Goal: Task Accomplishment & Management: Manage account settings

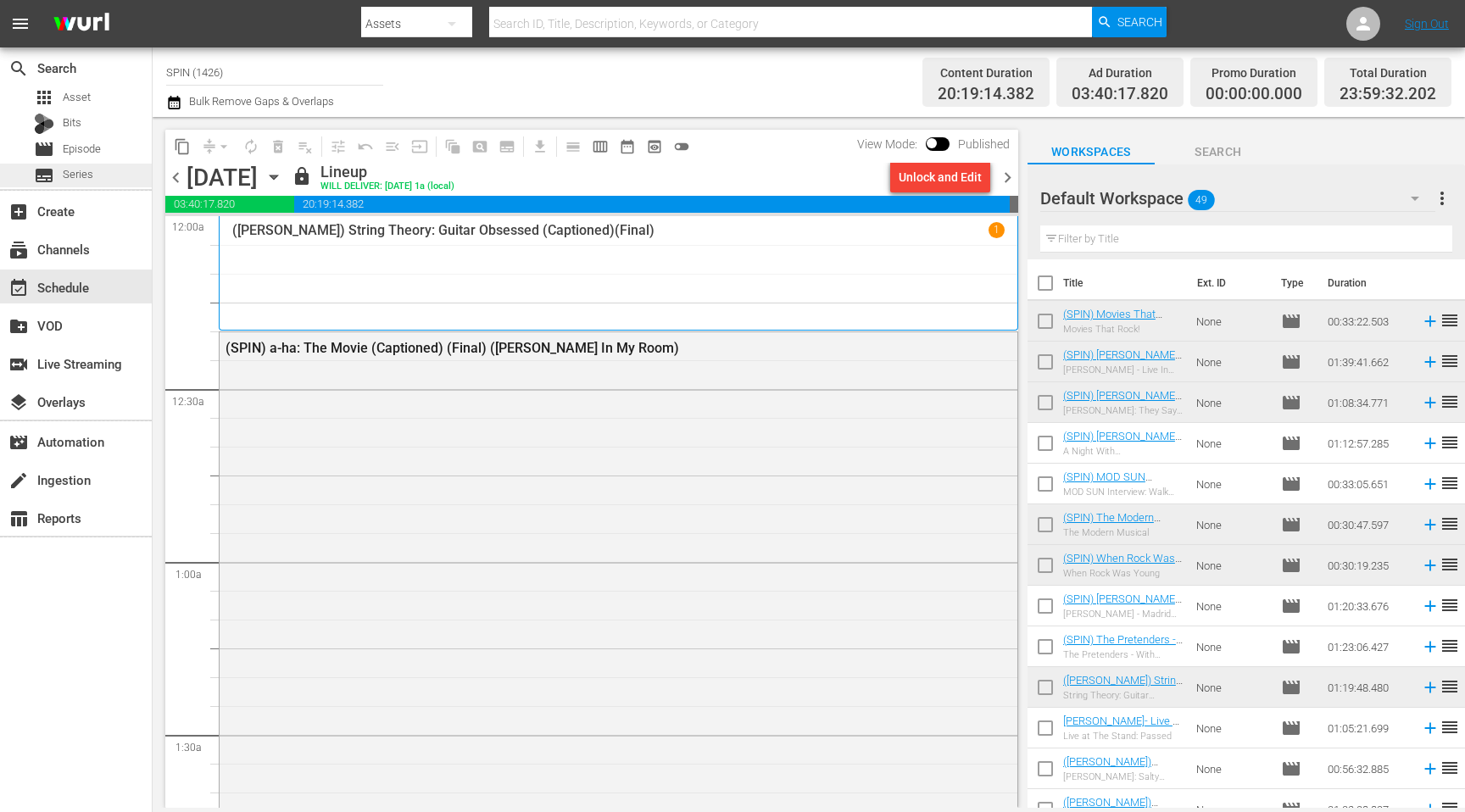
click at [89, 174] on span "Series" at bounding box center [78, 175] width 31 height 17
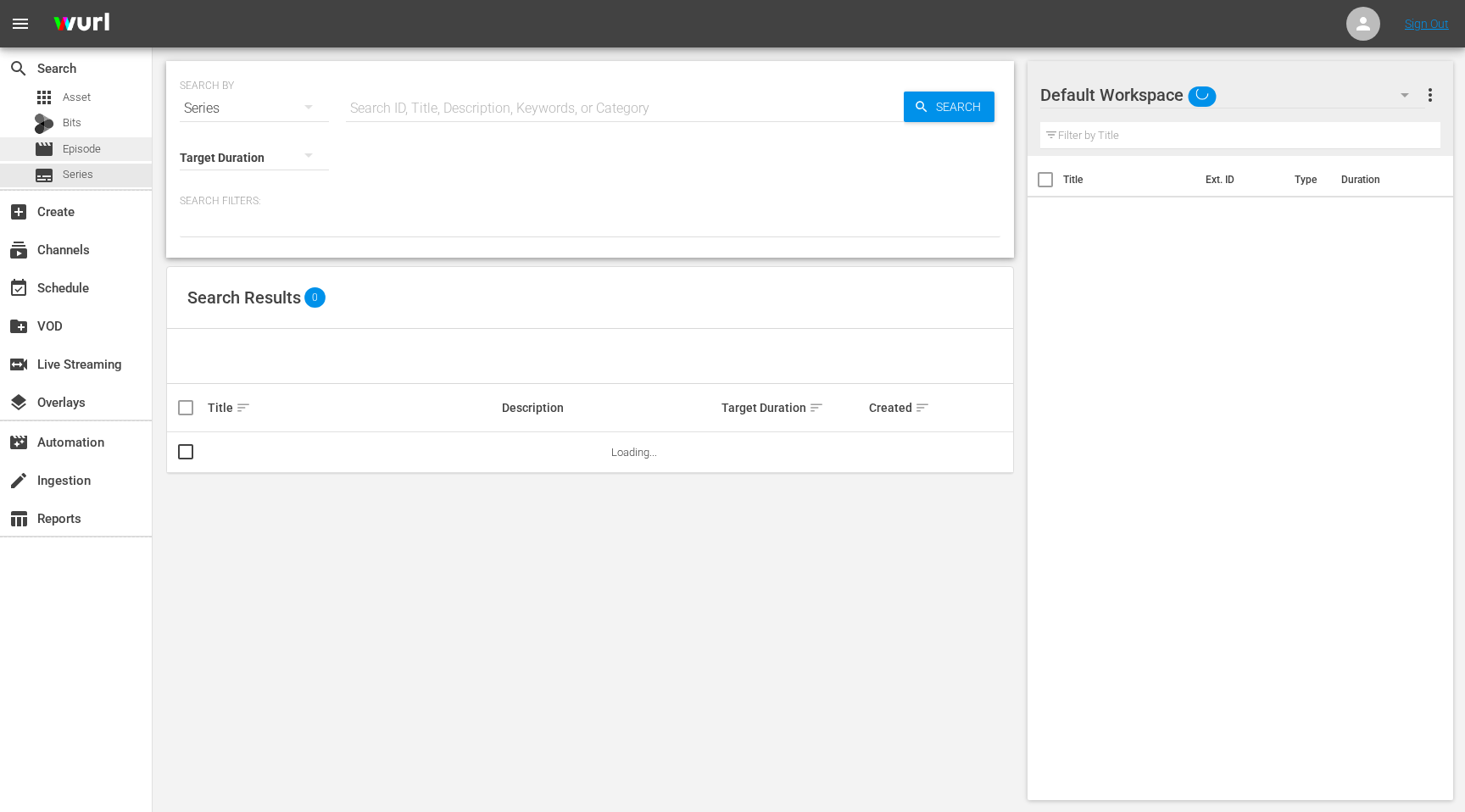
click at [101, 153] on div "movie Episode" at bounding box center [76, 149] width 152 height 24
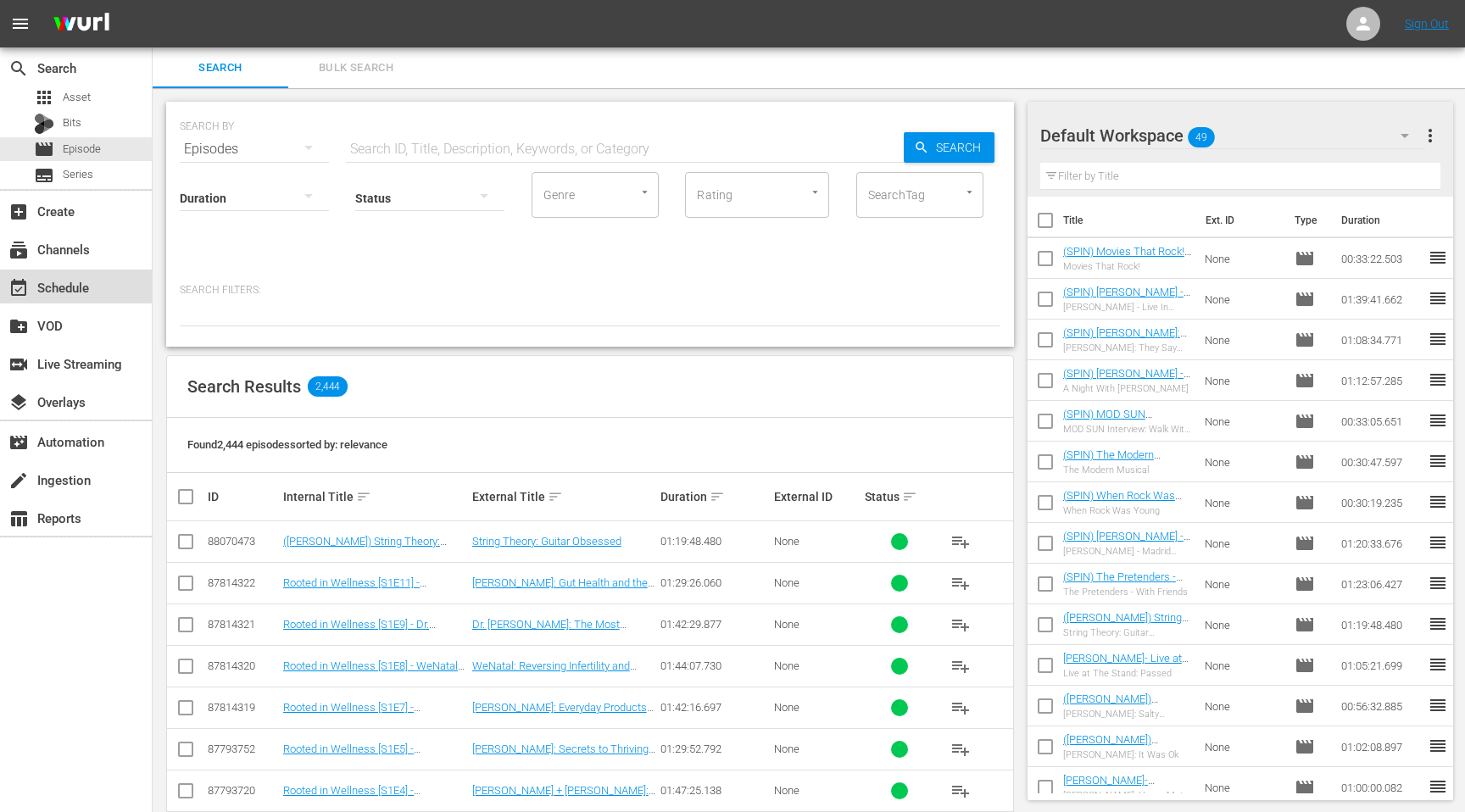
click at [88, 288] on div "event_available Schedule" at bounding box center [48, 285] width 95 height 15
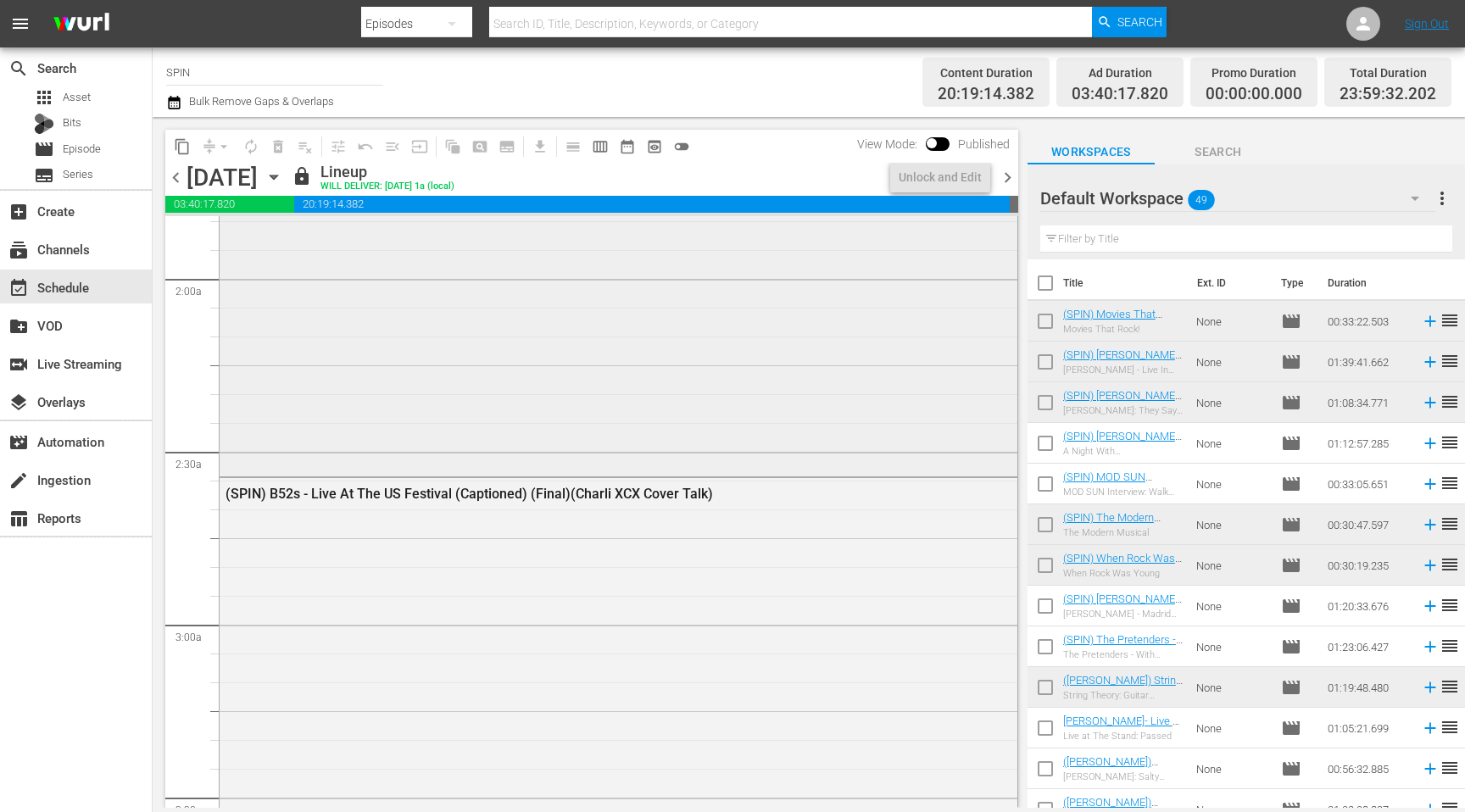
scroll to position [637, 0]
click at [322, 76] on input "SPIN" at bounding box center [274, 72] width 217 height 41
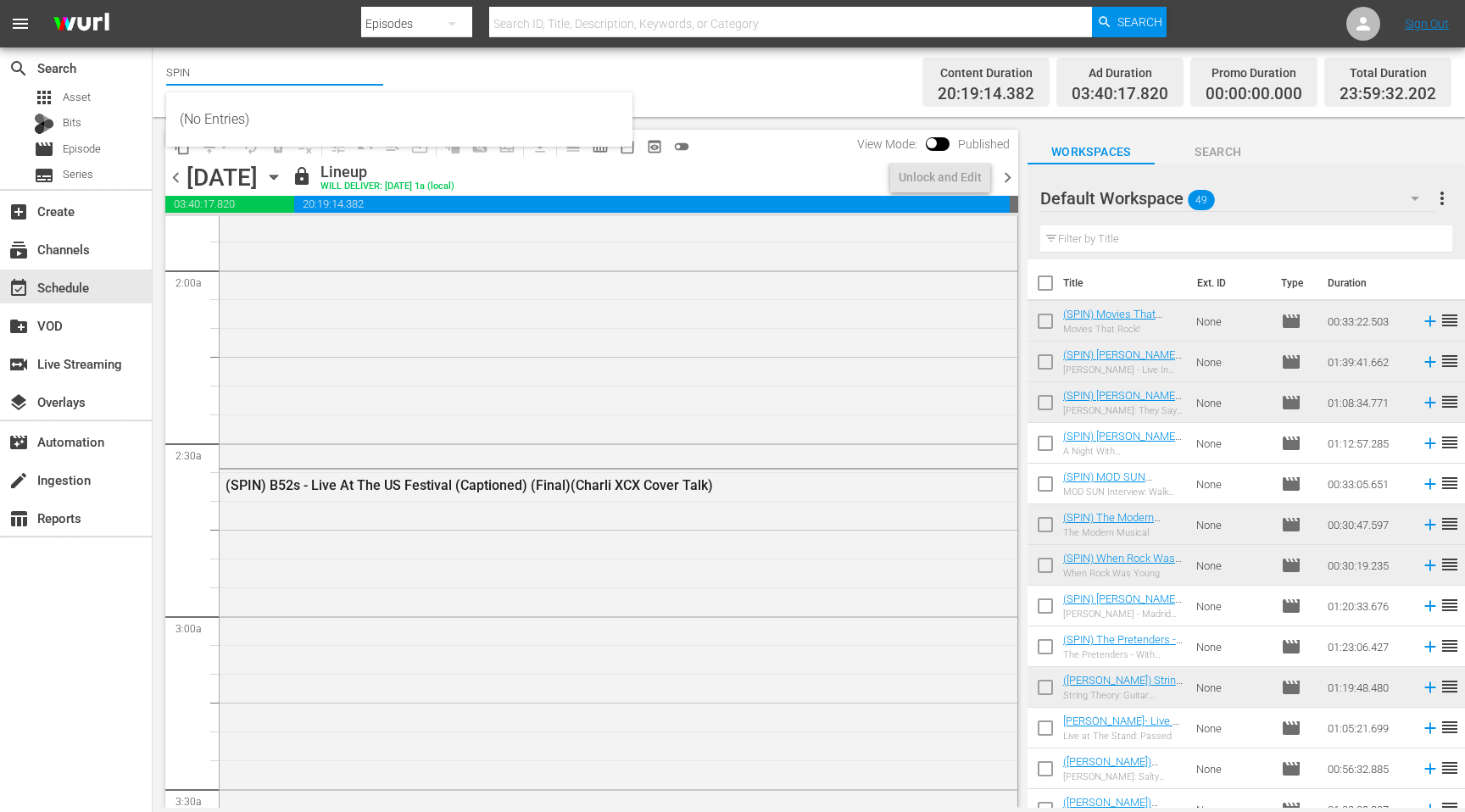
click at [323, 76] on input "SPIN" at bounding box center [274, 72] width 217 height 41
type input "[PERSON_NAME]"
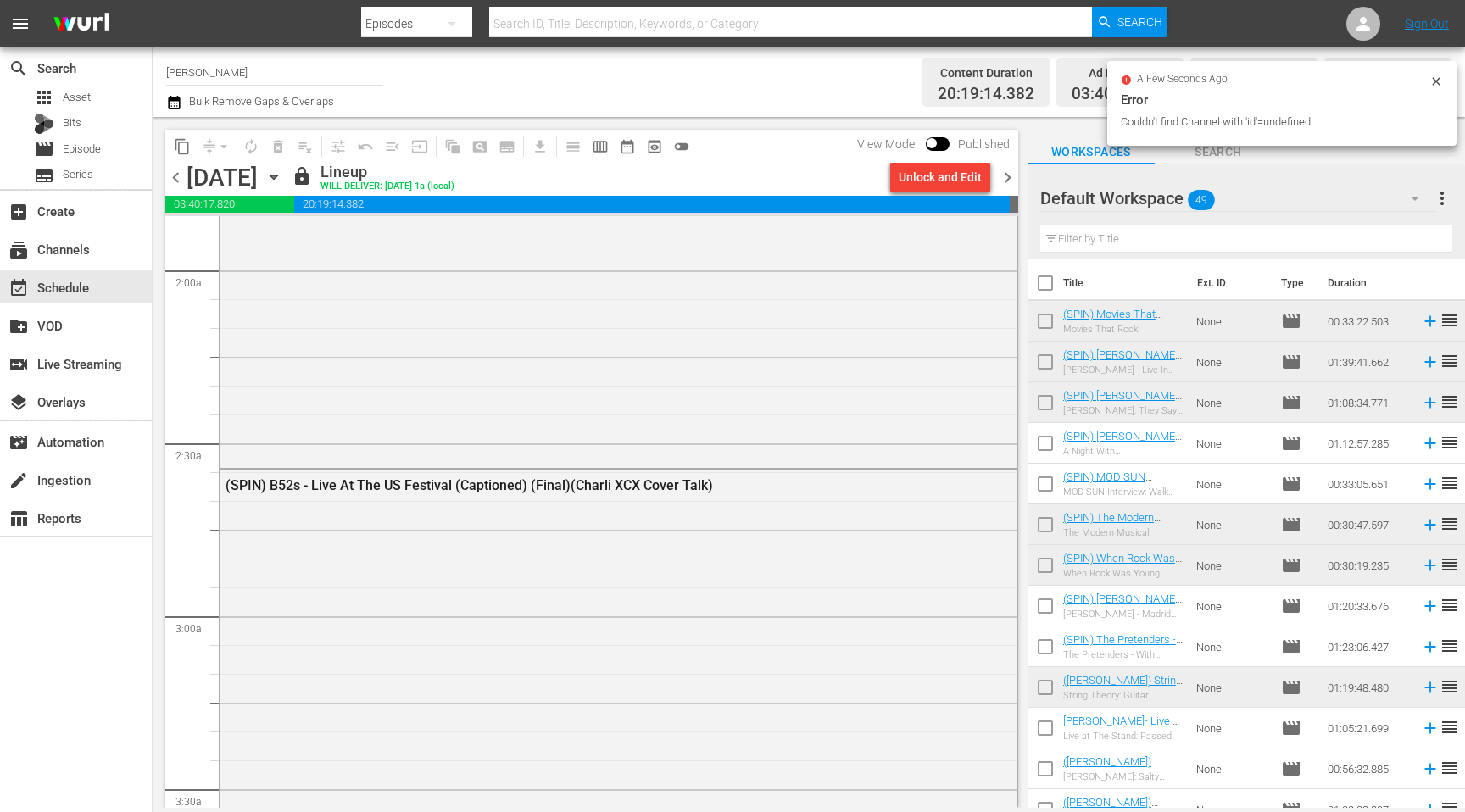
click at [223, 74] on input "[PERSON_NAME]" at bounding box center [274, 72] width 217 height 41
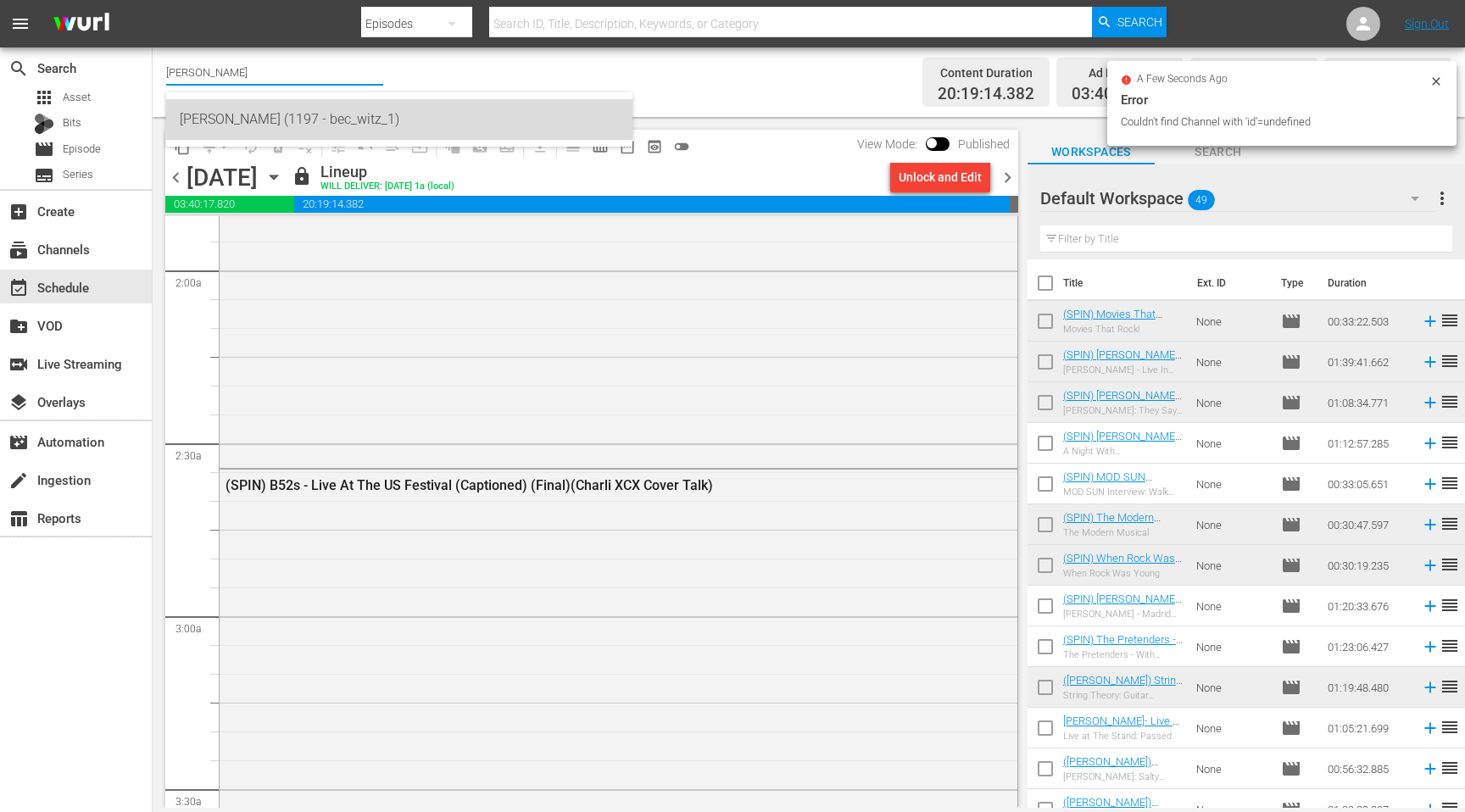
click at [233, 110] on div "WITZ (1197 - bec_witz_1)" at bounding box center [399, 120] width 439 height 41
type input "WITZ (1197 - bec_witz_1)"
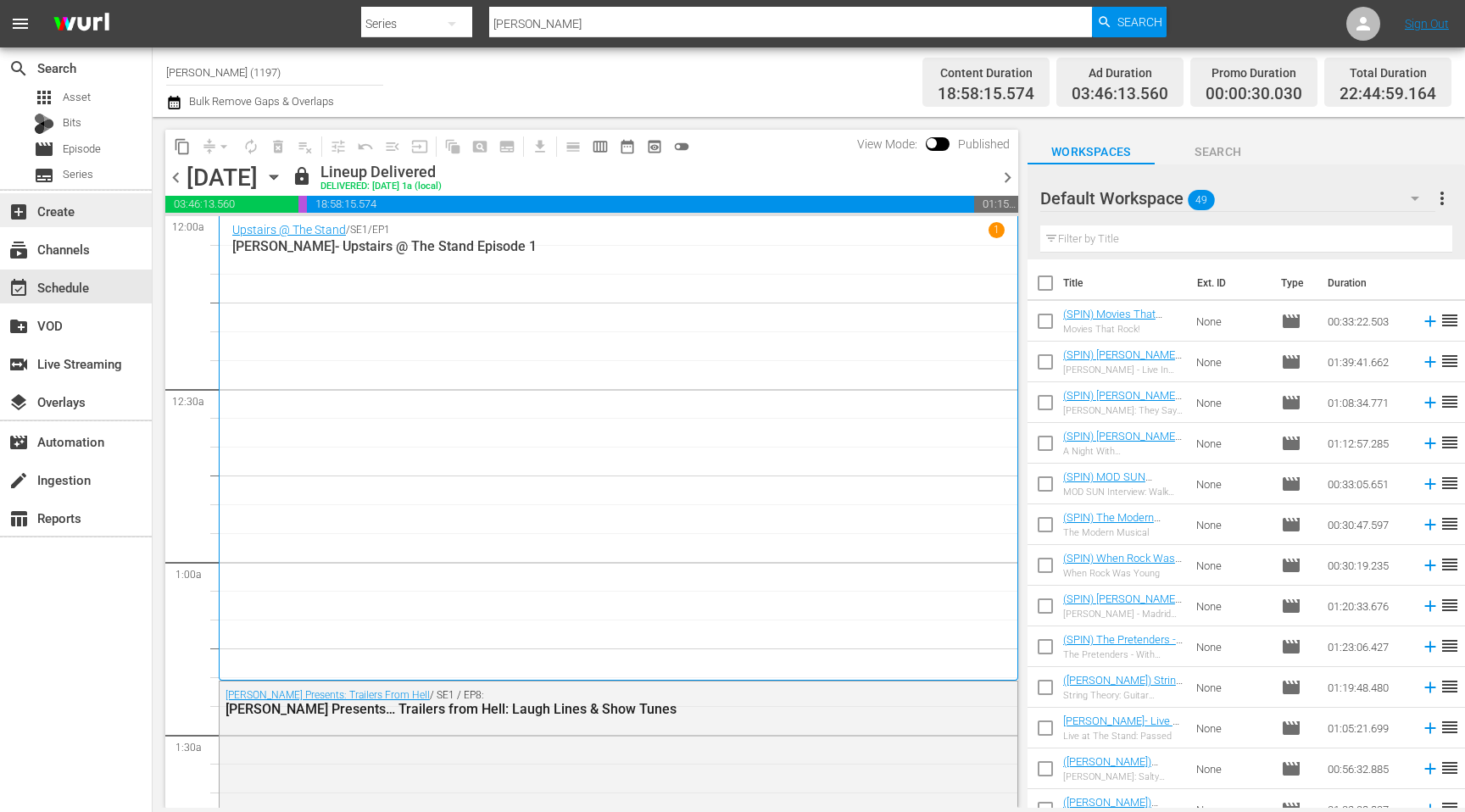
scroll to position [1018, 0]
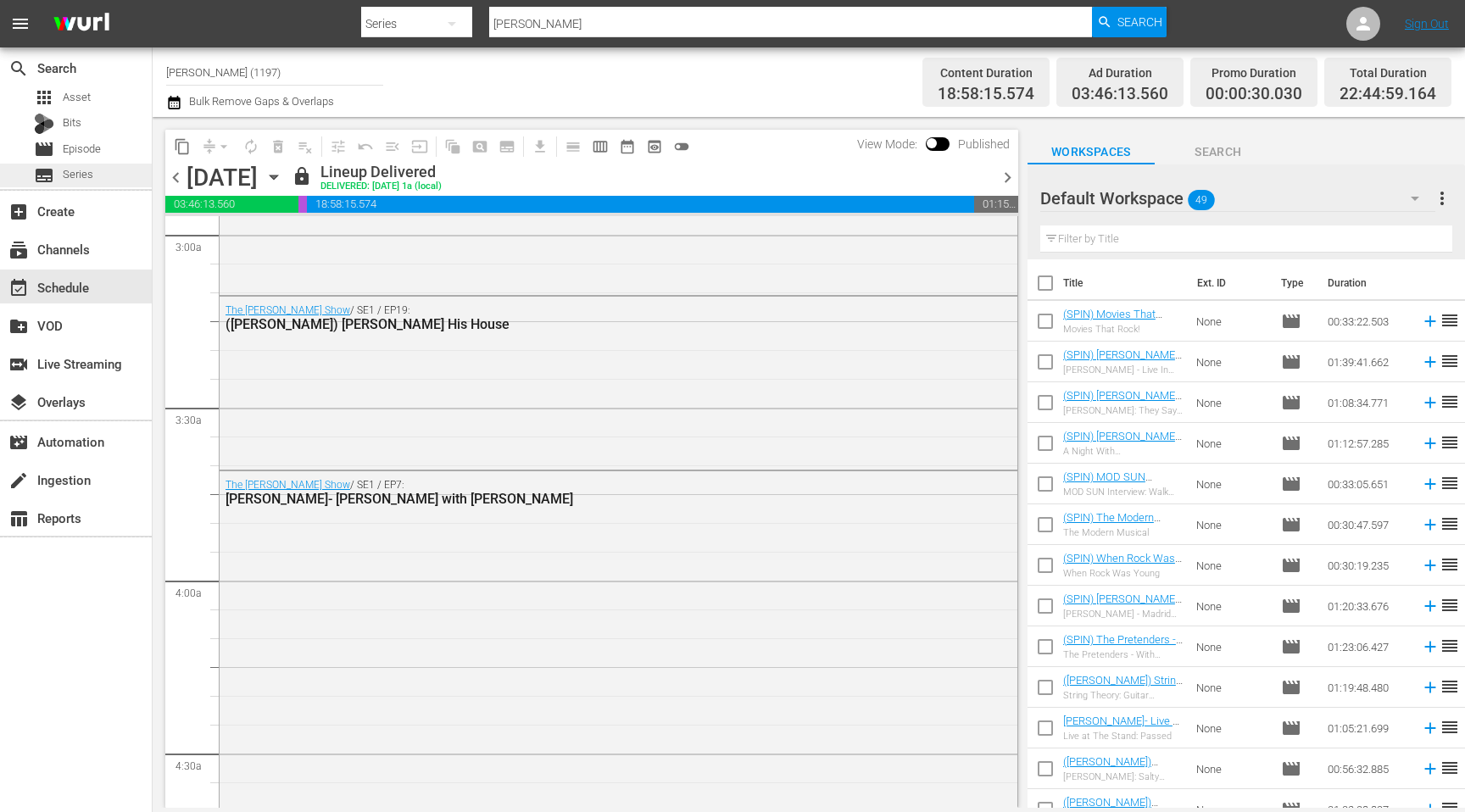
click at [105, 175] on div "subtitles Series" at bounding box center [76, 176] width 152 height 24
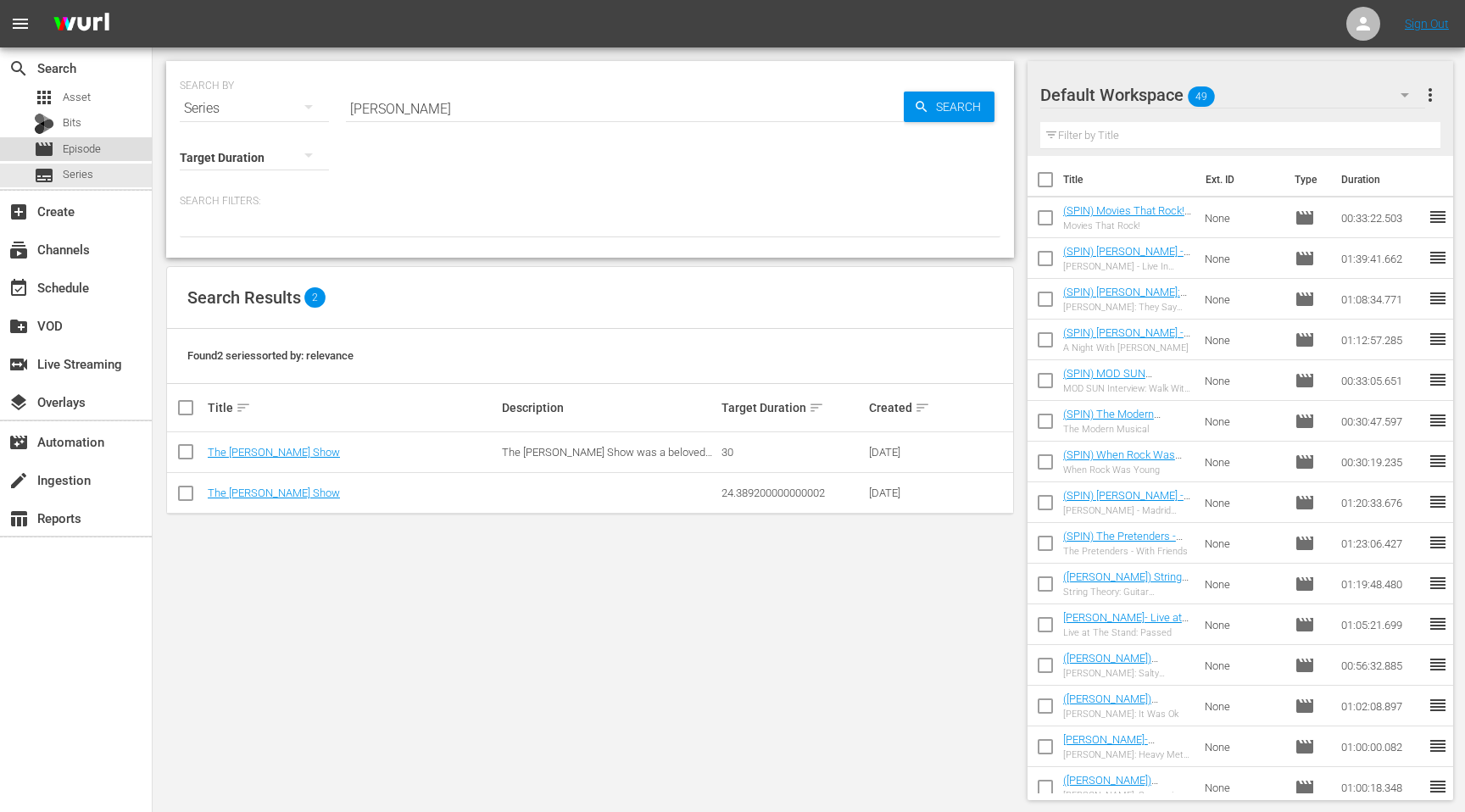
click at [66, 143] on span "Episode" at bounding box center [82, 149] width 38 height 17
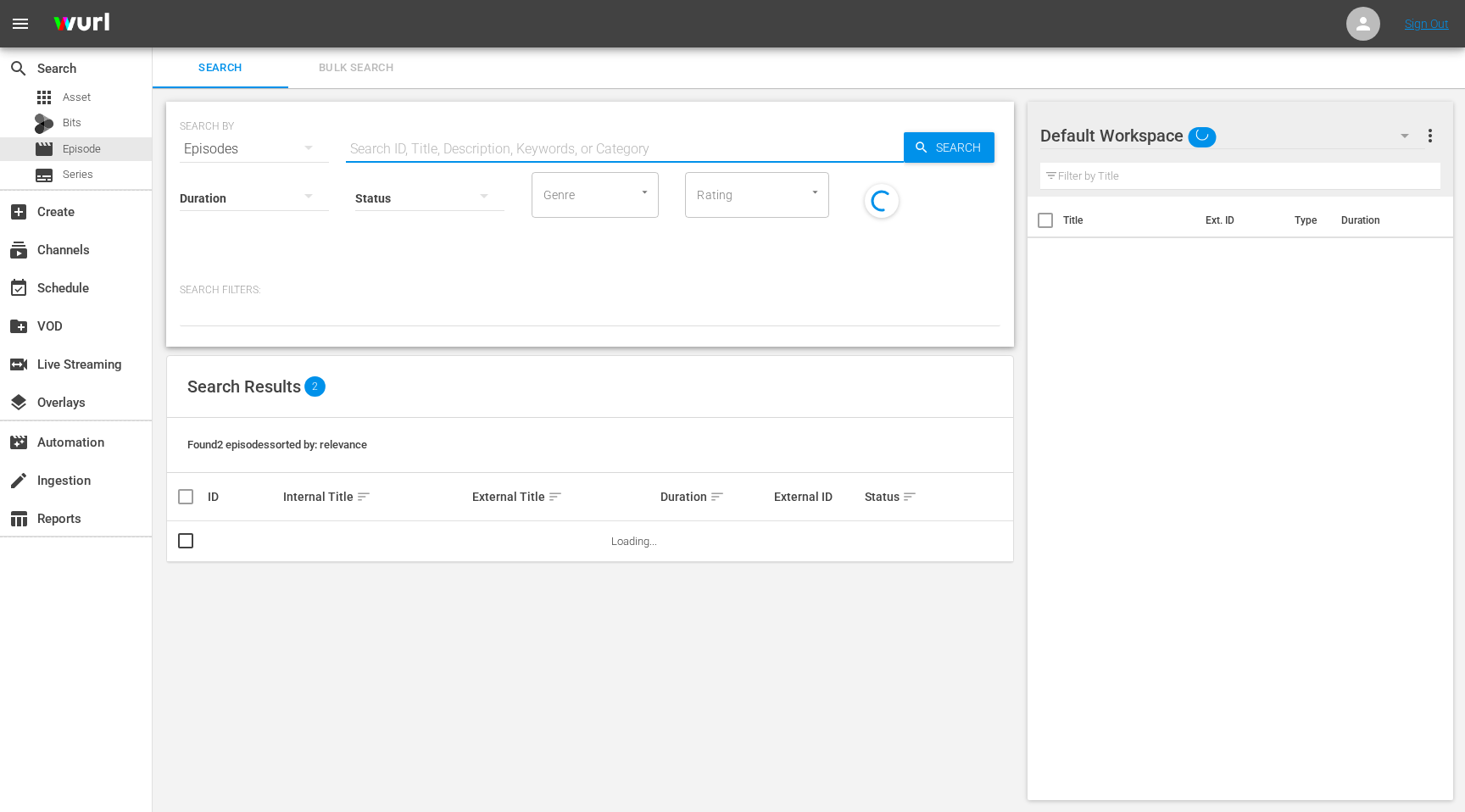
click at [480, 138] on input "text" at bounding box center [625, 149] width 557 height 41
paste input "[PERSON_NAME]: [MEDICAL_DATA]"
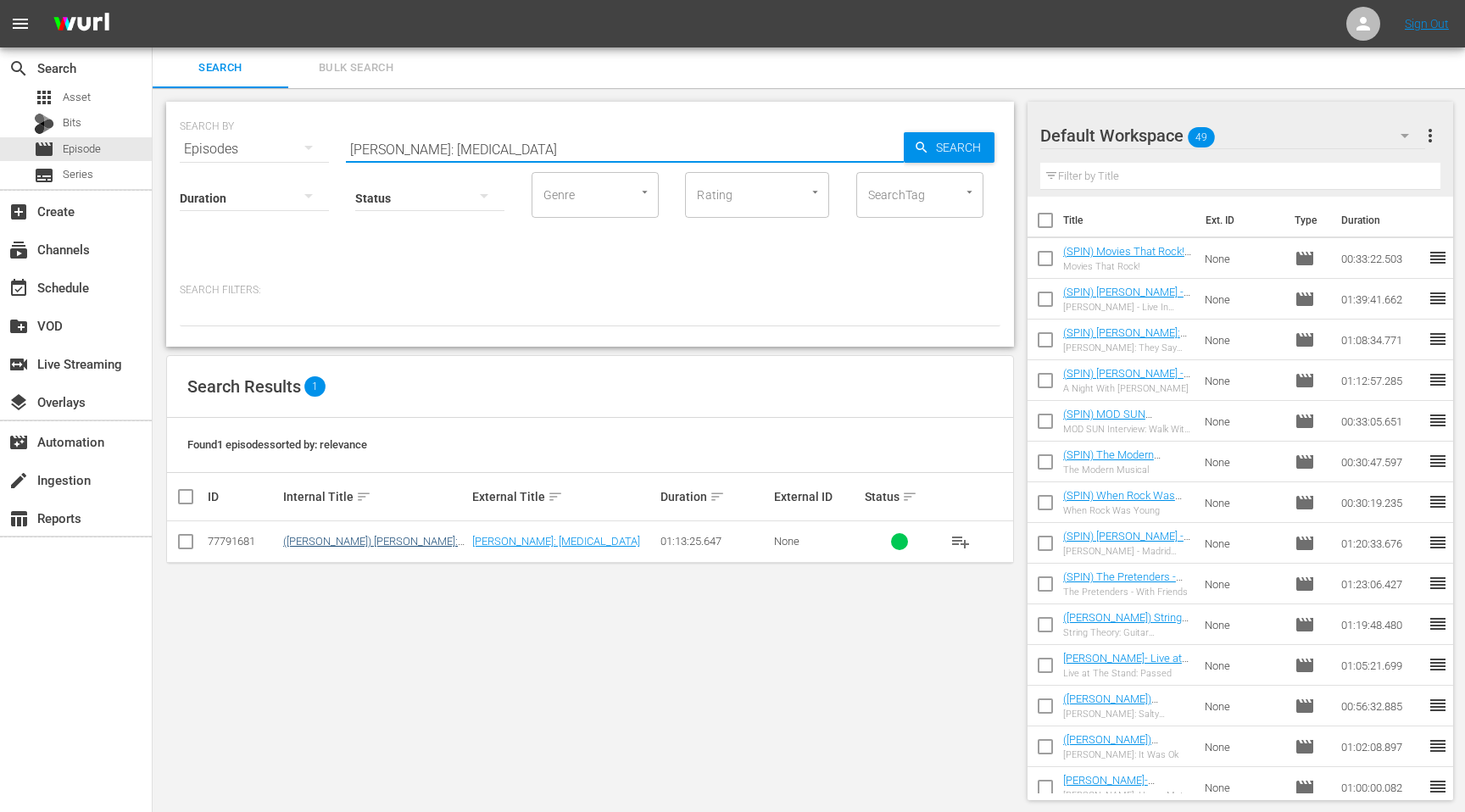
type input "[PERSON_NAME]: [MEDICAL_DATA]"
click at [365, 539] on link "([PERSON_NAME]) [PERSON_NAME]: [MEDICAL_DATA] (Captioned)(Final)" at bounding box center [370, 547] width 174 height 25
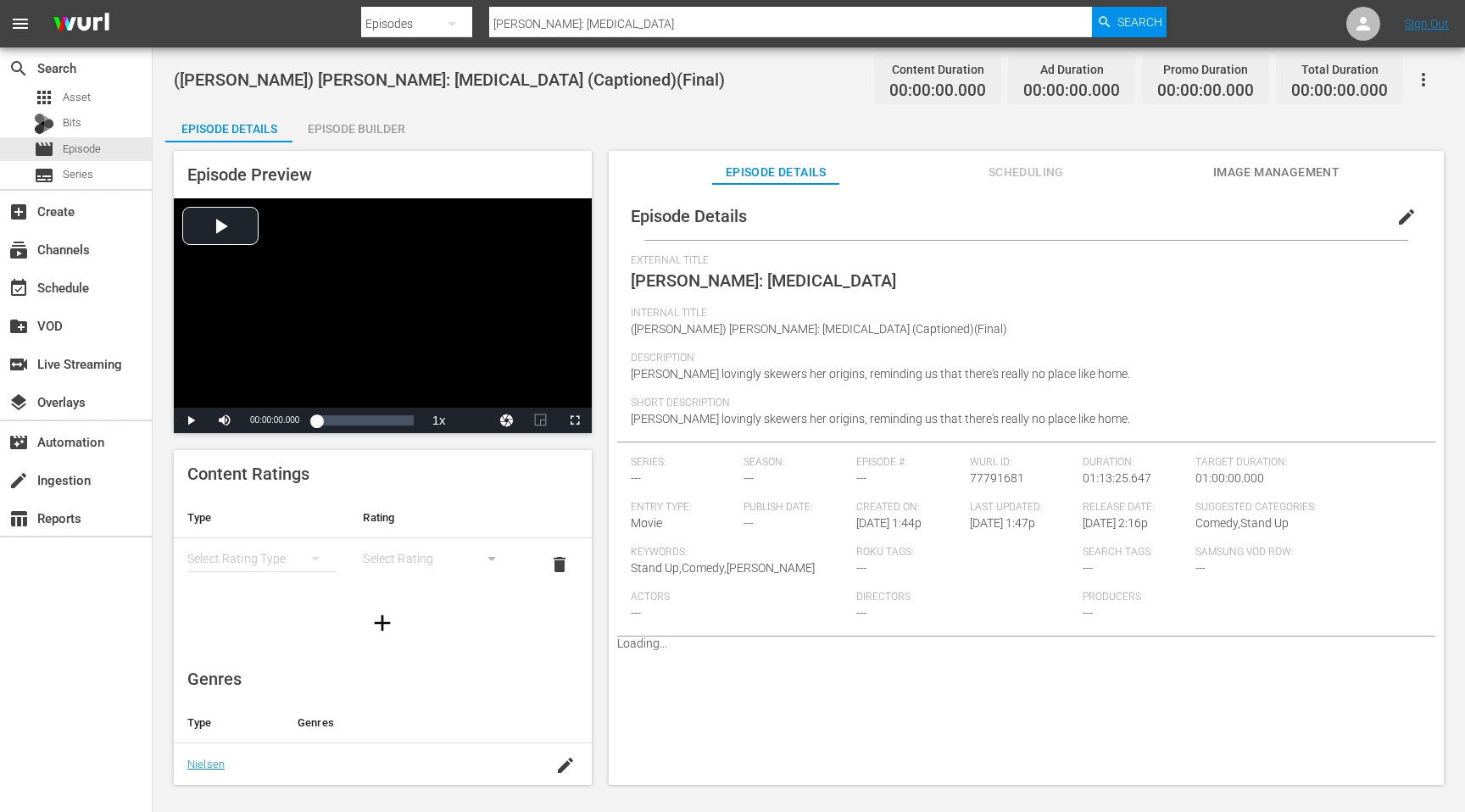
click at [1284, 163] on span "Image Management" at bounding box center [1276, 172] width 127 height 21
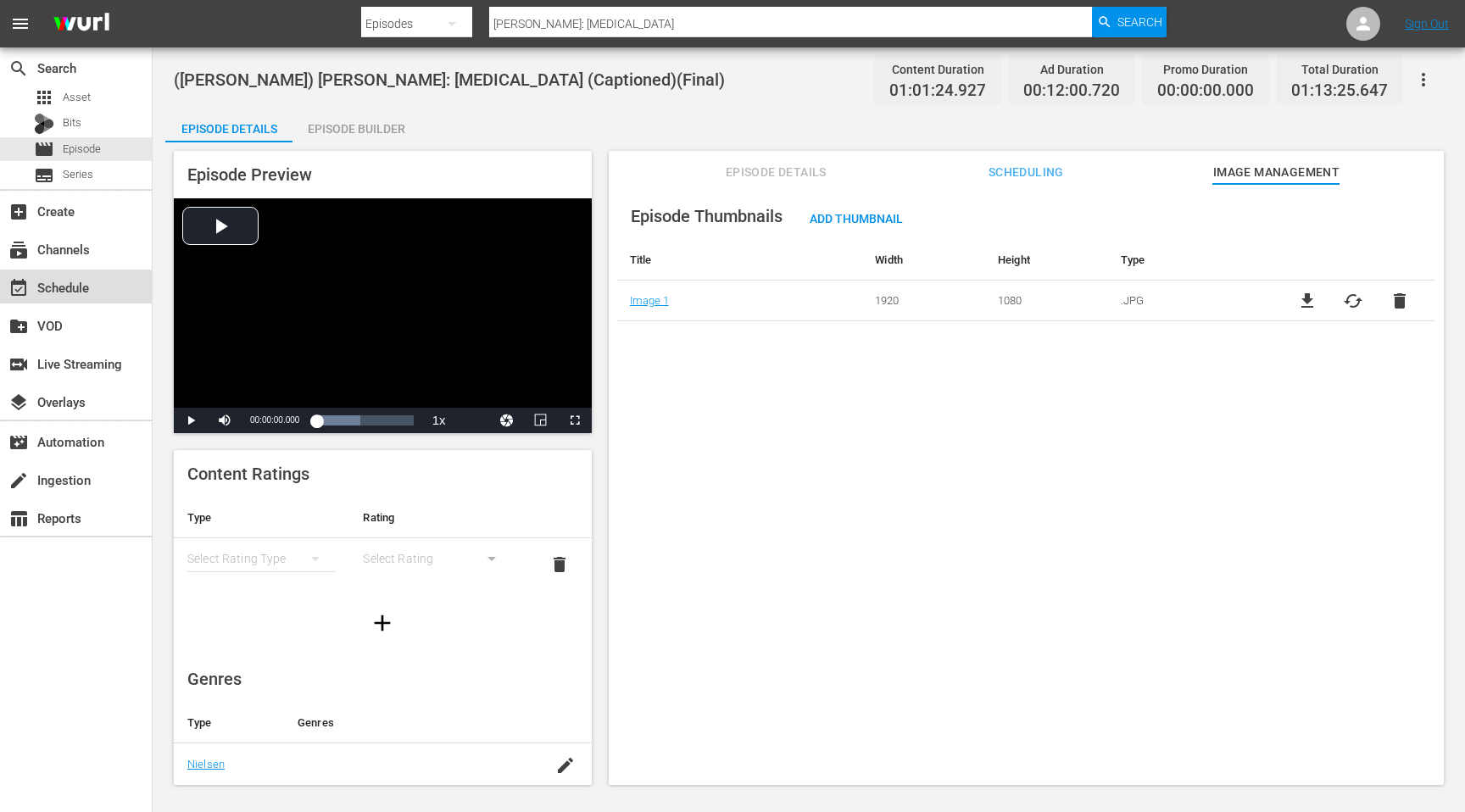
click at [75, 292] on div "event_available Schedule" at bounding box center [48, 285] width 95 height 15
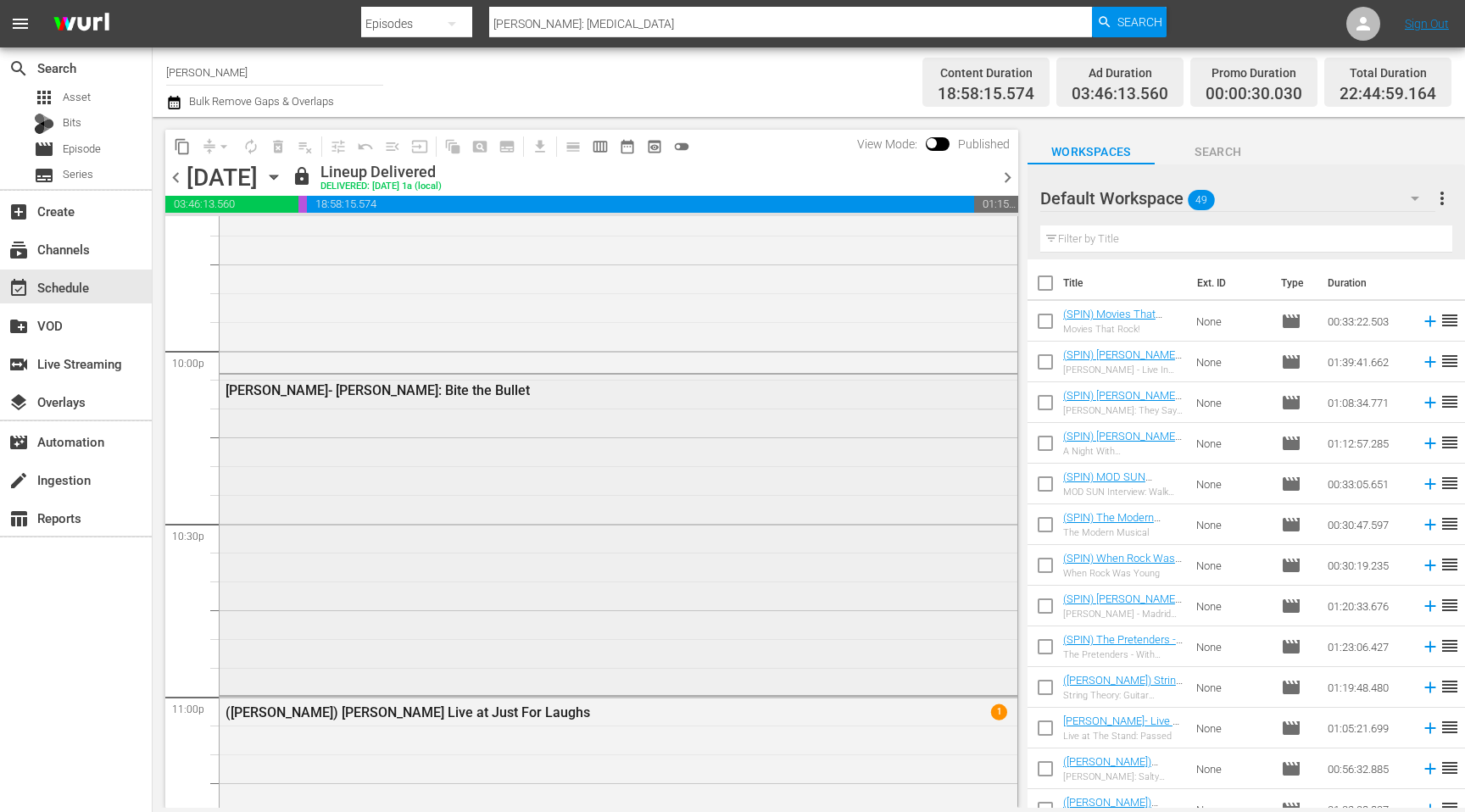
scroll to position [7639, 0]
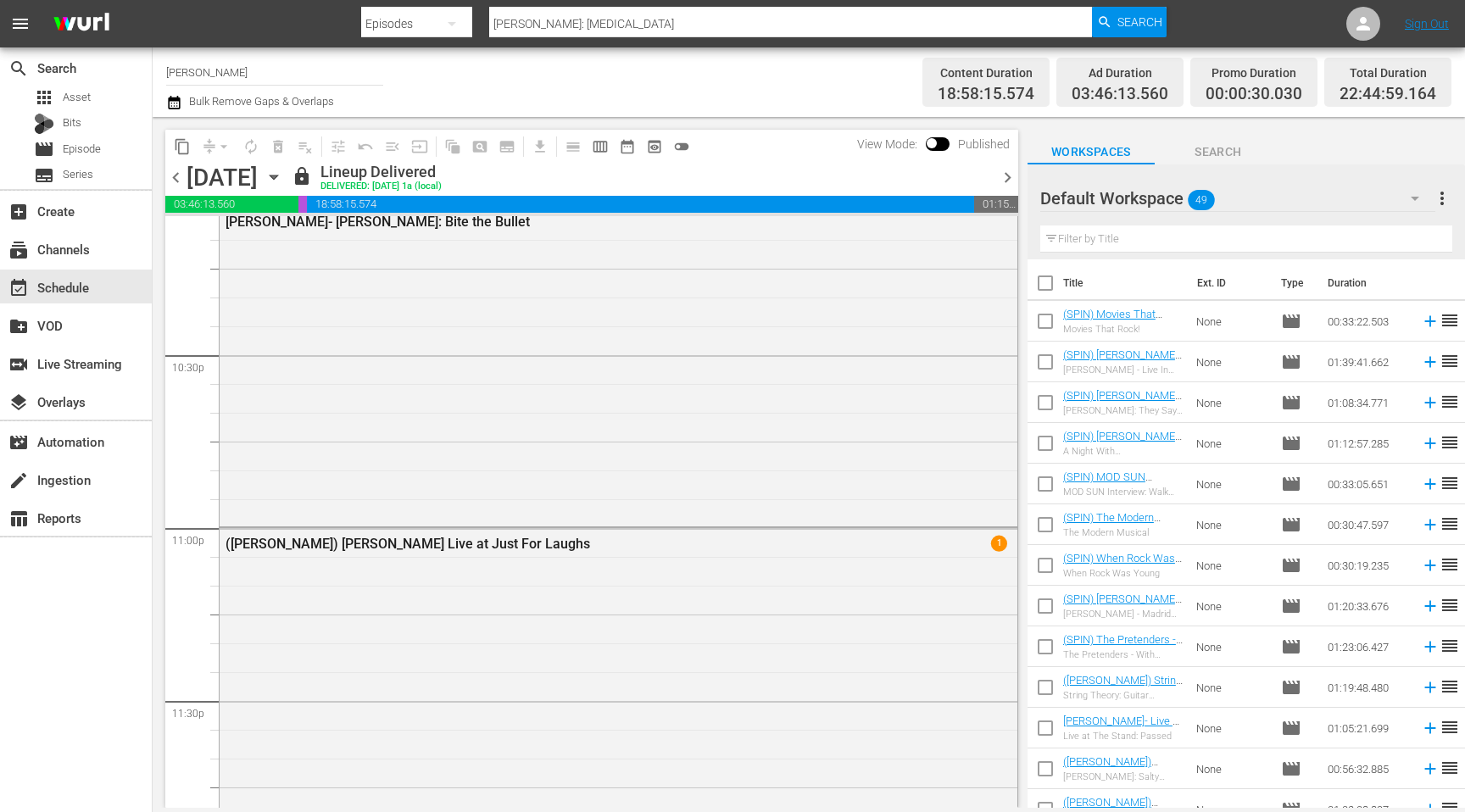
click at [1004, 180] on span "chevron_right" at bounding box center [1007, 178] width 21 height 21
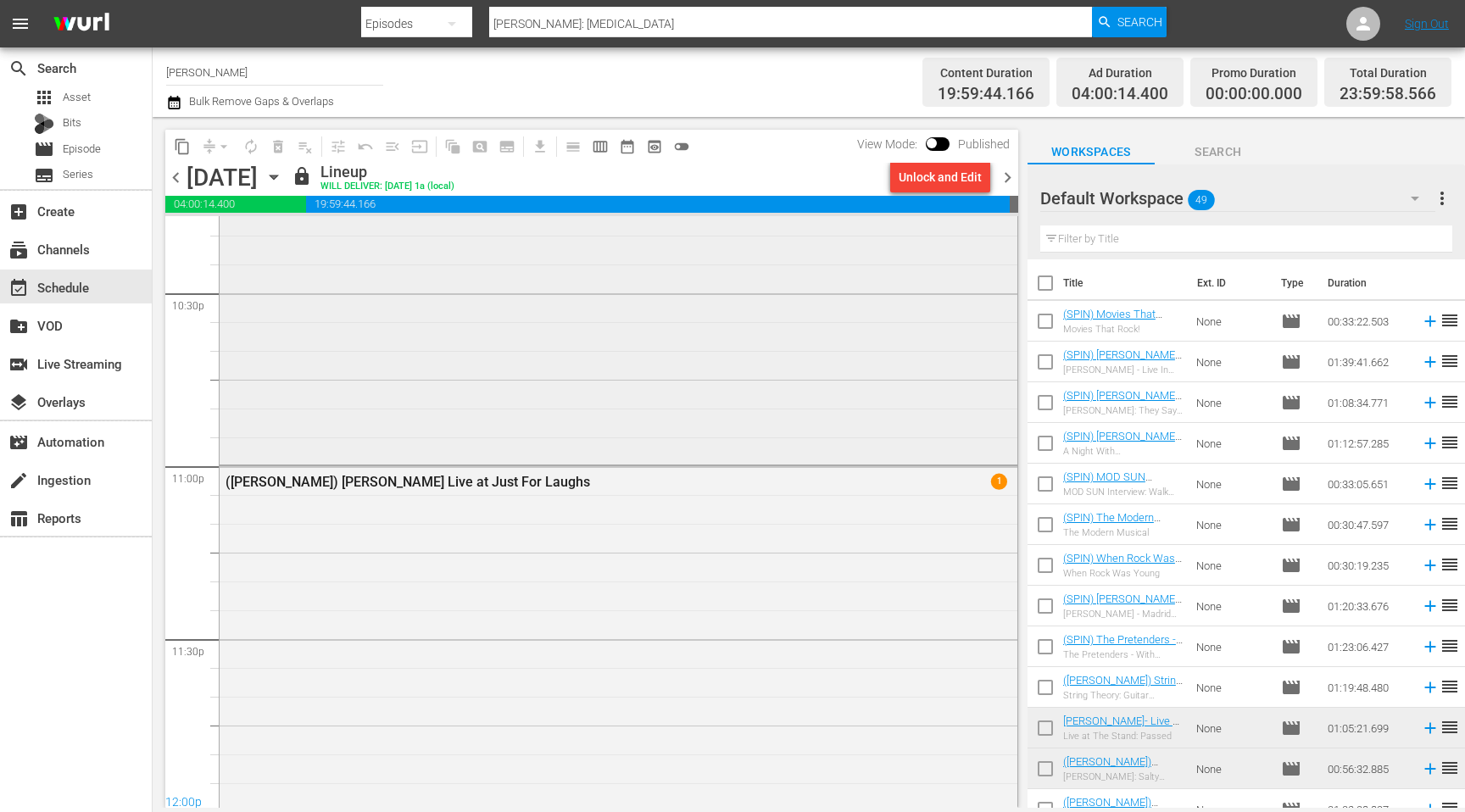
scroll to position [7737, 0]
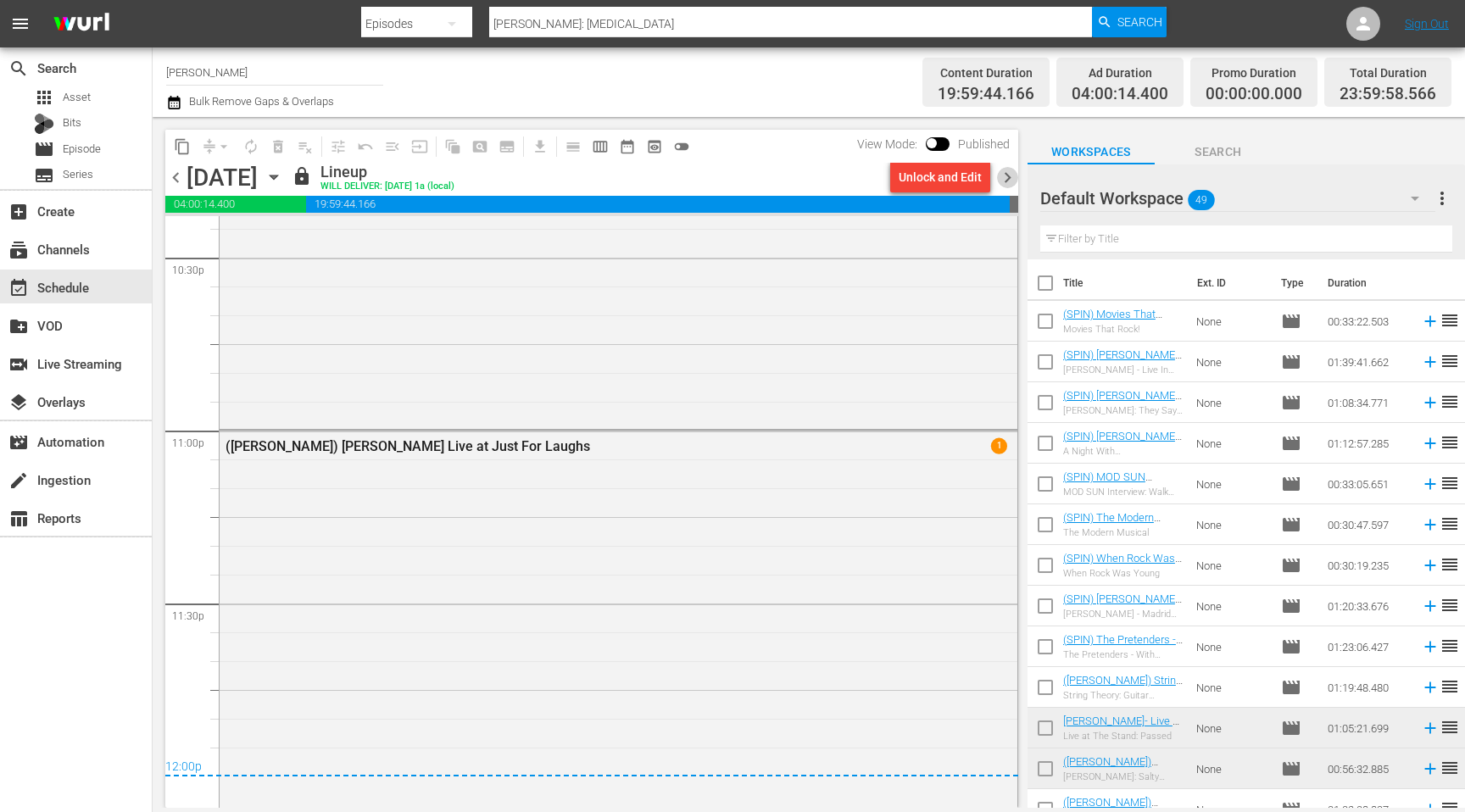
click at [1008, 173] on span "chevron_right" at bounding box center [1007, 178] width 21 height 21
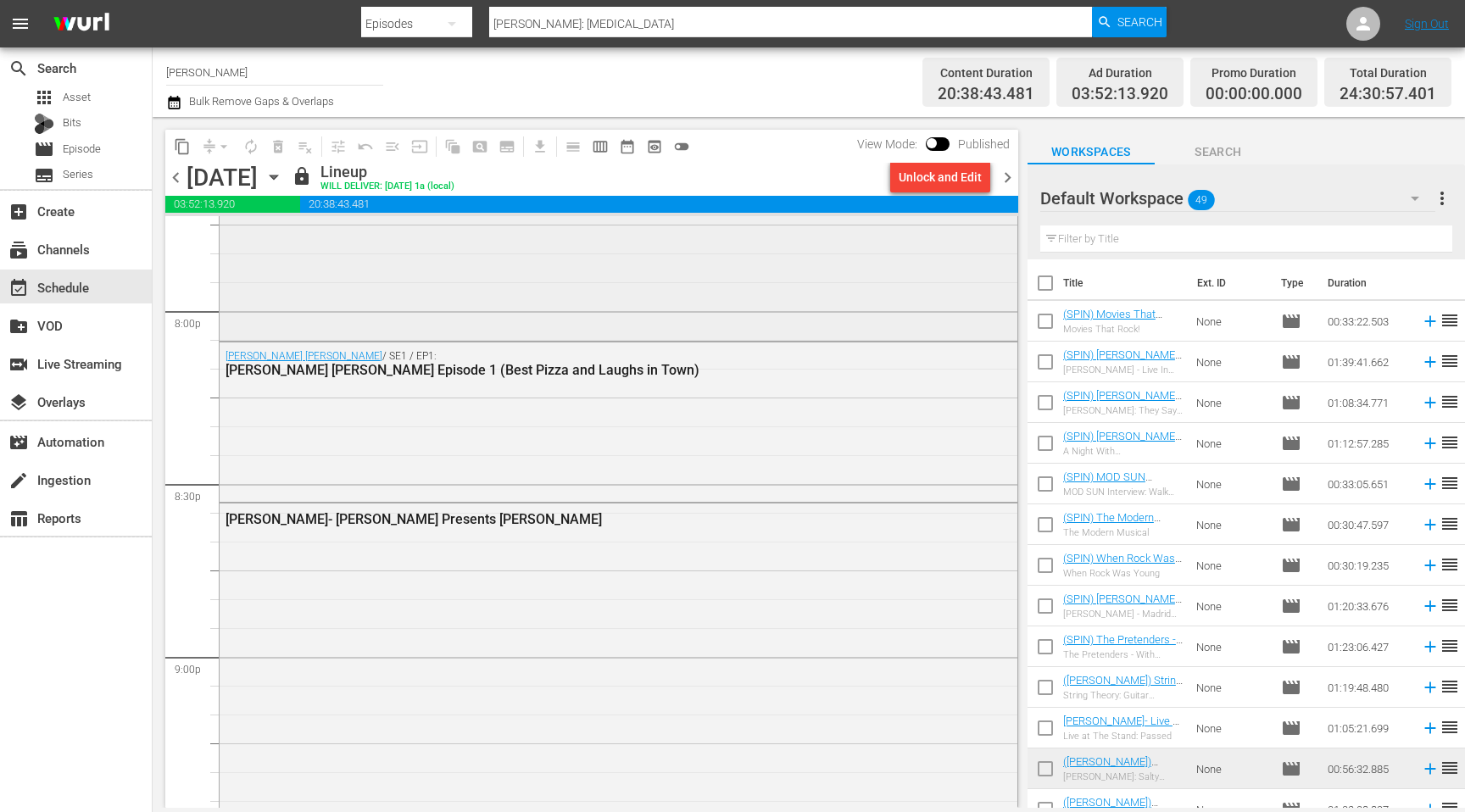
scroll to position [6817, 0]
click at [922, 180] on div "Unlock and Edit" at bounding box center [940, 178] width 83 height 31
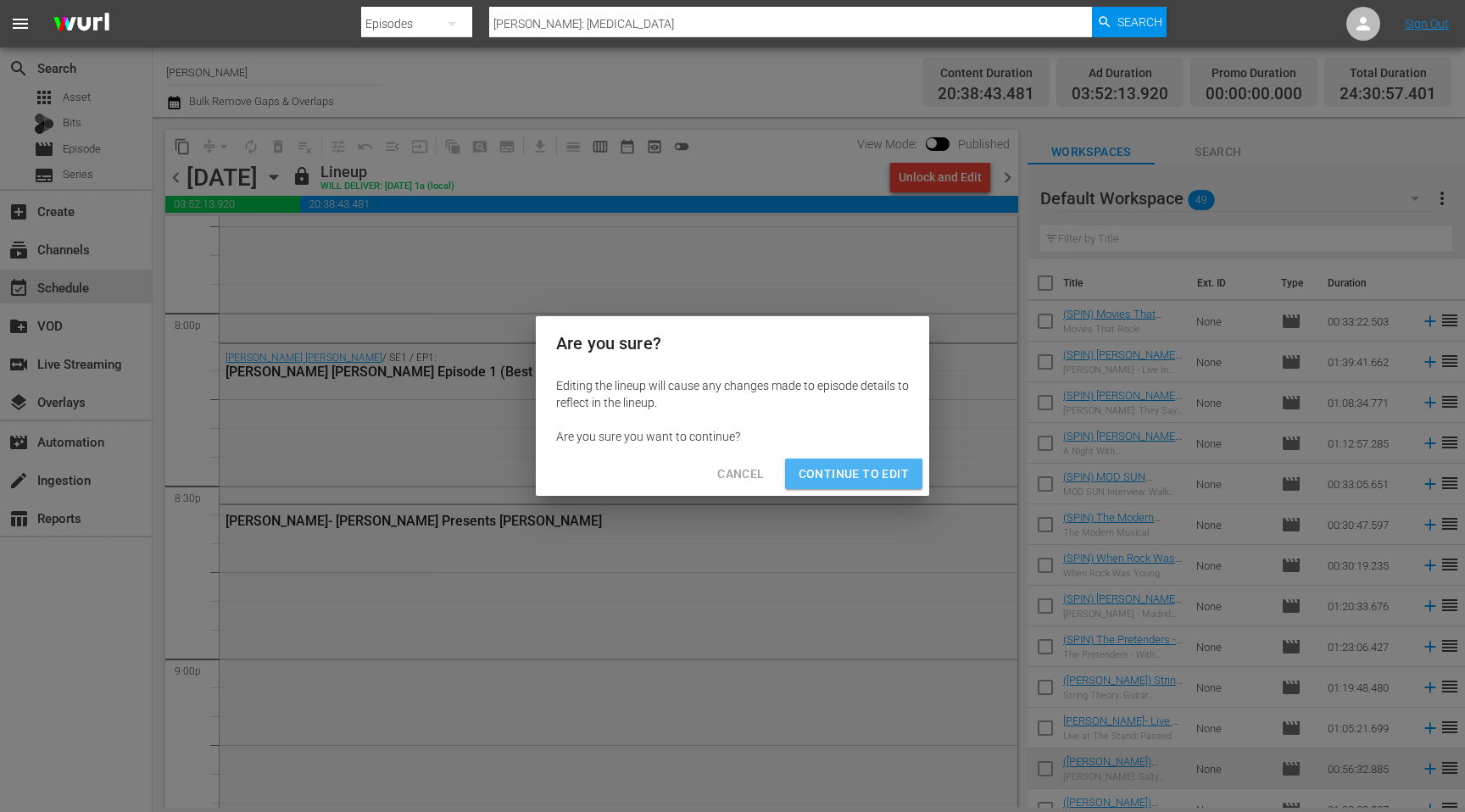
click at [863, 477] on span "Continue to Edit" at bounding box center [854, 474] width 110 height 21
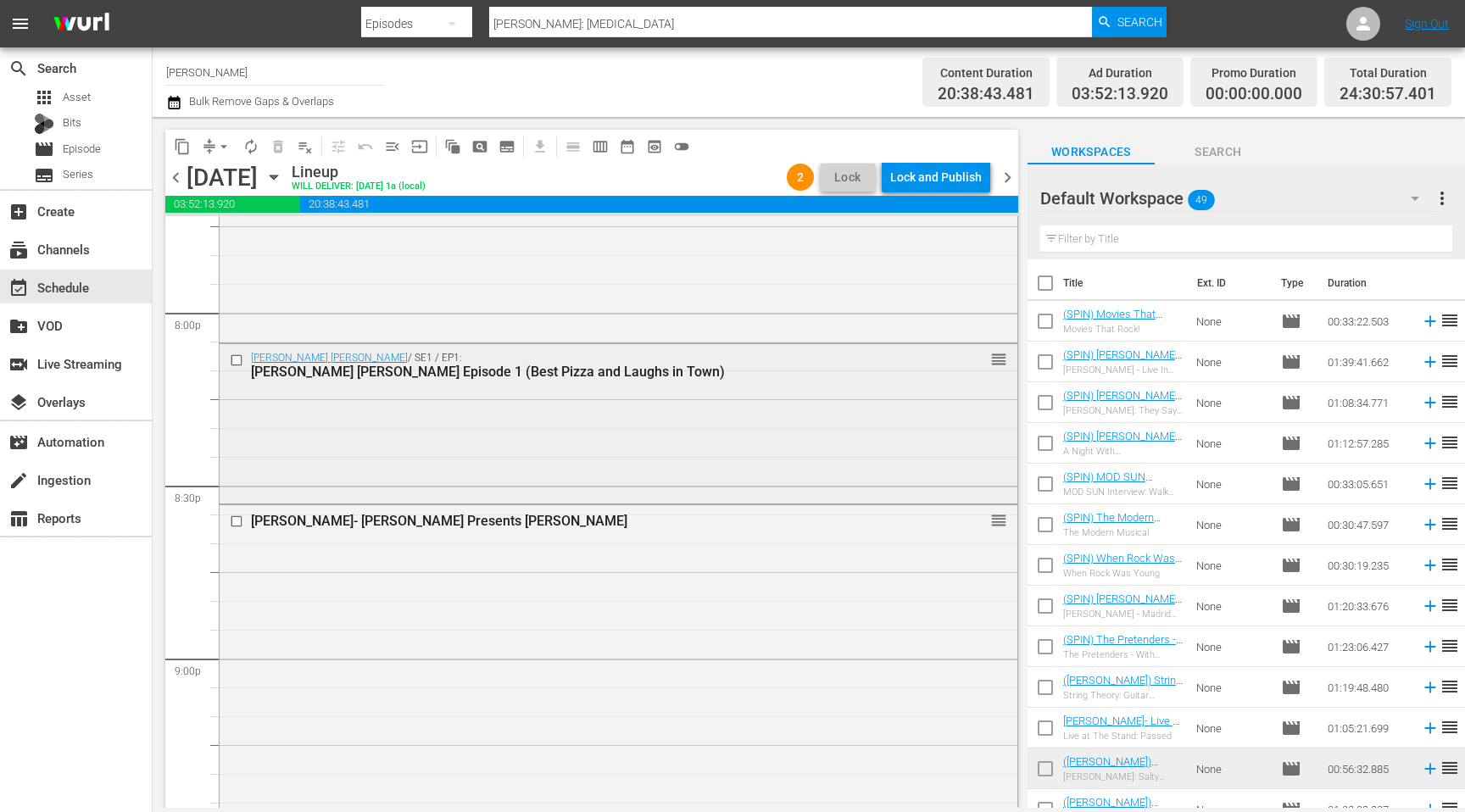
click at [335, 388] on div "WITZ BITZ / SE1 / EP1: WITZ BITZ Episode 1 (Best Pizza and Laughs in Town) reor…" at bounding box center [618, 422] width 798 height 157
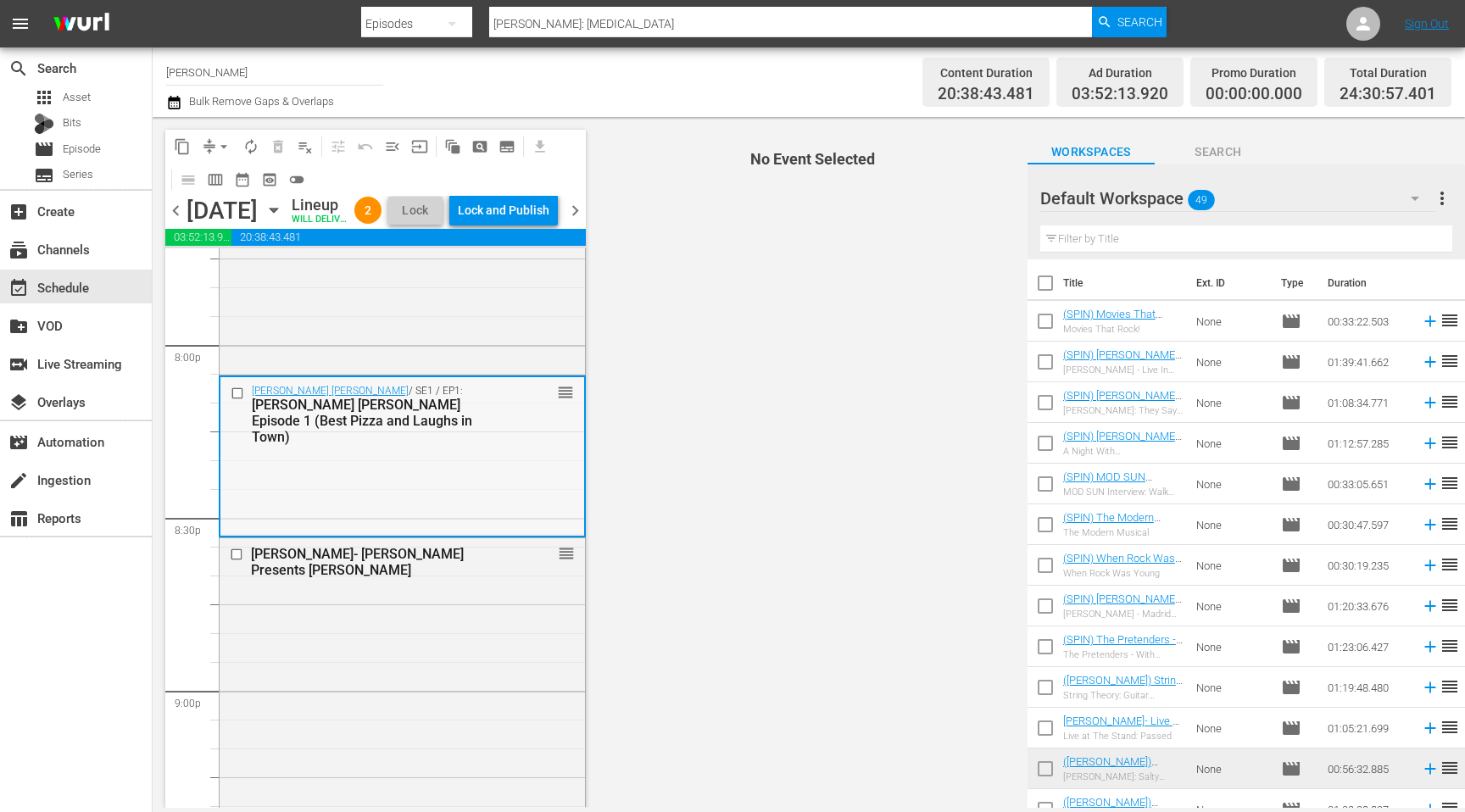
click at [236, 401] on input "checkbox" at bounding box center [239, 393] width 18 height 14
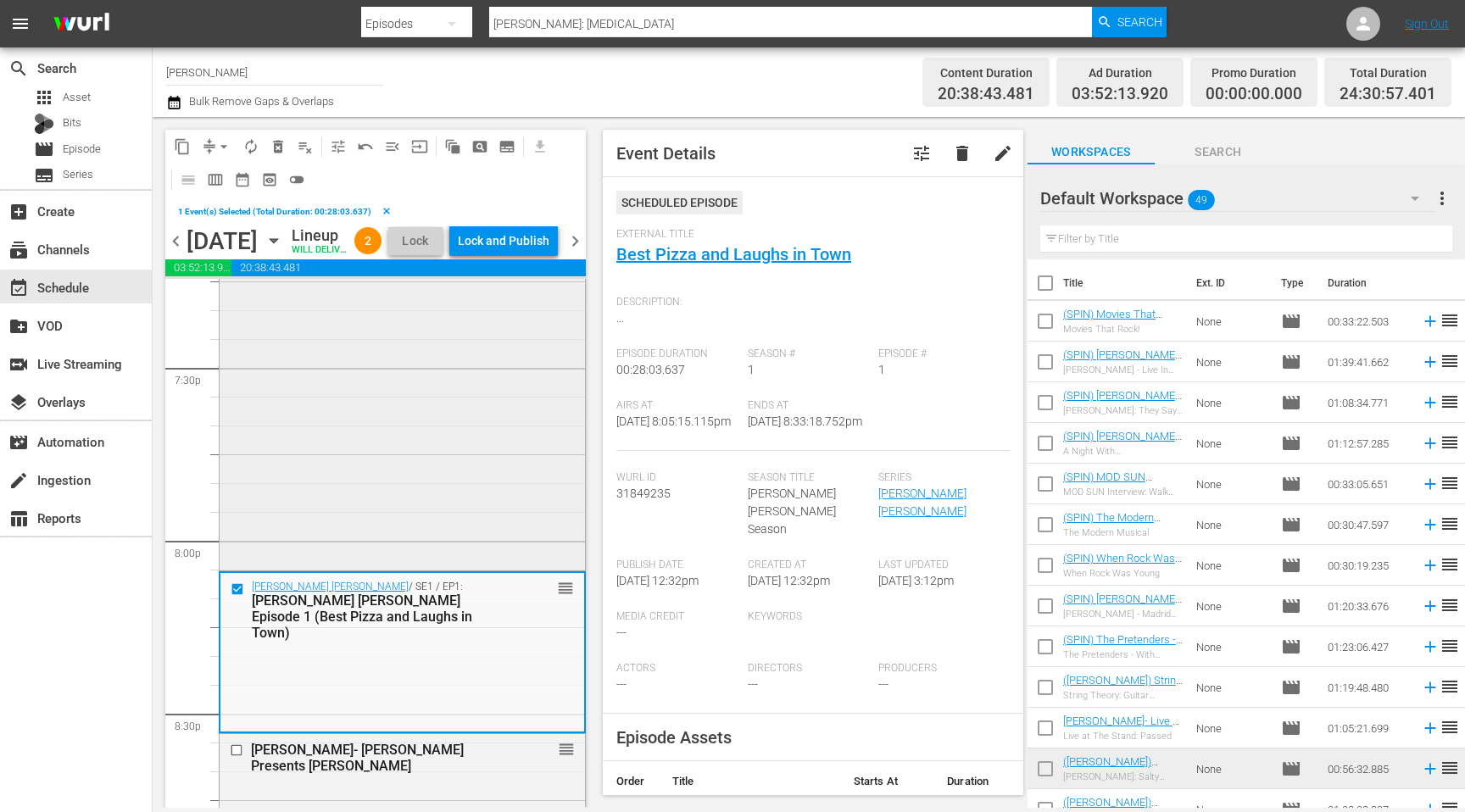
scroll to position [6745, 0]
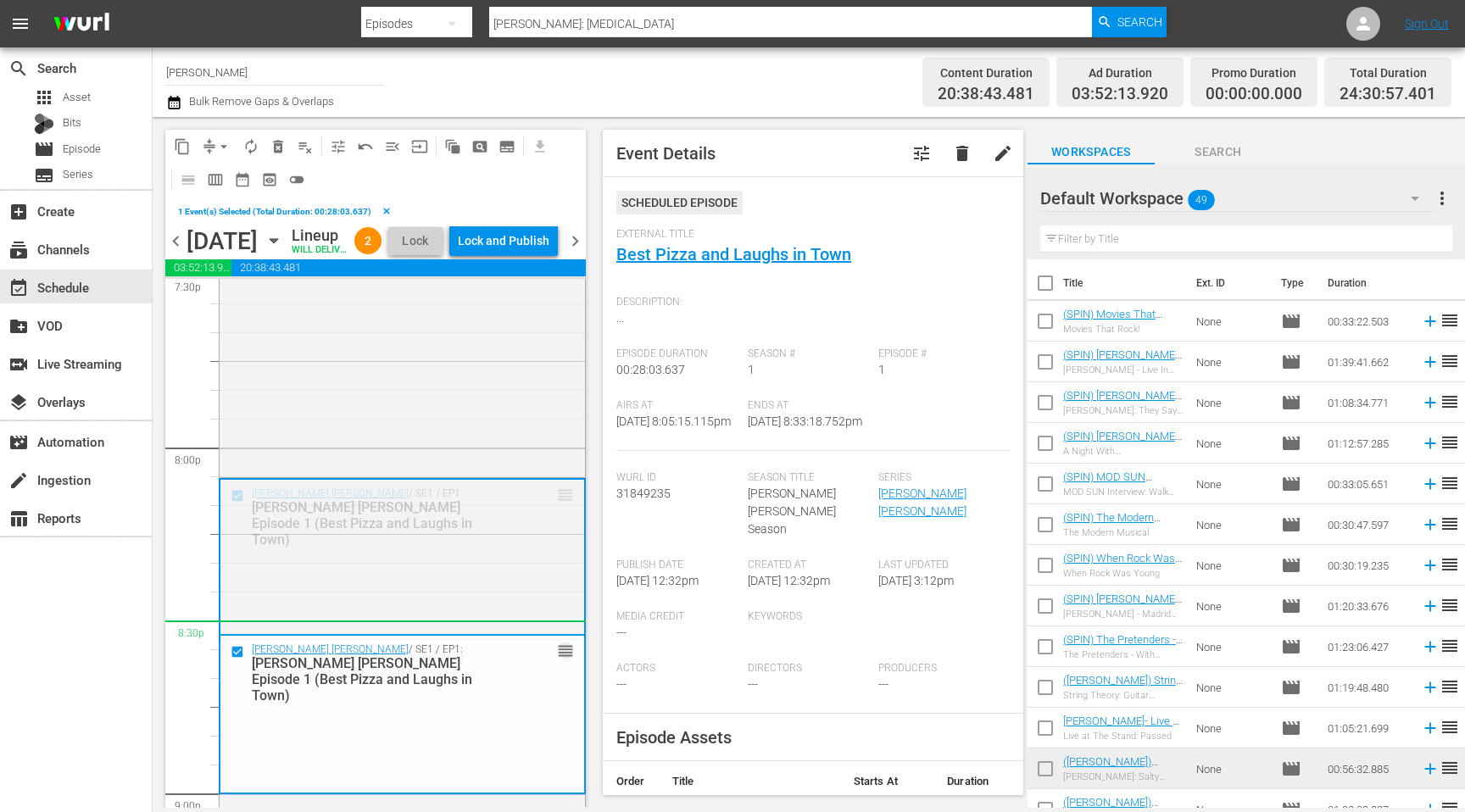
drag, startPoint x: 560, startPoint y: 521, endPoint x: 548, endPoint y: 663, distance: 142.5
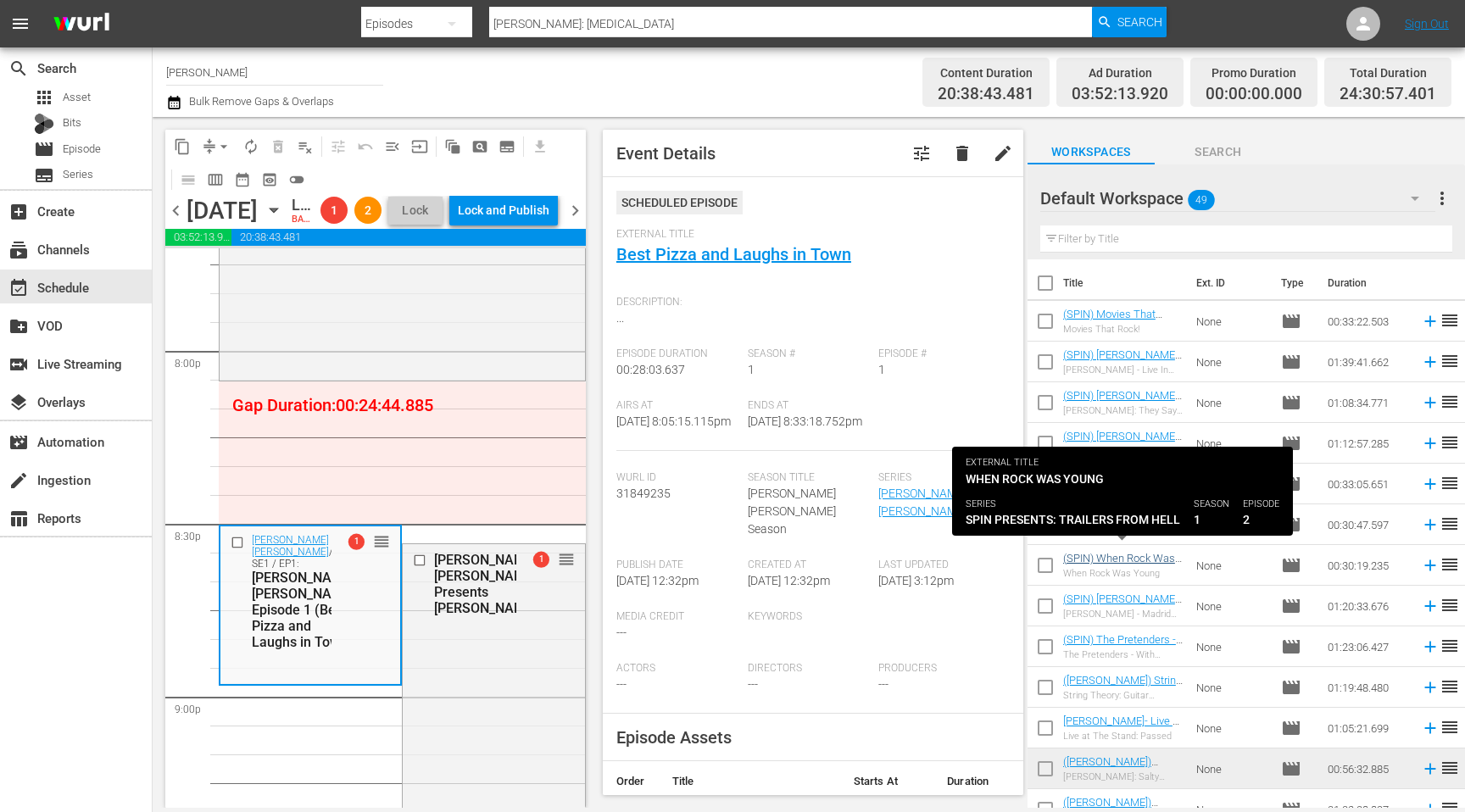
scroll to position [17, 0]
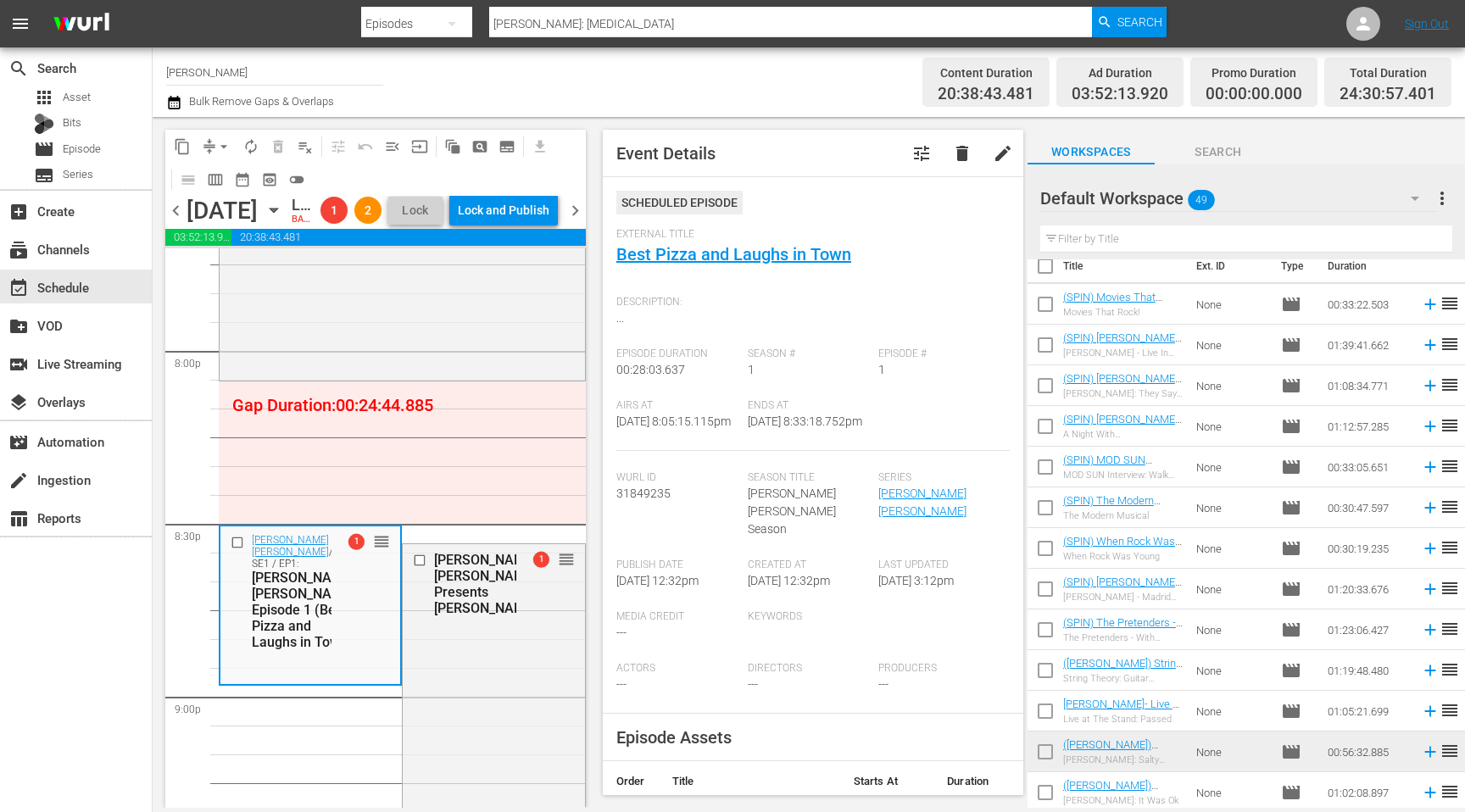
click at [1213, 243] on input "text" at bounding box center [1246, 239] width 412 height 27
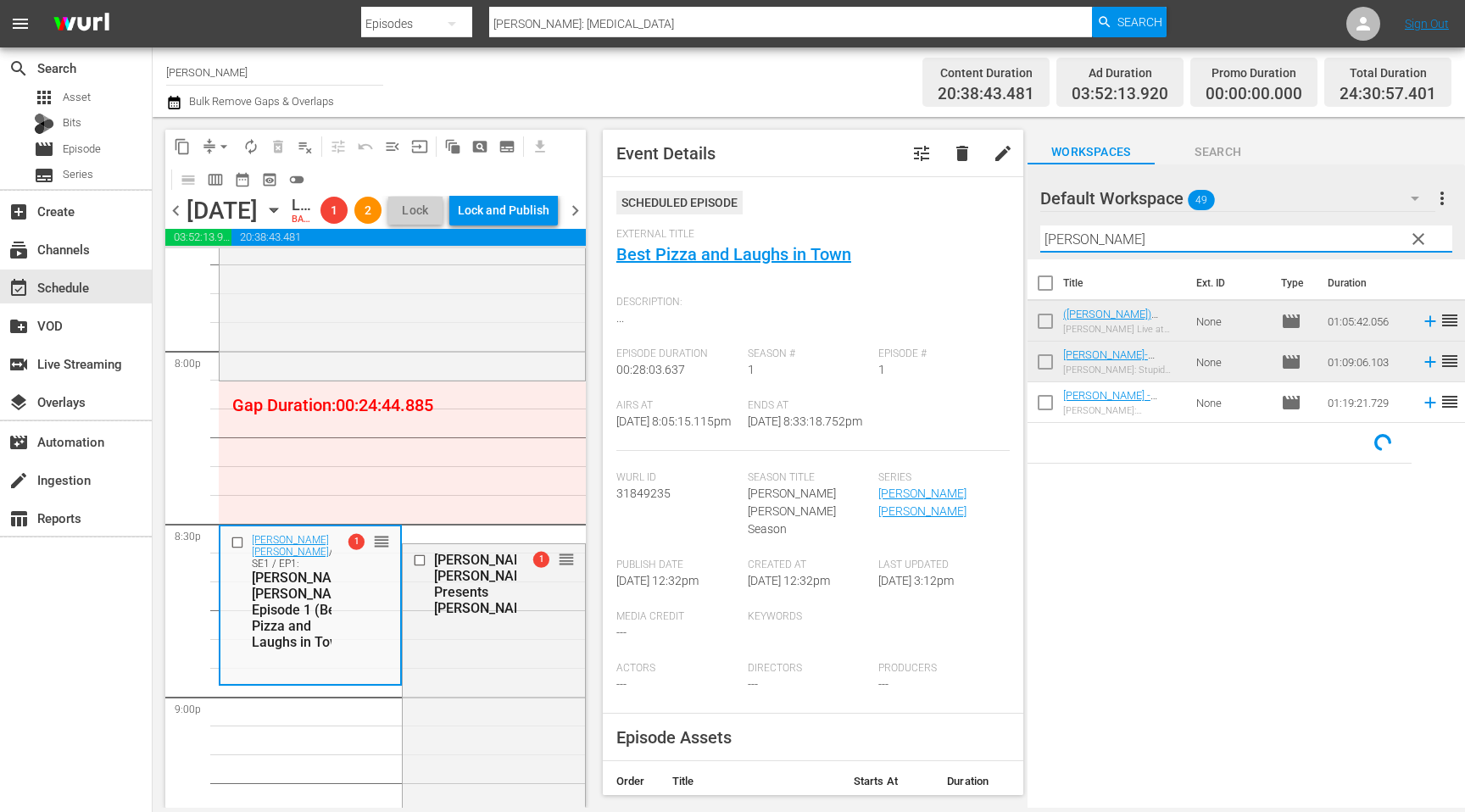
scroll to position [0, 0]
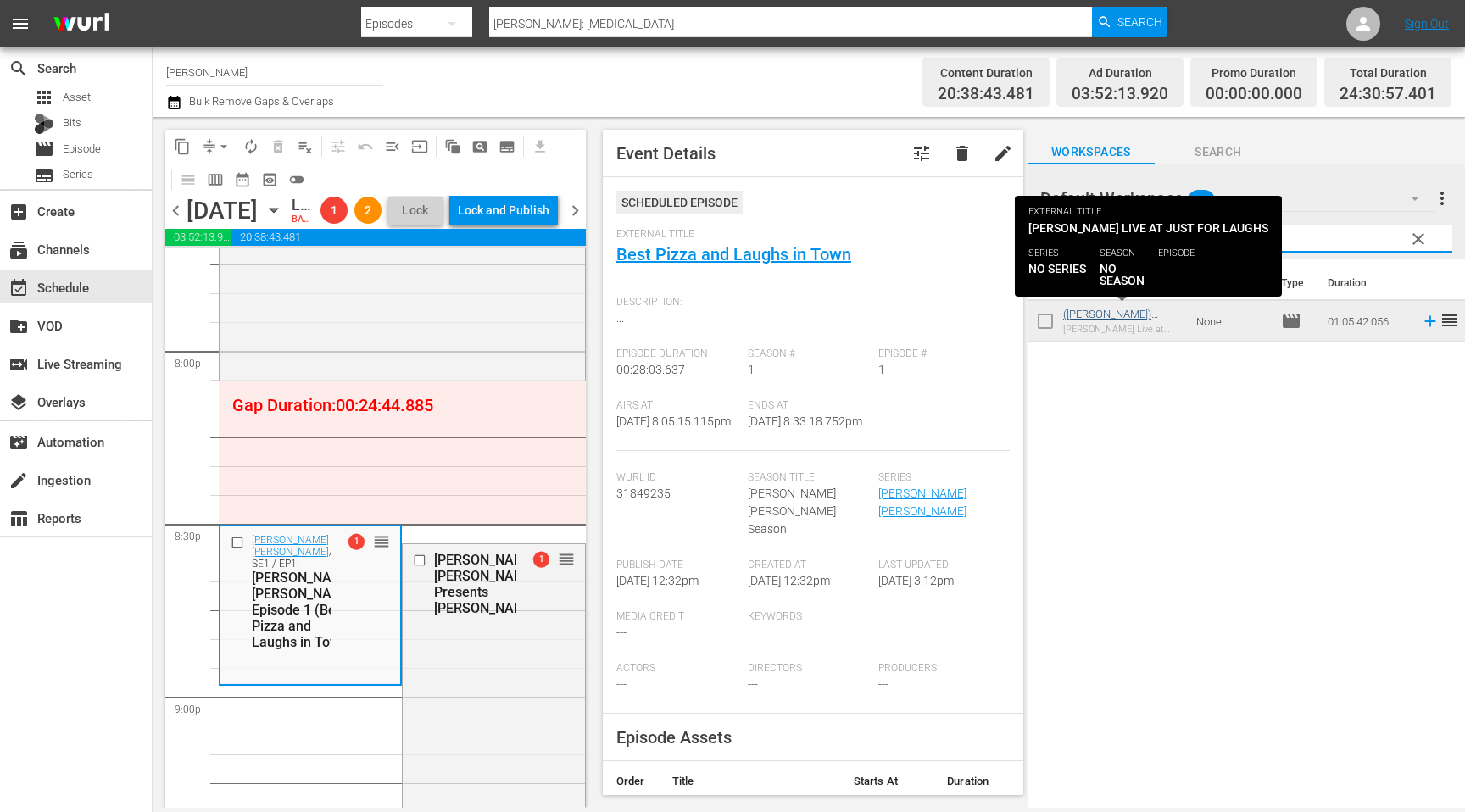
type input "witz liv"
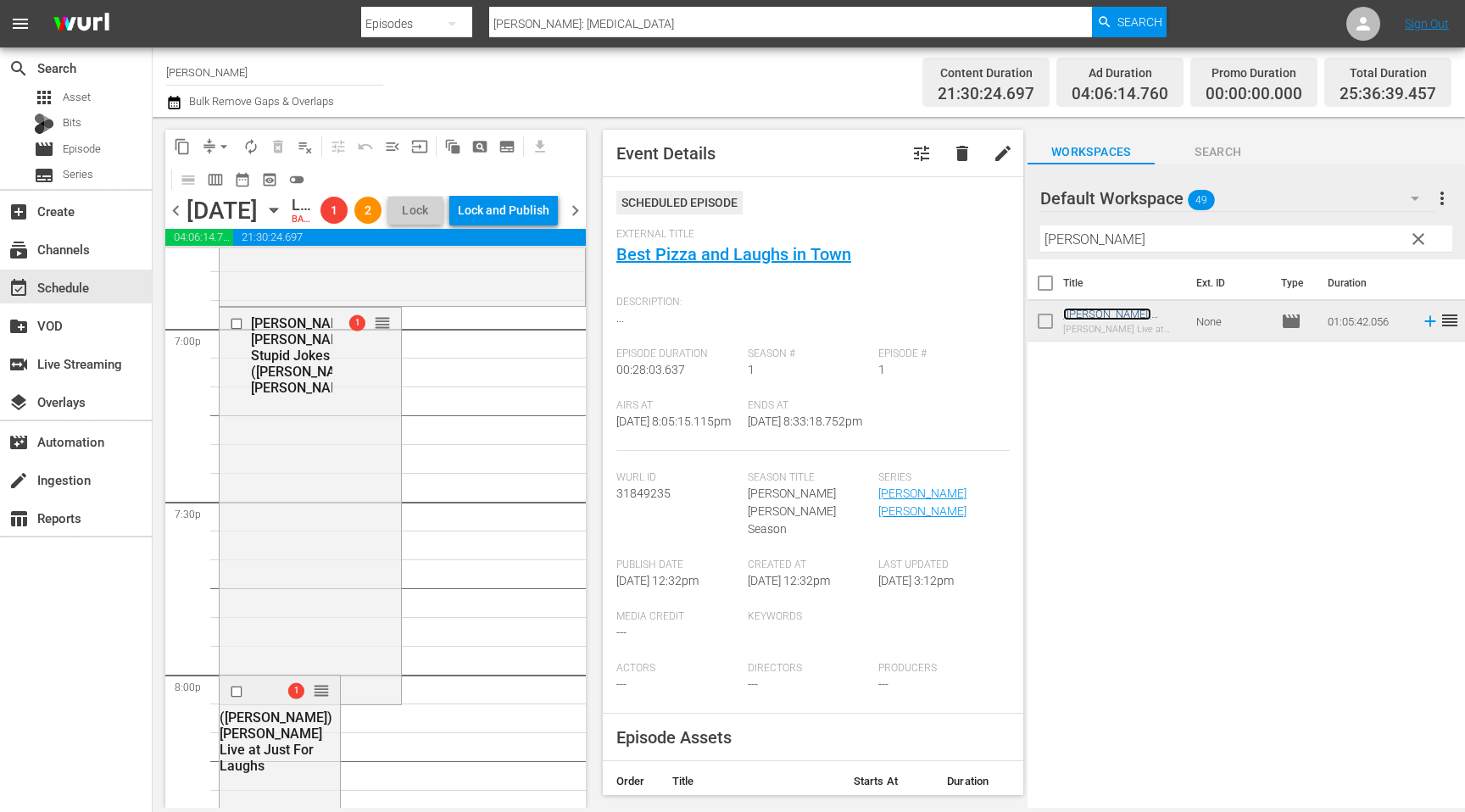
scroll to position [6484, 0]
click at [232, 335] on input "checkbox" at bounding box center [238, 327] width 18 height 14
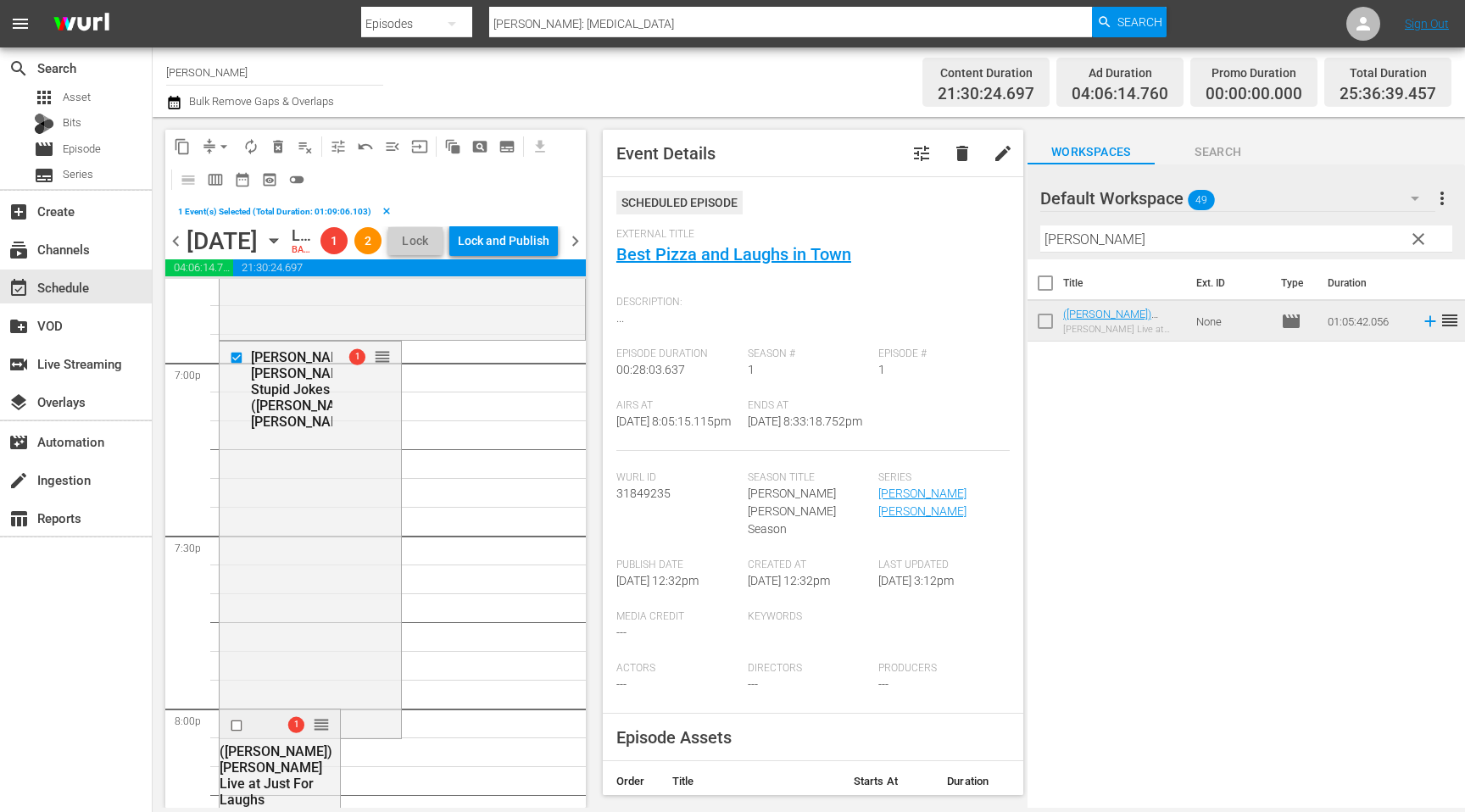
click at [579, 251] on span "chevron_right" at bounding box center [574, 240] width 21 height 21
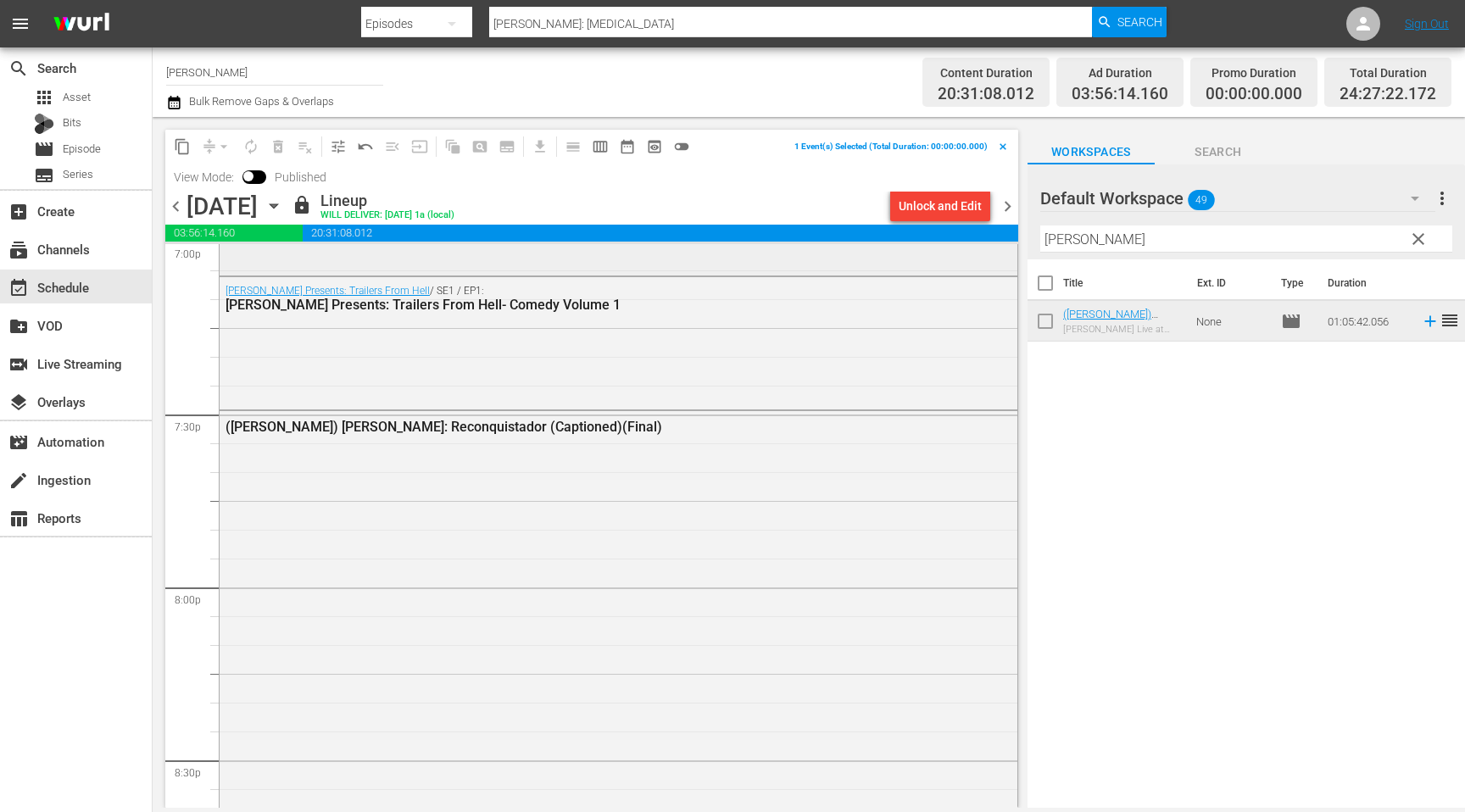
scroll to position [6610, 0]
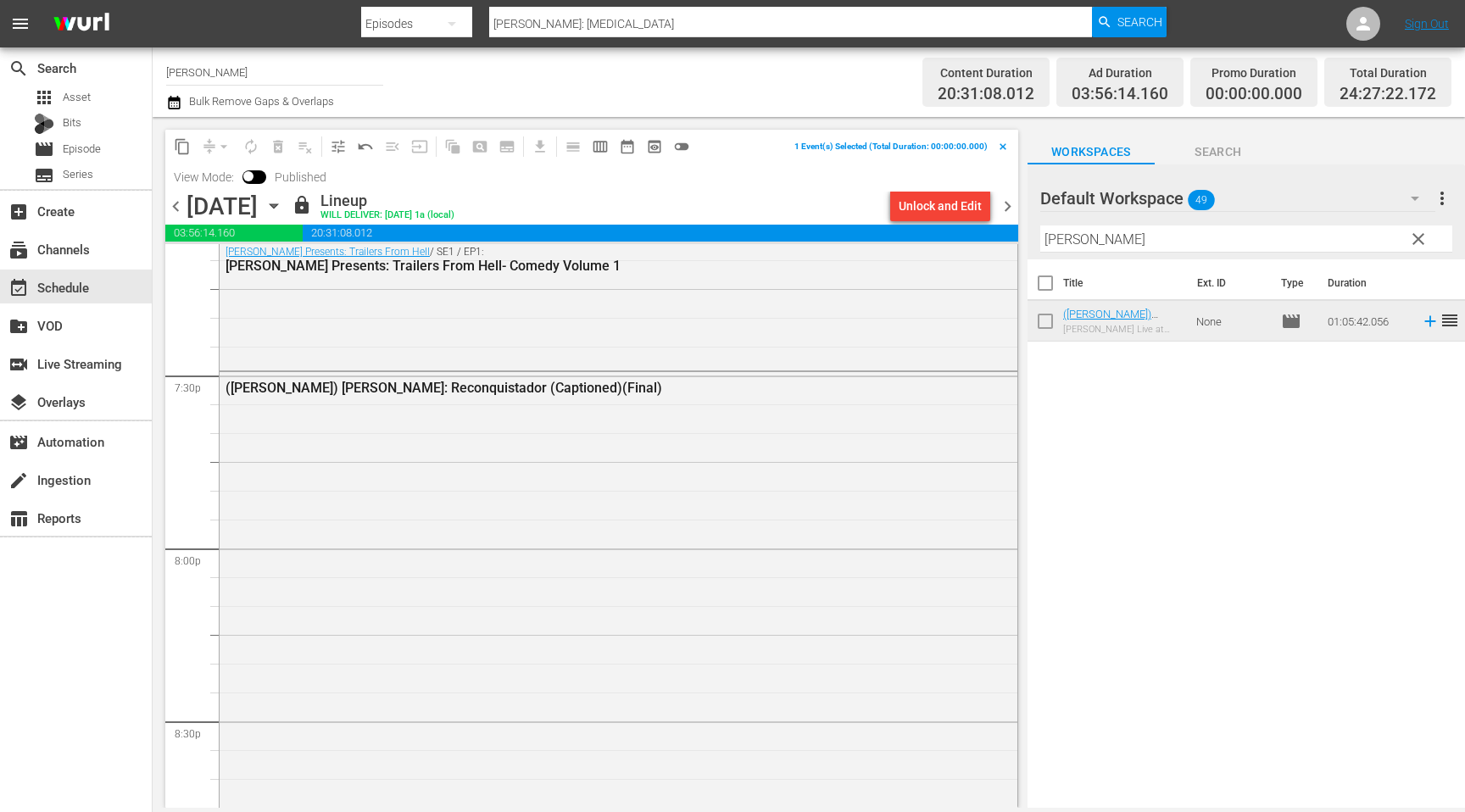
click at [173, 207] on span "chevron_left" at bounding box center [176, 206] width 21 height 21
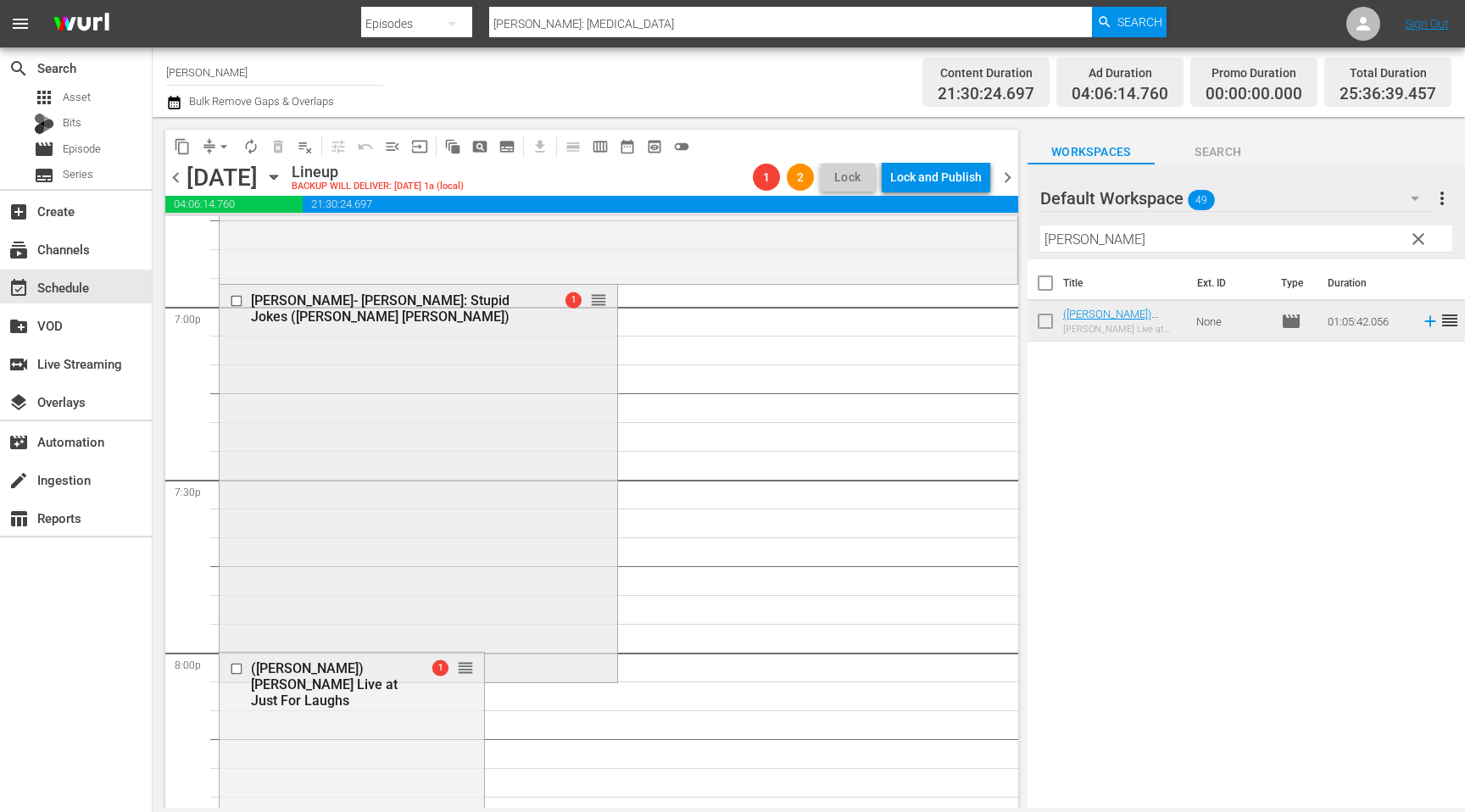
scroll to position [6476, 0]
click at [240, 307] on input "checkbox" at bounding box center [238, 302] width 18 height 14
click at [282, 150] on span "delete_forever_outlined" at bounding box center [278, 147] width 17 height 17
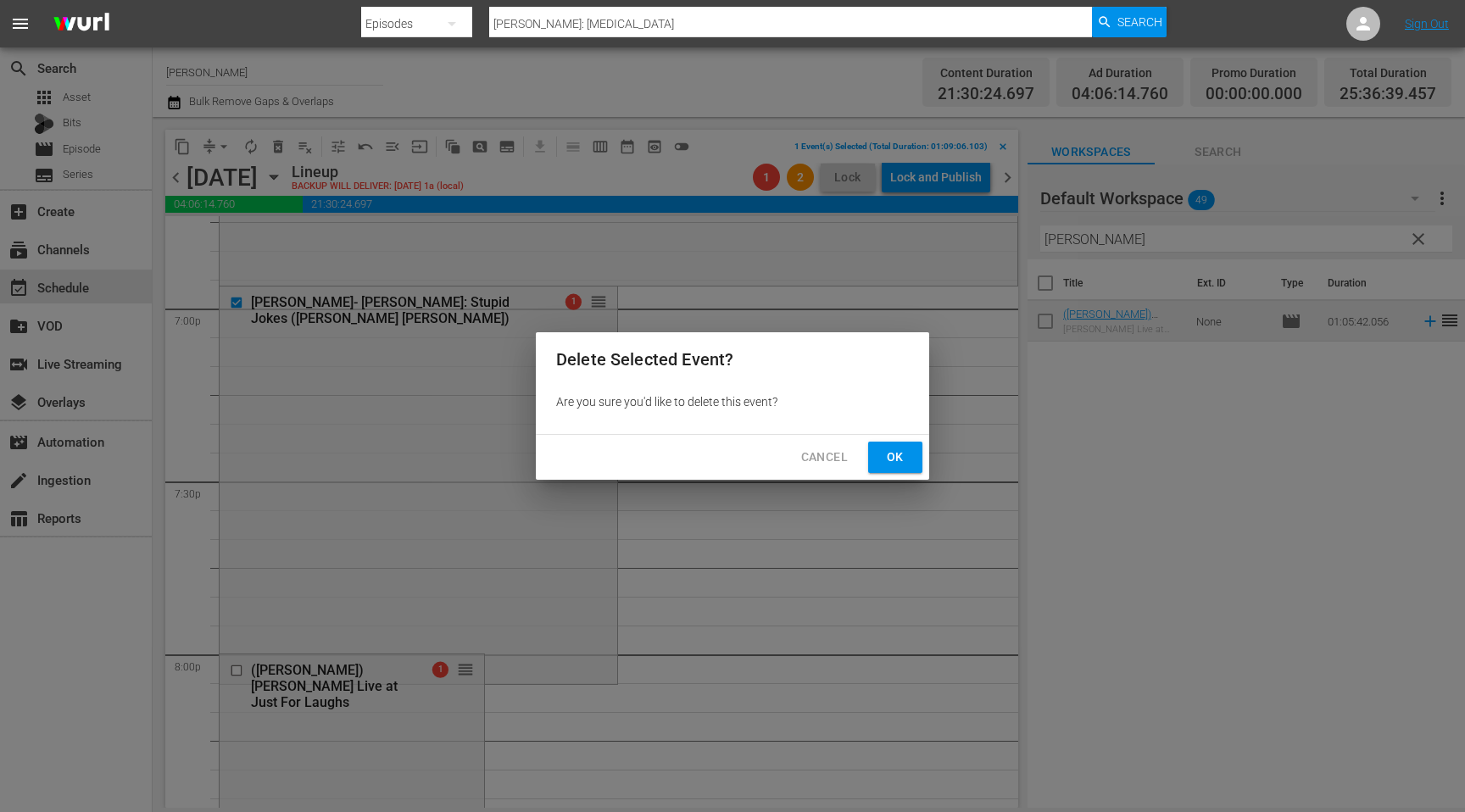
click at [885, 453] on span "Ok" at bounding box center [895, 457] width 27 height 21
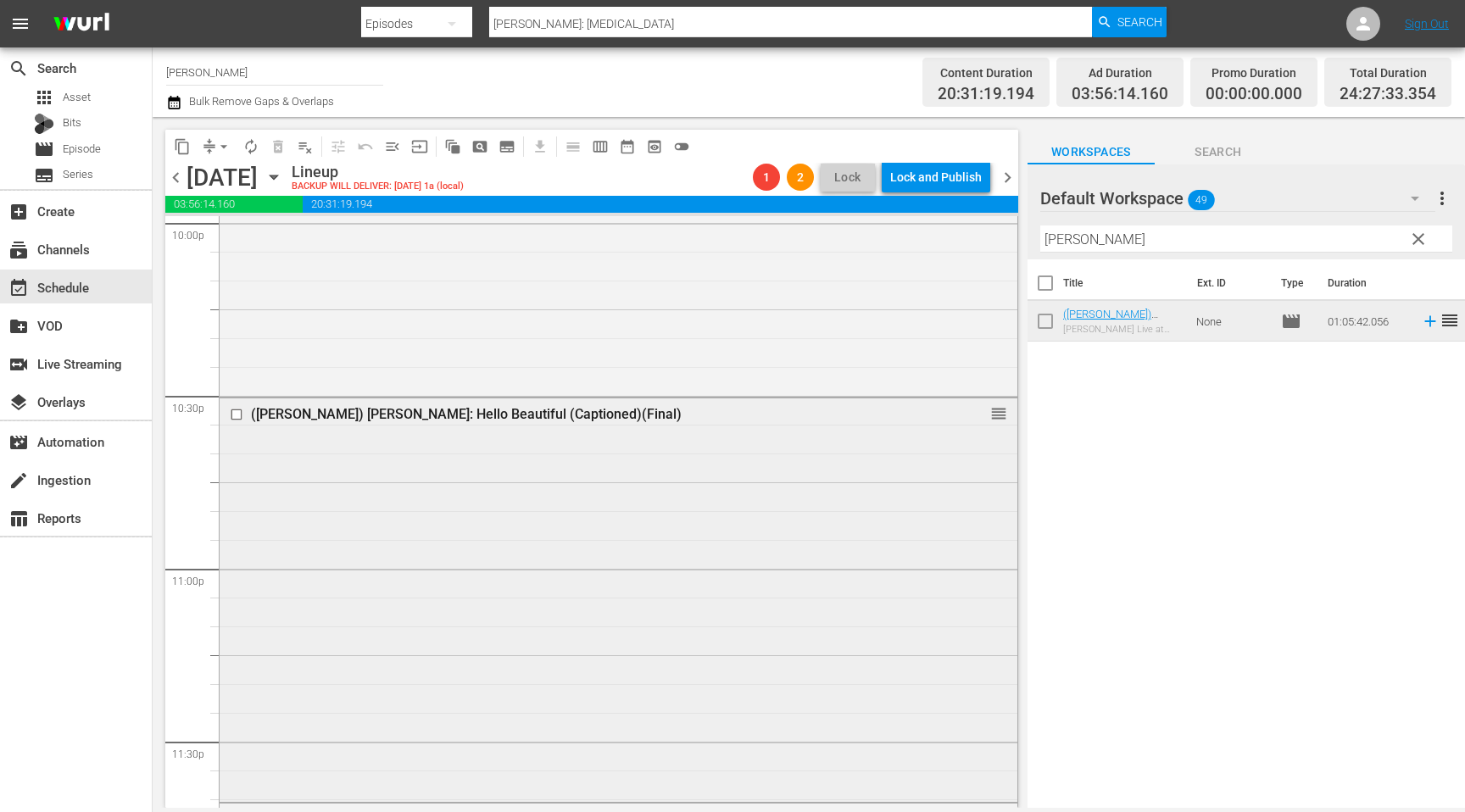
scroll to position [7589, 0]
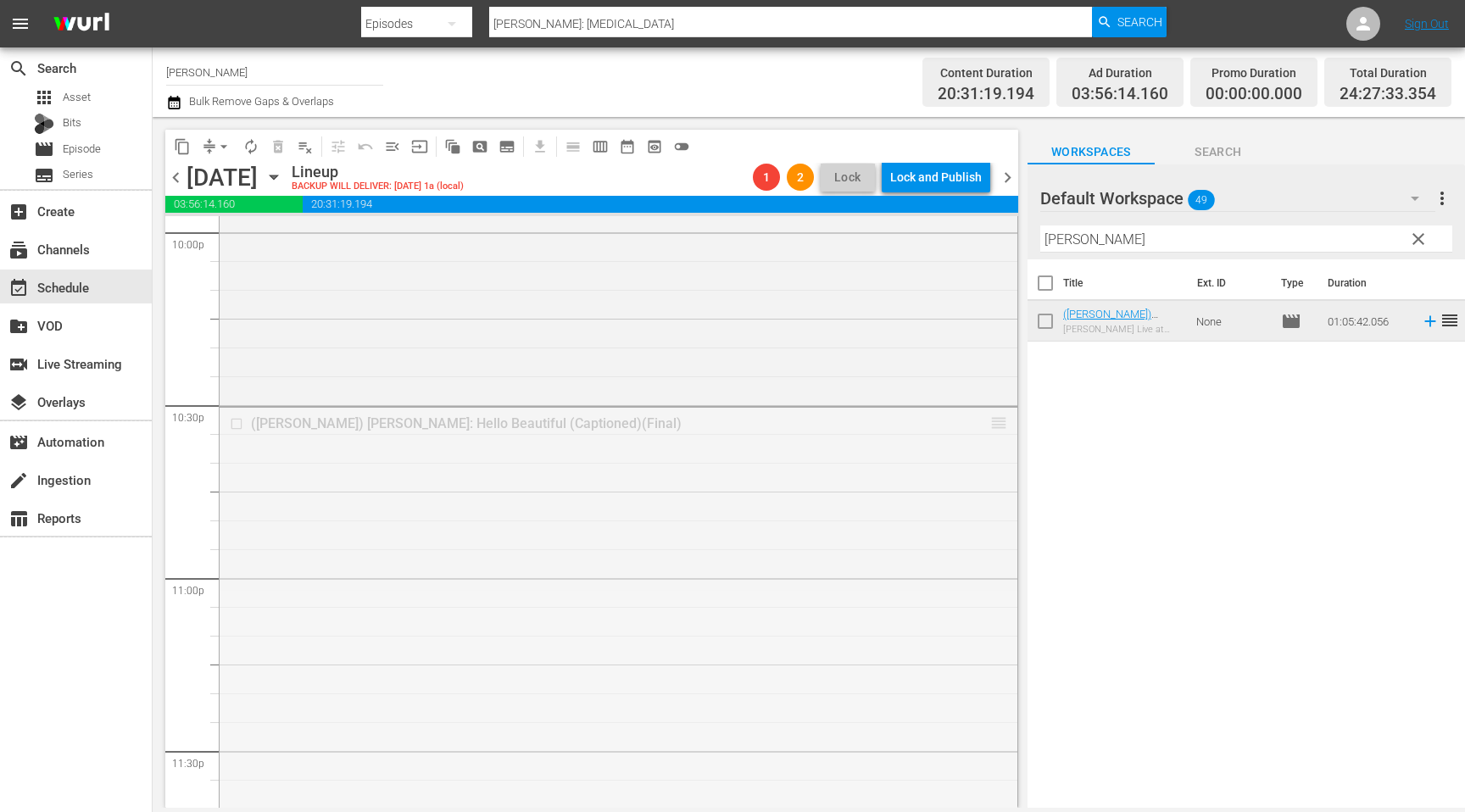
drag, startPoint x: 995, startPoint y: 396, endPoint x: 942, endPoint y: 247, distance: 158.1
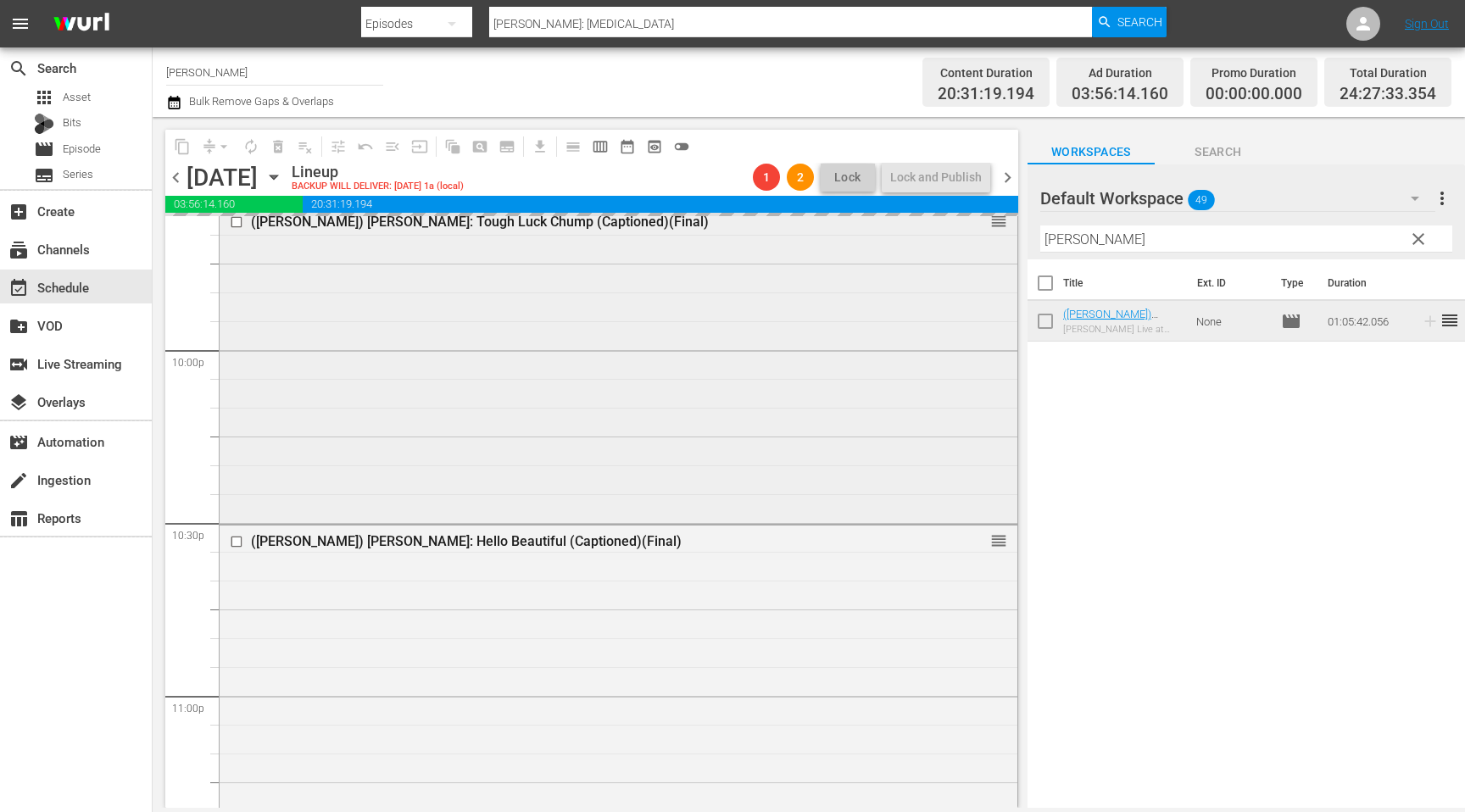
scroll to position [7469, 0]
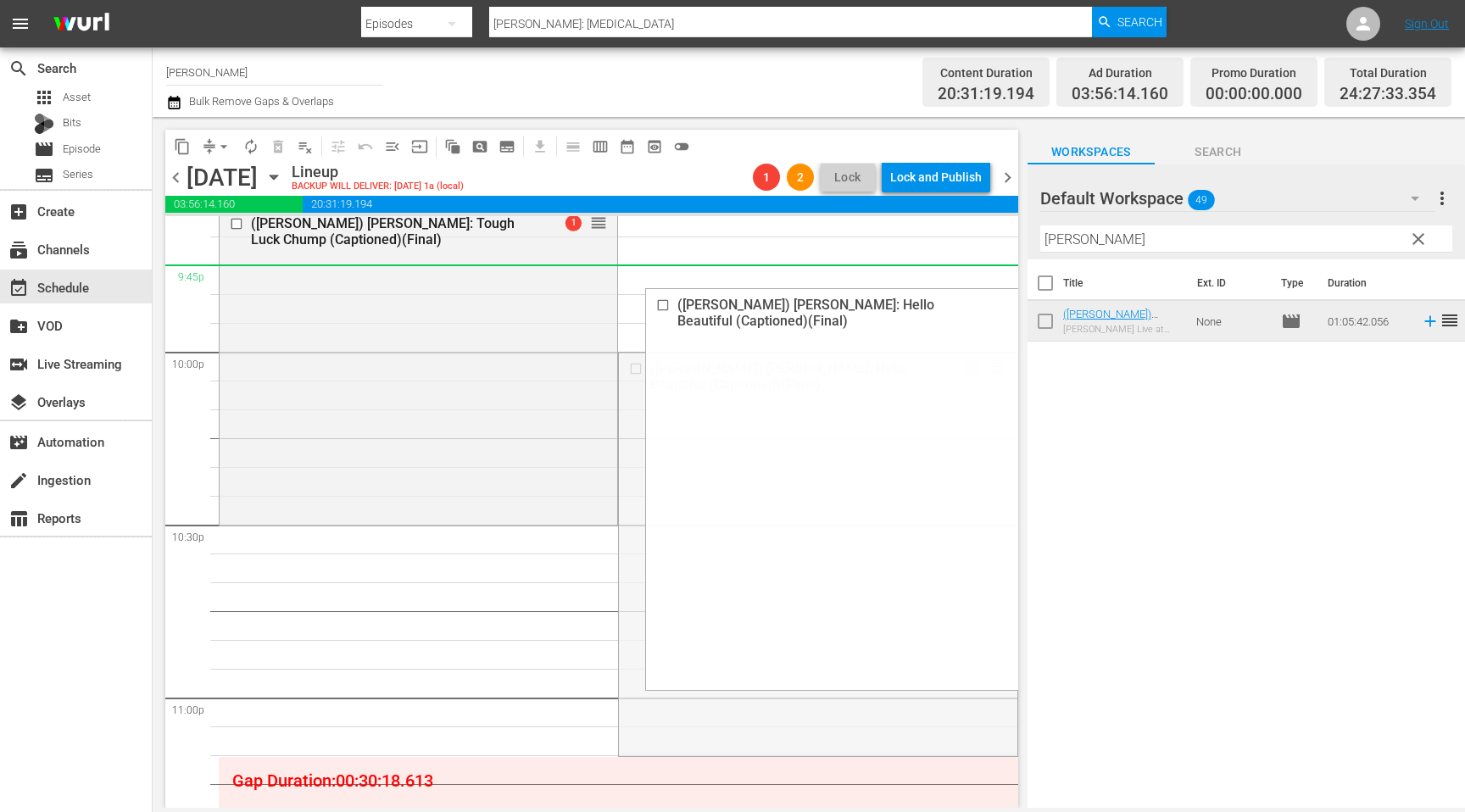
drag, startPoint x: 994, startPoint y: 366, endPoint x: 994, endPoint y: 283, distance: 83.0
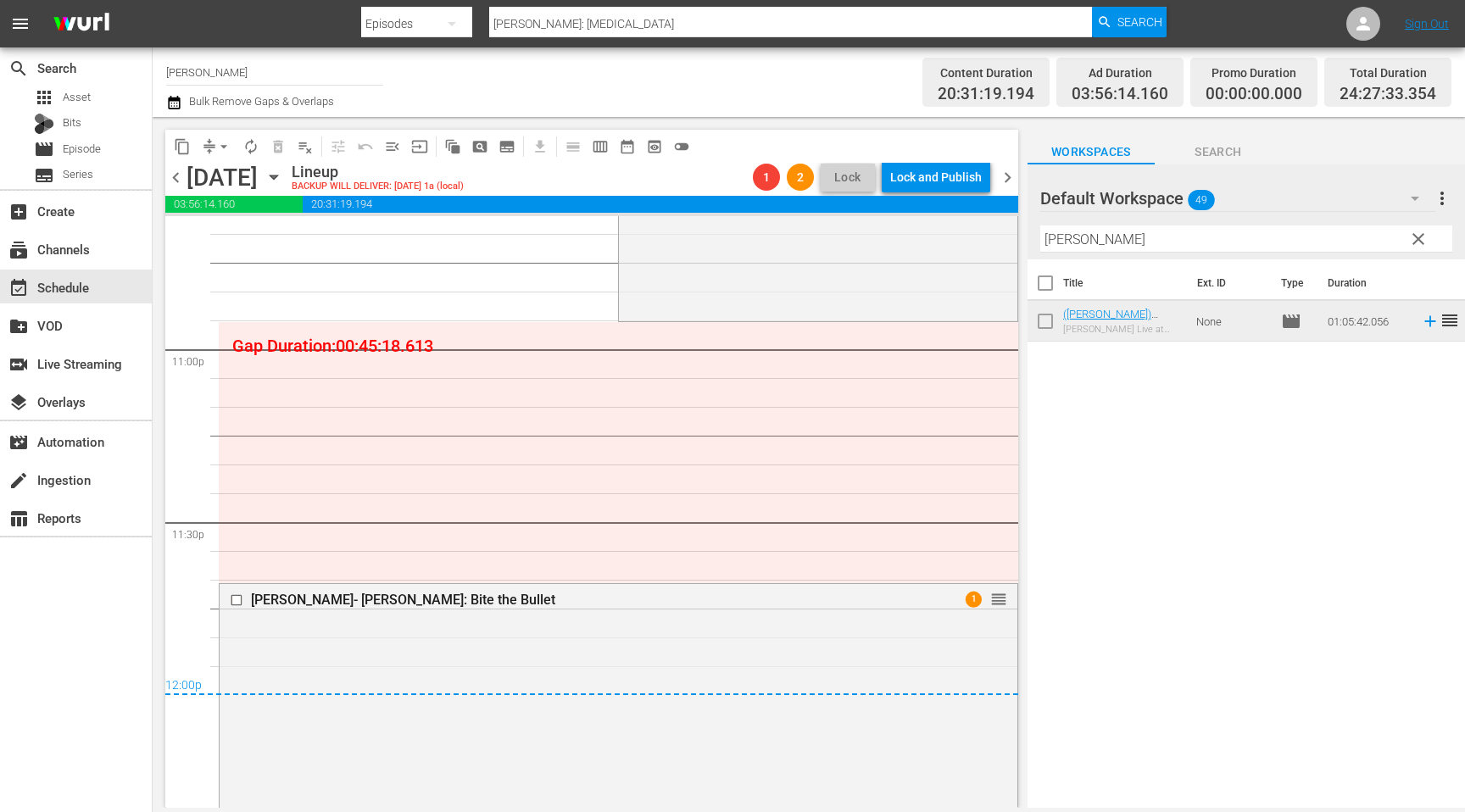
scroll to position [7823, 0]
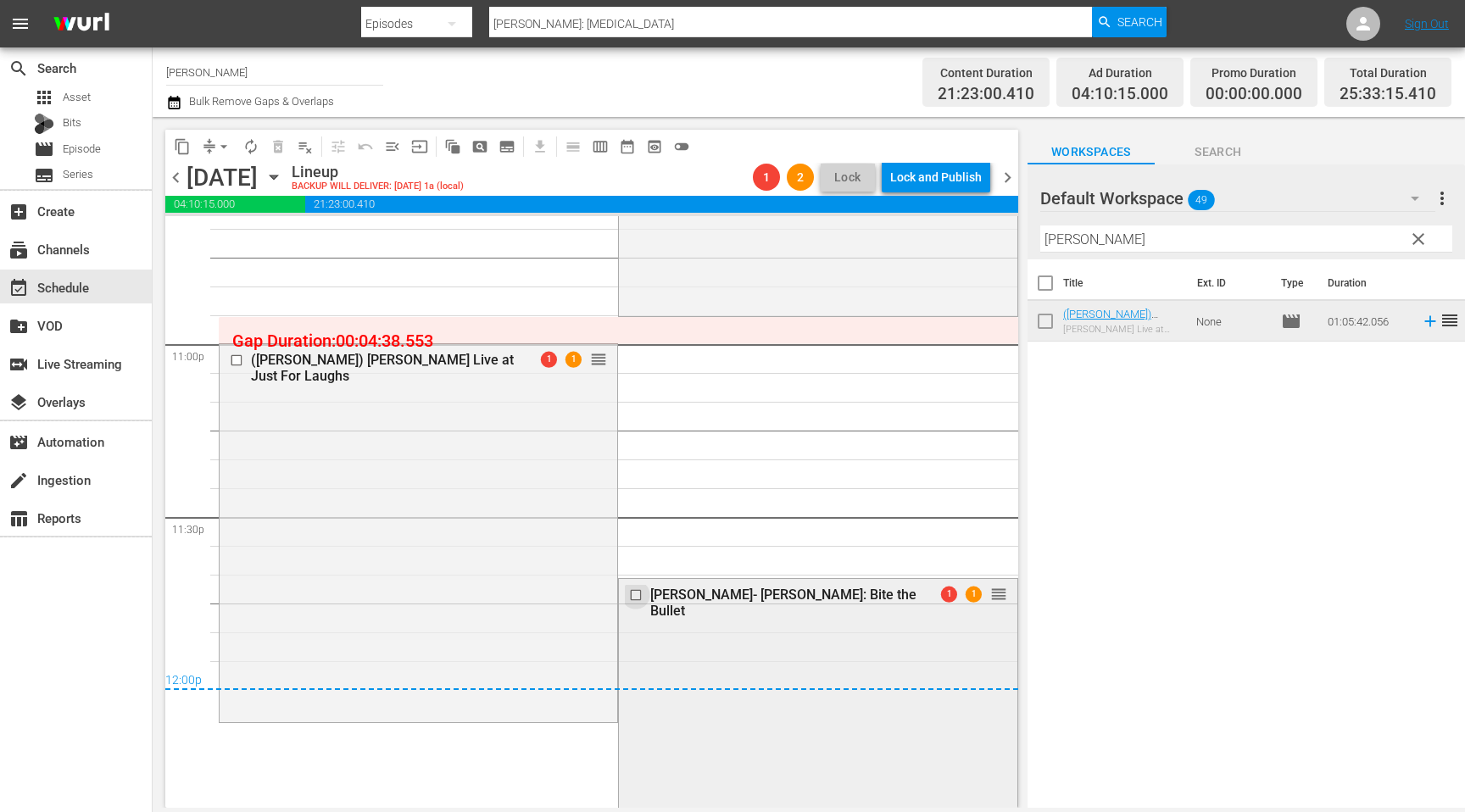
click at [633, 595] on input "checkbox" at bounding box center [637, 595] width 18 height 14
click at [270, 141] on span "delete_forever_outlined" at bounding box center [278, 147] width 17 height 17
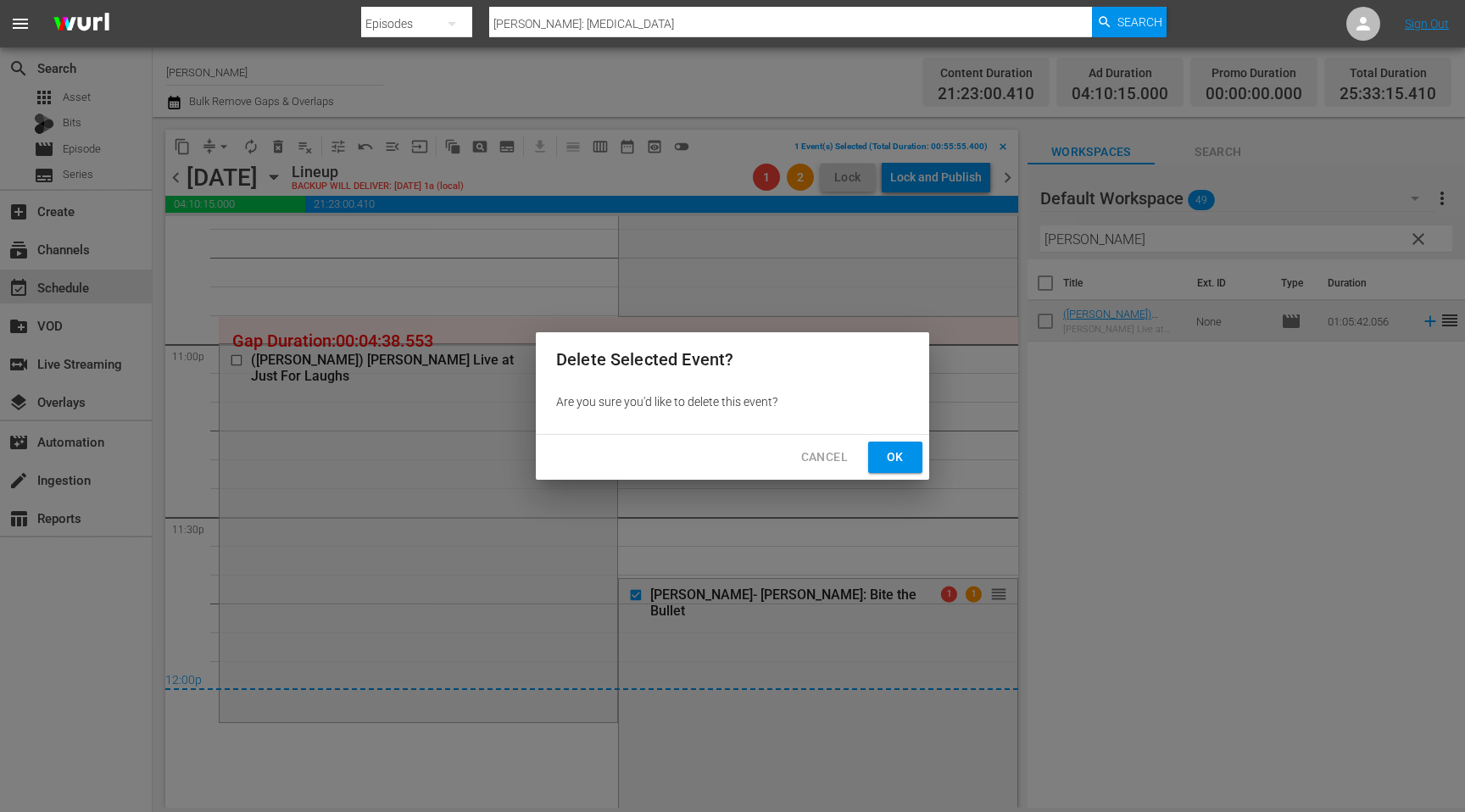
click at [893, 449] on span "Ok" at bounding box center [895, 457] width 27 height 21
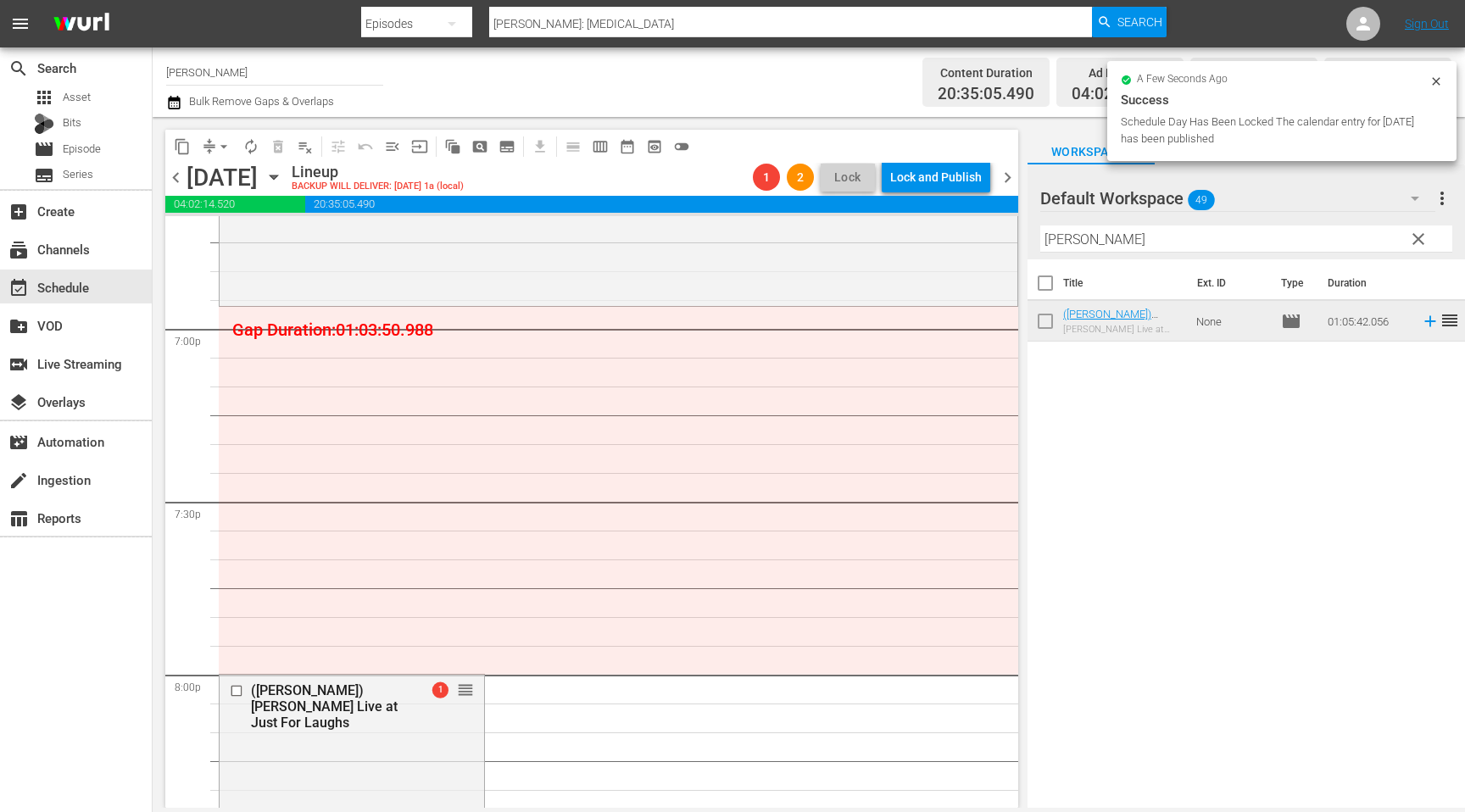
scroll to position [6451, 0]
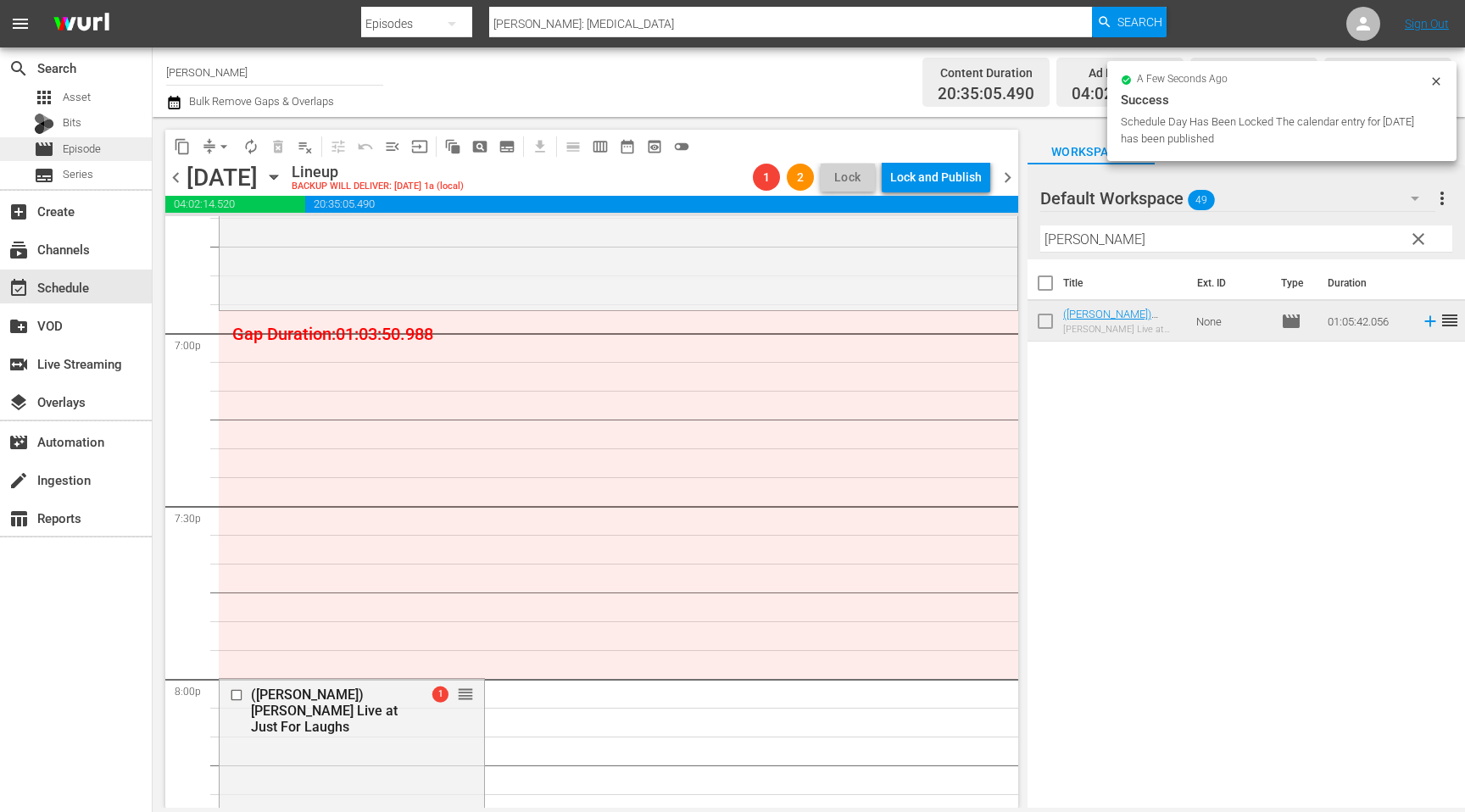
click at [95, 144] on span "Episode" at bounding box center [82, 149] width 38 height 17
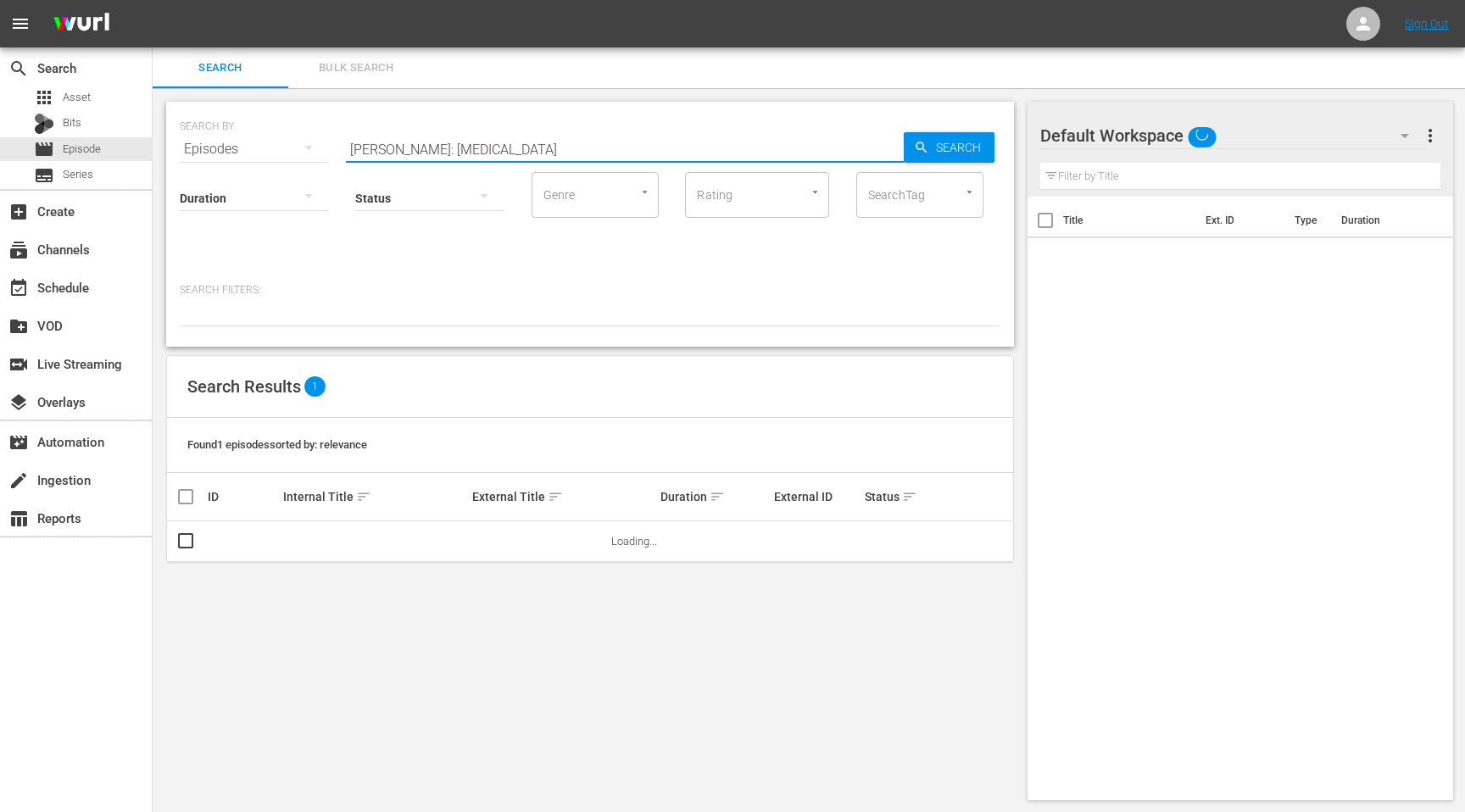
click at [524, 149] on input "[PERSON_NAME]: [MEDICAL_DATA]" at bounding box center [625, 149] width 557 height 41
click at [527, 147] on input "[PERSON_NAME]: [MEDICAL_DATA]" at bounding box center [625, 149] width 557 height 41
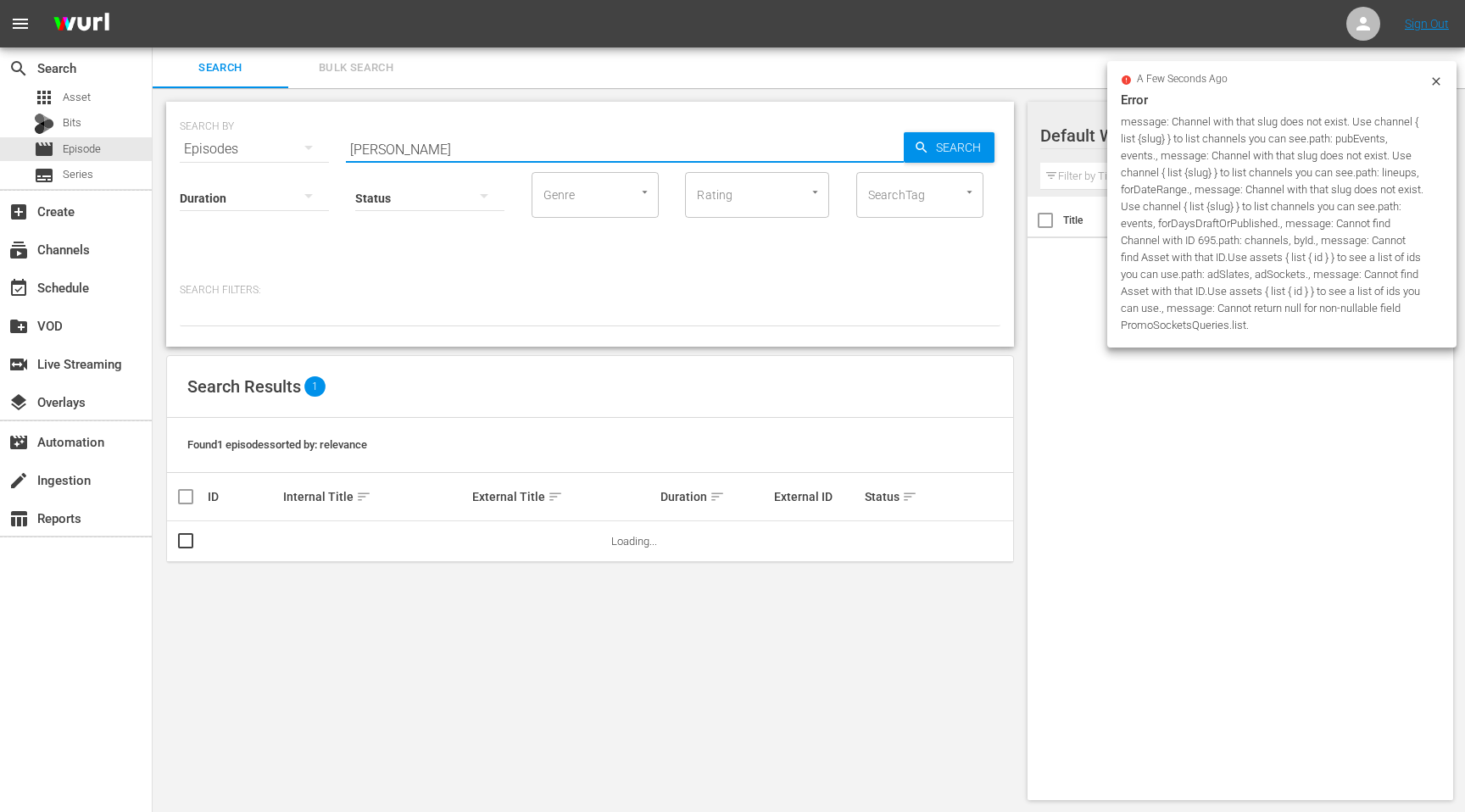
type input "[PERSON_NAME]"
click at [1432, 76] on icon at bounding box center [1436, 82] width 14 height 14
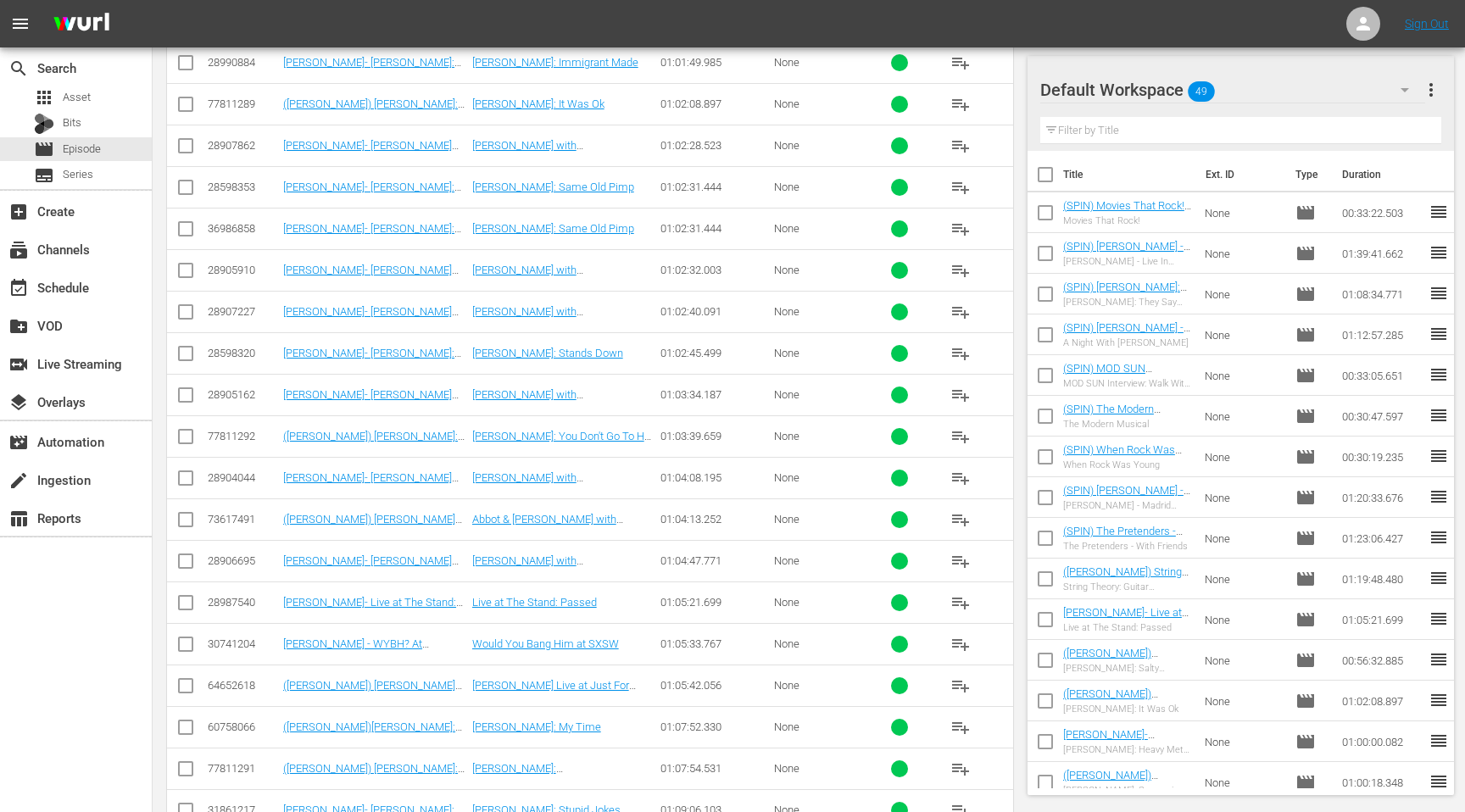
scroll to position [3508, 0]
click at [965, 436] on span "playlist_add" at bounding box center [960, 438] width 20 height 20
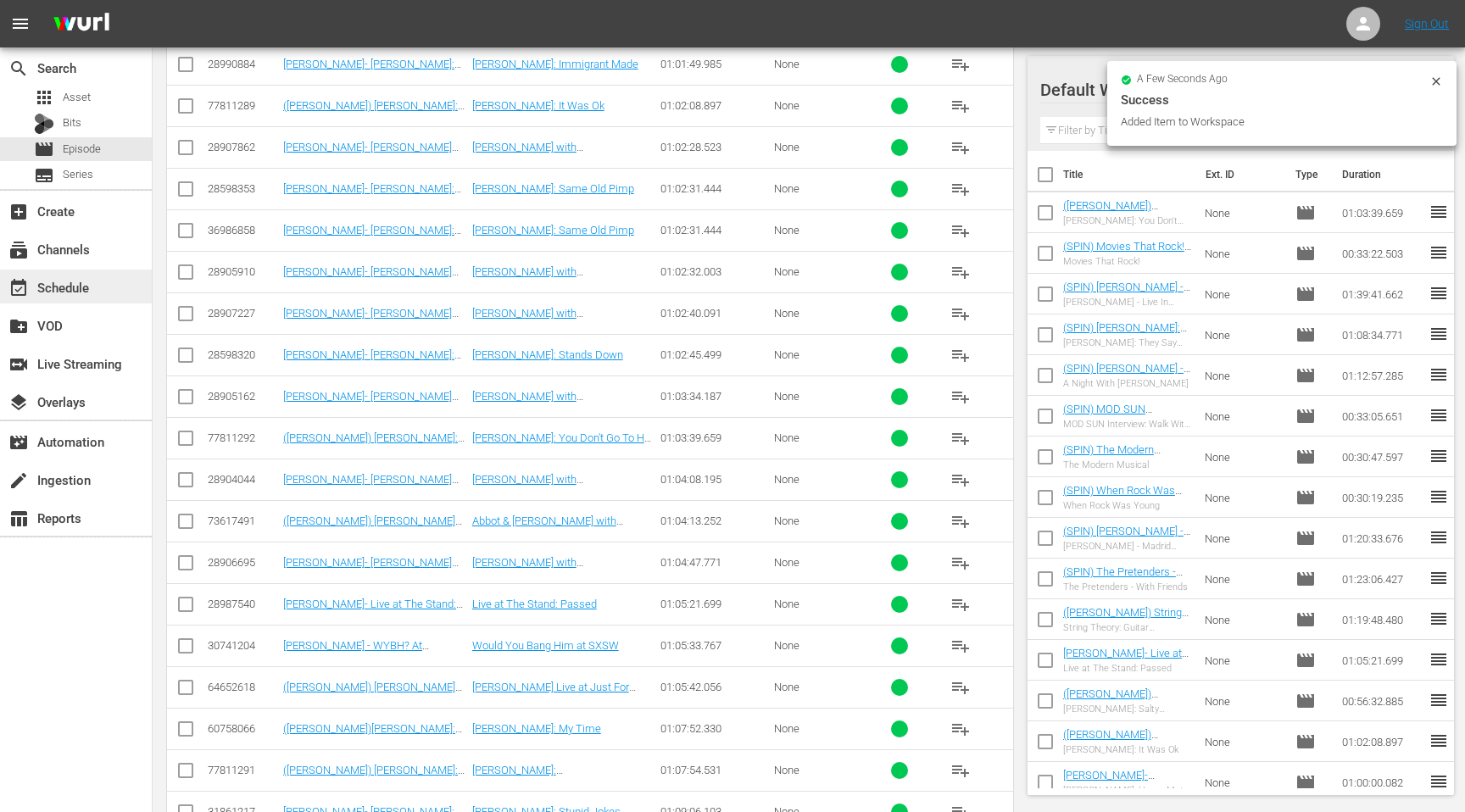
click at [74, 290] on div "event_available Schedule" at bounding box center [48, 285] width 95 height 15
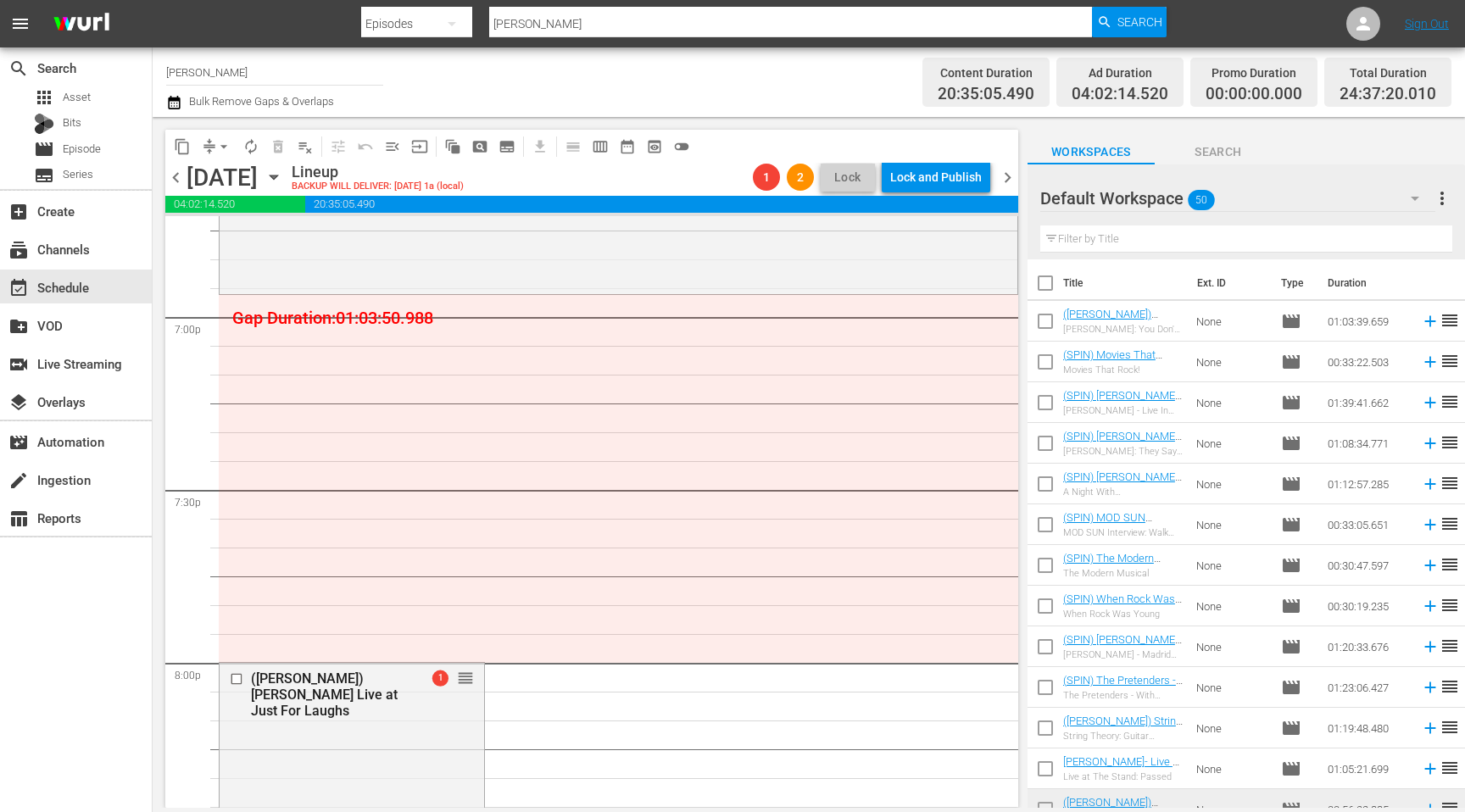
scroll to position [6463, 0]
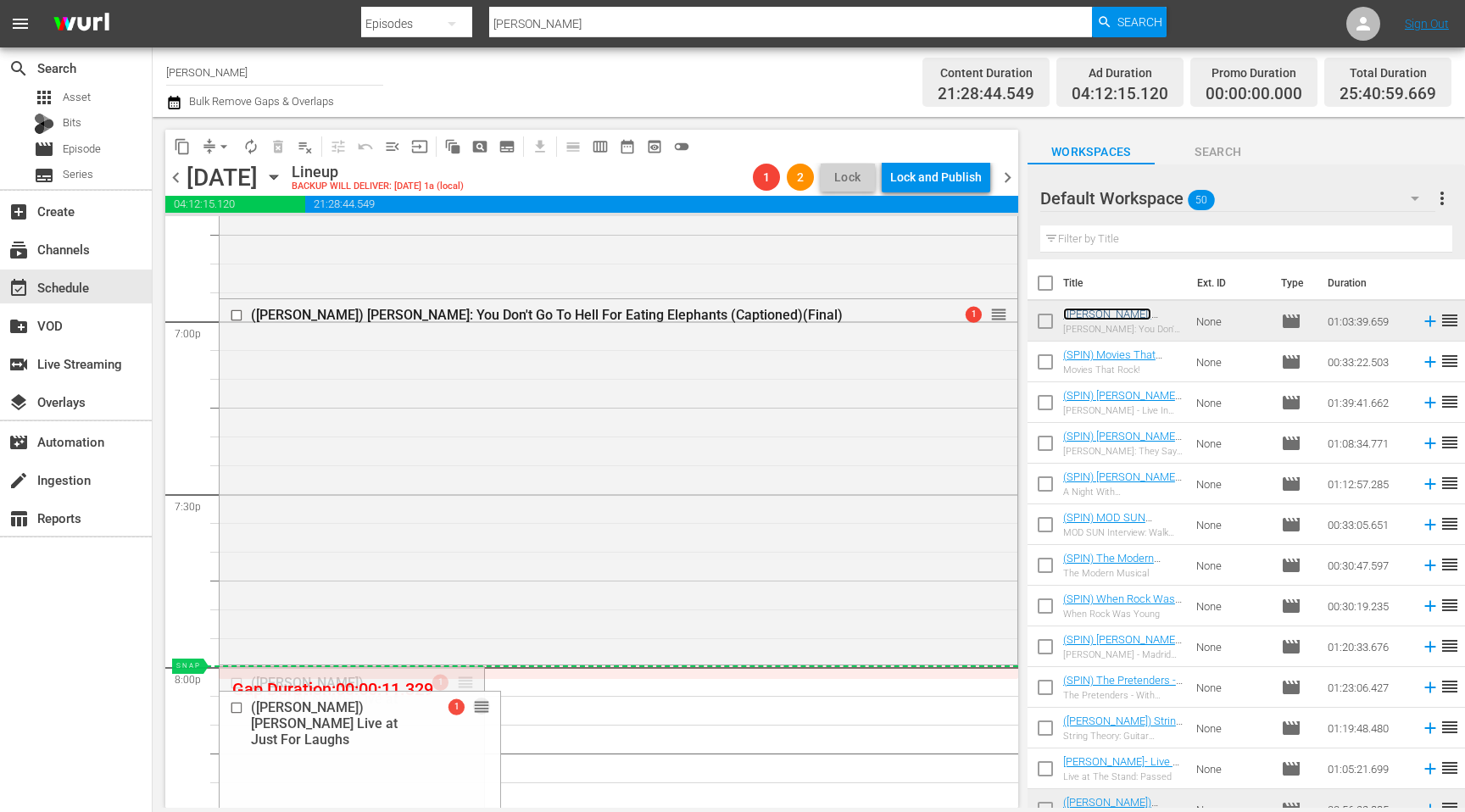
drag, startPoint x: 467, startPoint y: 686, endPoint x: 473, endPoint y: 676, distance: 11.7
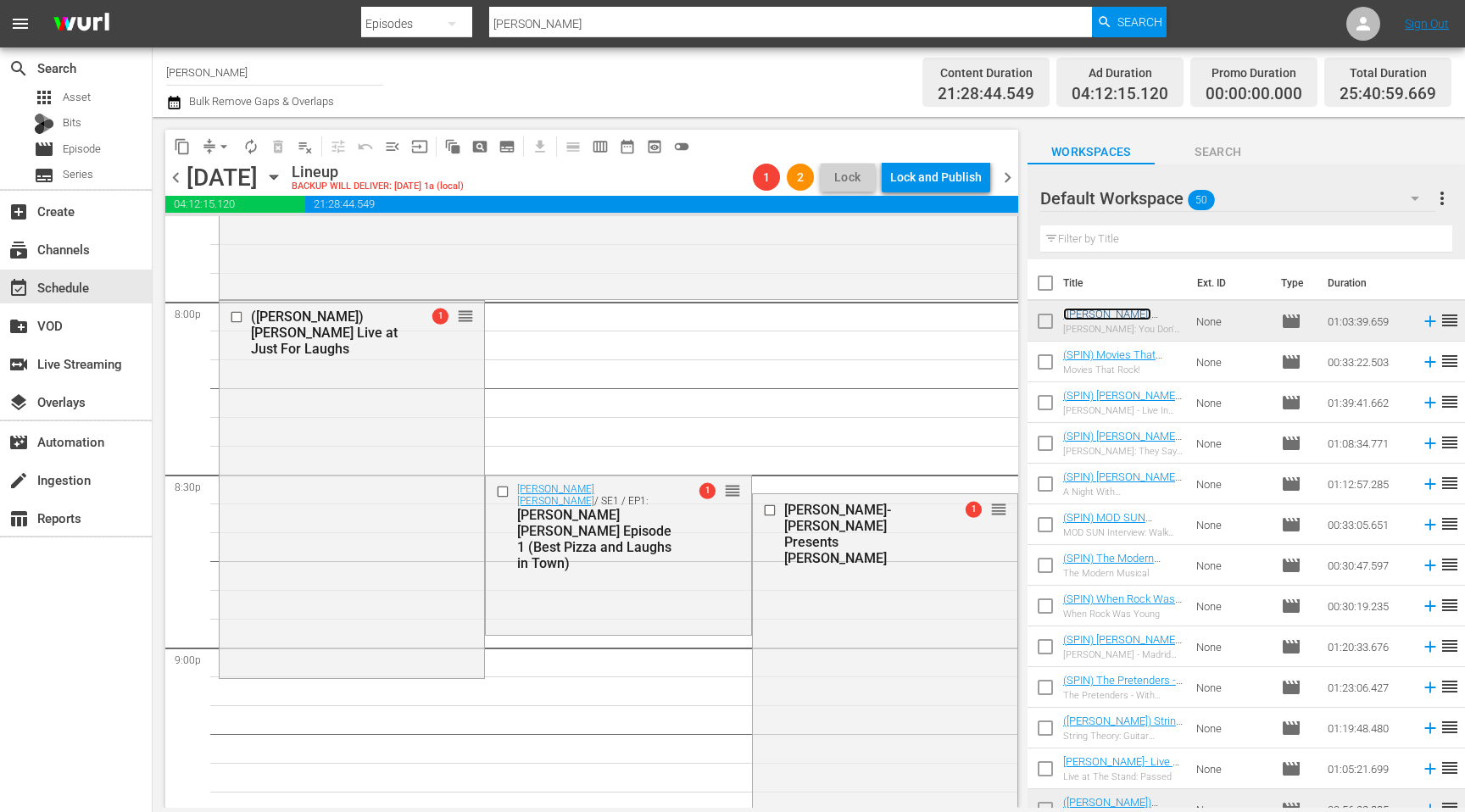
scroll to position [6803, 0]
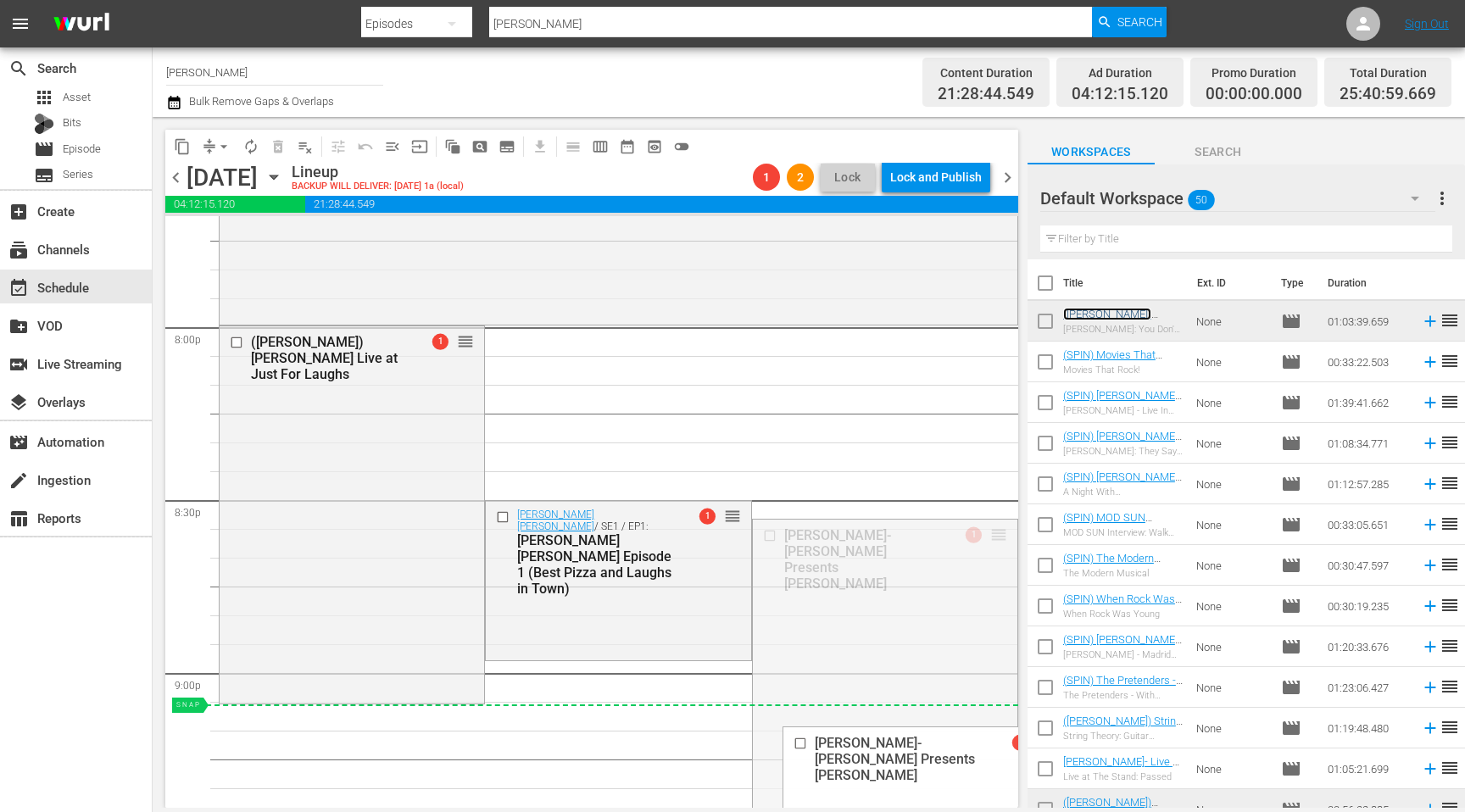
drag, startPoint x: 1000, startPoint y: 535, endPoint x: 834, endPoint y: 706, distance: 238.3
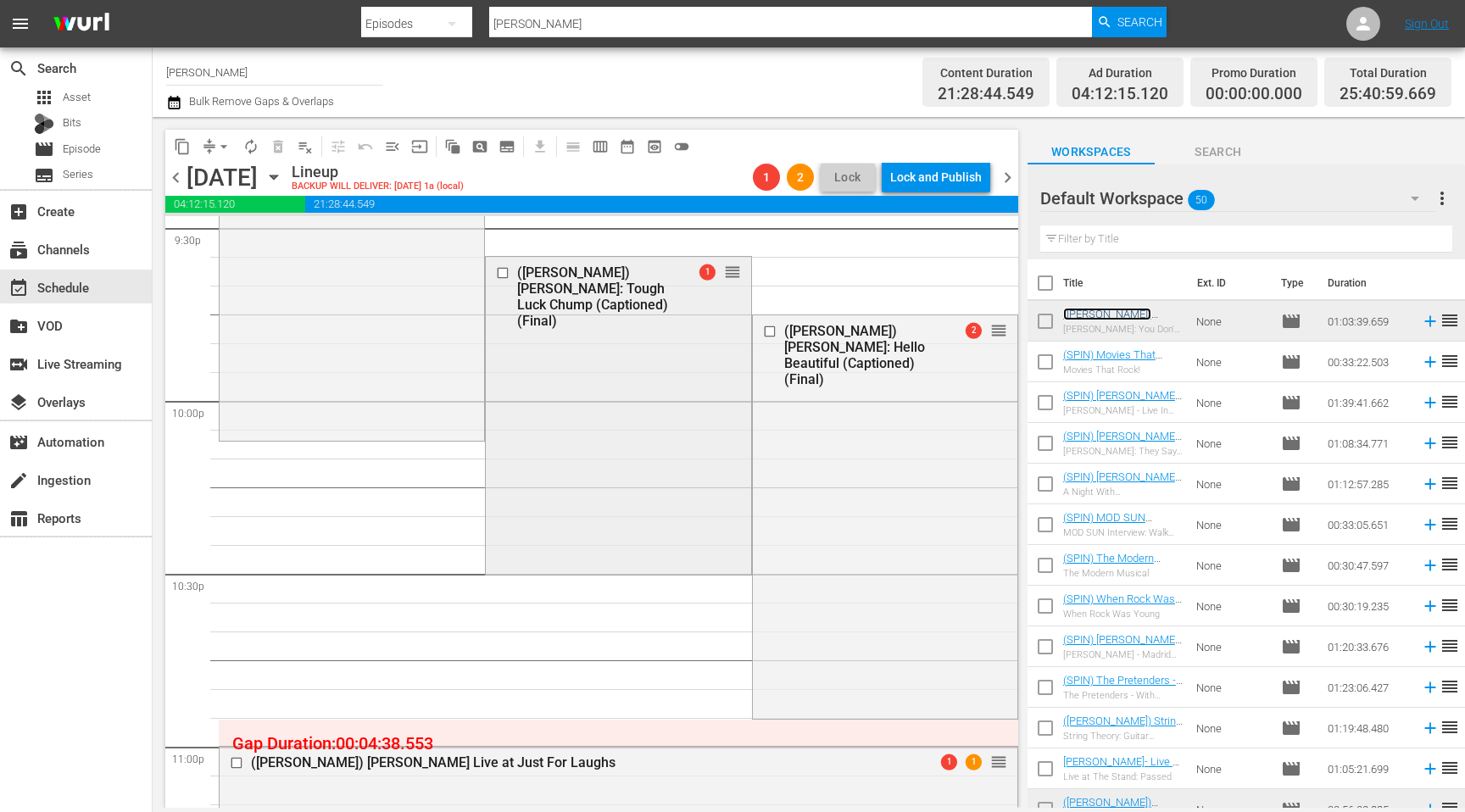
scroll to position [7439, 0]
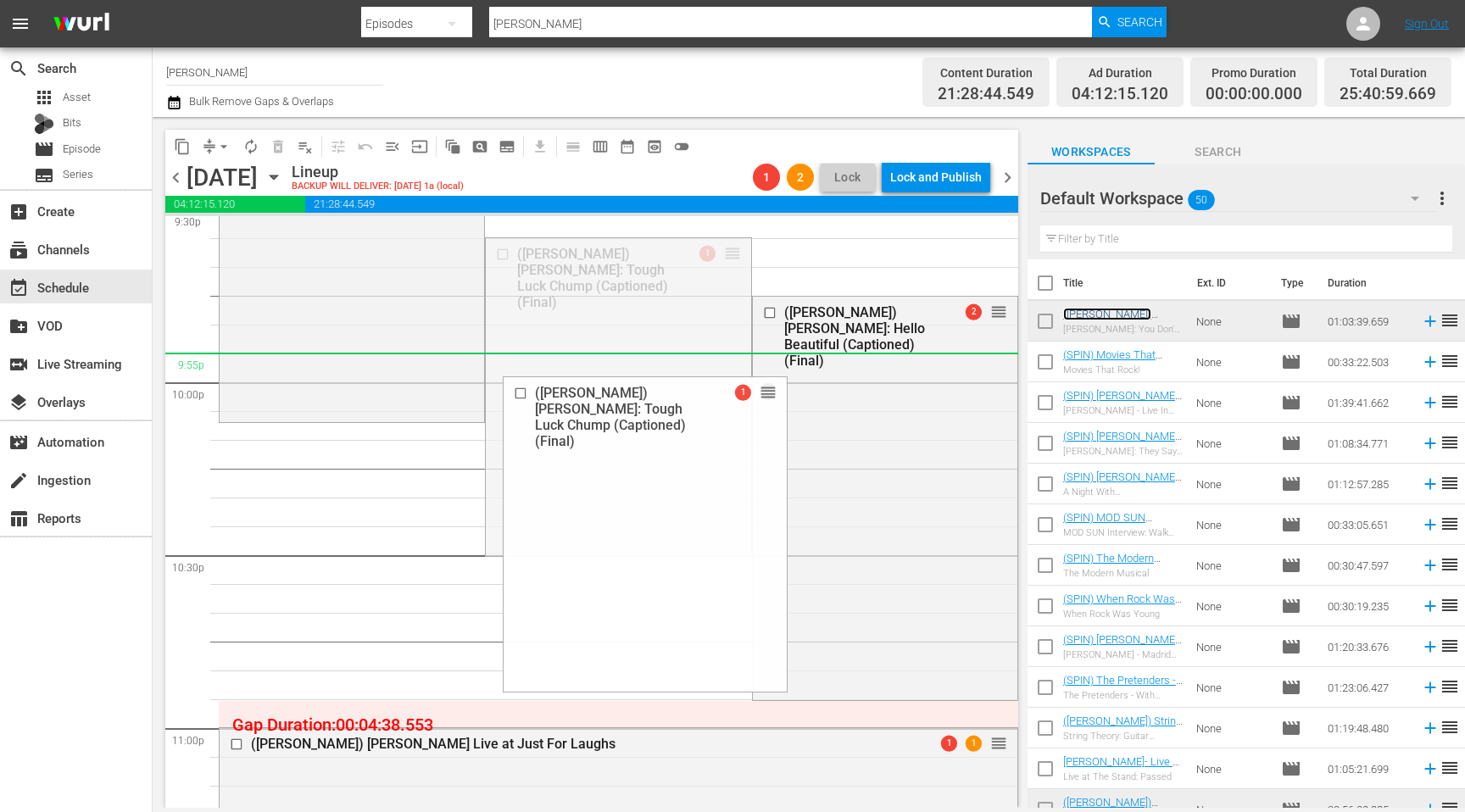
drag, startPoint x: 730, startPoint y: 248, endPoint x: 722, endPoint y: 365, distance: 117.3
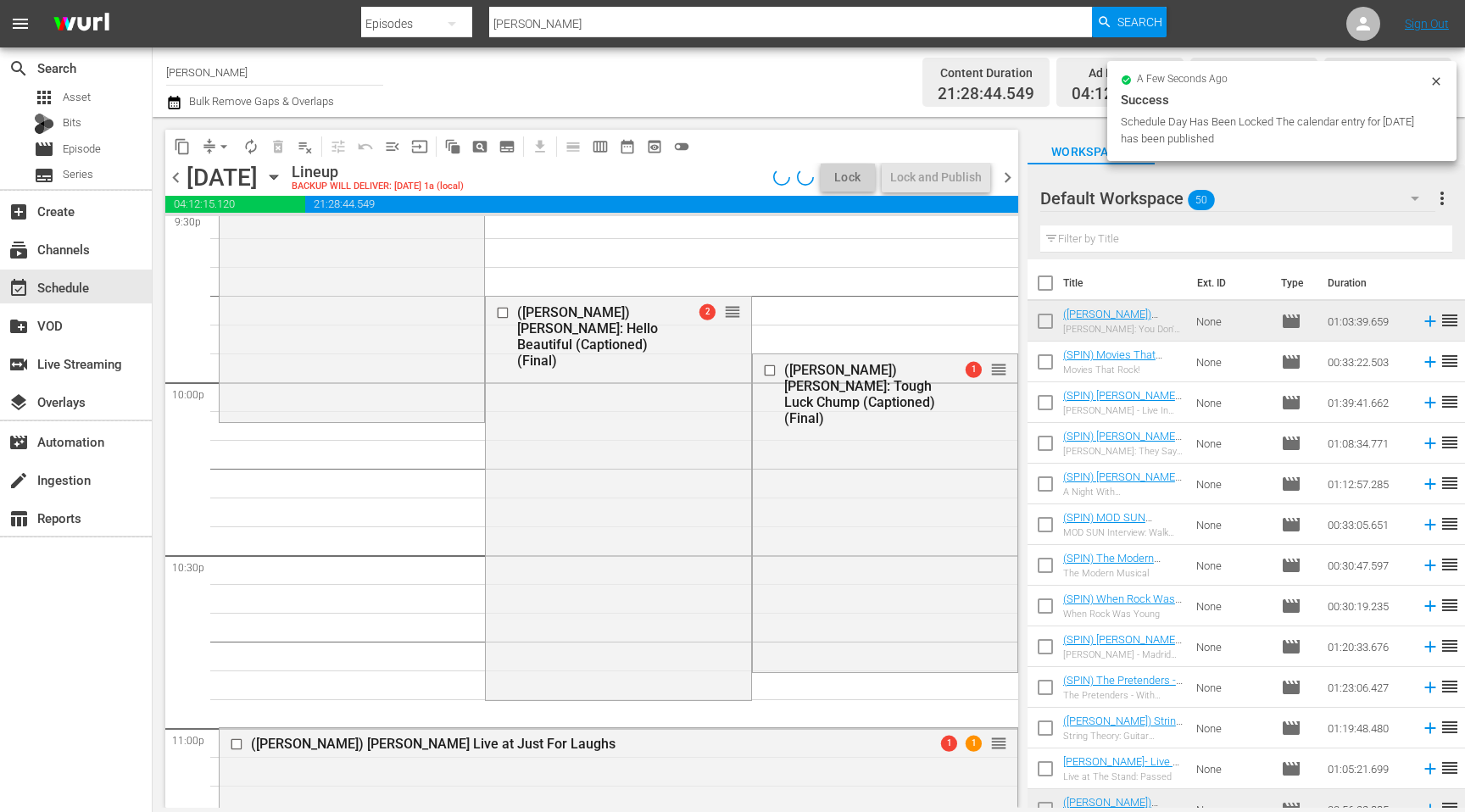
click at [773, 364] on input "checkbox" at bounding box center [771, 369] width 18 height 14
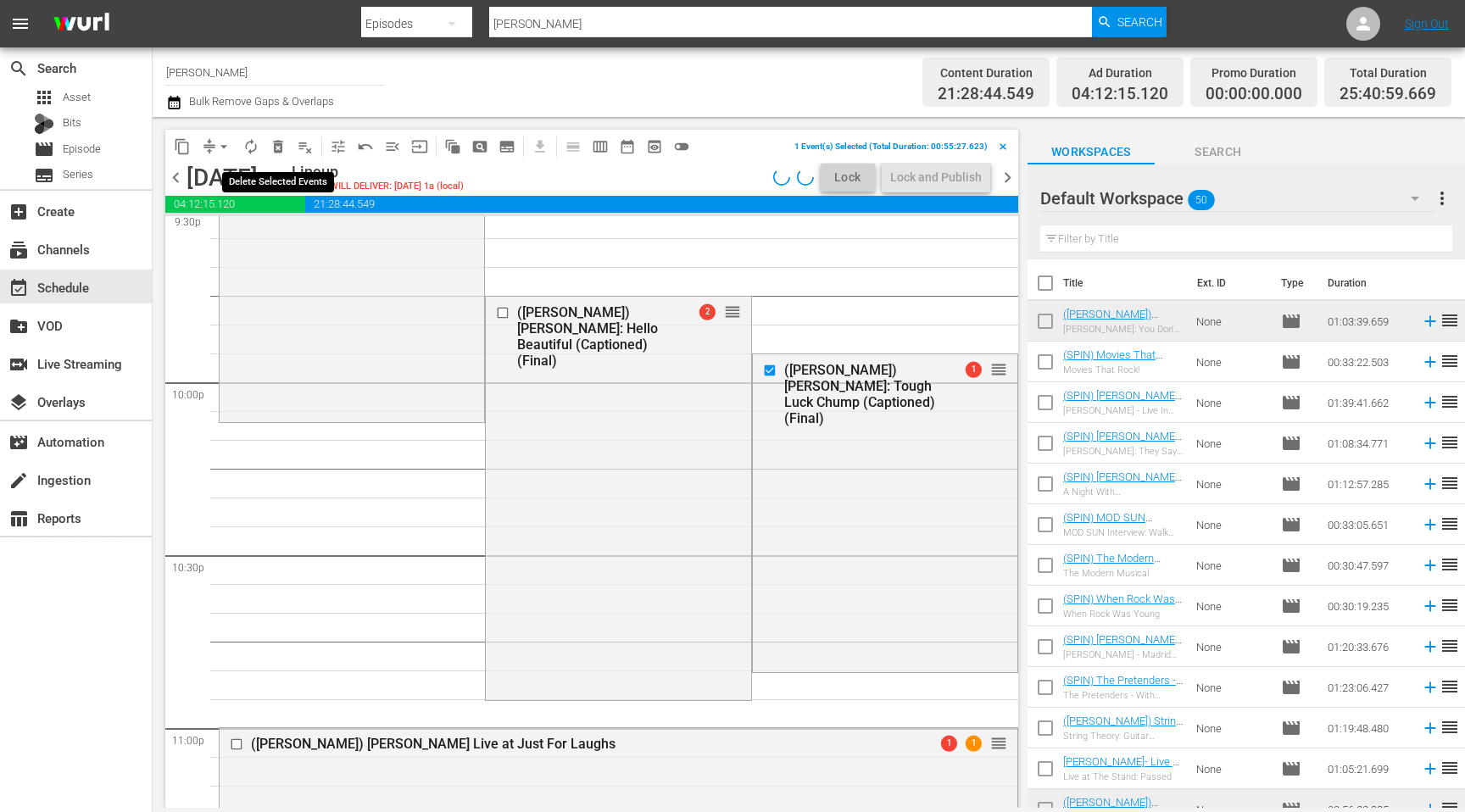
click at [273, 141] on span "delete_forever_outlined" at bounding box center [278, 147] width 17 height 17
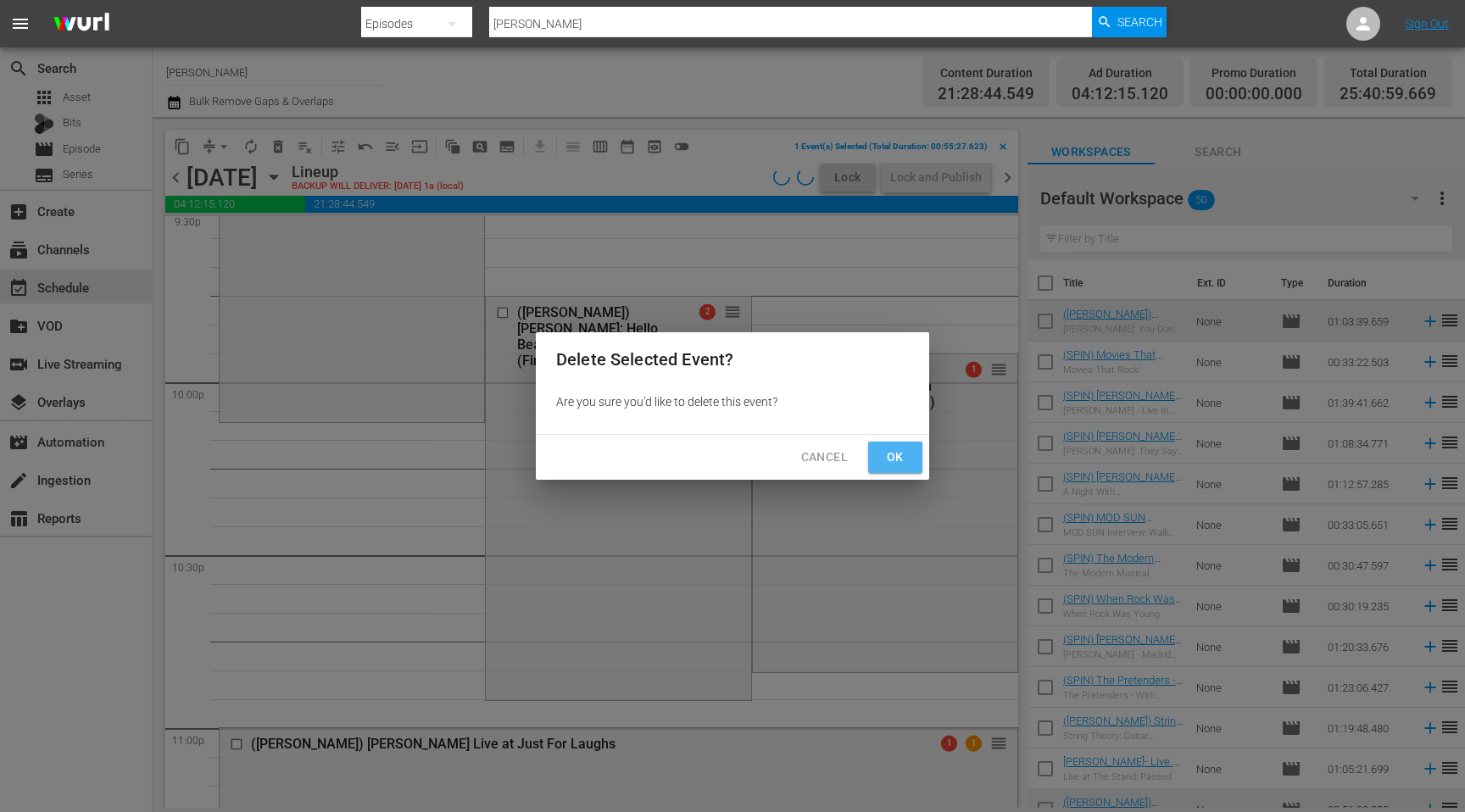
click at [910, 453] on button "Ok" at bounding box center [895, 457] width 54 height 31
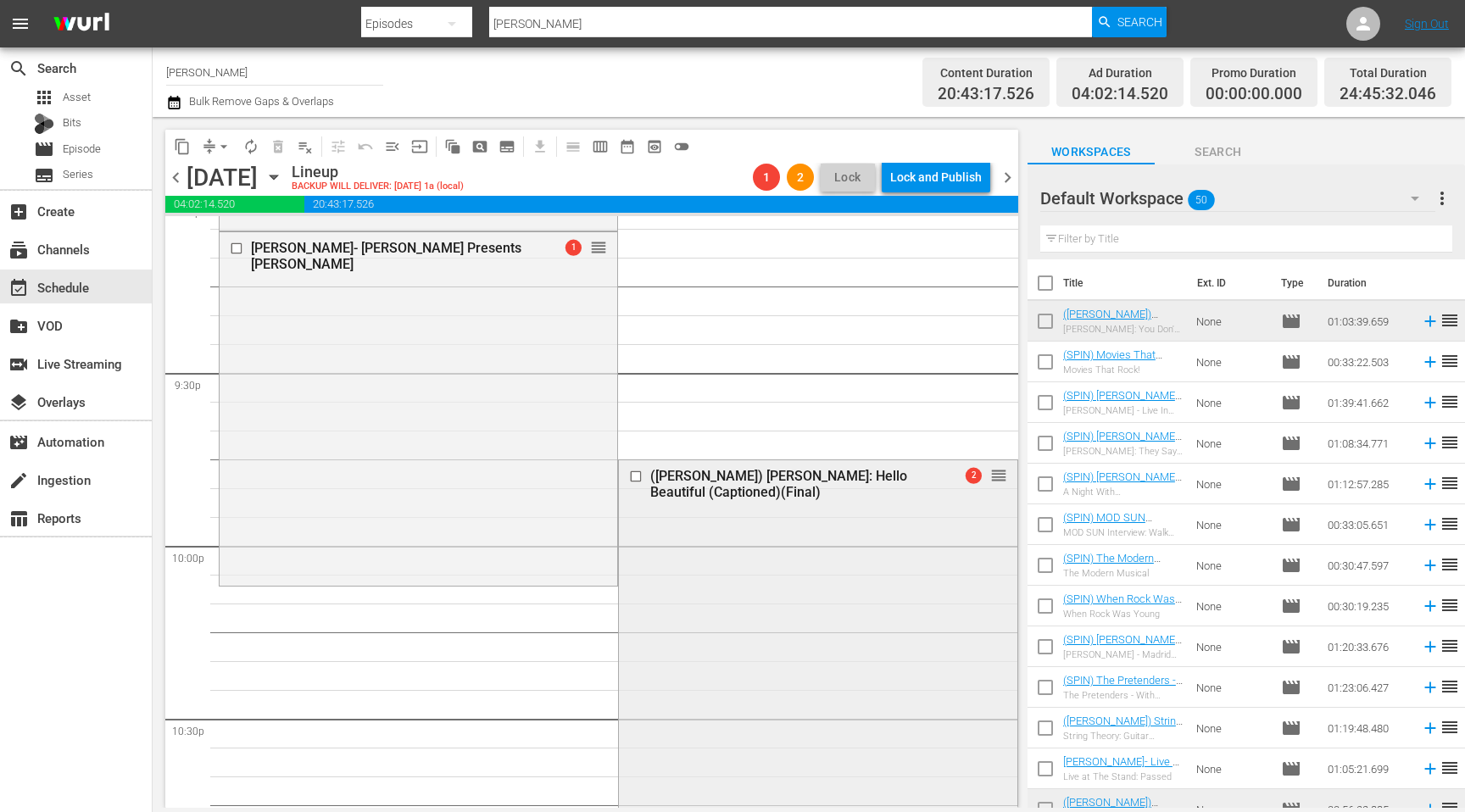
scroll to position [7240, 0]
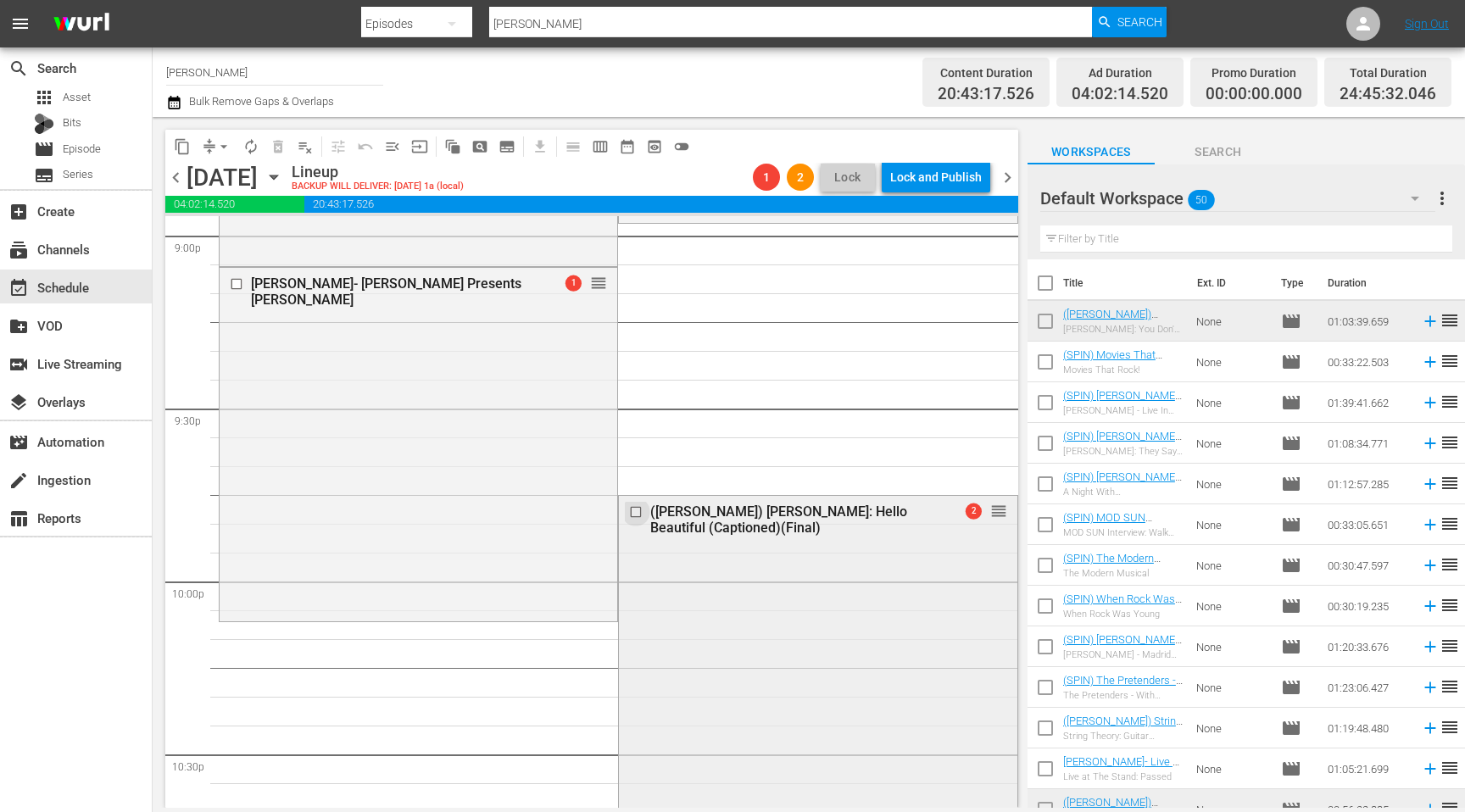
click at [636, 512] on input "checkbox" at bounding box center [637, 512] width 18 height 14
click at [279, 151] on span "delete_forever_outlined" at bounding box center [278, 147] width 17 height 17
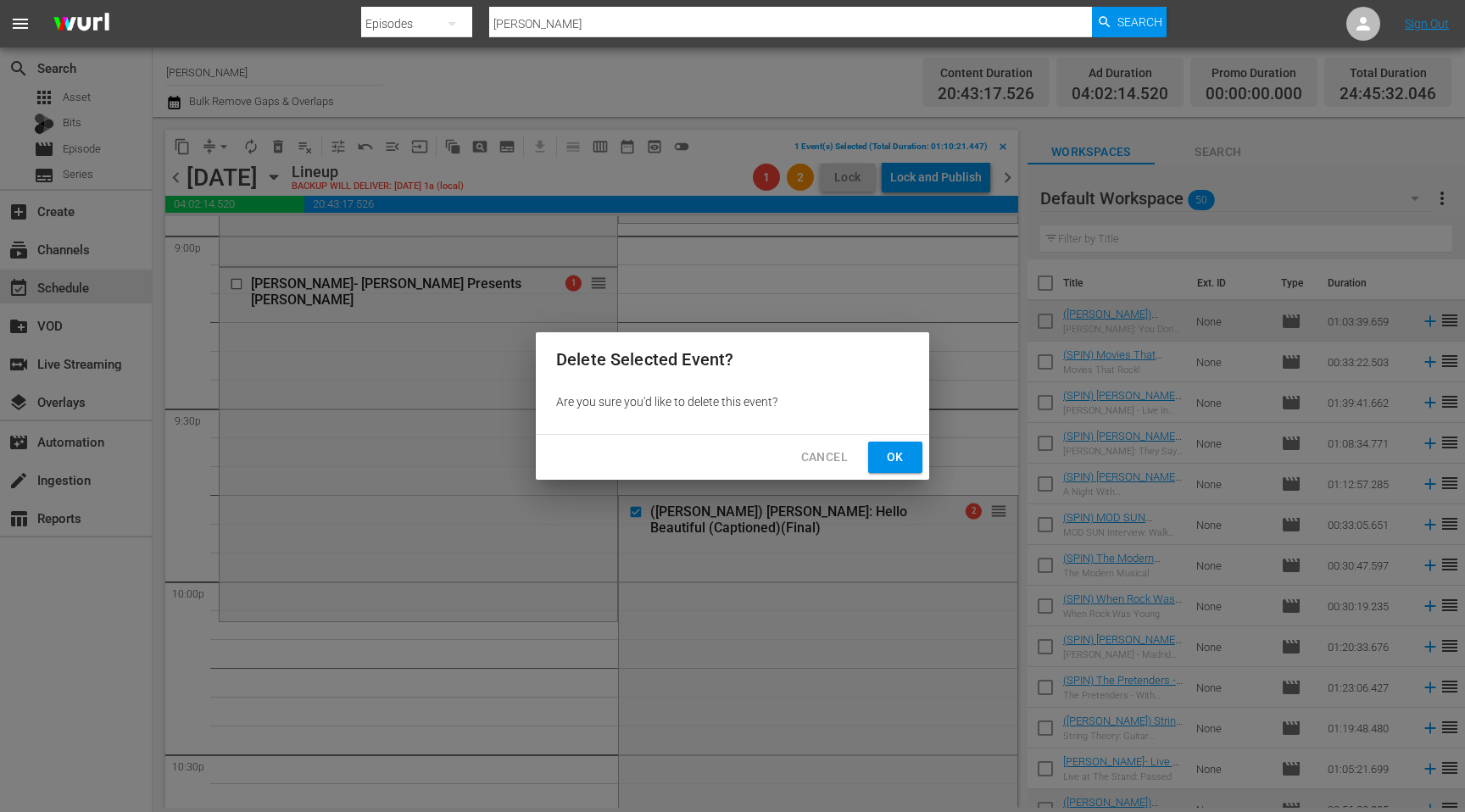
click at [889, 460] on span "Ok" at bounding box center [895, 457] width 27 height 21
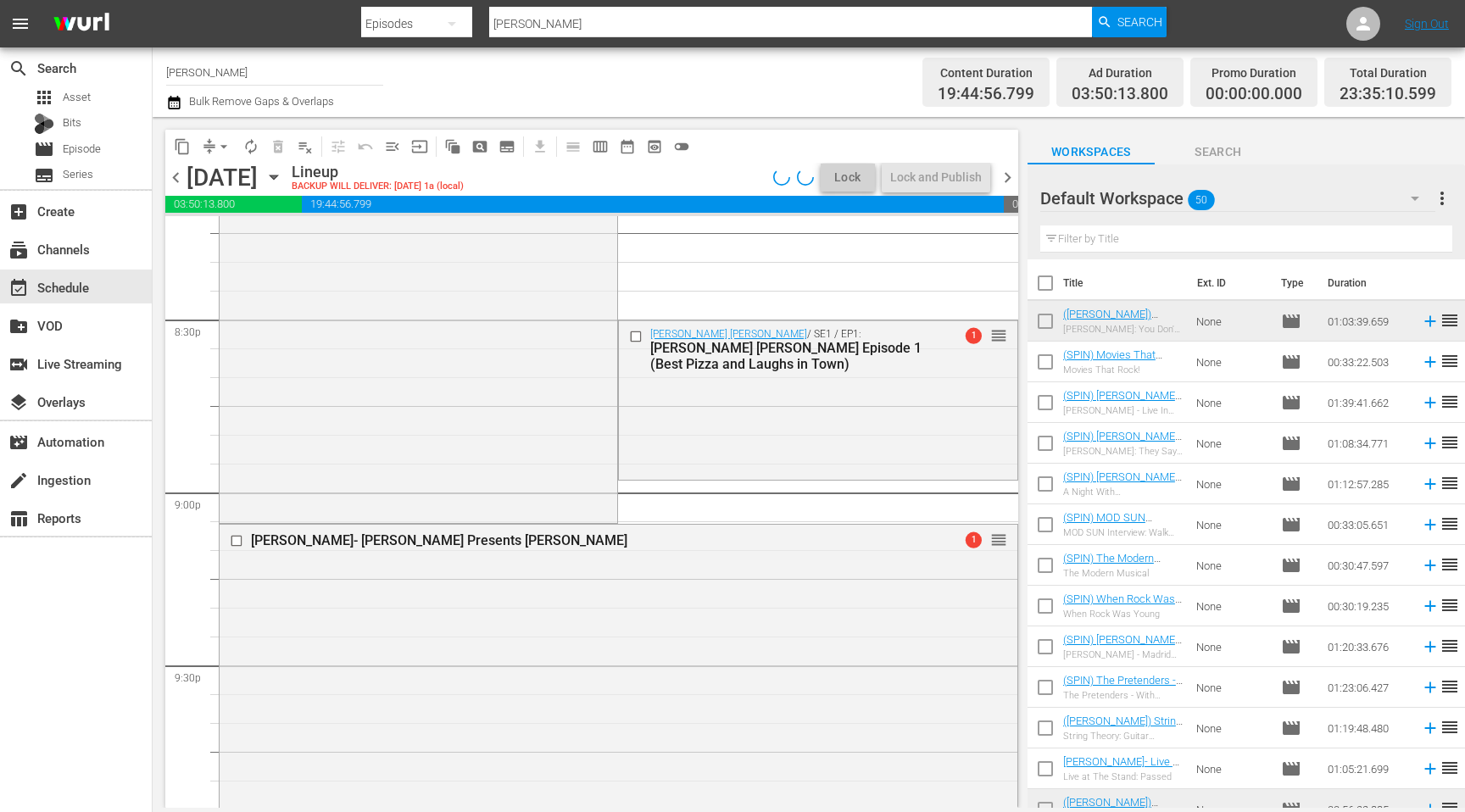
scroll to position [6982, 0]
click at [633, 336] on input "checkbox" at bounding box center [637, 338] width 18 height 14
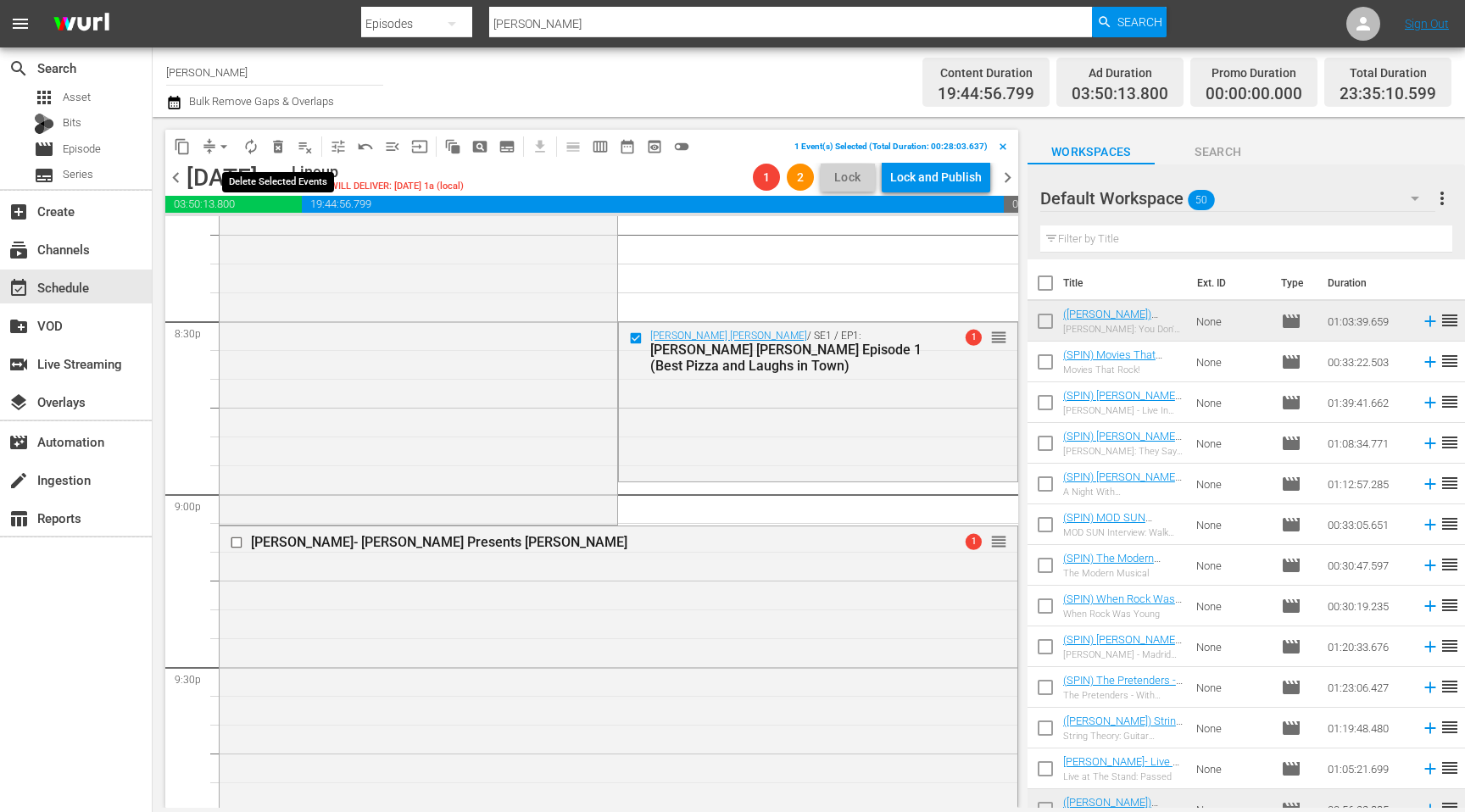
click at [275, 140] on span "delete_forever_outlined" at bounding box center [278, 147] width 17 height 17
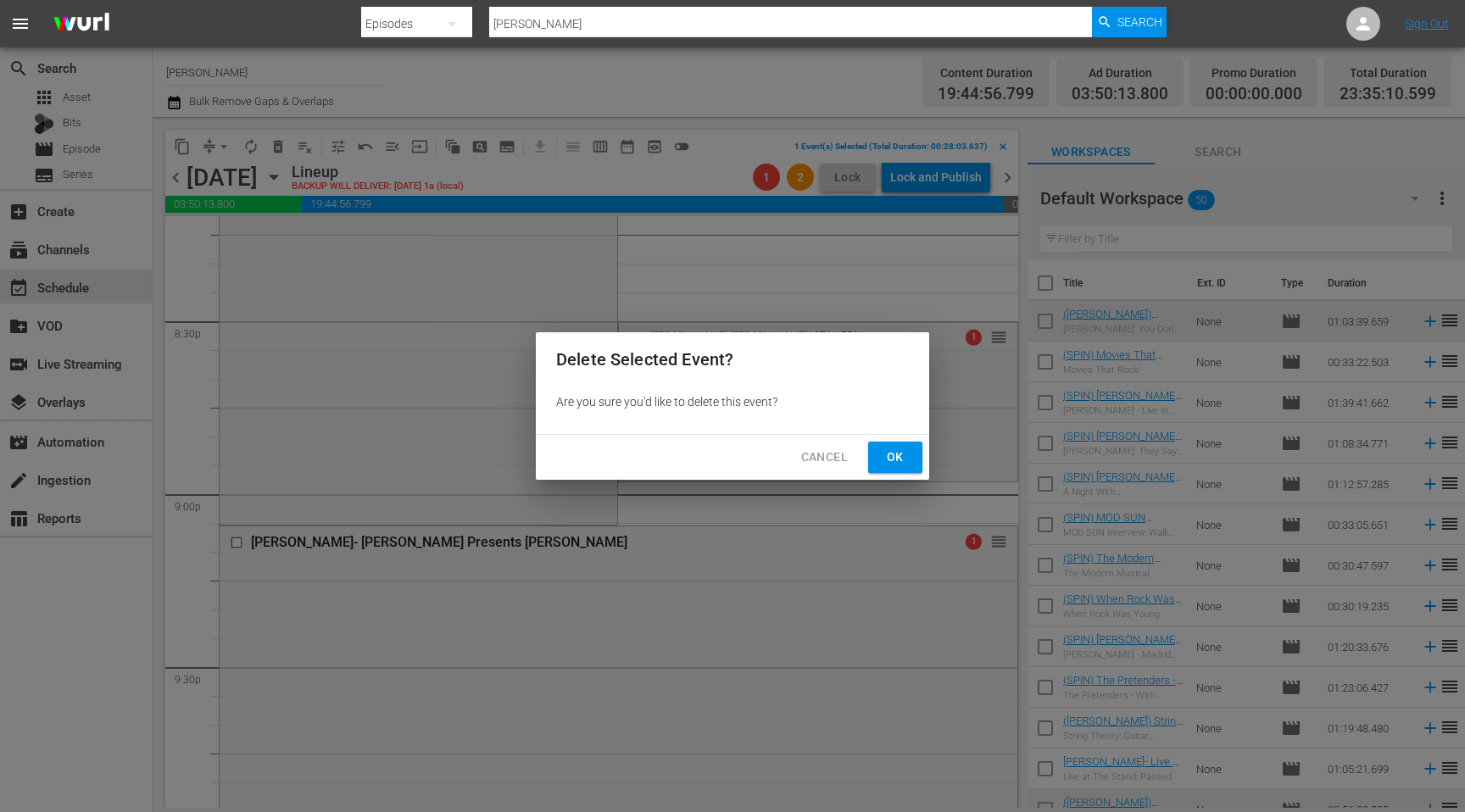
click at [906, 453] on span "Ok" at bounding box center [895, 457] width 27 height 21
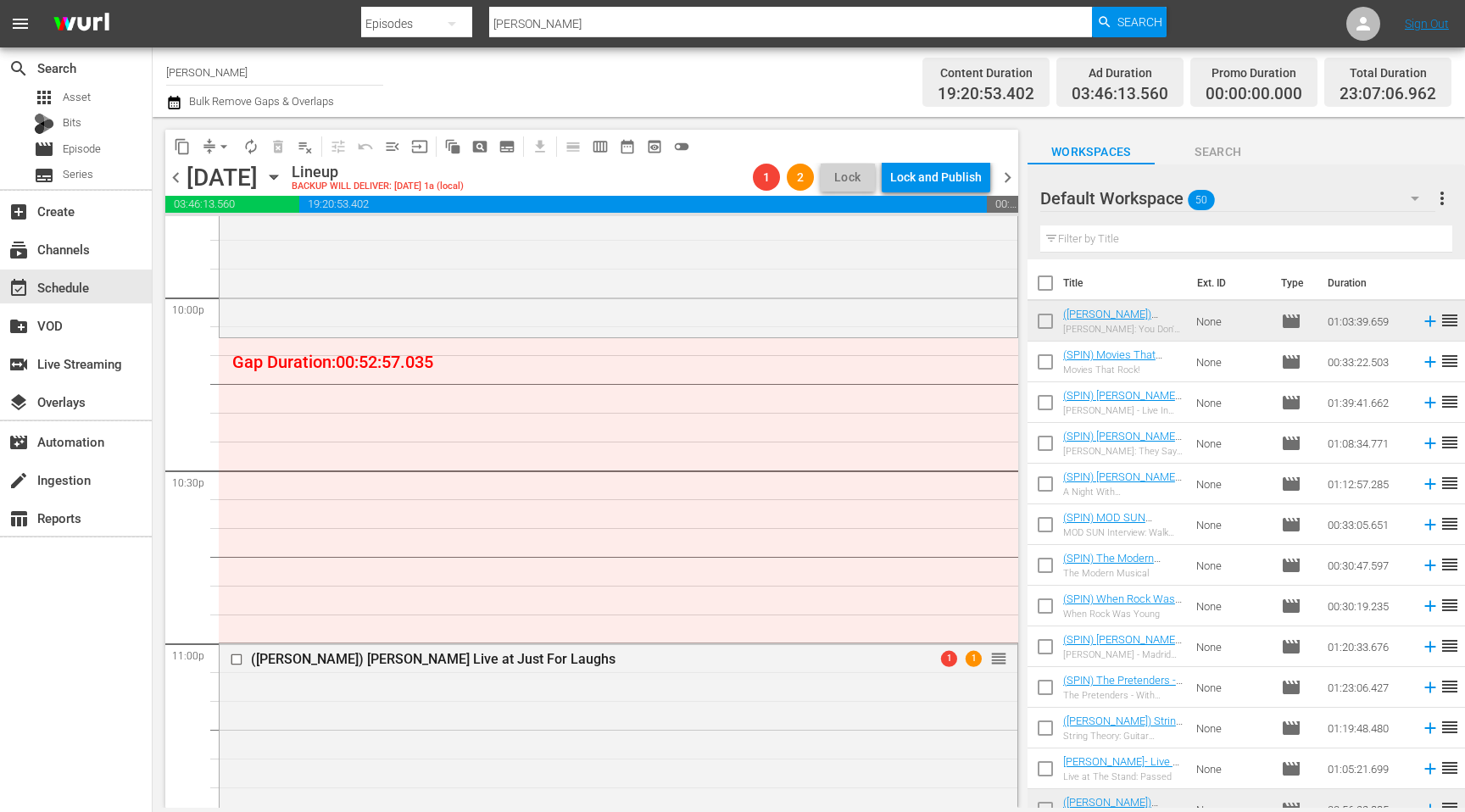
scroll to position [7548, 0]
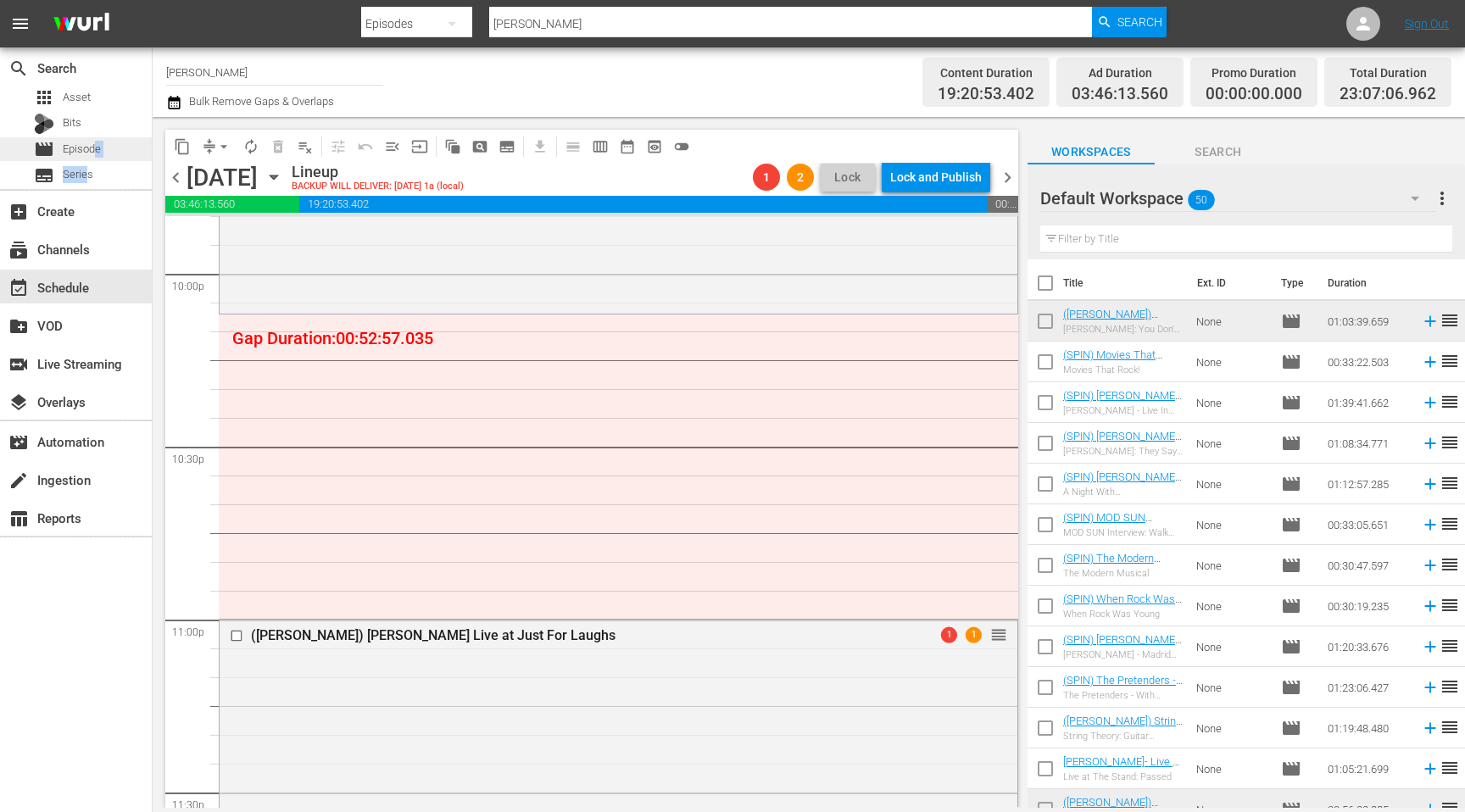
drag, startPoint x: 88, startPoint y: 172, endPoint x: 96, endPoint y: 152, distance: 21.5
click at [96, 152] on div "apps Asset Bits movie Episode subtitles Series" at bounding box center [76, 137] width 152 height 102
click at [102, 149] on div "movie Episode" at bounding box center [76, 149] width 152 height 24
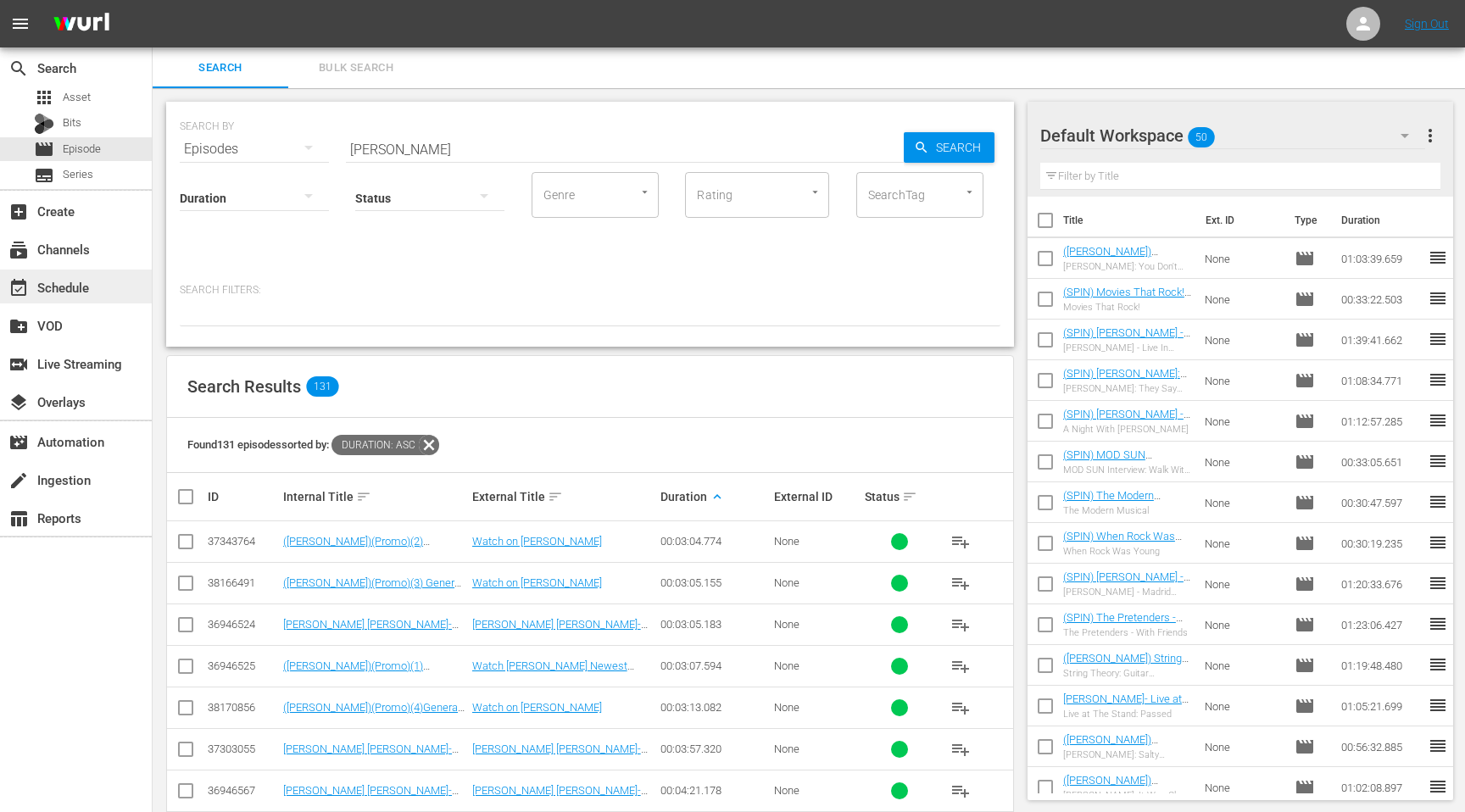
click at [78, 291] on div "event_available Schedule" at bounding box center [48, 285] width 95 height 15
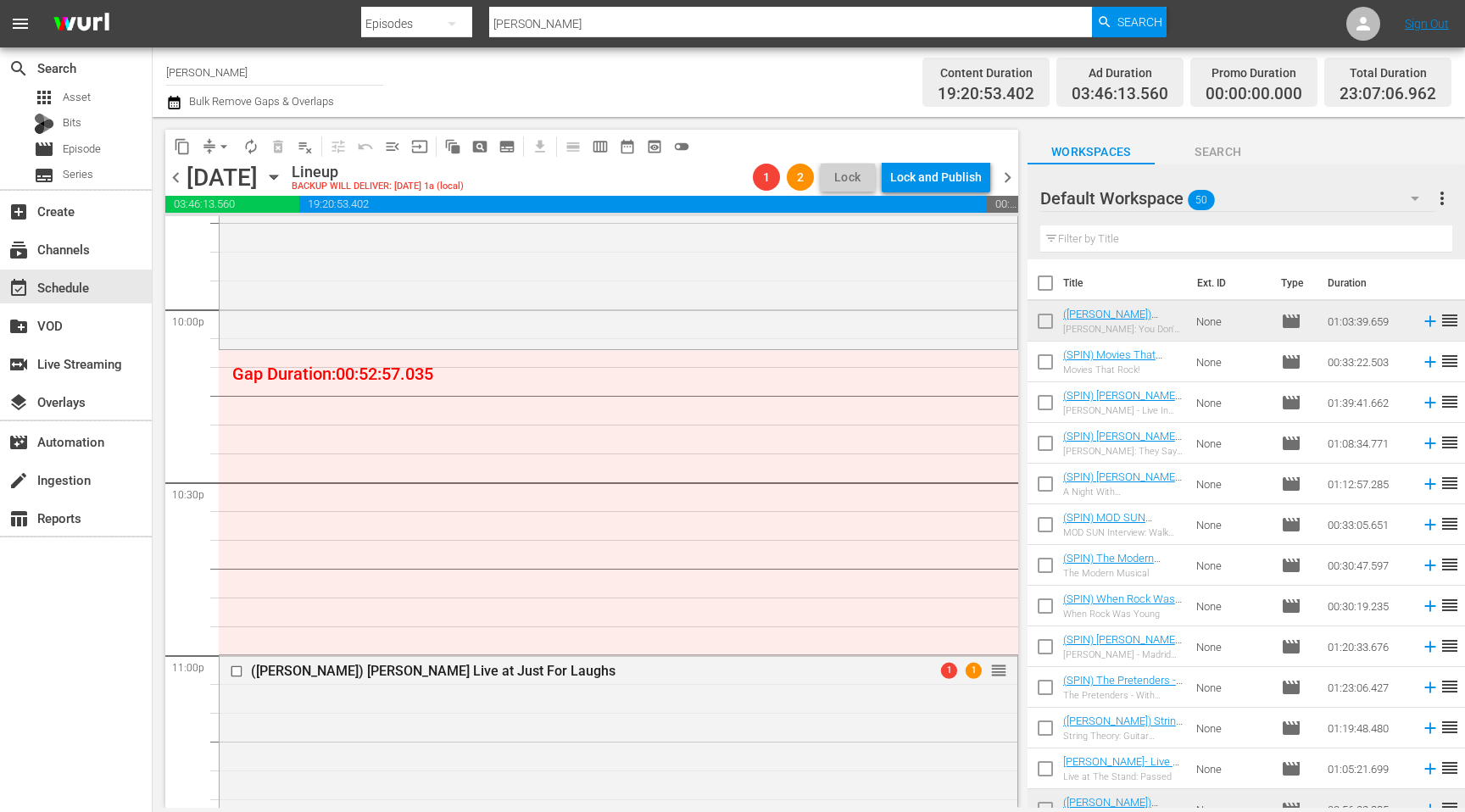
scroll to position [7573, 0]
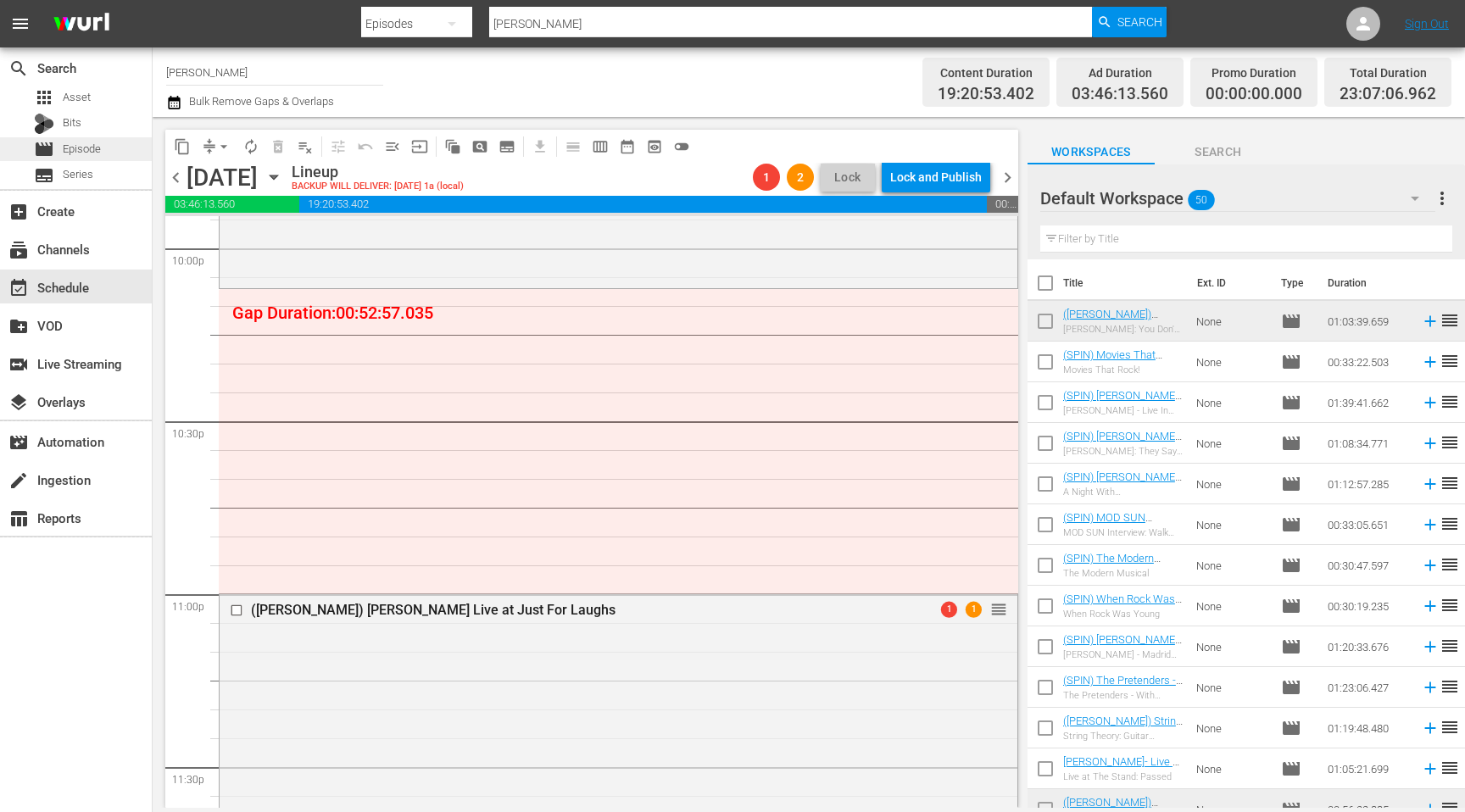
click at [82, 151] on span "Episode" at bounding box center [82, 149] width 38 height 17
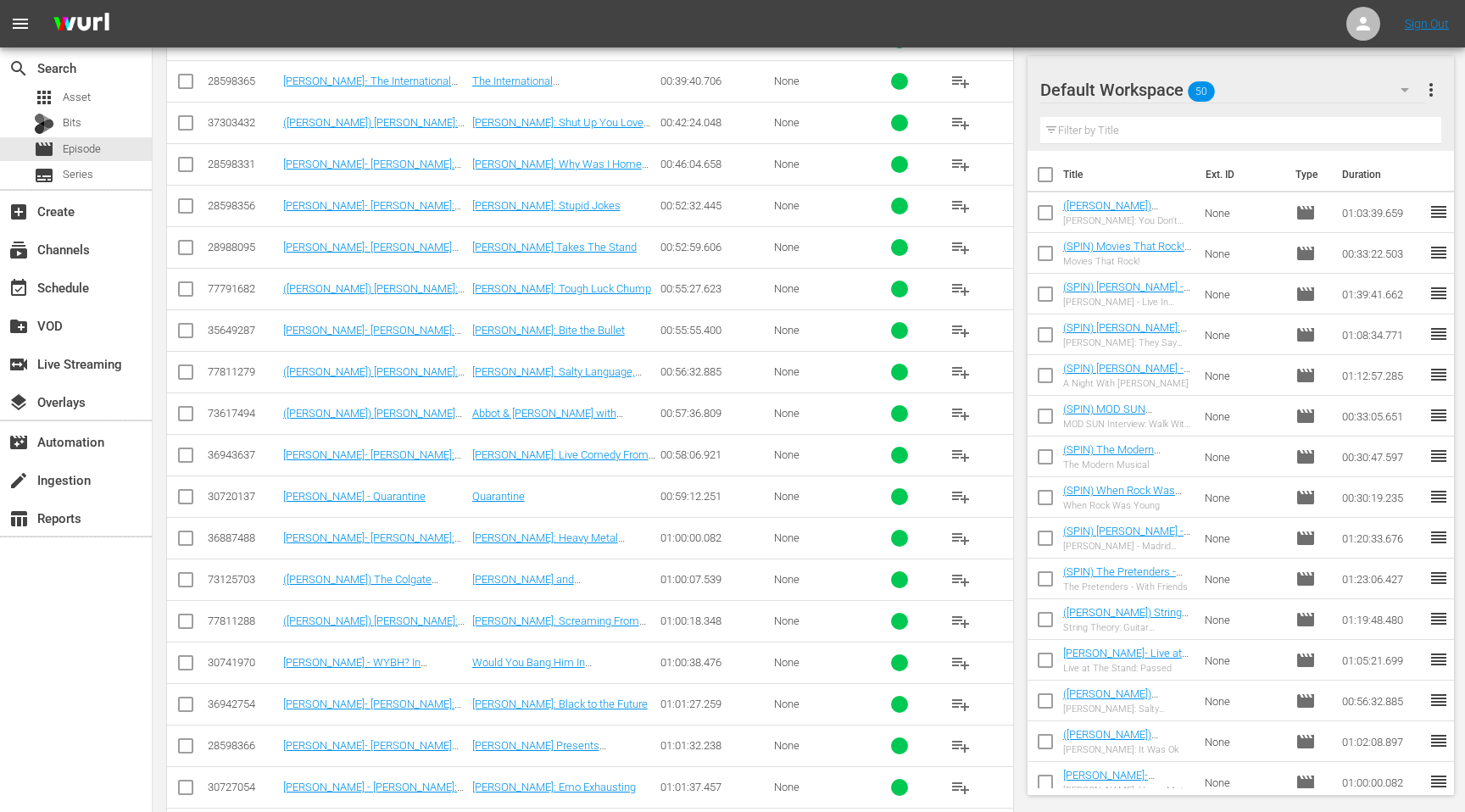
scroll to position [2693, 0]
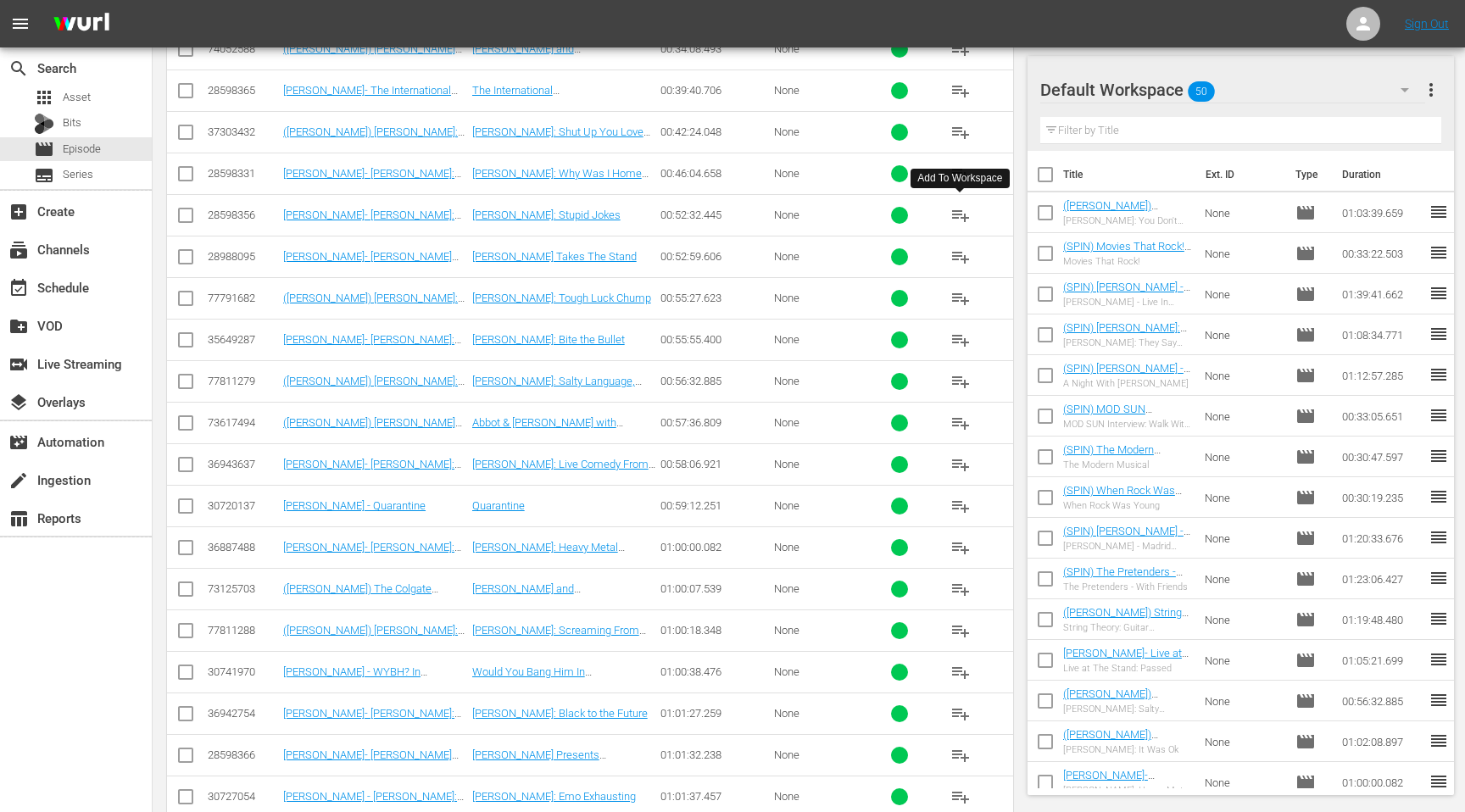
click at [960, 216] on span "playlist_add" at bounding box center [960, 215] width 20 height 20
click at [959, 252] on span "playlist_add" at bounding box center [960, 257] width 20 height 20
click at [72, 278] on div "event_available Schedule" at bounding box center [48, 285] width 95 height 15
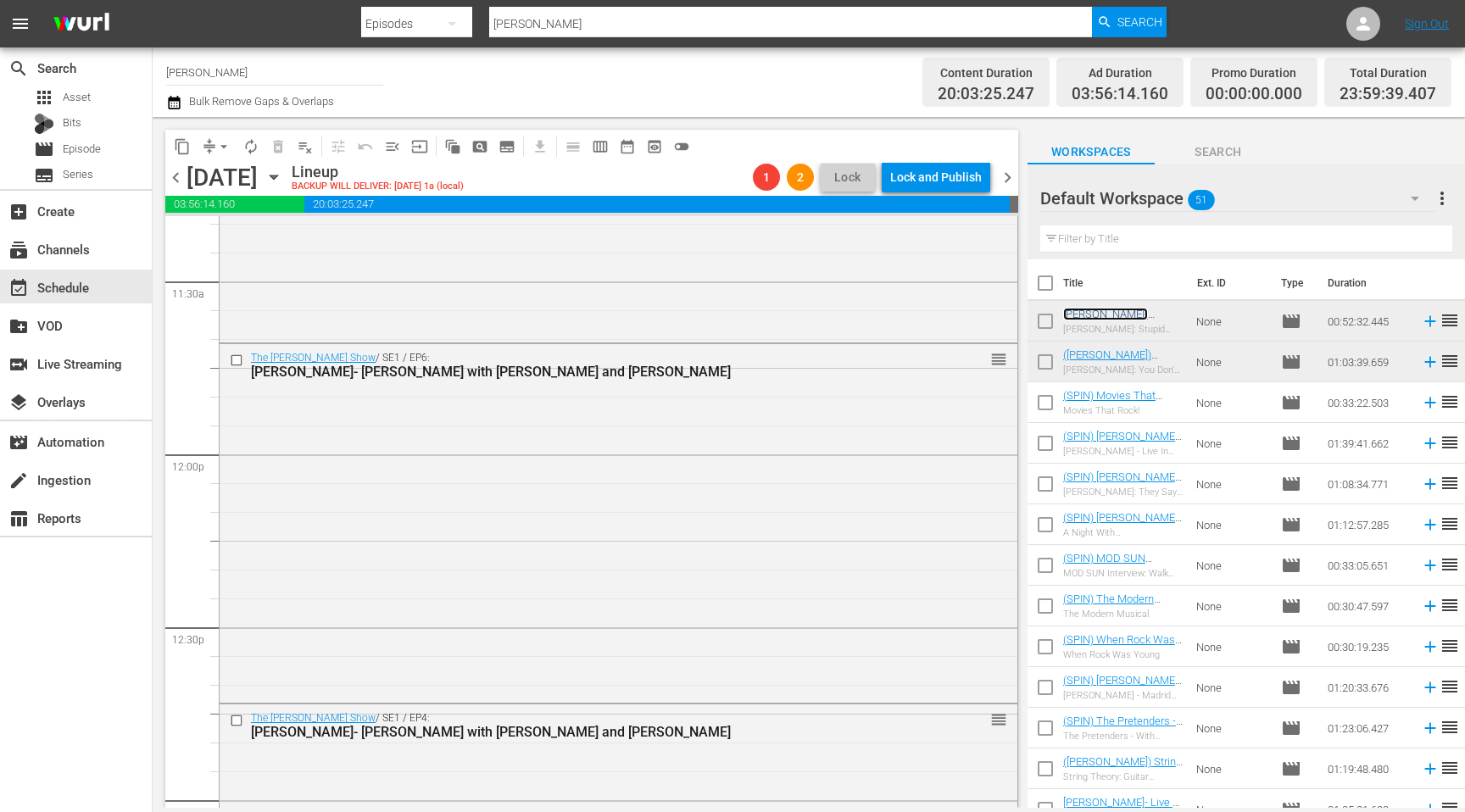
scroll to position [3753, 0]
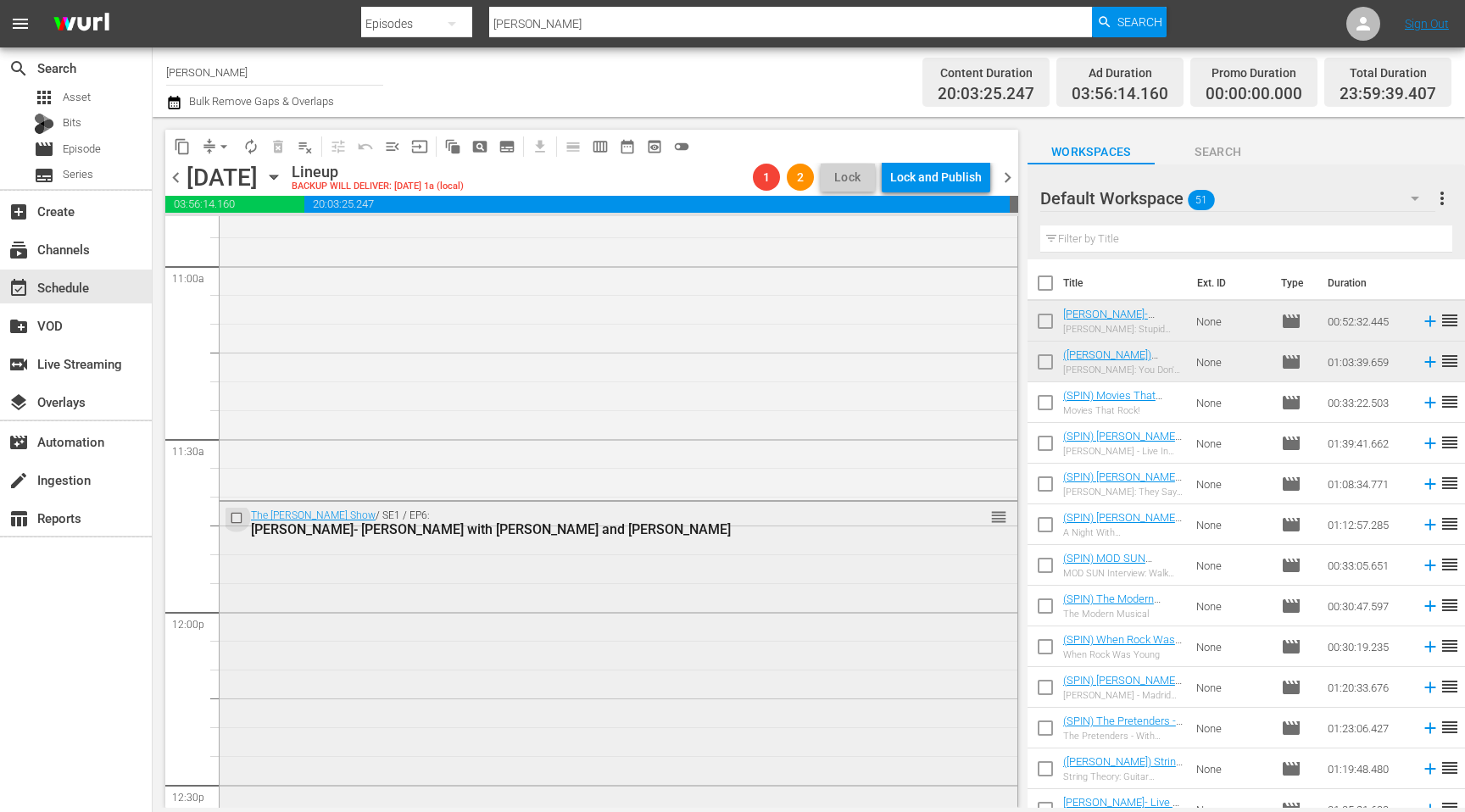
click at [238, 518] on input "checkbox" at bounding box center [238, 518] width 18 height 14
click at [277, 141] on span "delete_forever_outlined" at bounding box center [278, 147] width 17 height 17
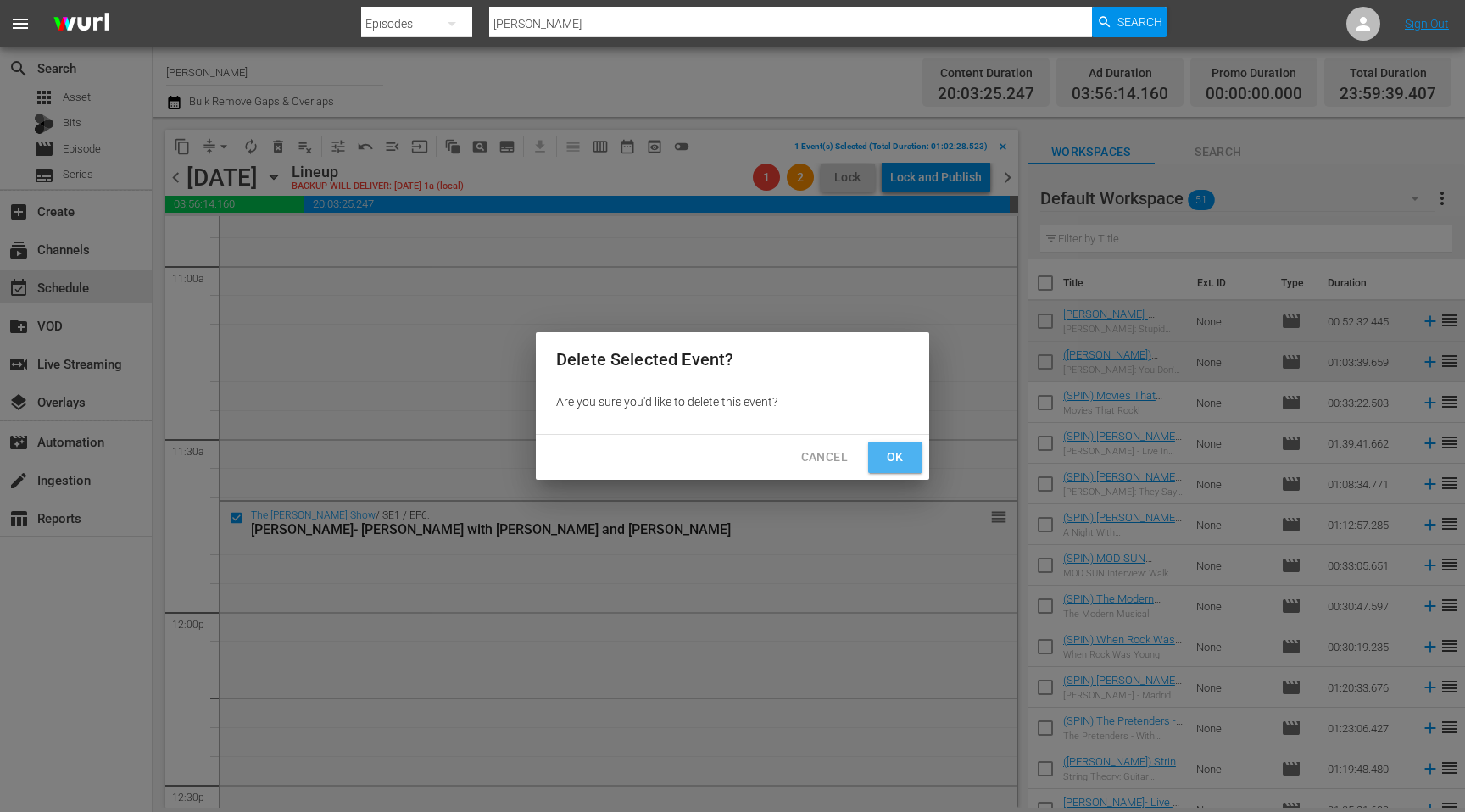
click at [878, 451] on button "Ok" at bounding box center [895, 457] width 54 height 31
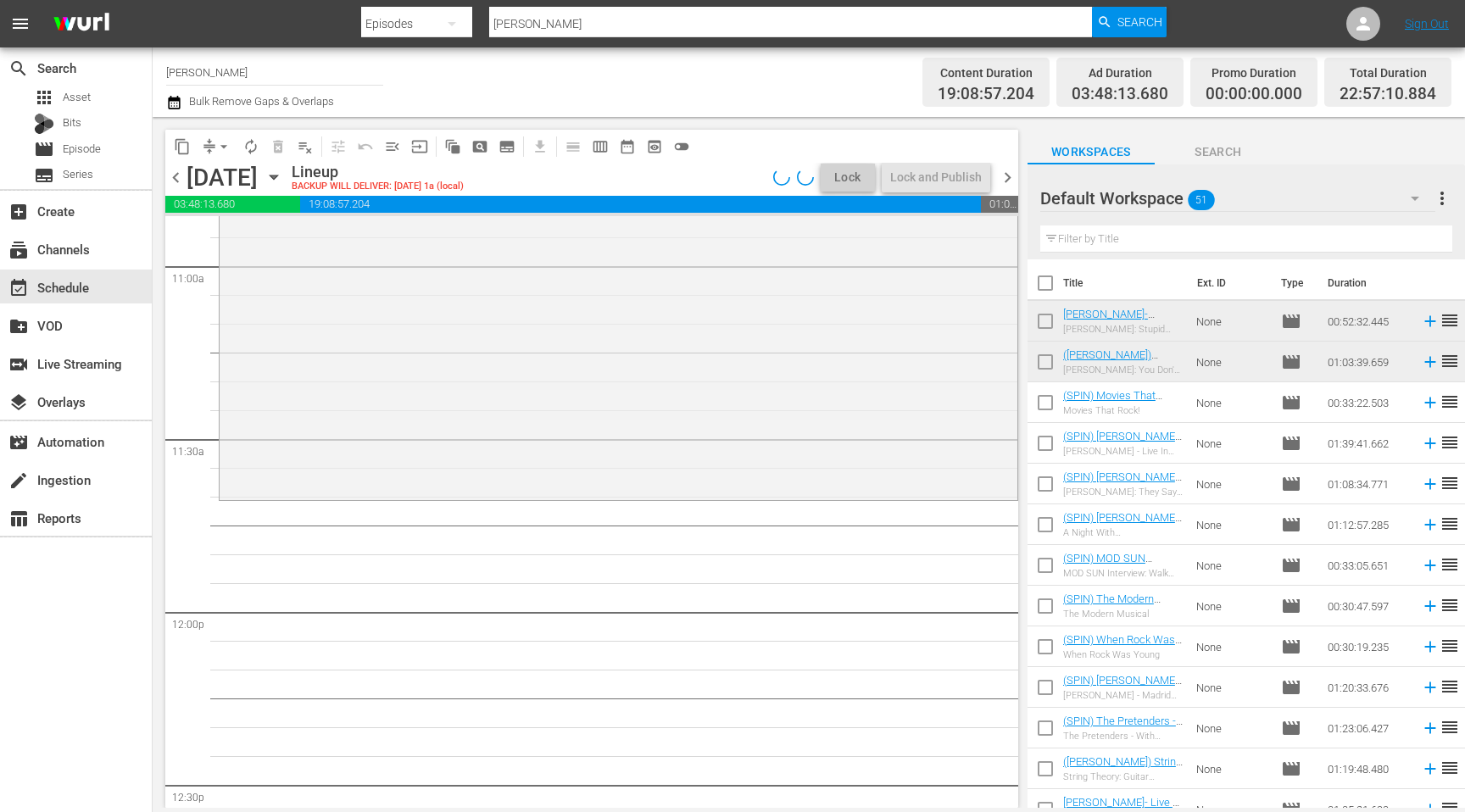
click at [1165, 231] on input "text" at bounding box center [1246, 239] width 412 height 27
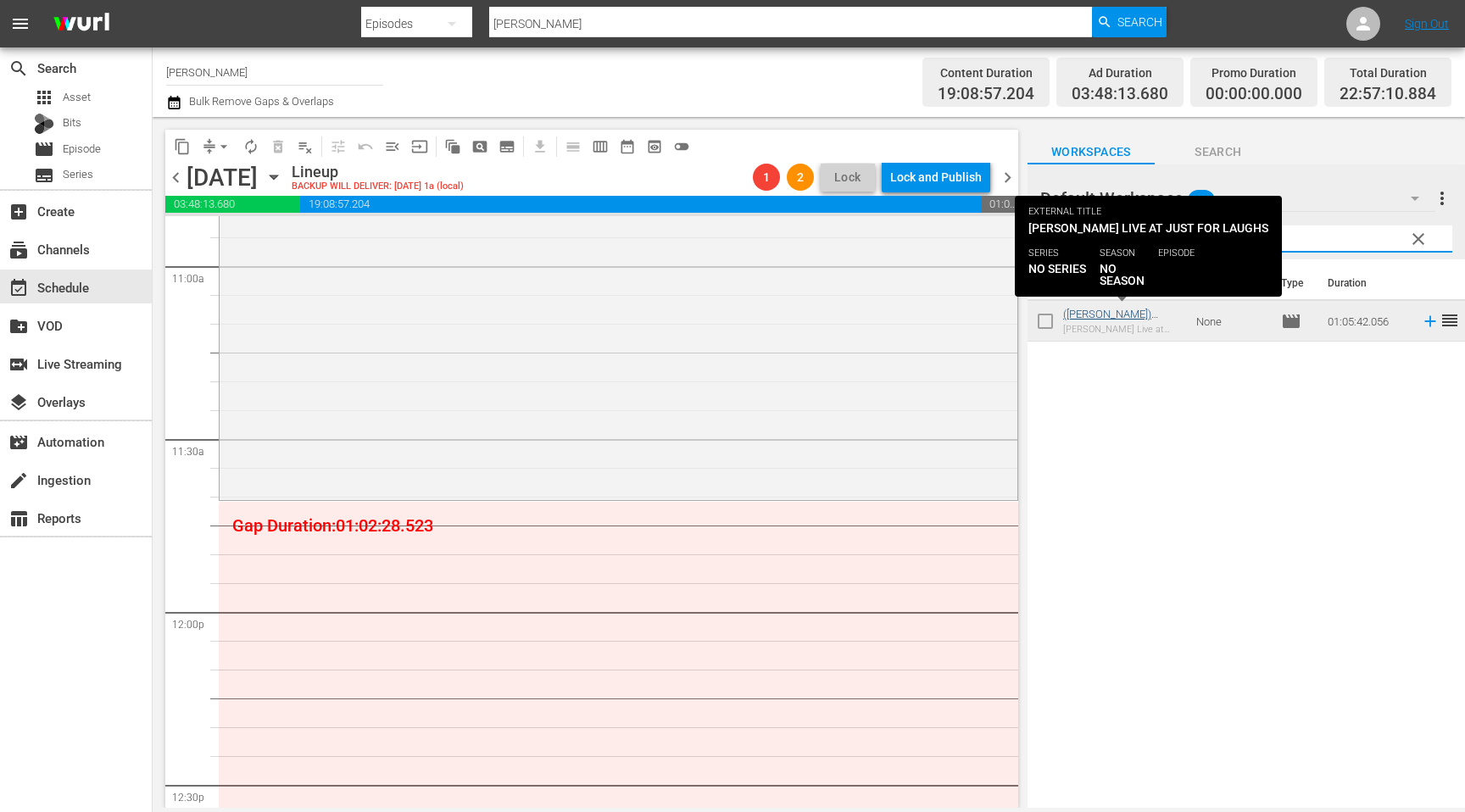
type input "[PERSON_NAME] live"
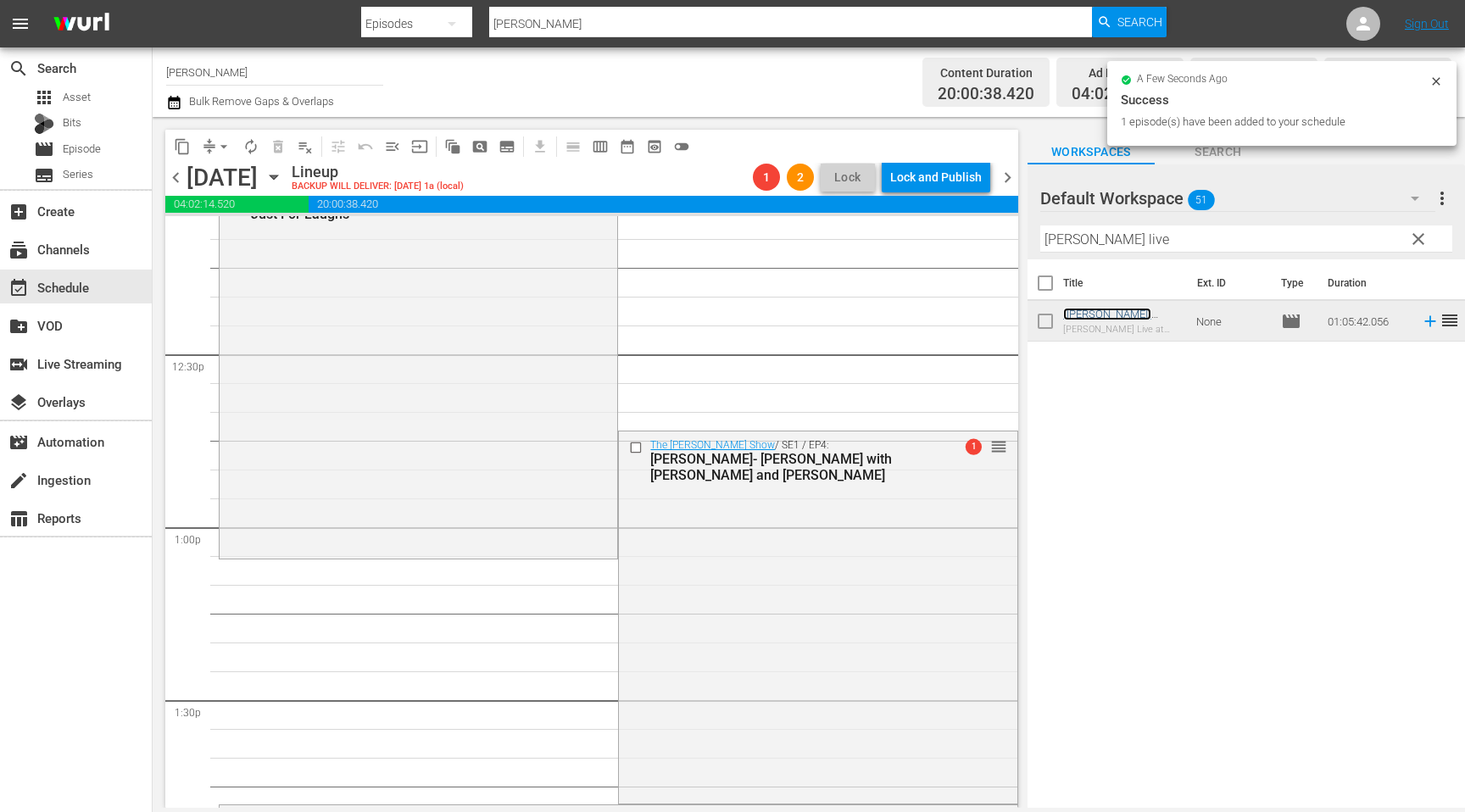
scroll to position [4271, 0]
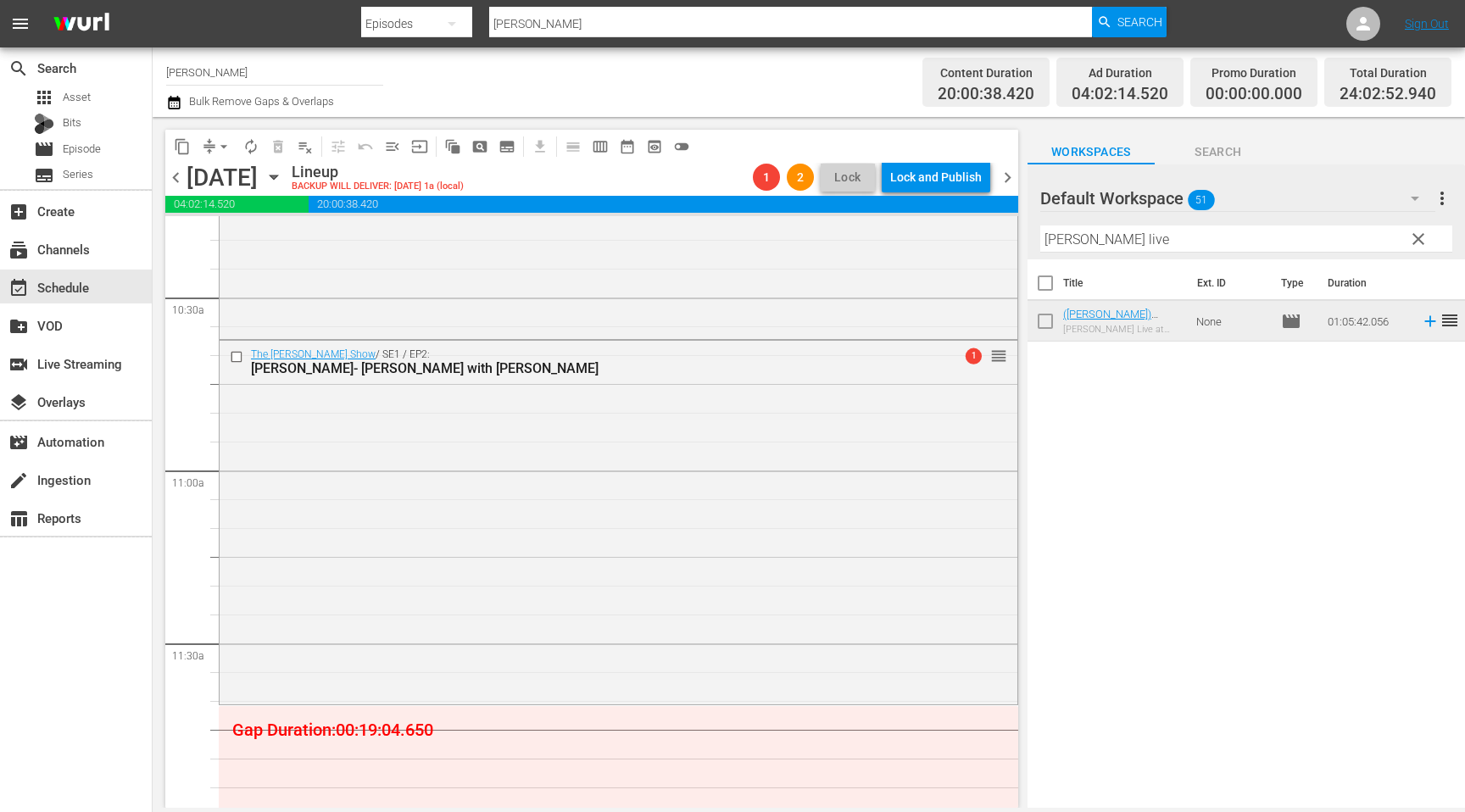
scroll to position [3555, 0]
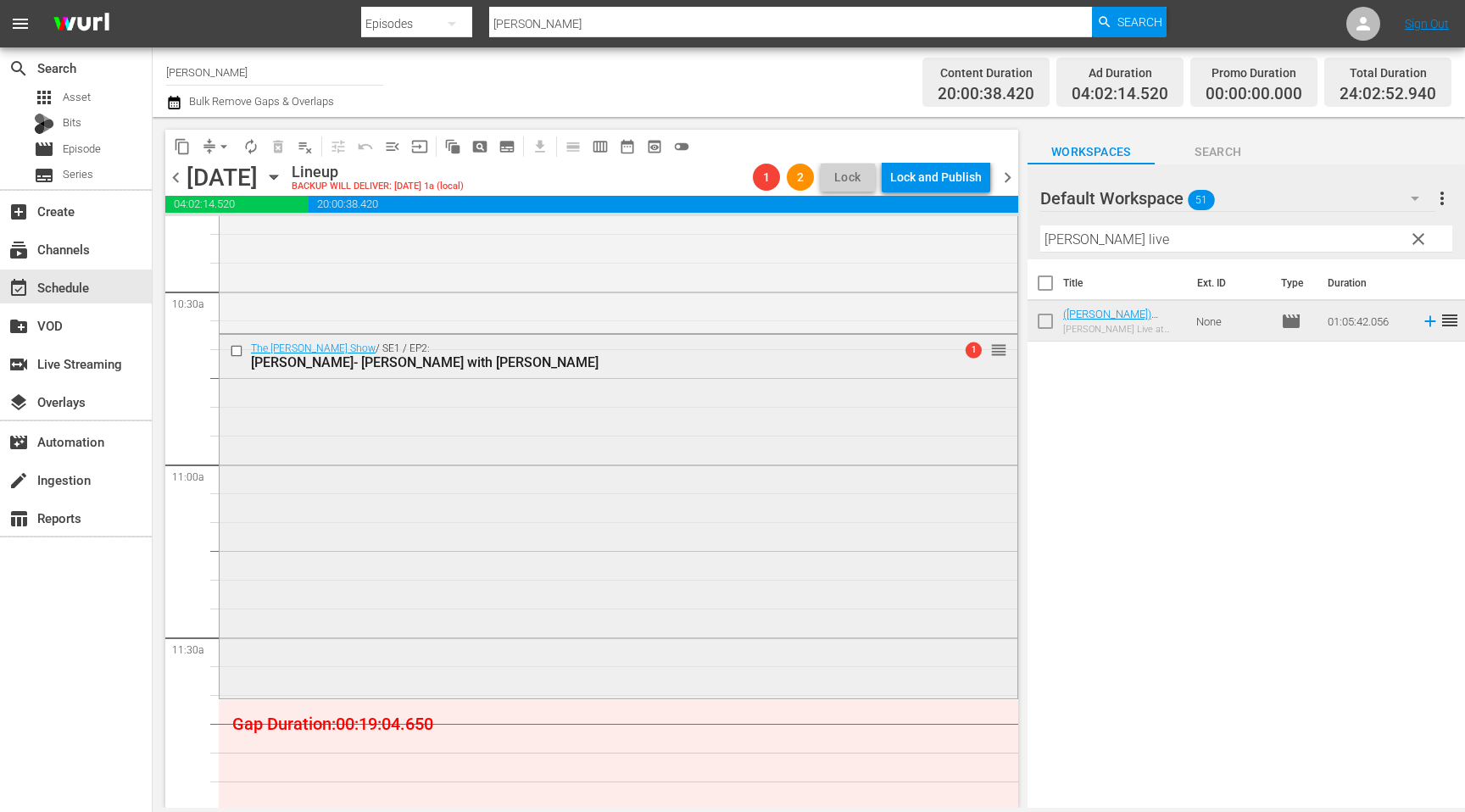
click at [232, 347] on input "checkbox" at bounding box center [238, 350] width 18 height 14
click at [285, 150] on span "delete_forever_outlined" at bounding box center [278, 147] width 17 height 17
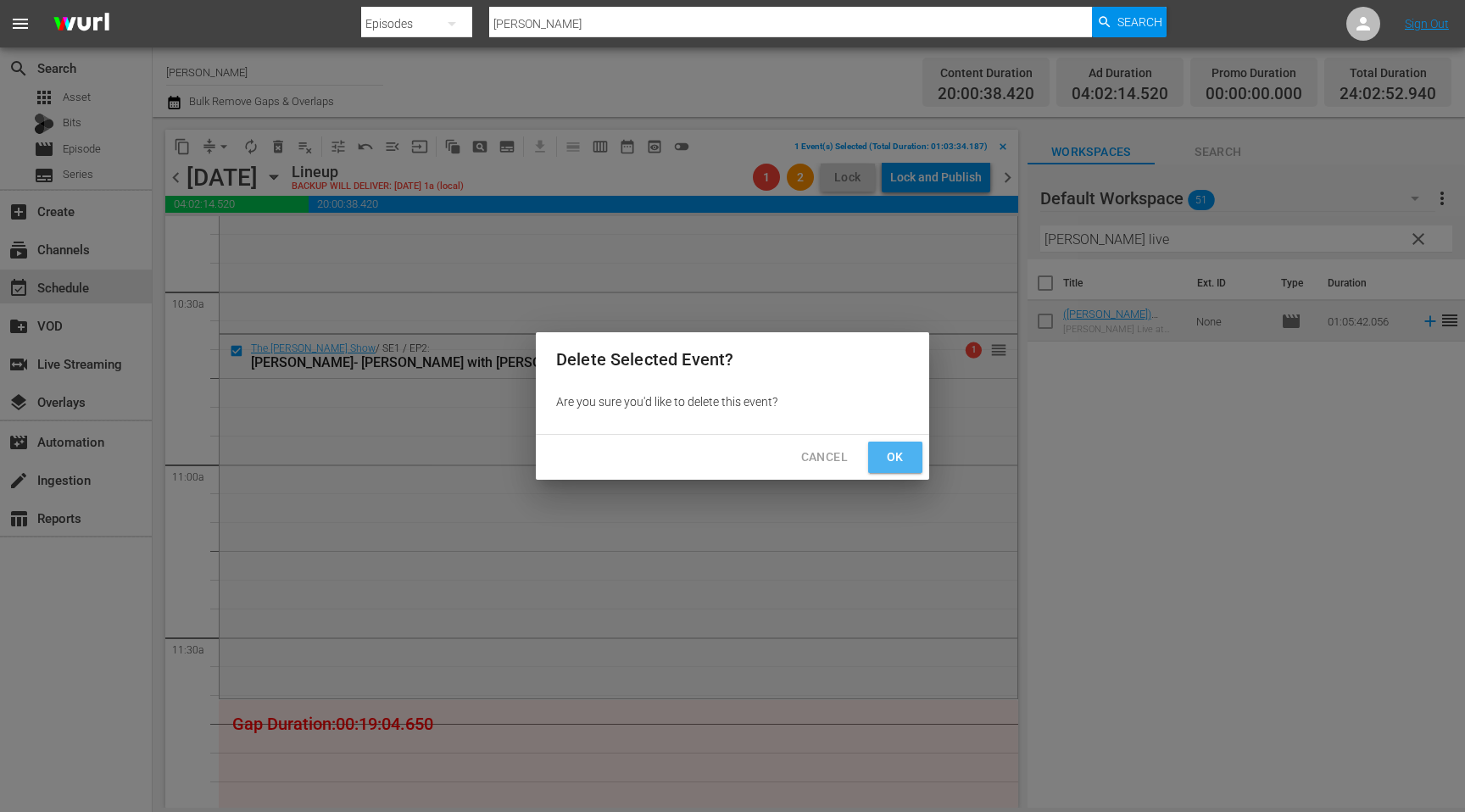
click at [886, 462] on span "Ok" at bounding box center [895, 457] width 27 height 21
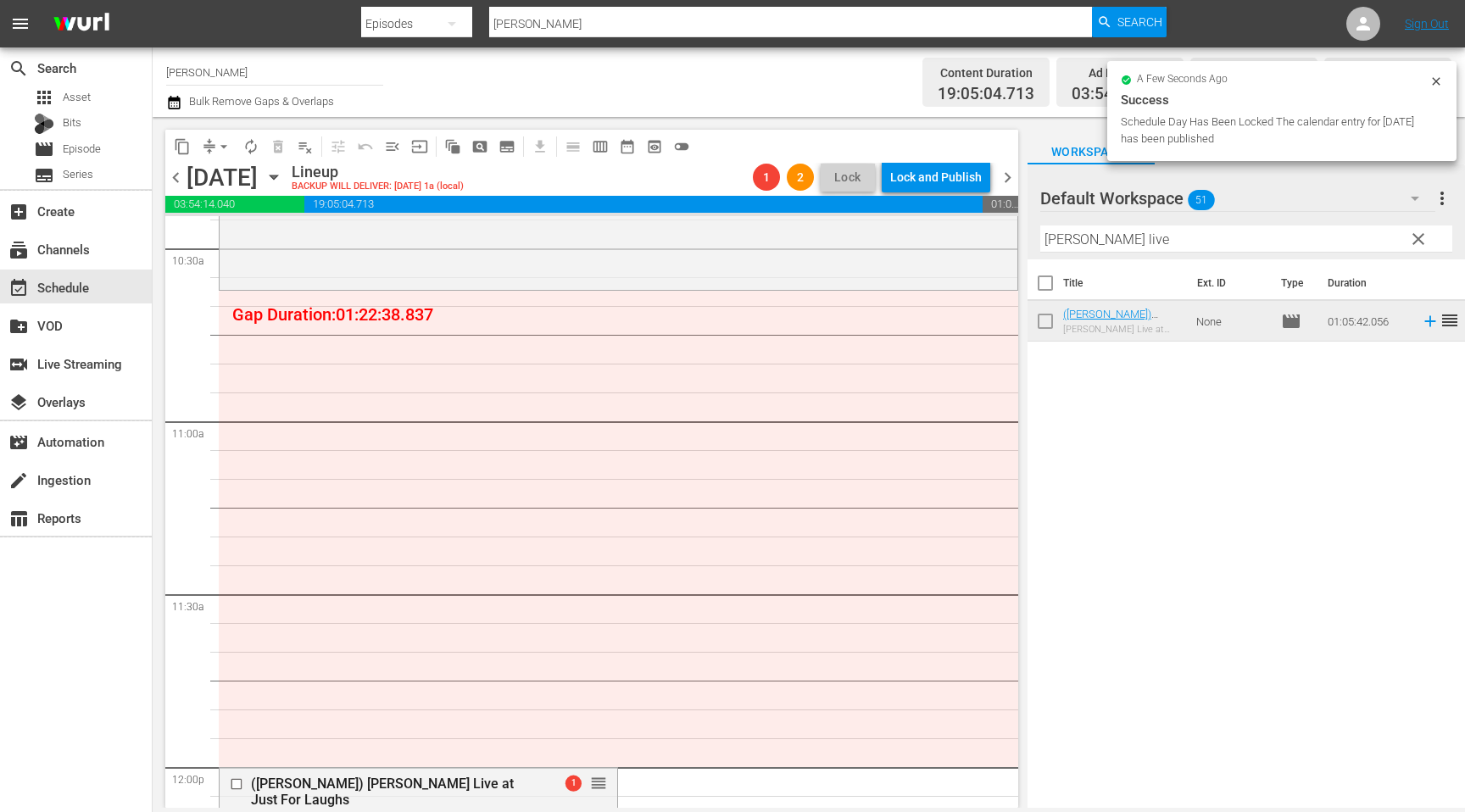
scroll to position [3541, 0]
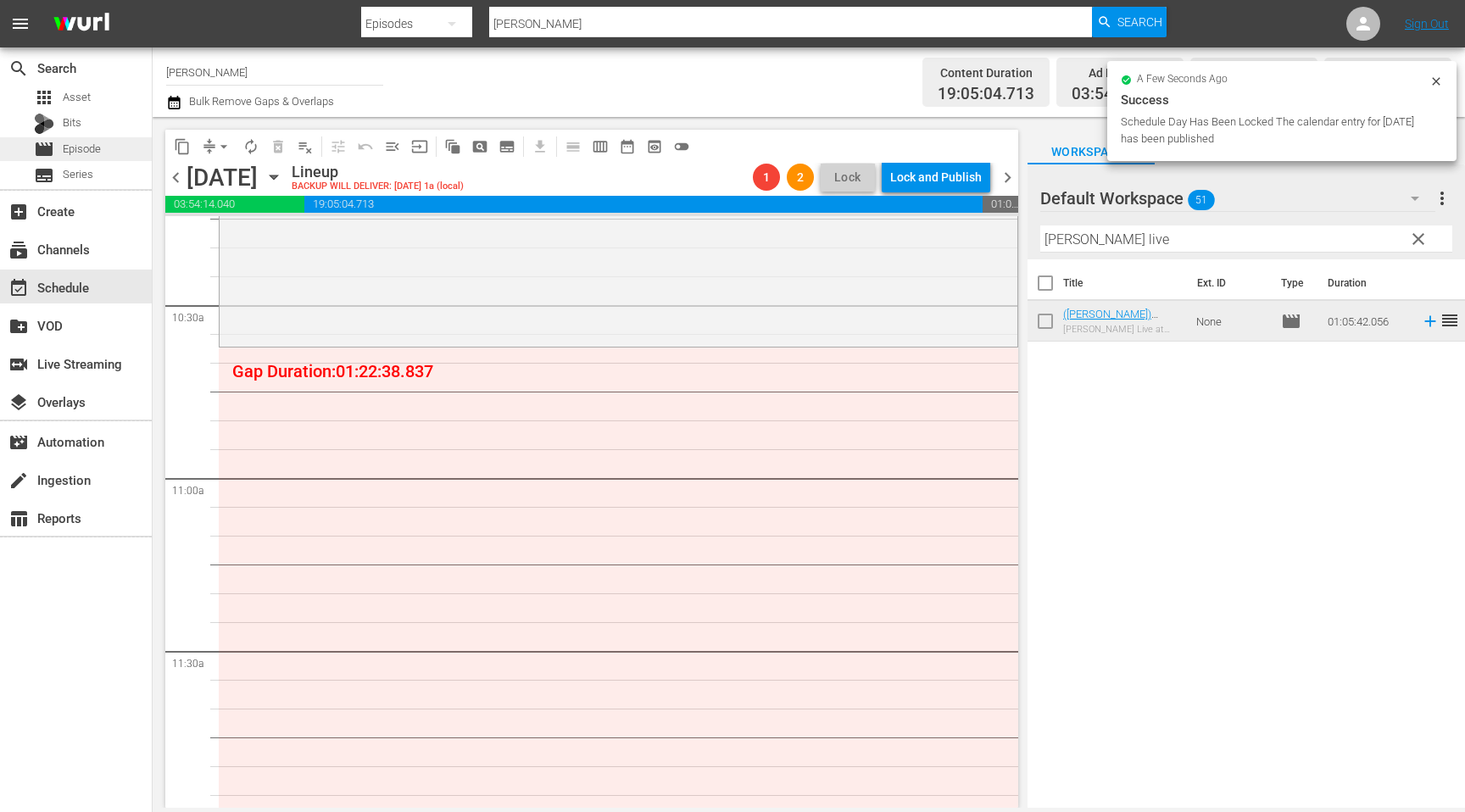
click at [87, 156] on span "Episode" at bounding box center [82, 149] width 38 height 17
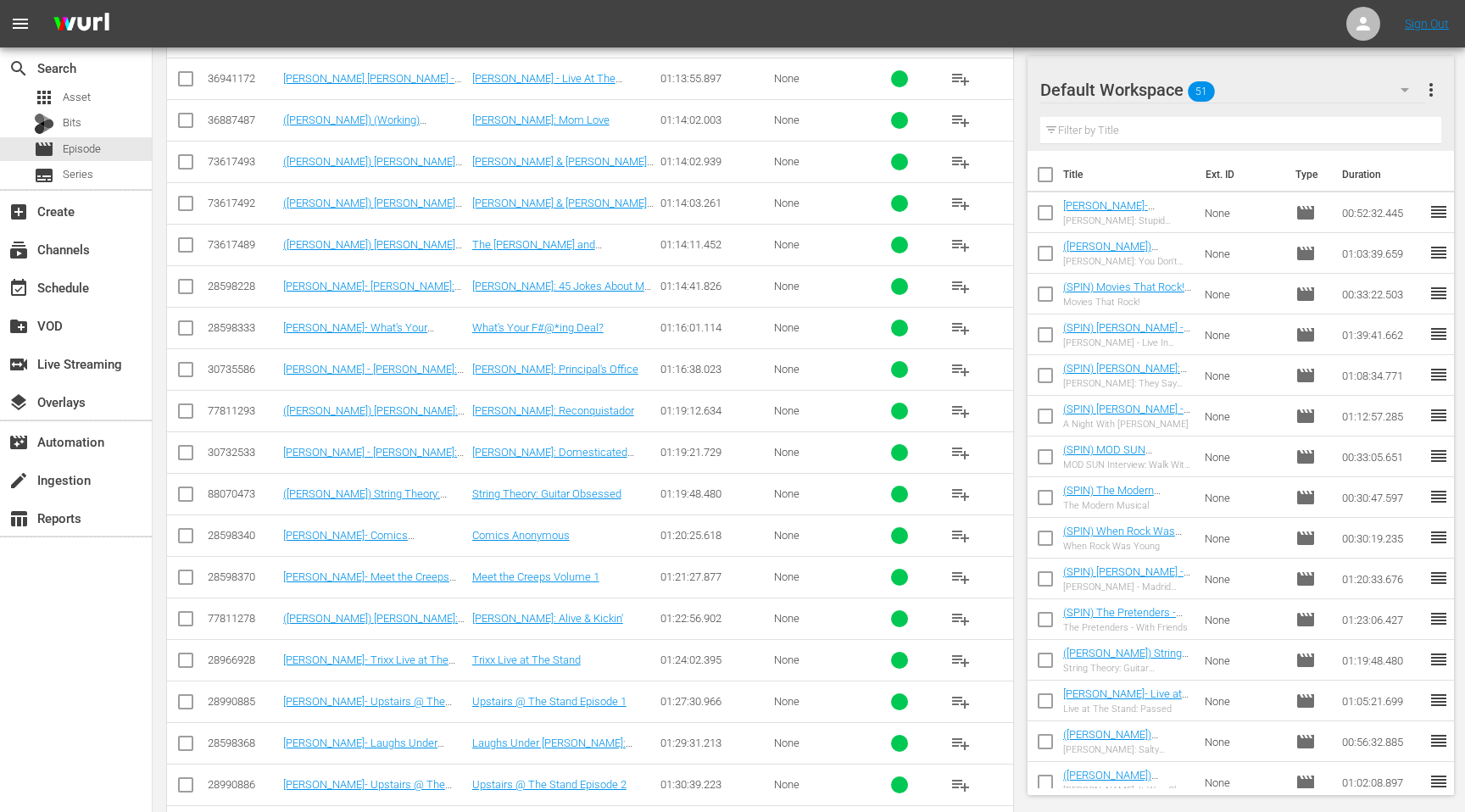
scroll to position [4613, 0]
click at [964, 619] on span "playlist_add" at bounding box center [960, 620] width 20 height 20
click at [959, 579] on span "playlist_add" at bounding box center [960, 578] width 20 height 20
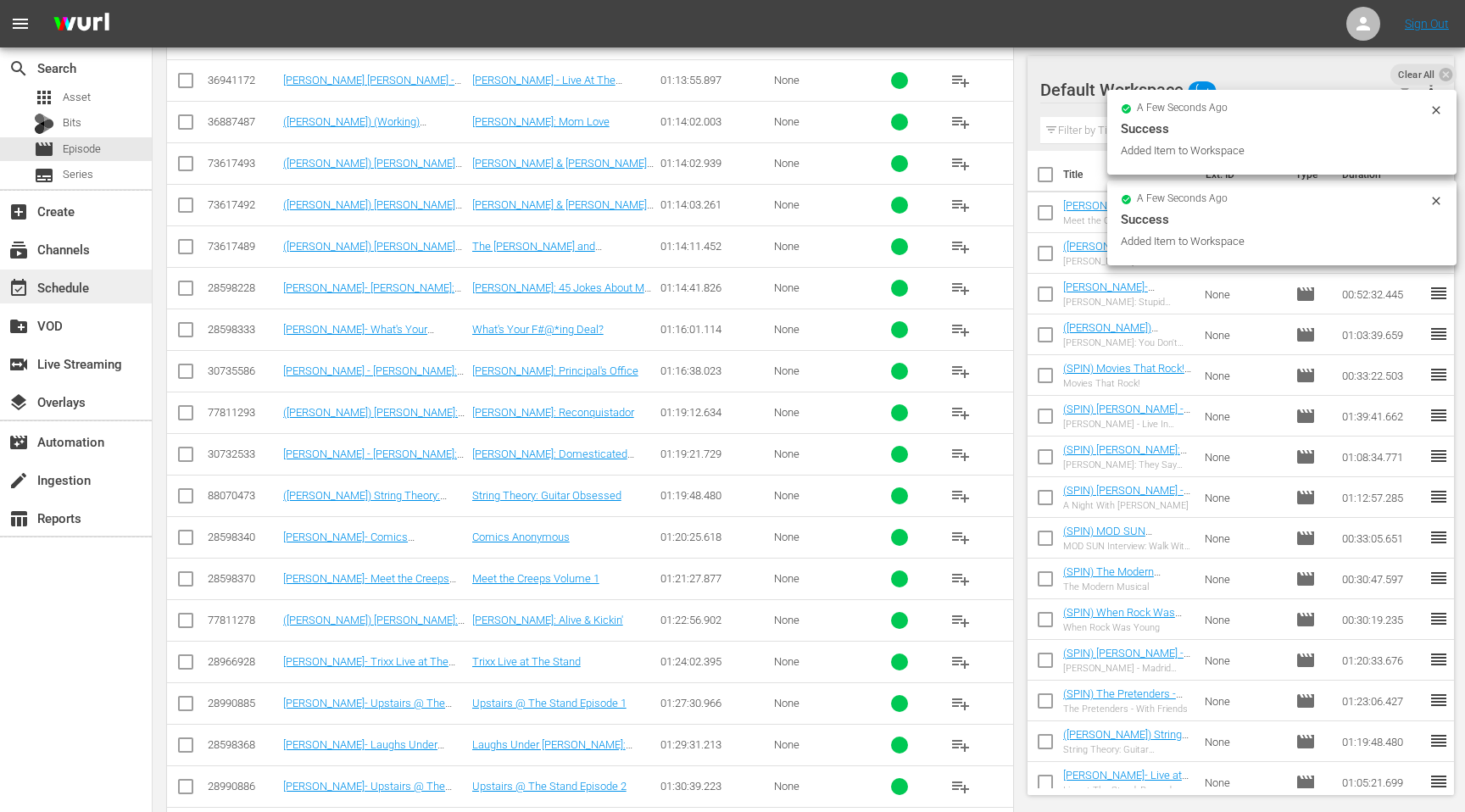
click at [93, 291] on div "event_available Schedule" at bounding box center [48, 285] width 95 height 15
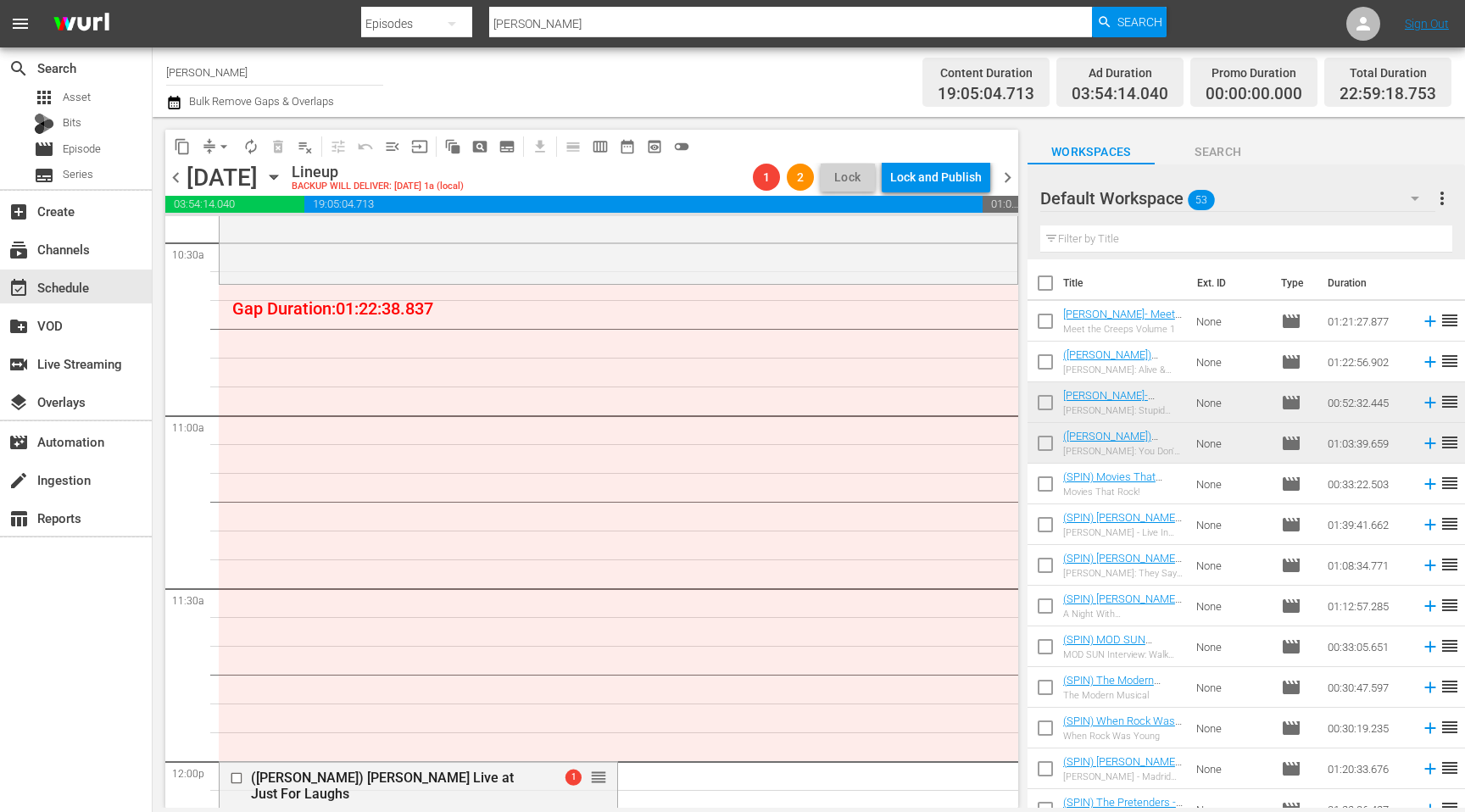
scroll to position [3602, 0]
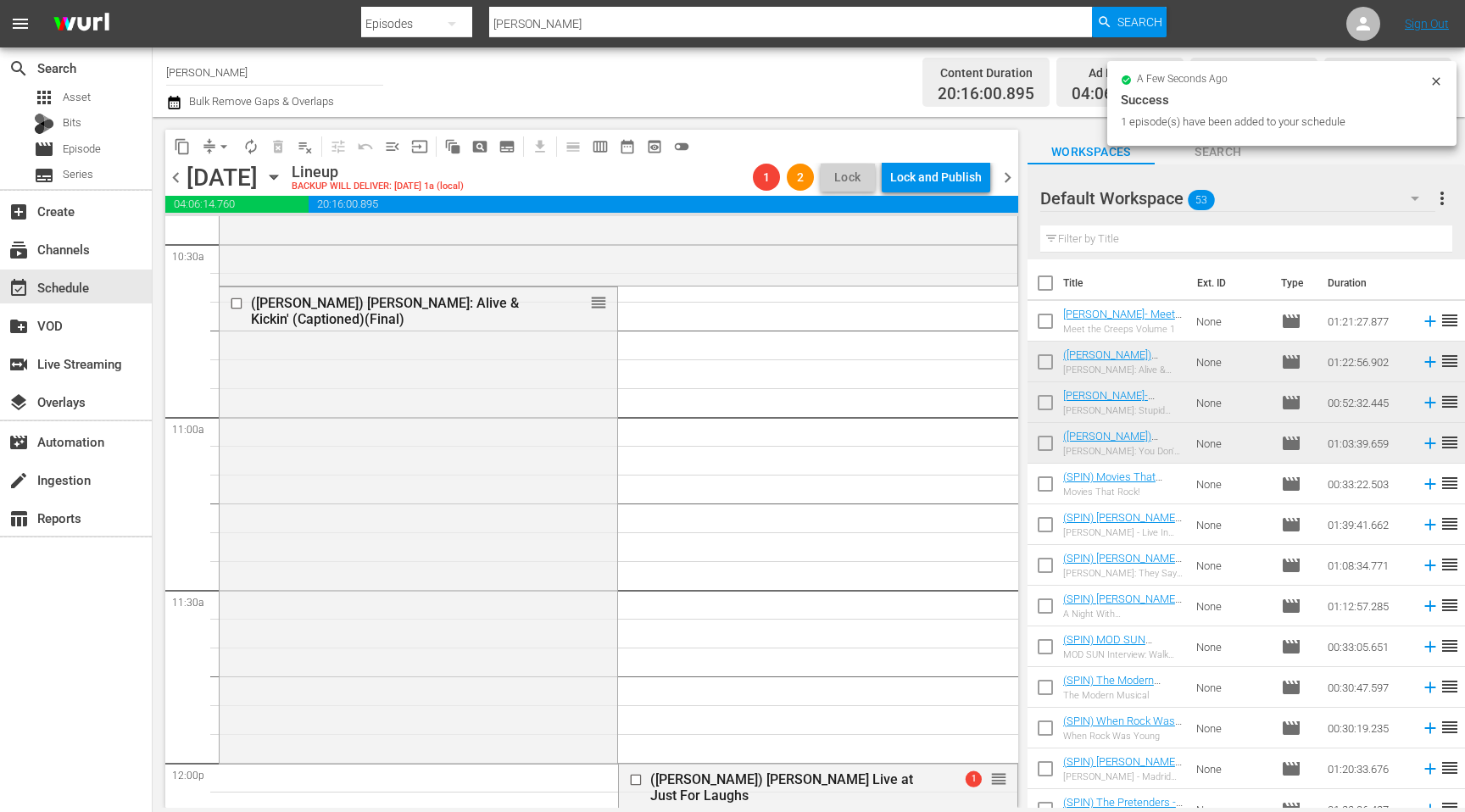
click at [1049, 325] on input "checkbox" at bounding box center [1045, 324] width 36 height 36
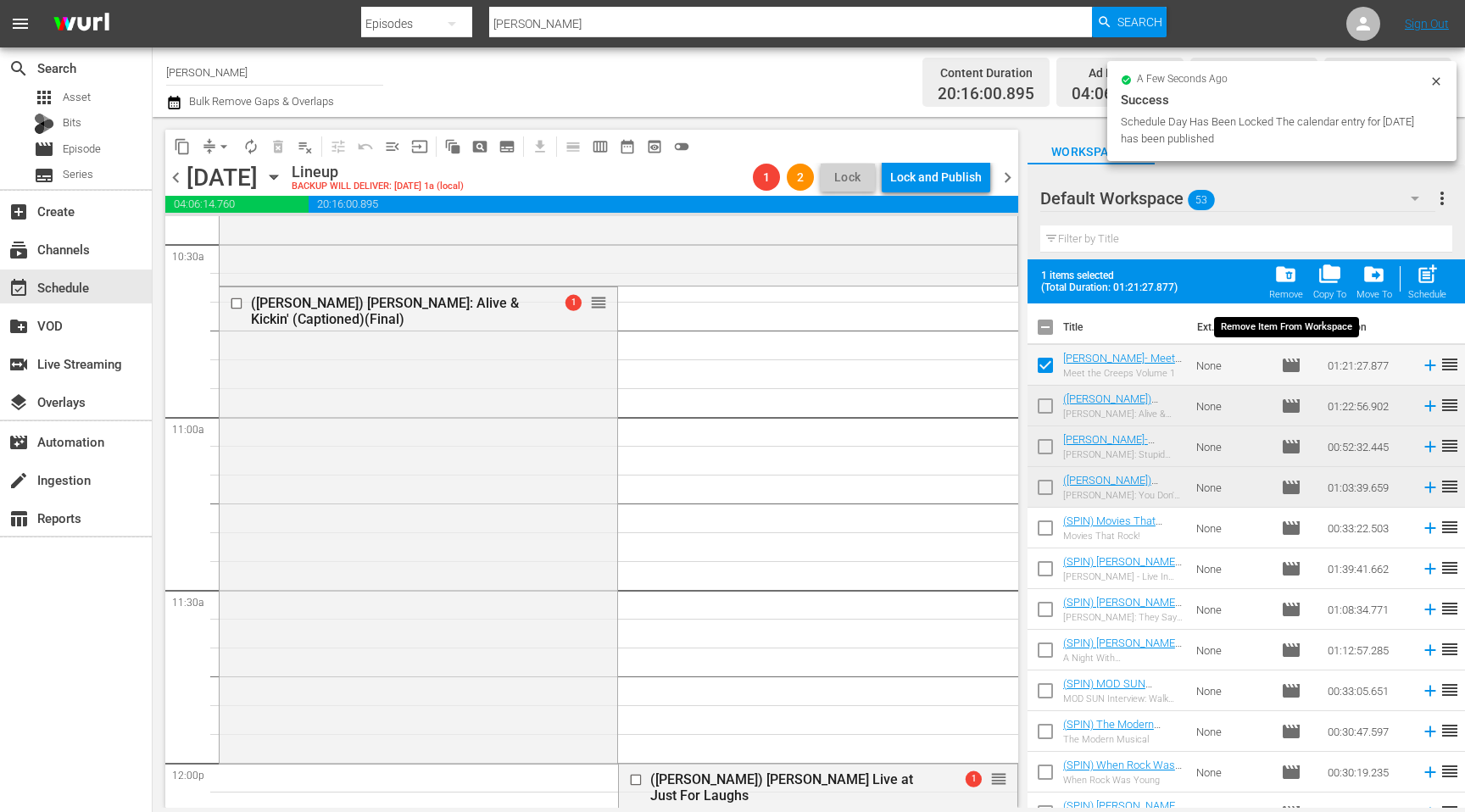
click at [1281, 276] on span "folder_delete" at bounding box center [1285, 273] width 23 height 23
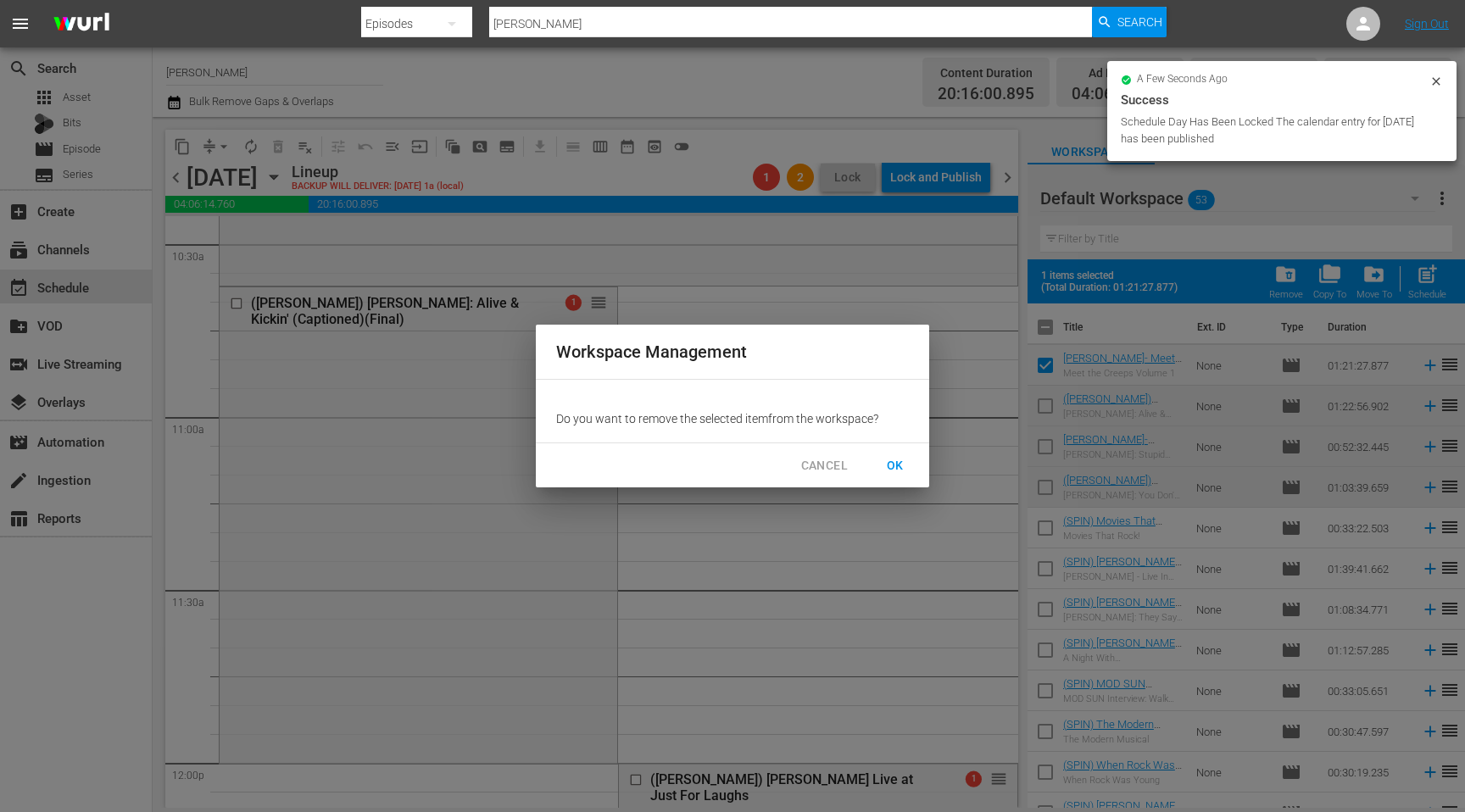
click at [884, 460] on span "OK" at bounding box center [895, 465] width 27 height 21
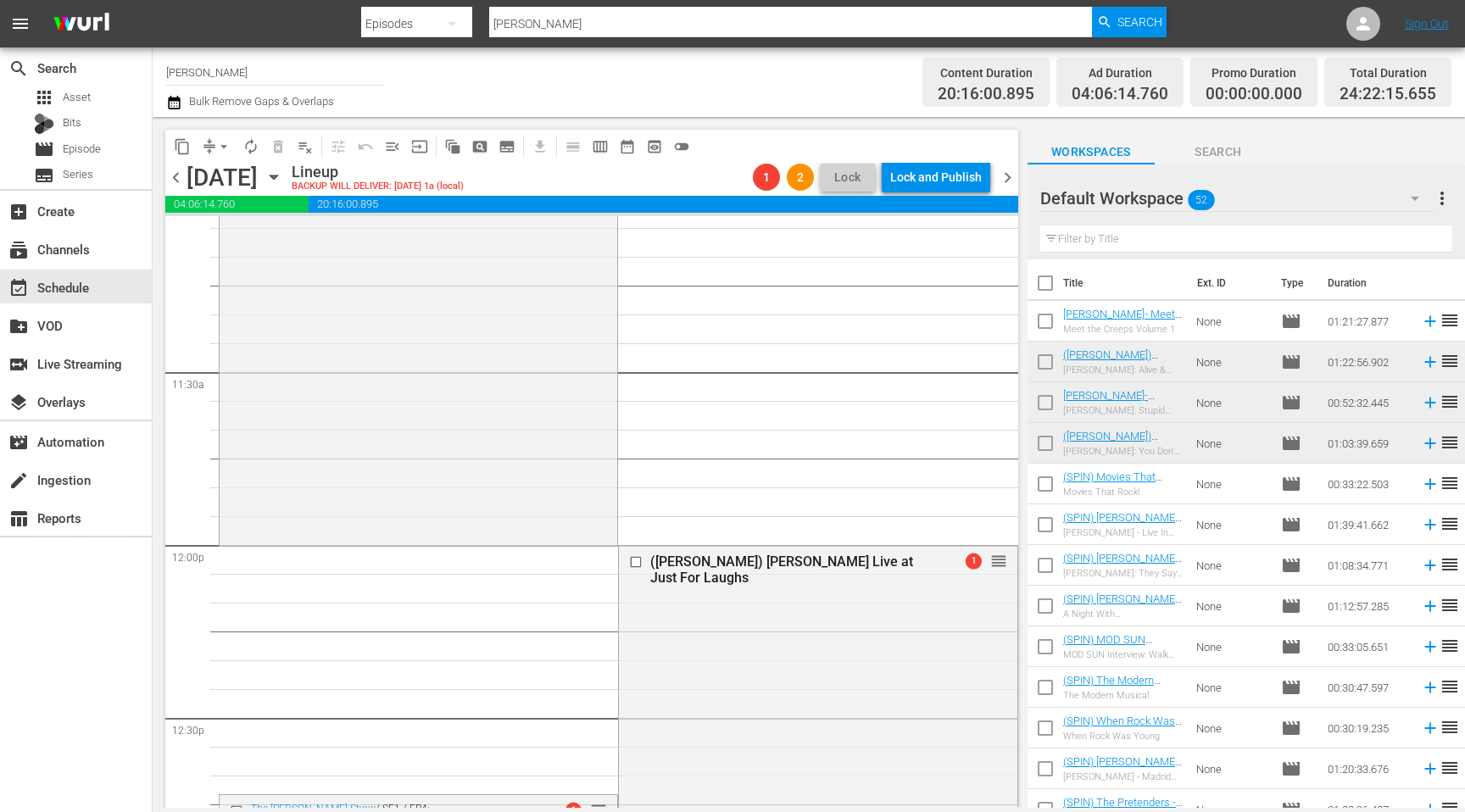
scroll to position [3949, 0]
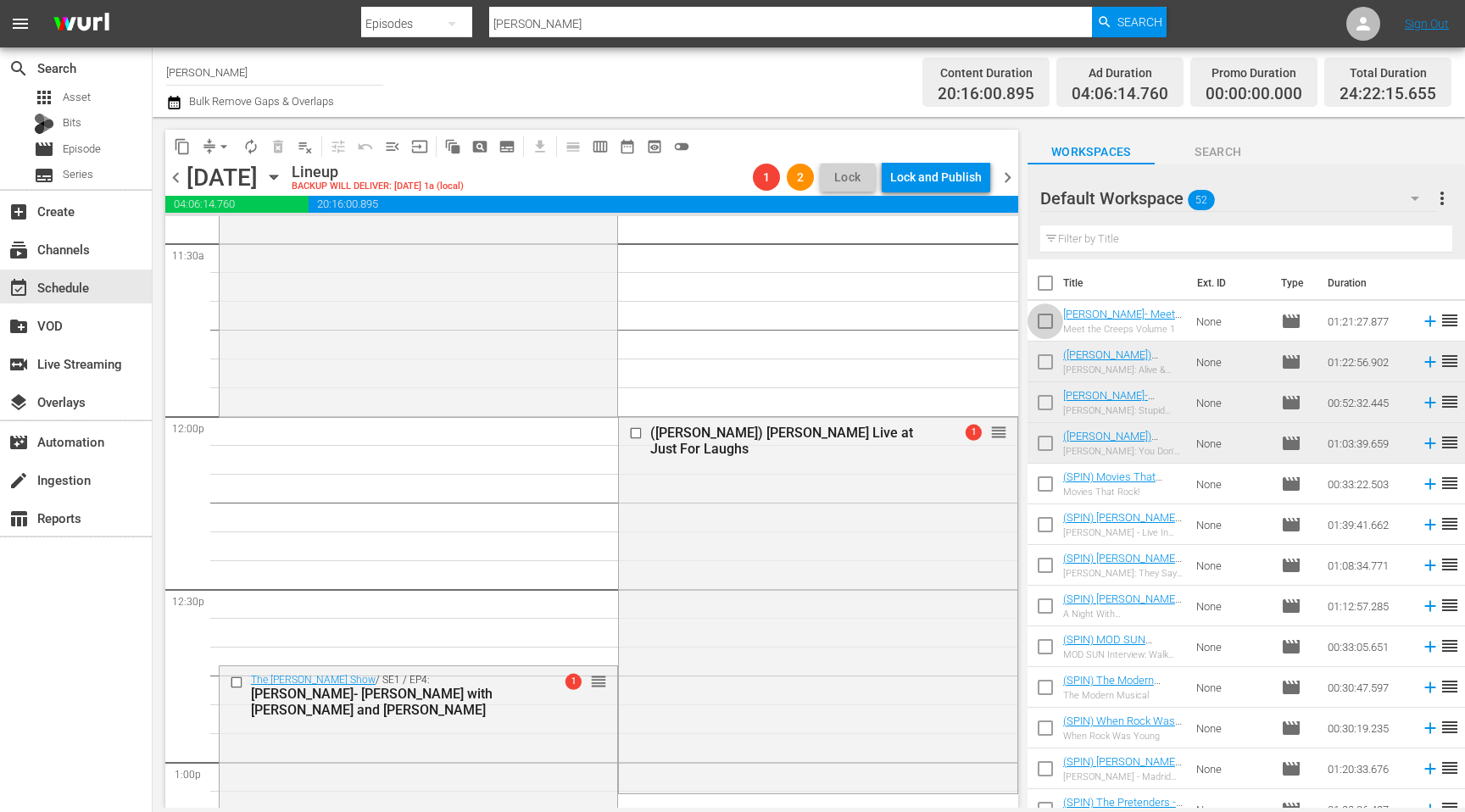
click at [1044, 319] on input "checkbox" at bounding box center [1045, 324] width 36 height 36
checkbox input "true"
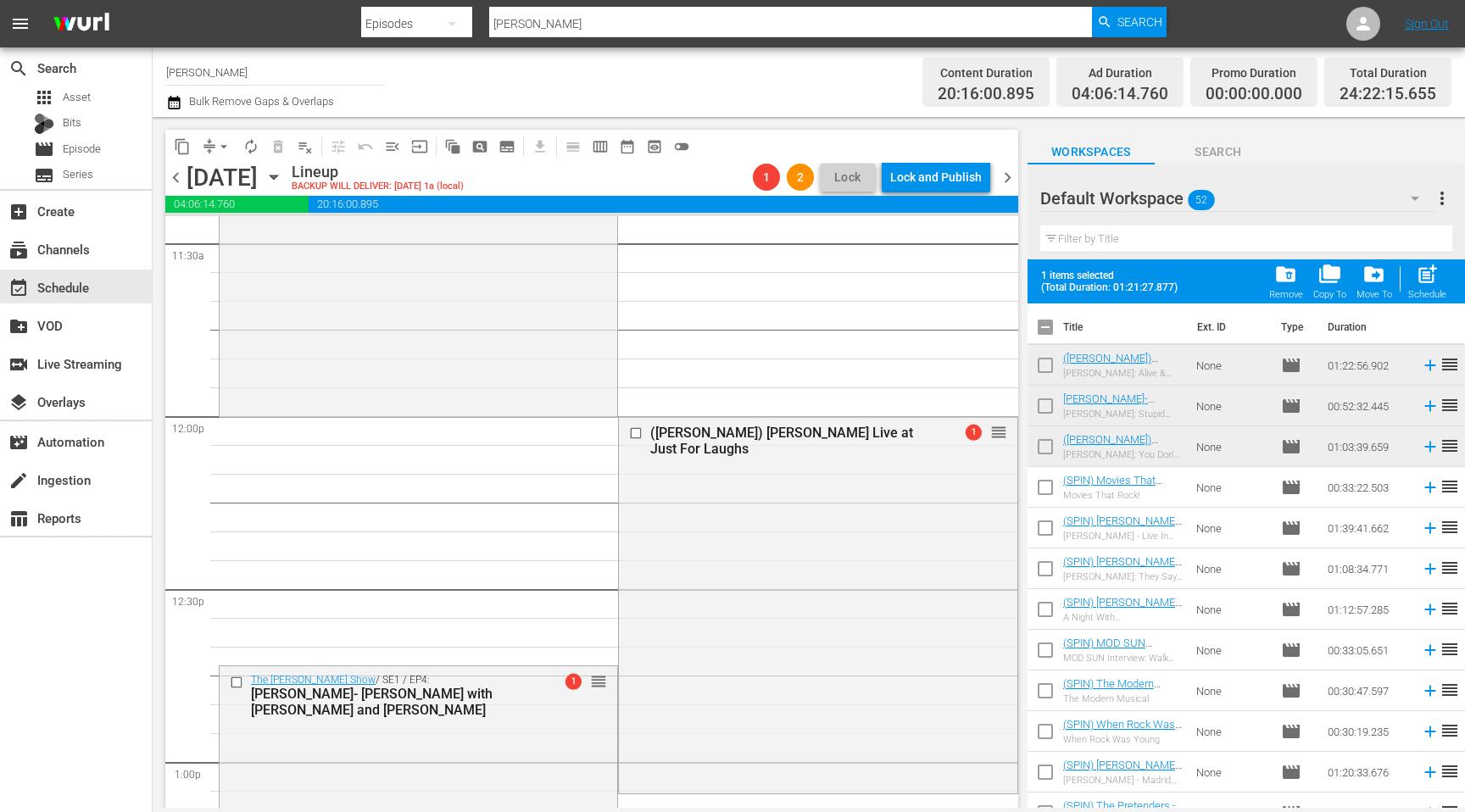
click at [926, 286] on div "([PERSON_NAME]) [PERSON_NAME]: Alive & Kickin' (Captioned)(Final) 1 reorder The…" at bounding box center [618, 416] width 800 height 8297
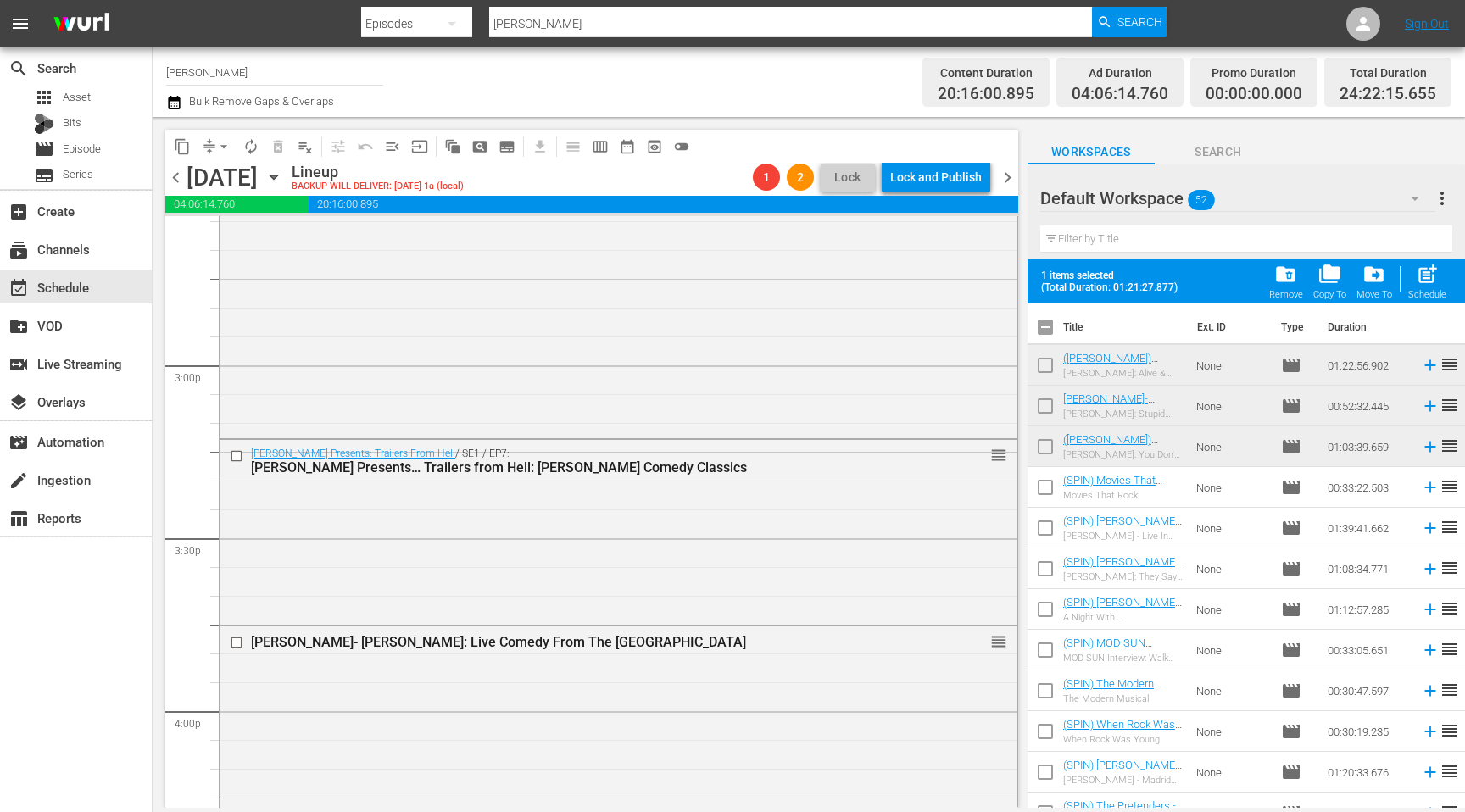
scroll to position [5061, 0]
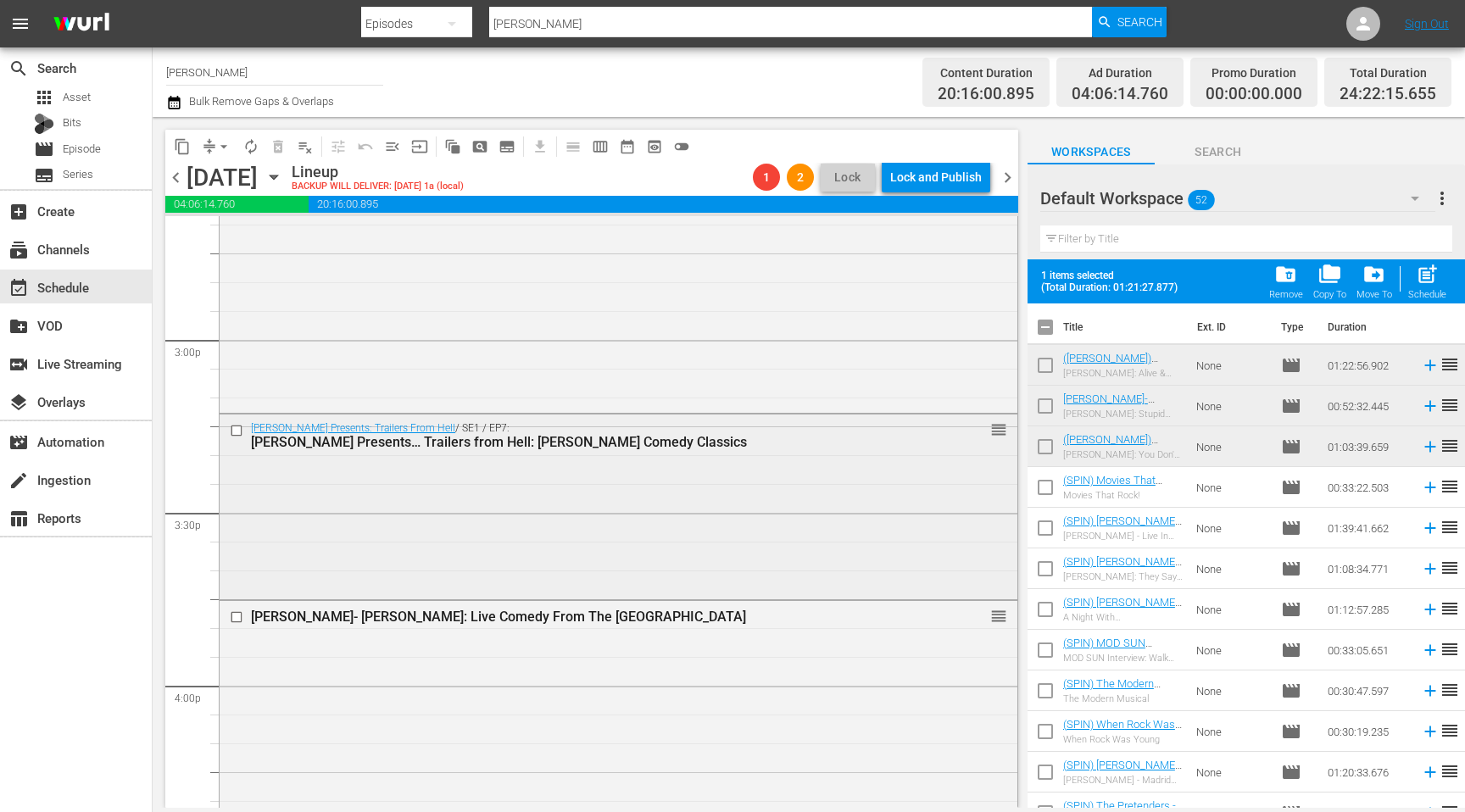
click at [235, 432] on input "checkbox" at bounding box center [238, 430] width 18 height 14
click at [274, 145] on span "delete_forever_outlined" at bounding box center [278, 147] width 17 height 17
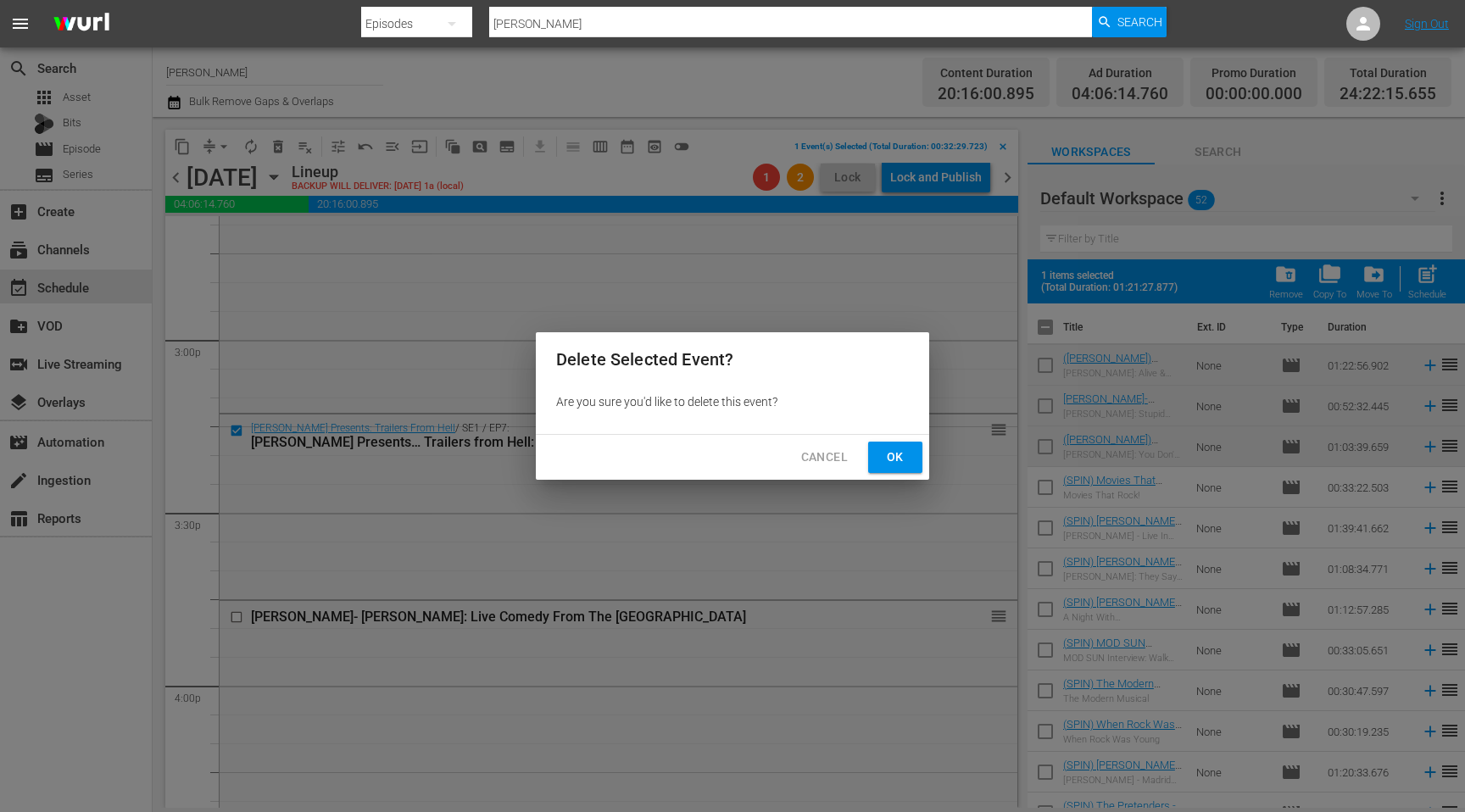
click at [880, 453] on button "Ok" at bounding box center [895, 457] width 54 height 31
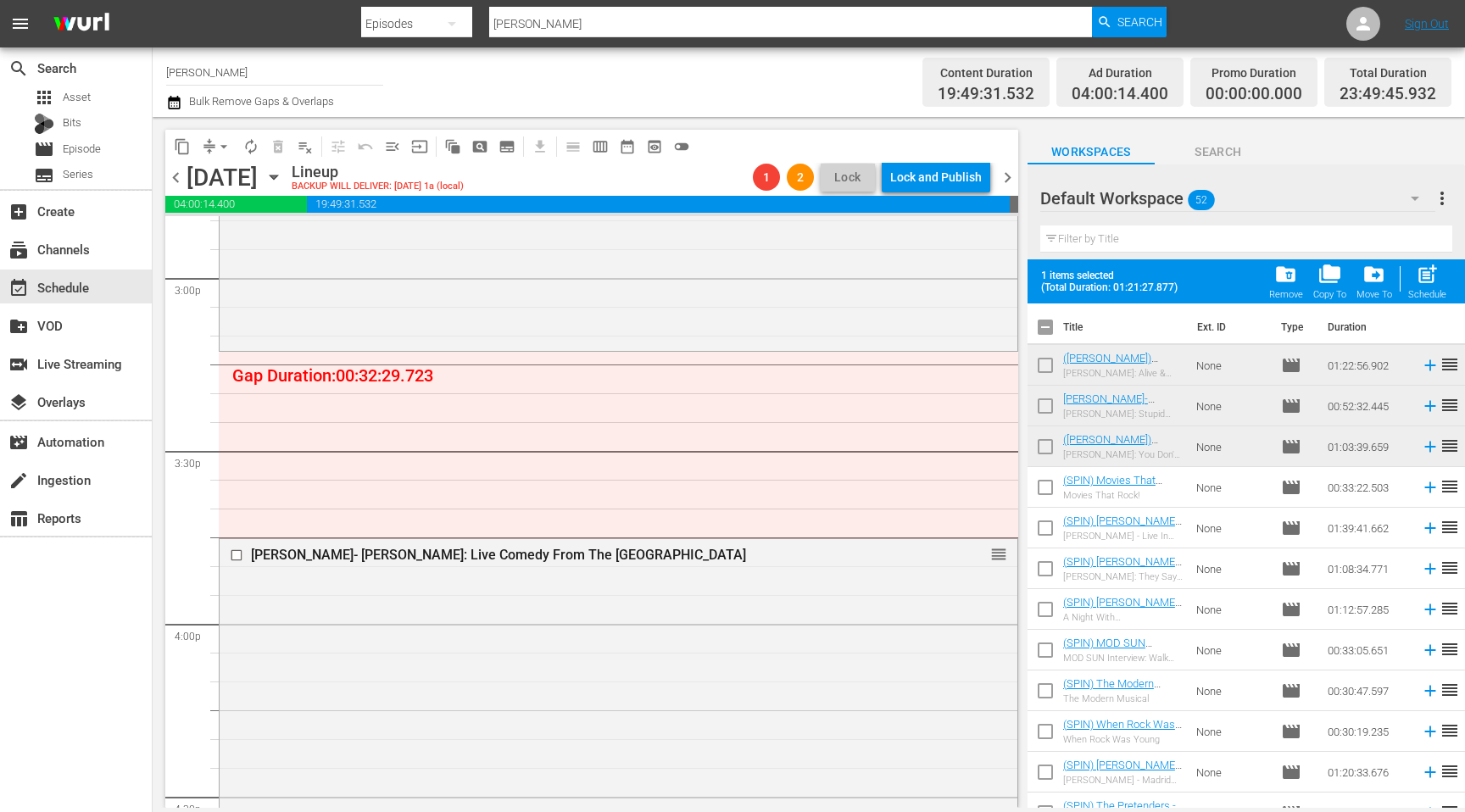
scroll to position [5141, 0]
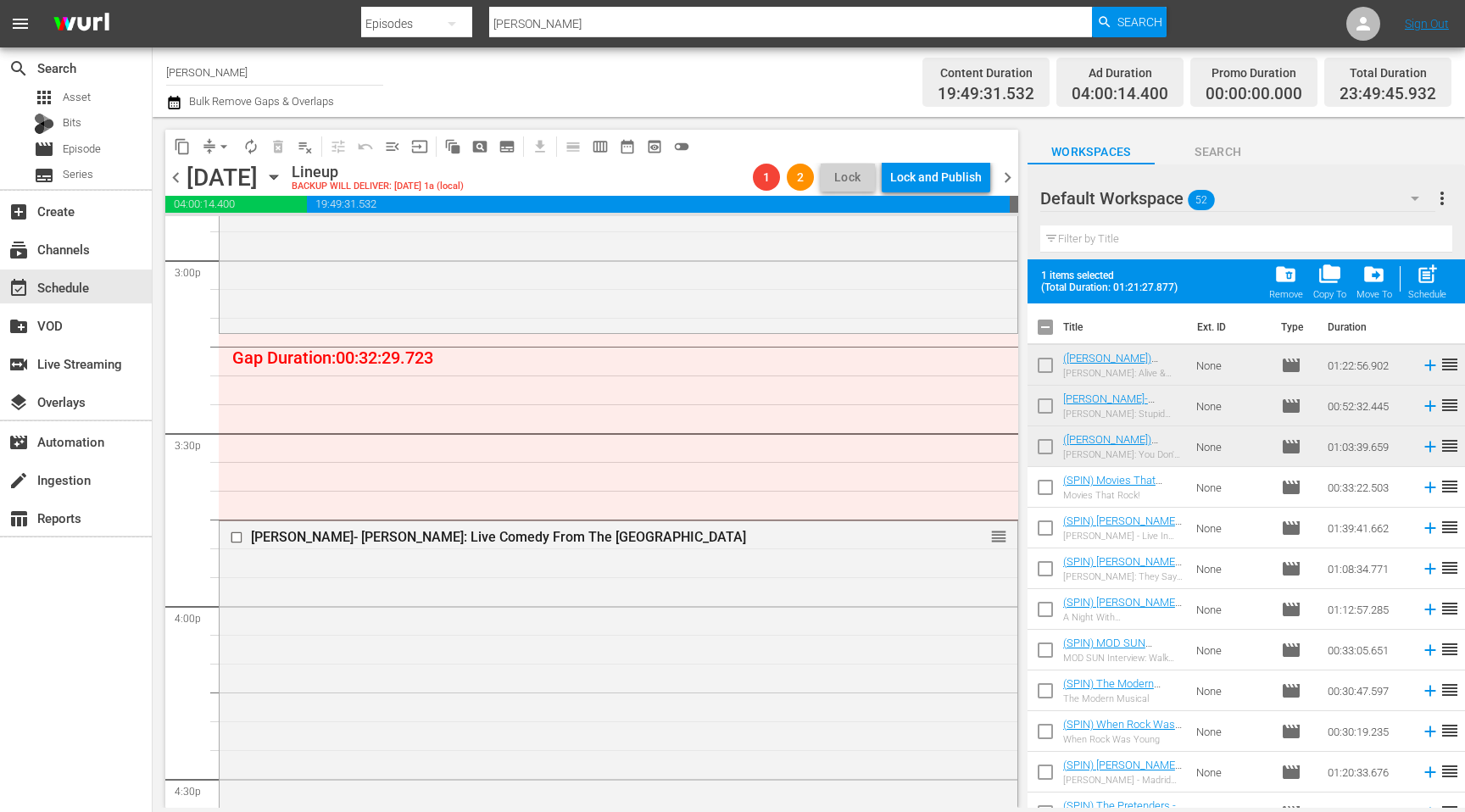
click at [1147, 231] on input "text" at bounding box center [1246, 239] width 412 height 27
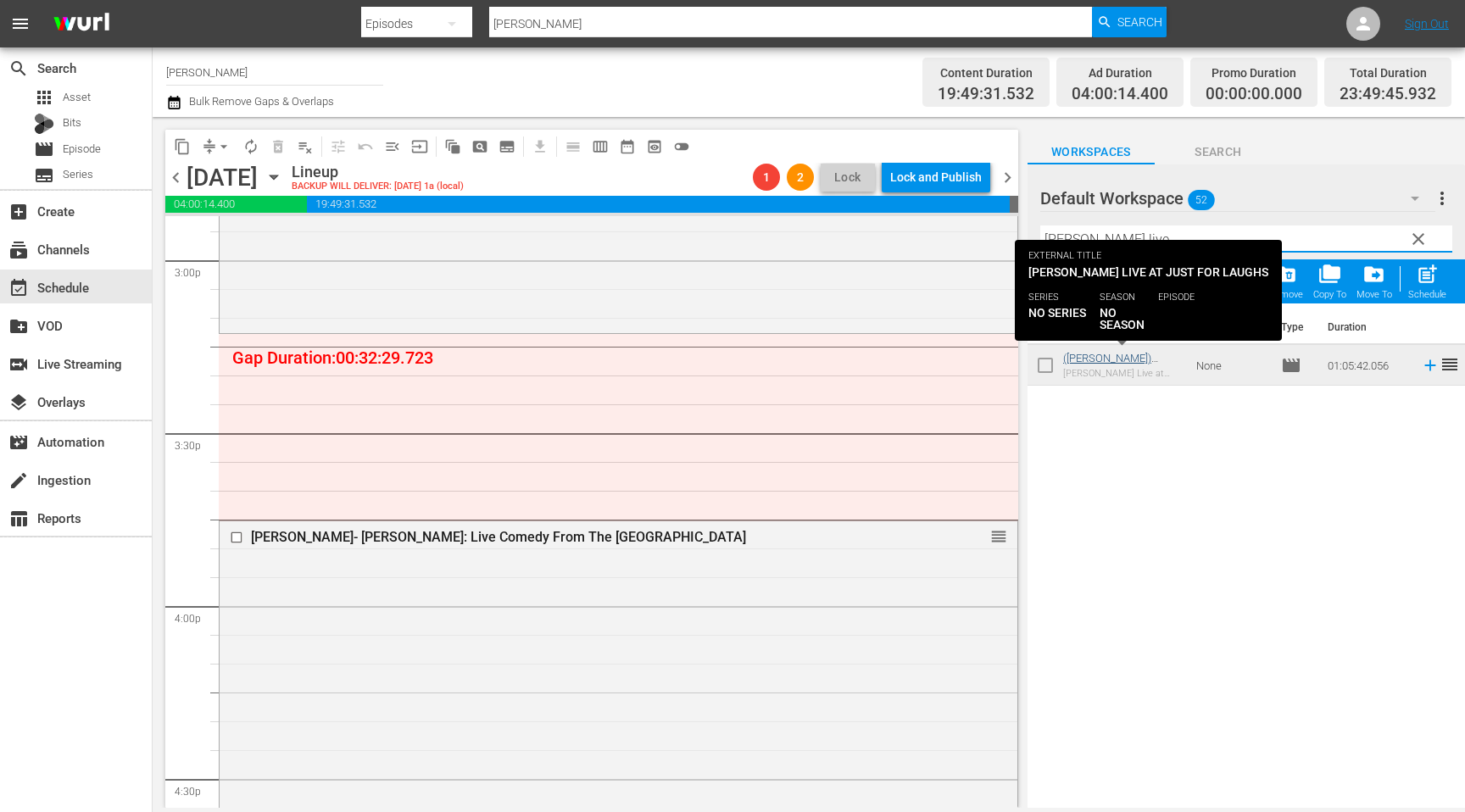
type input "[PERSON_NAME] live"
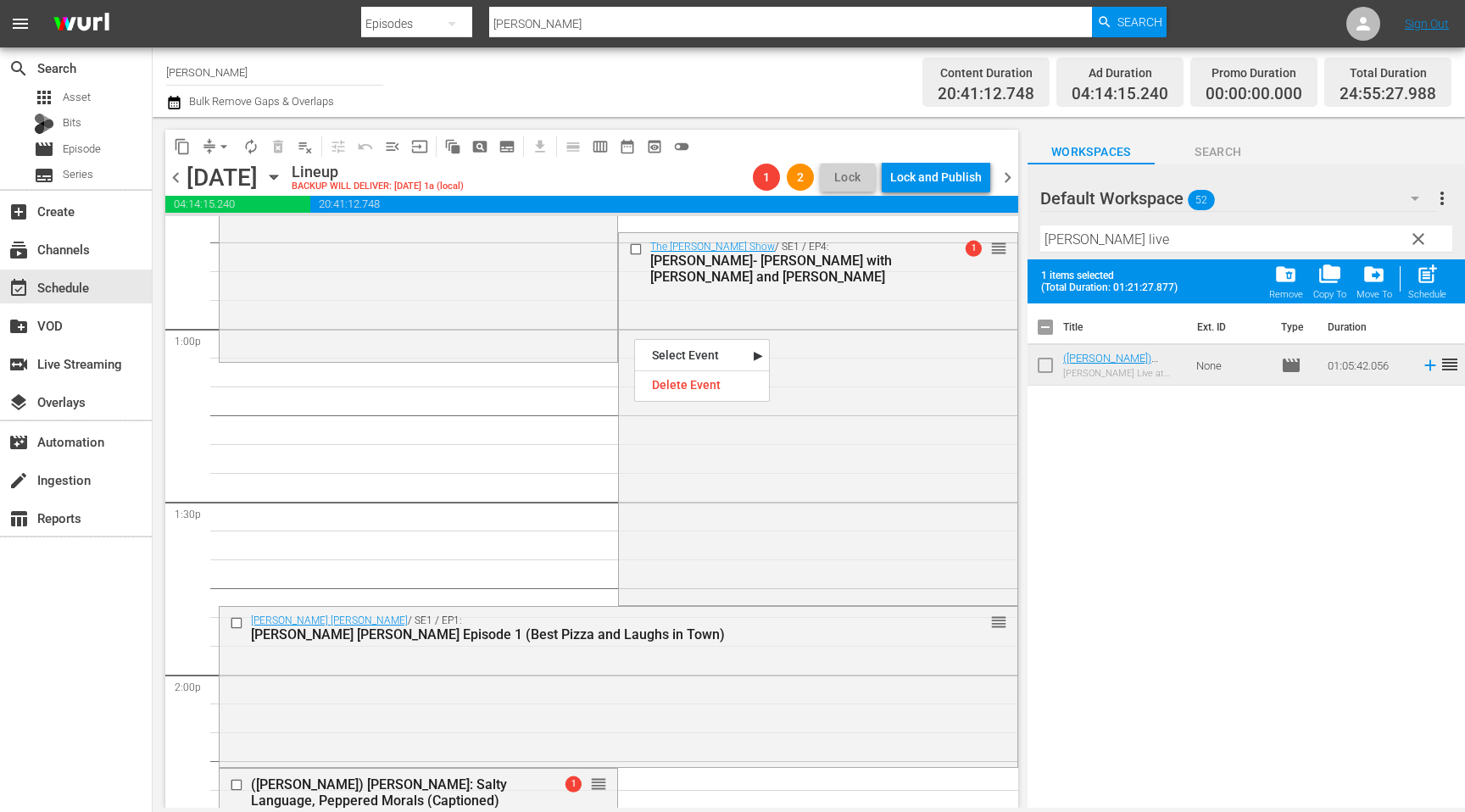
scroll to position [4373, 0]
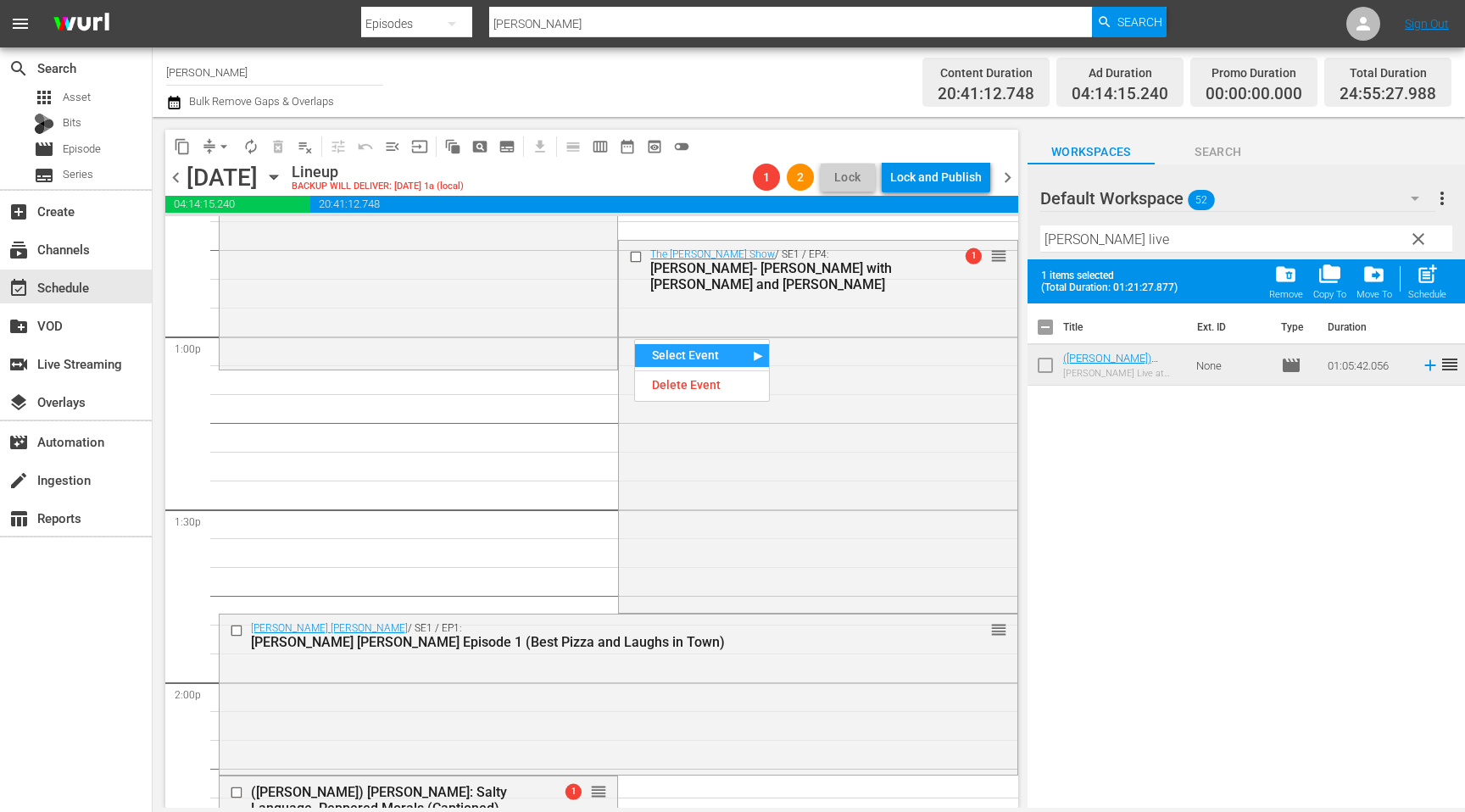
drag, startPoint x: 637, startPoint y: 279, endPoint x: 643, endPoint y: 266, distance: 14.3
click at [637, 279] on div "The [PERSON_NAME] Show / SE1 / EP4: [PERSON_NAME]- [PERSON_NAME] with [PERSON_N…" at bounding box center [778, 269] width 308 height 46
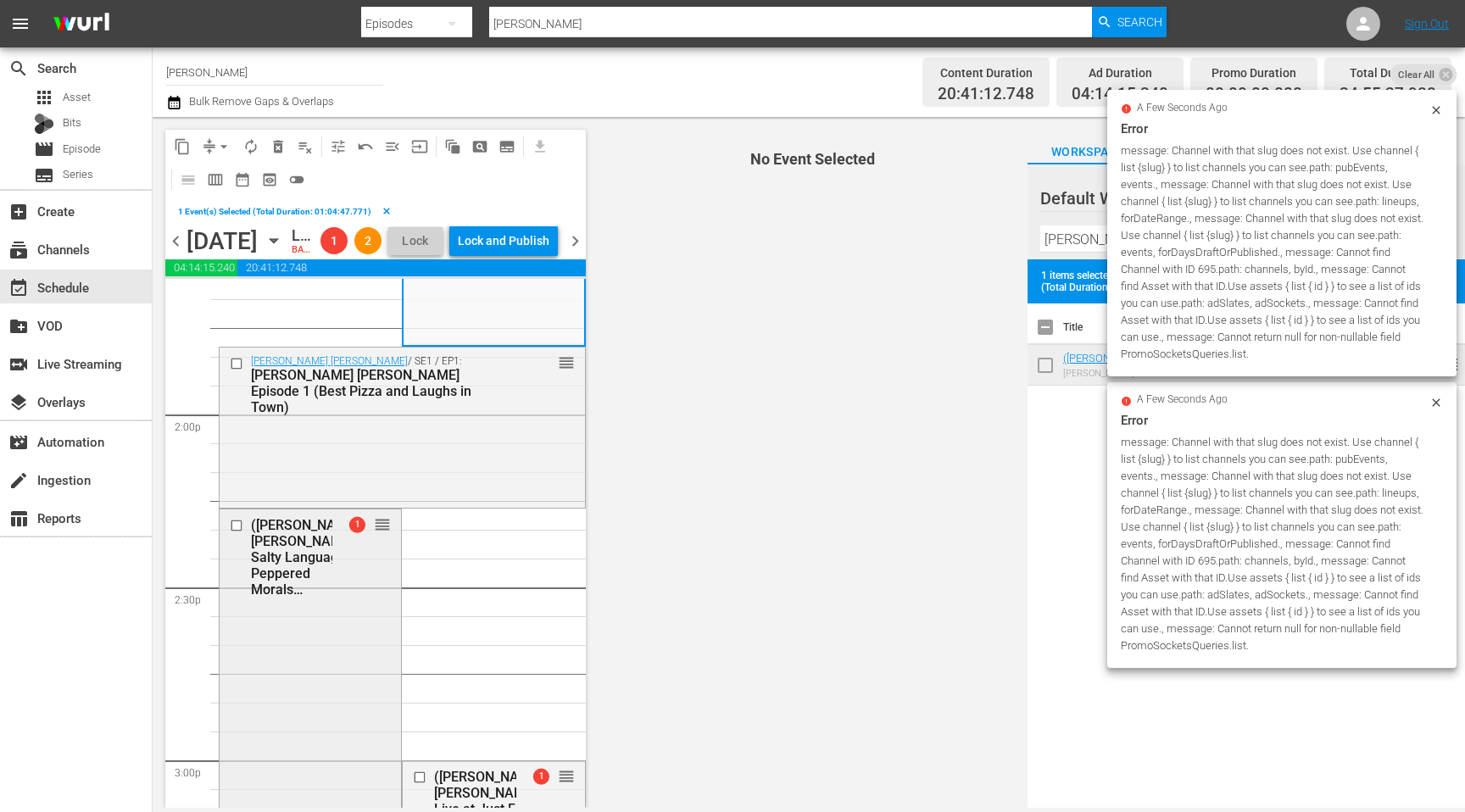
scroll to position [4737, 0]
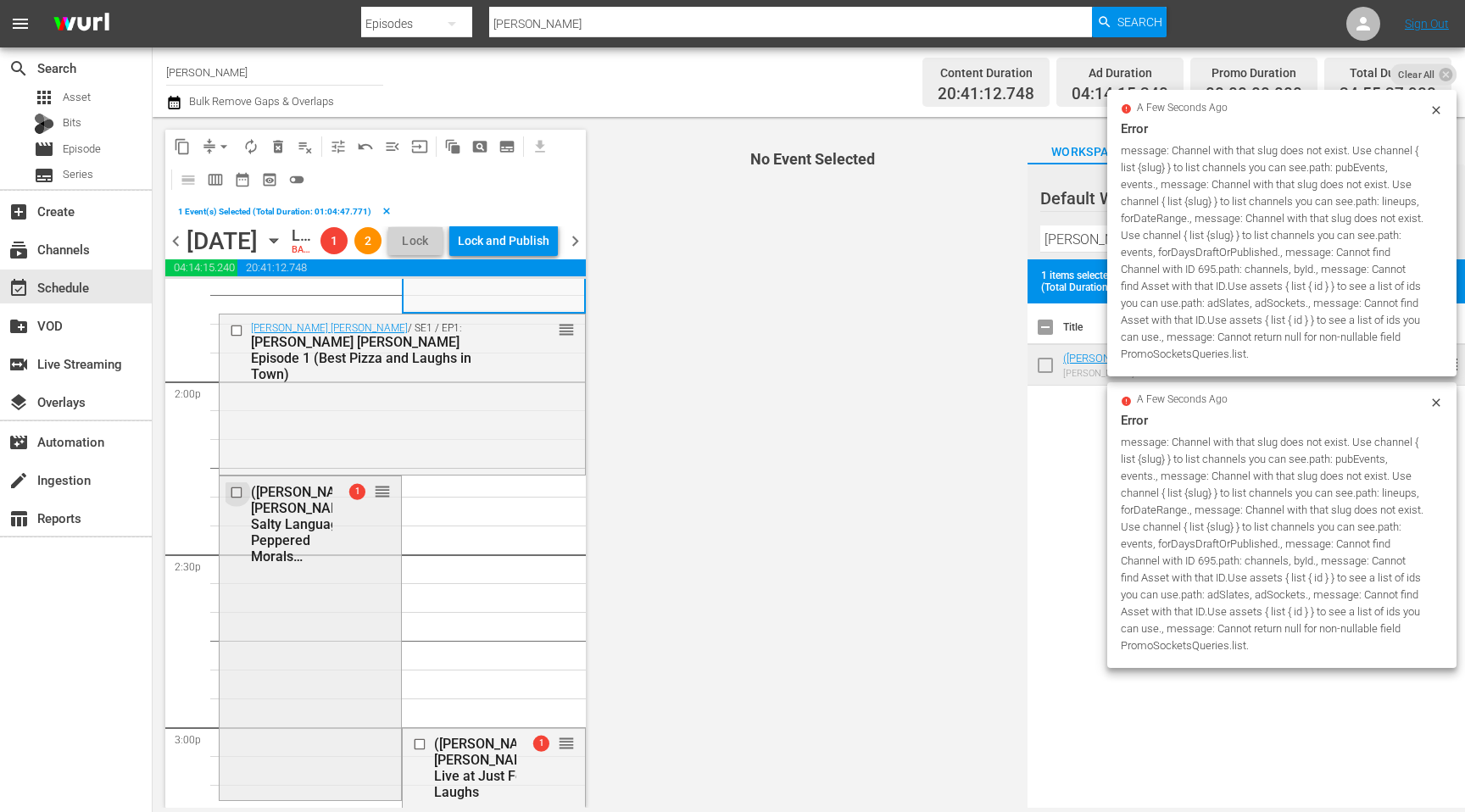
click at [232, 499] on input "checkbox" at bounding box center [238, 492] width 18 height 14
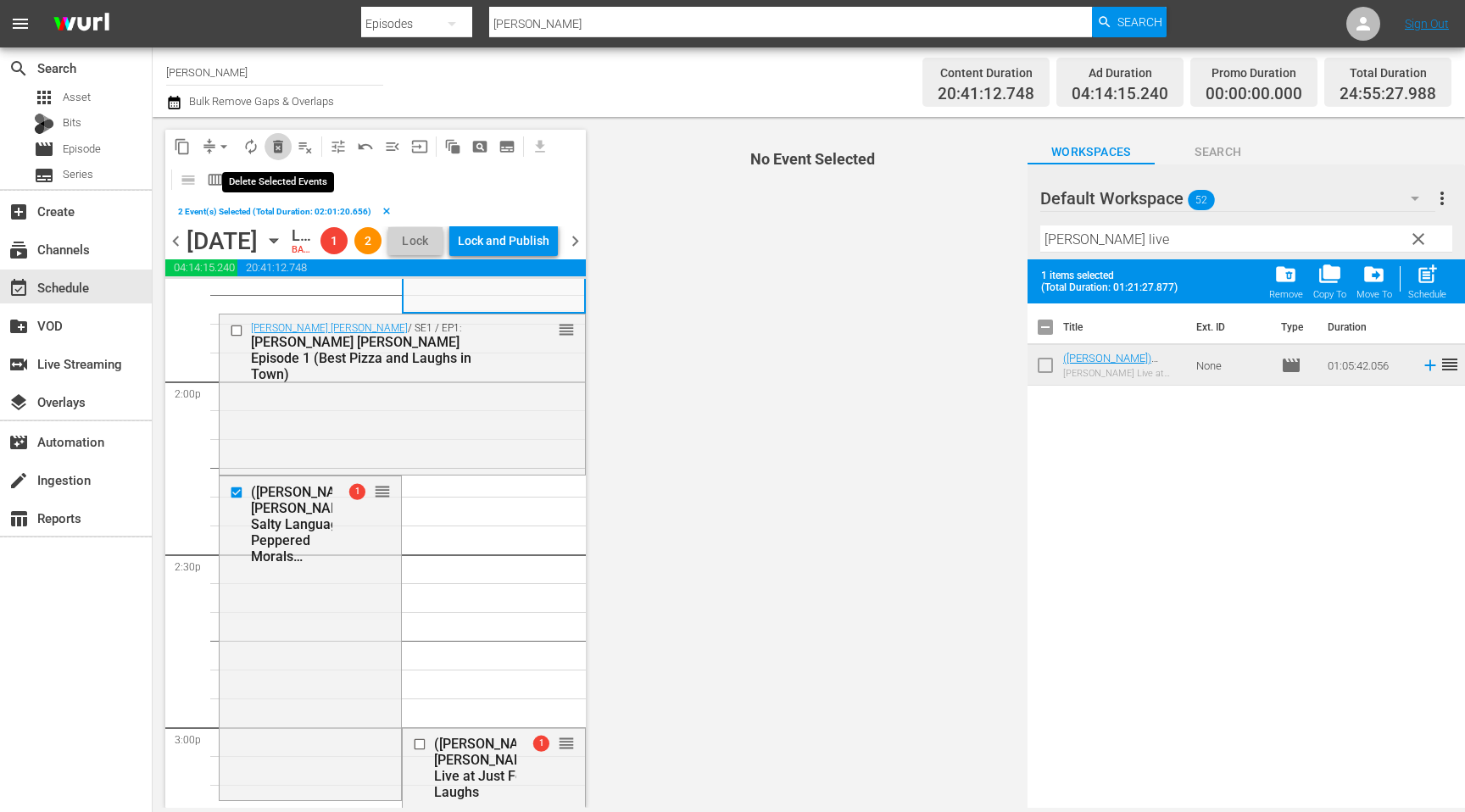
click at [274, 151] on span "delete_forever_outlined" at bounding box center [278, 147] width 17 height 17
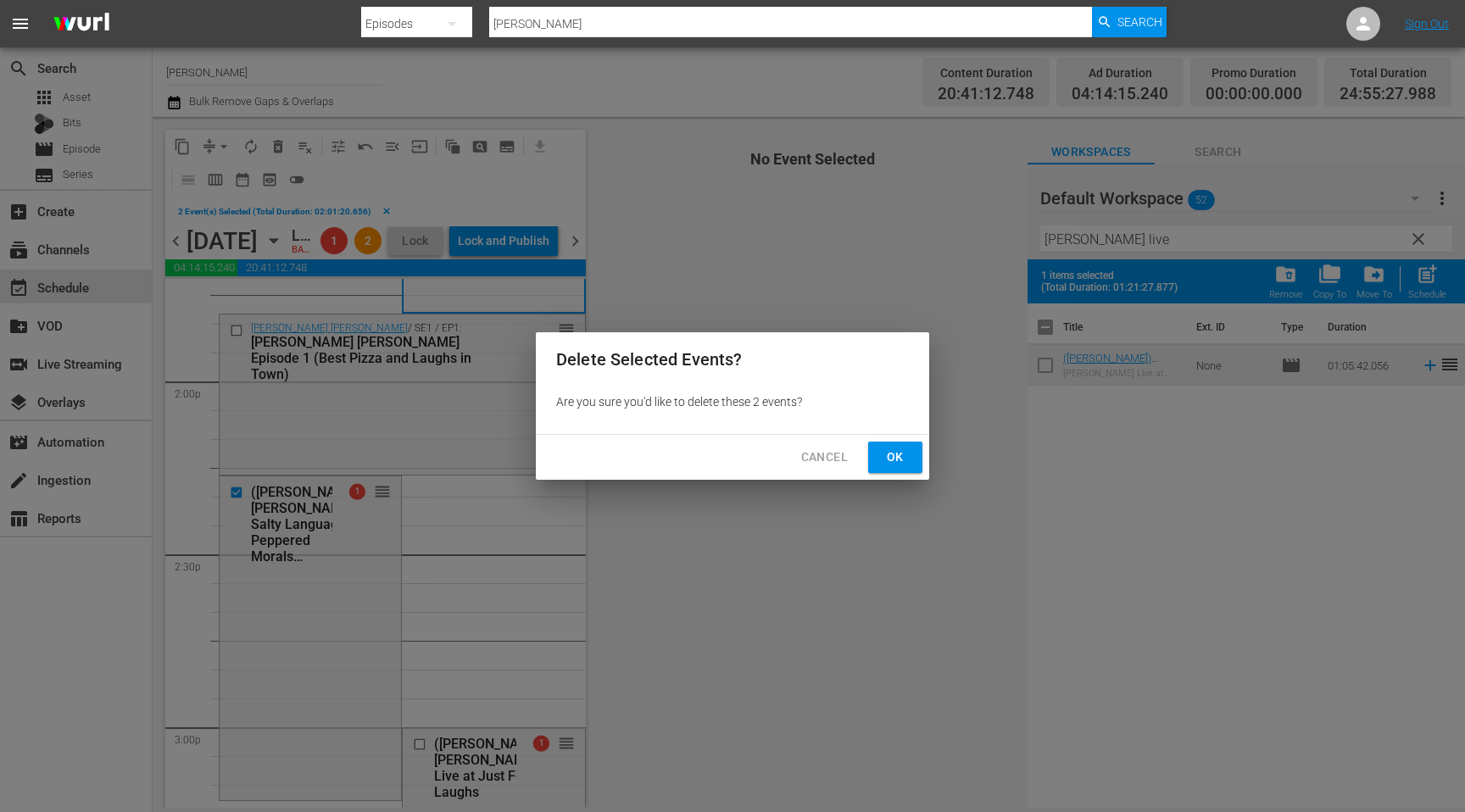
click at [891, 458] on span "Ok" at bounding box center [895, 457] width 27 height 21
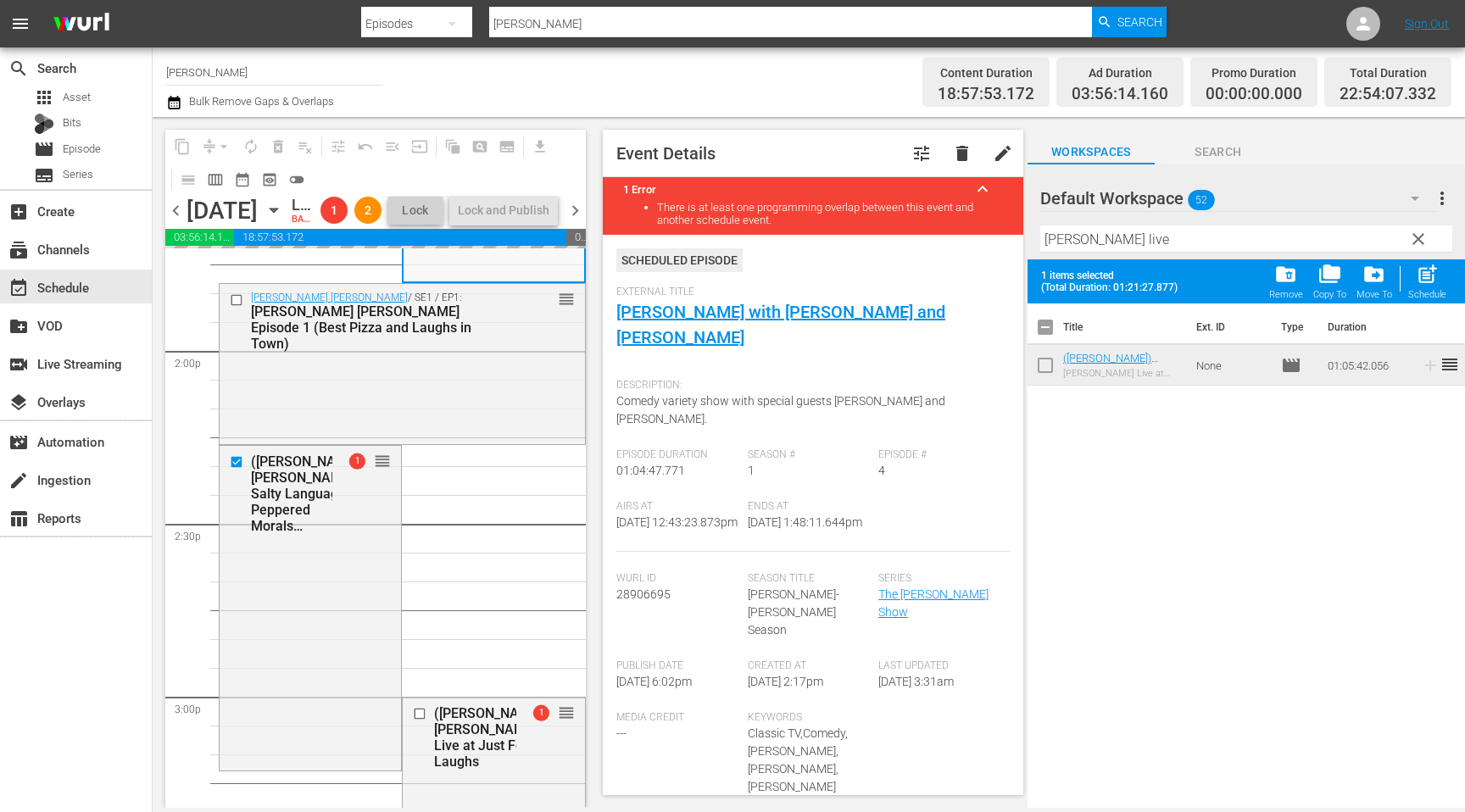
click at [578, 221] on span "chevron_right" at bounding box center [574, 210] width 21 height 21
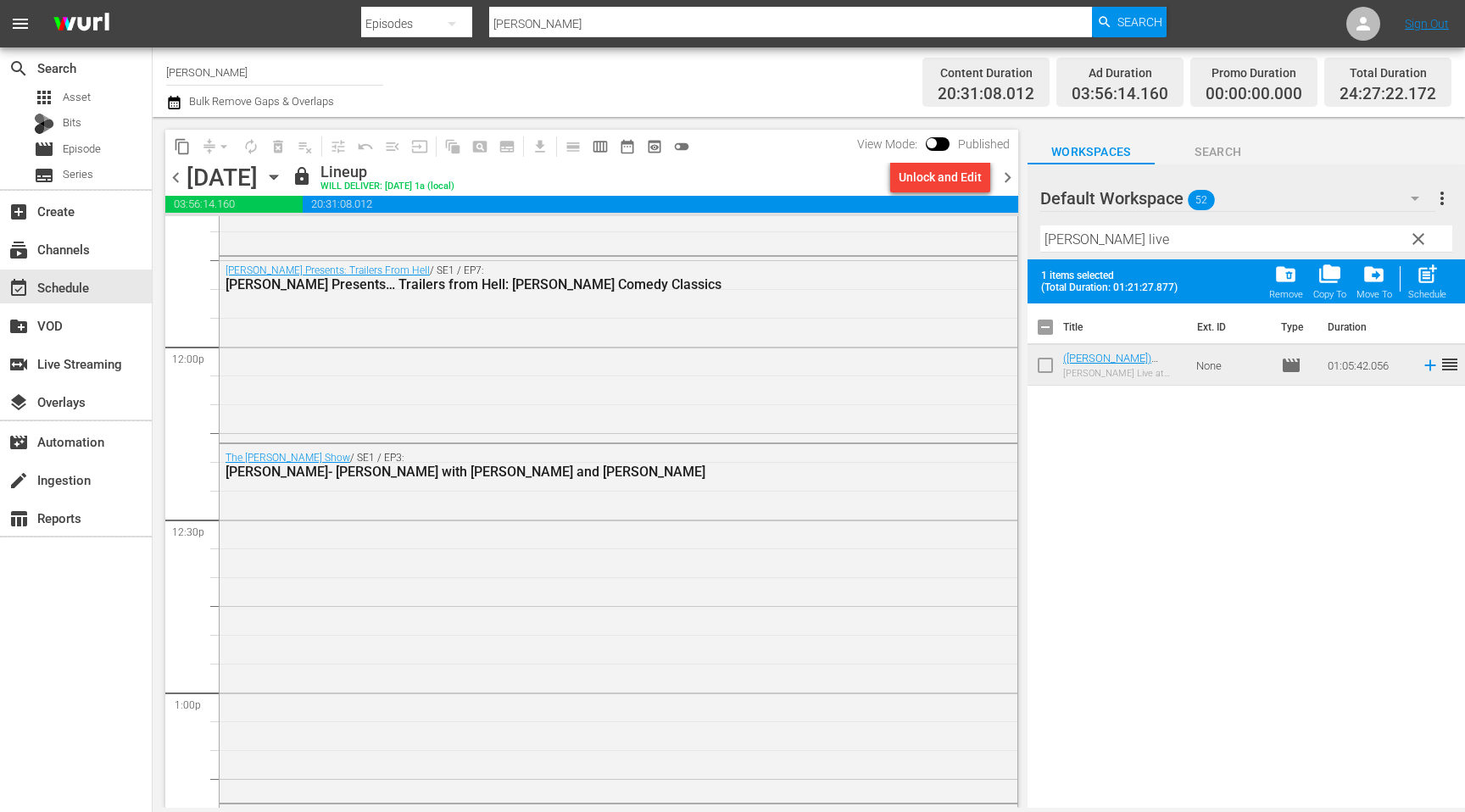
scroll to position [4016, 0]
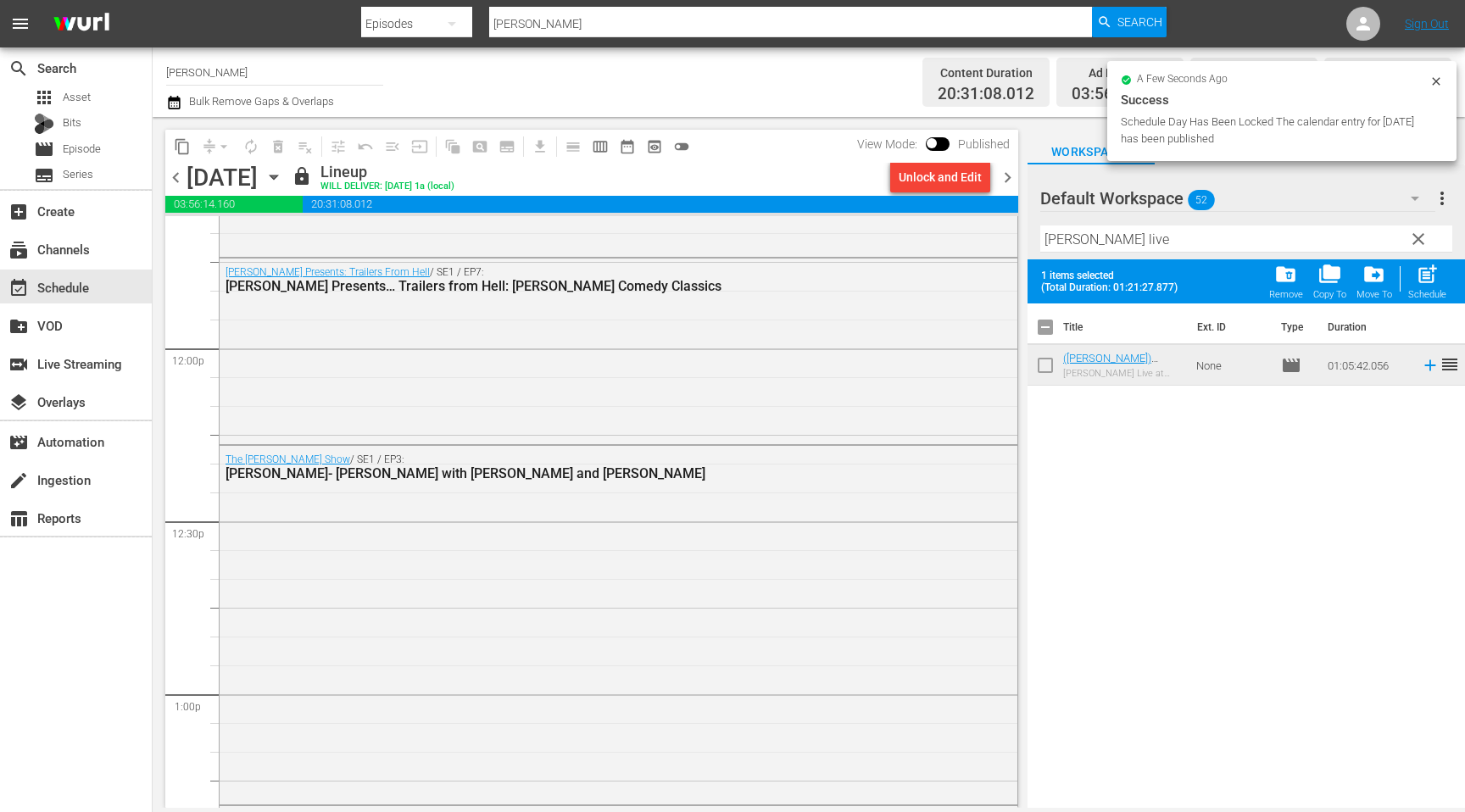
click at [178, 176] on span "chevron_left" at bounding box center [176, 178] width 21 height 21
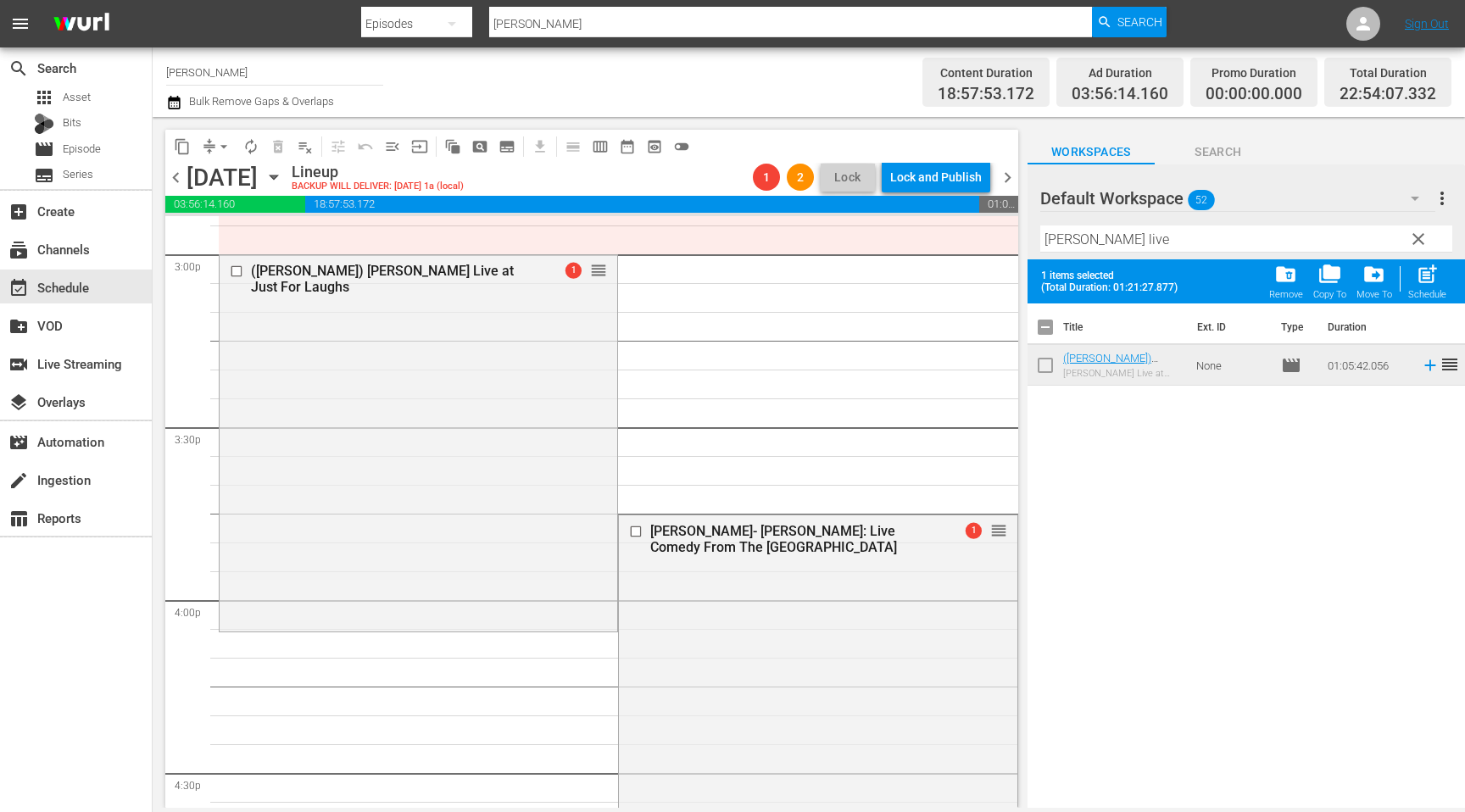
scroll to position [5246, 0]
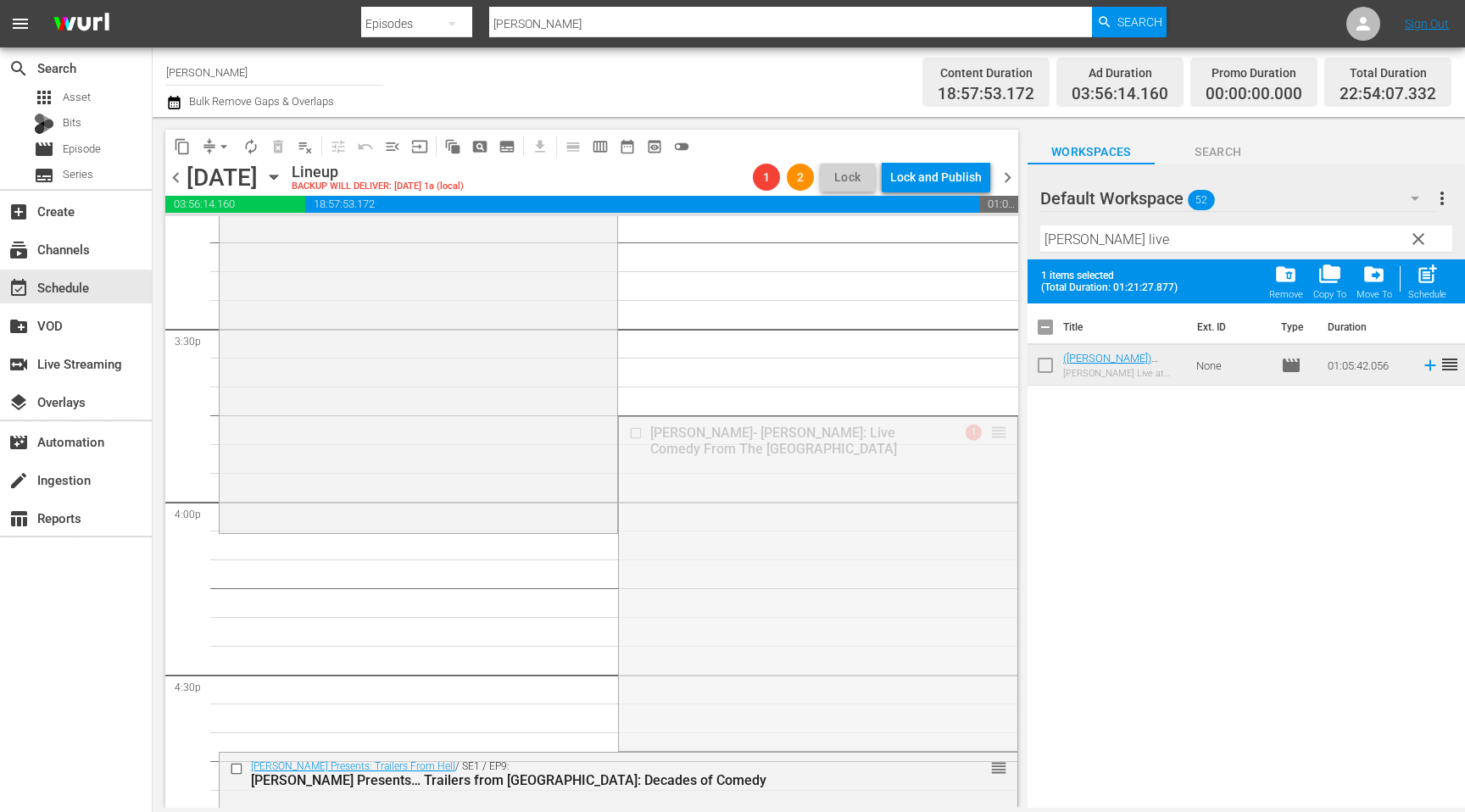
drag, startPoint x: 995, startPoint y: 432, endPoint x: 976, endPoint y: 284, distance: 149.2
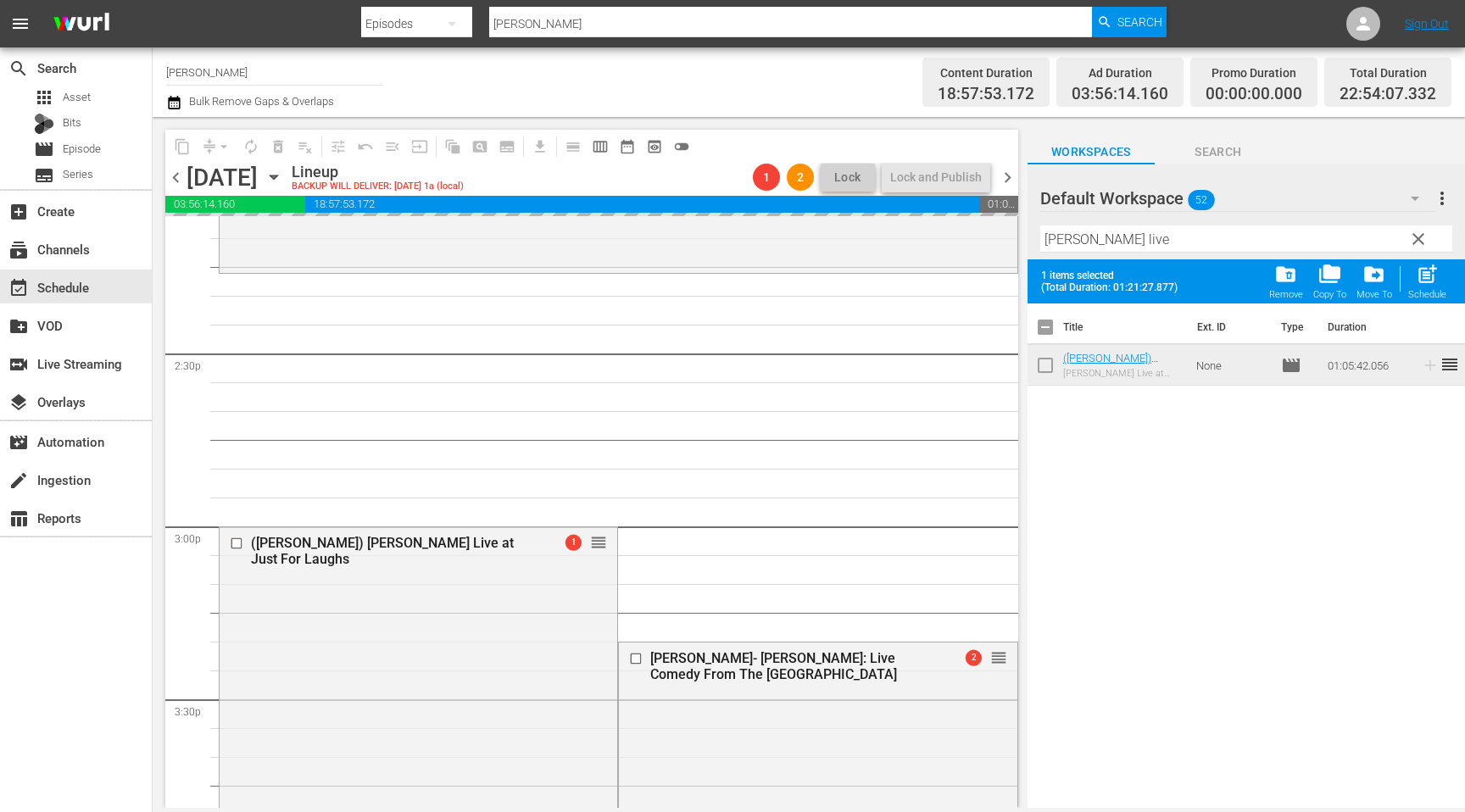
scroll to position [4872, 0]
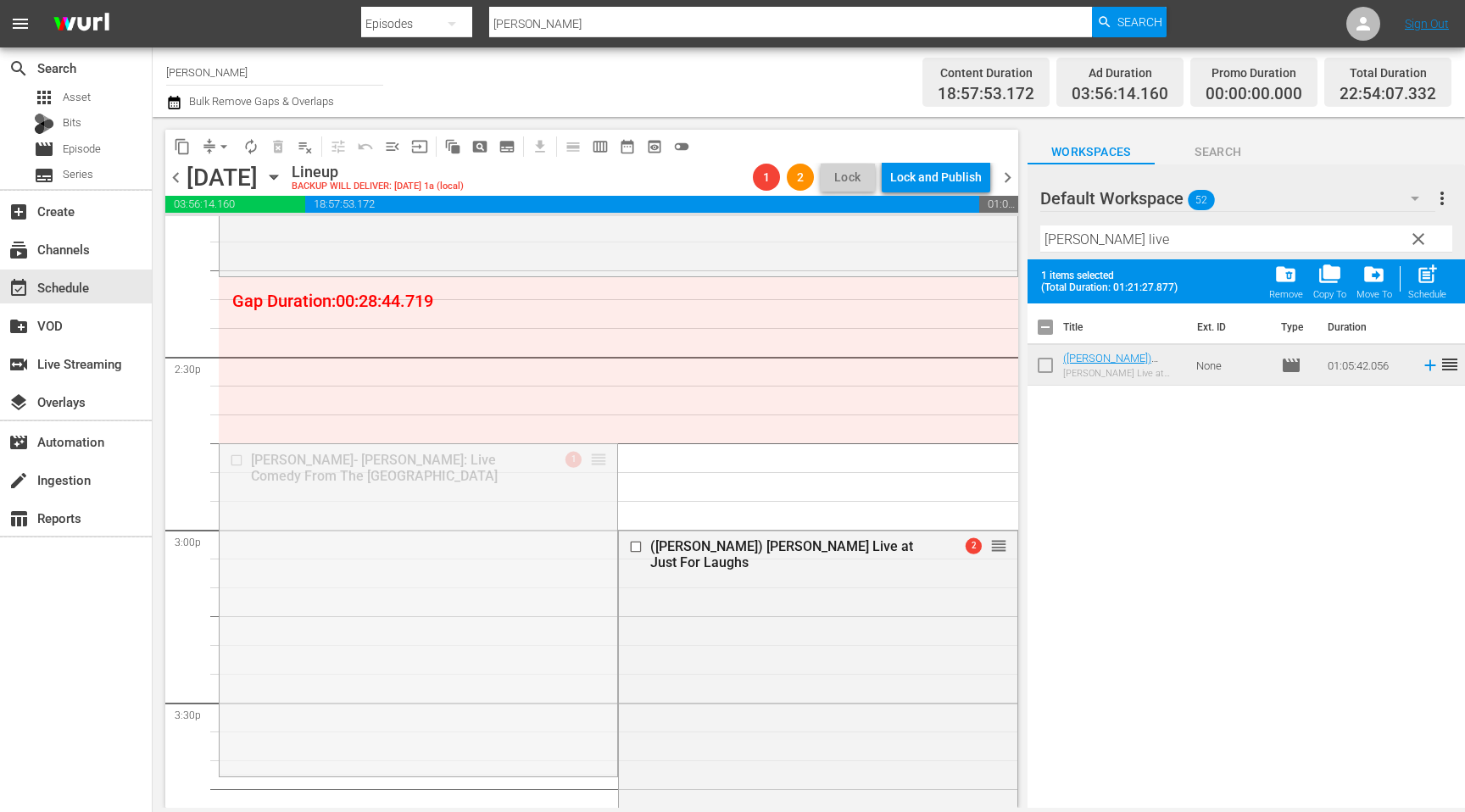
drag, startPoint x: 593, startPoint y: 453, endPoint x: 600, endPoint y: 223, distance: 230.1
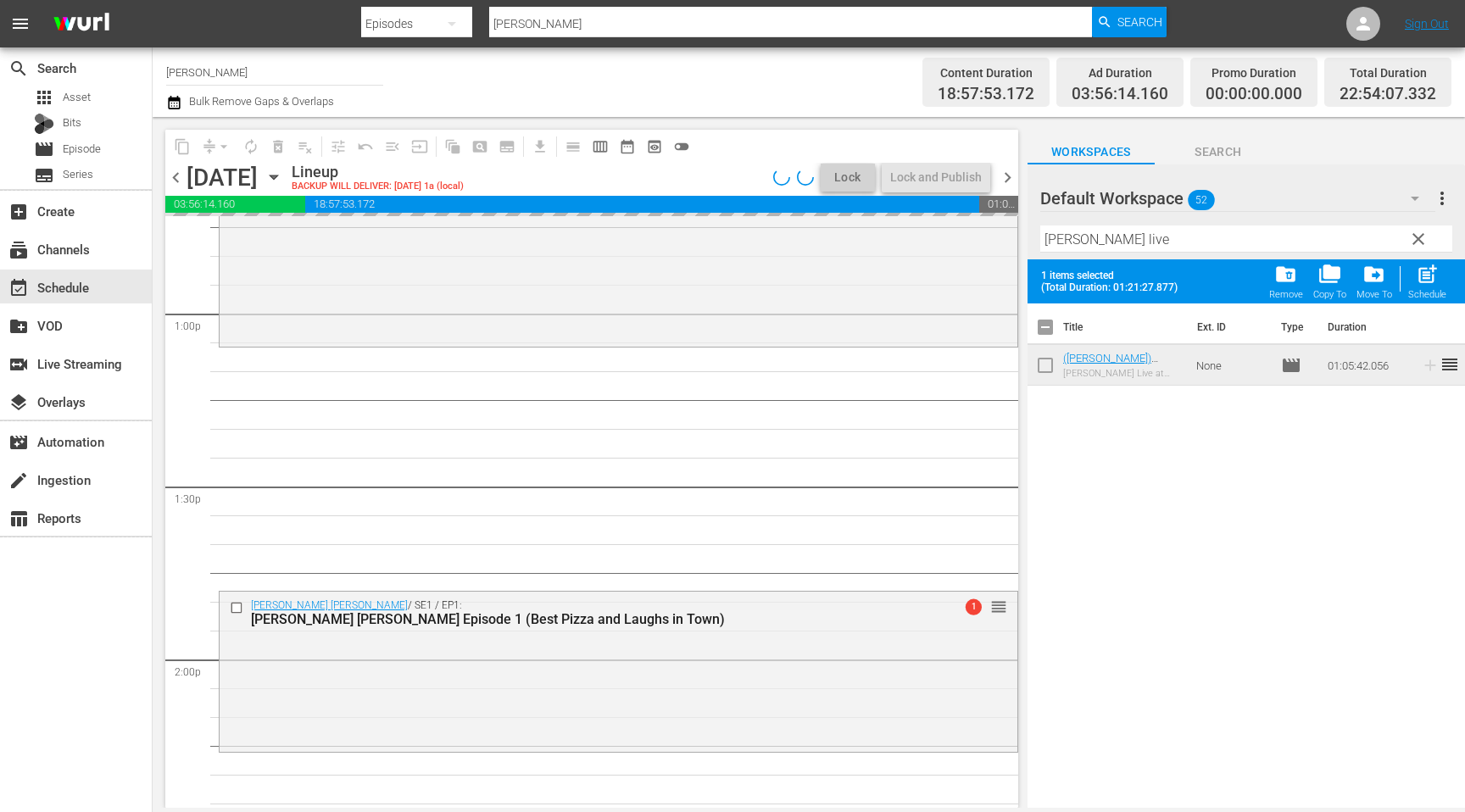
scroll to position [4388, 0]
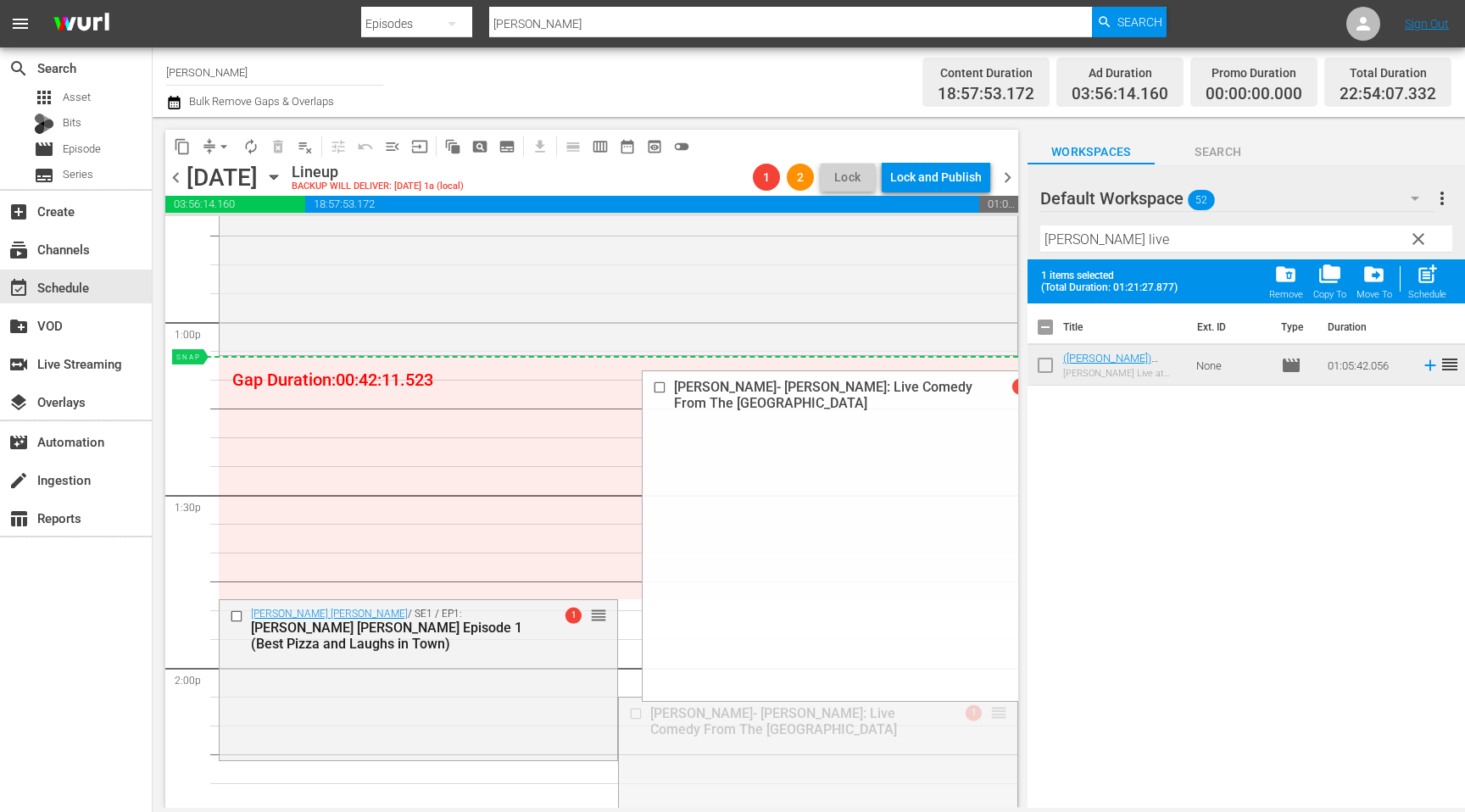
drag, startPoint x: 1001, startPoint y: 715, endPoint x: 890, endPoint y: 368, distance: 364.3
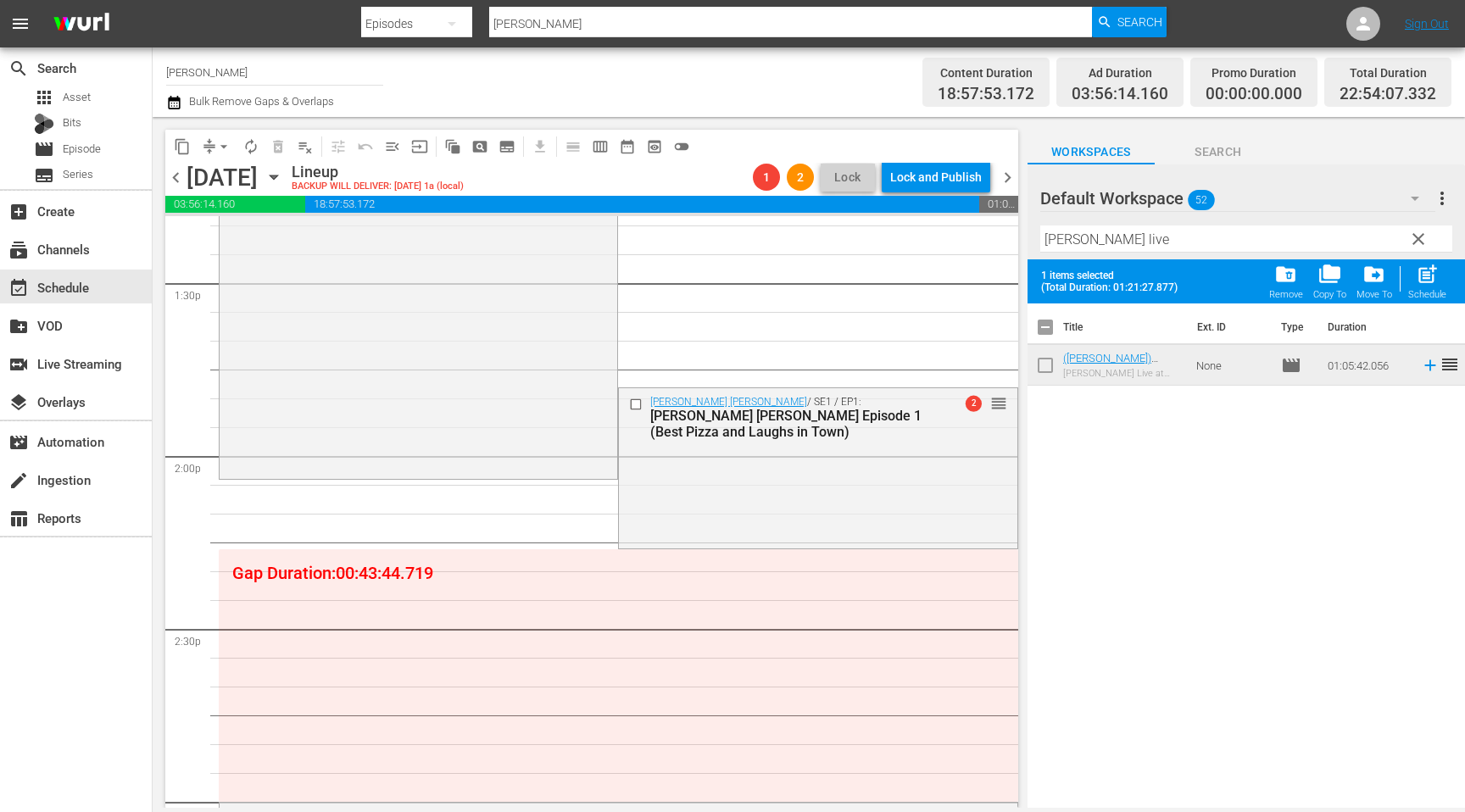
scroll to position [4595, 0]
drag, startPoint x: 639, startPoint y: 405, endPoint x: 642, endPoint y: 363, distance: 42.1
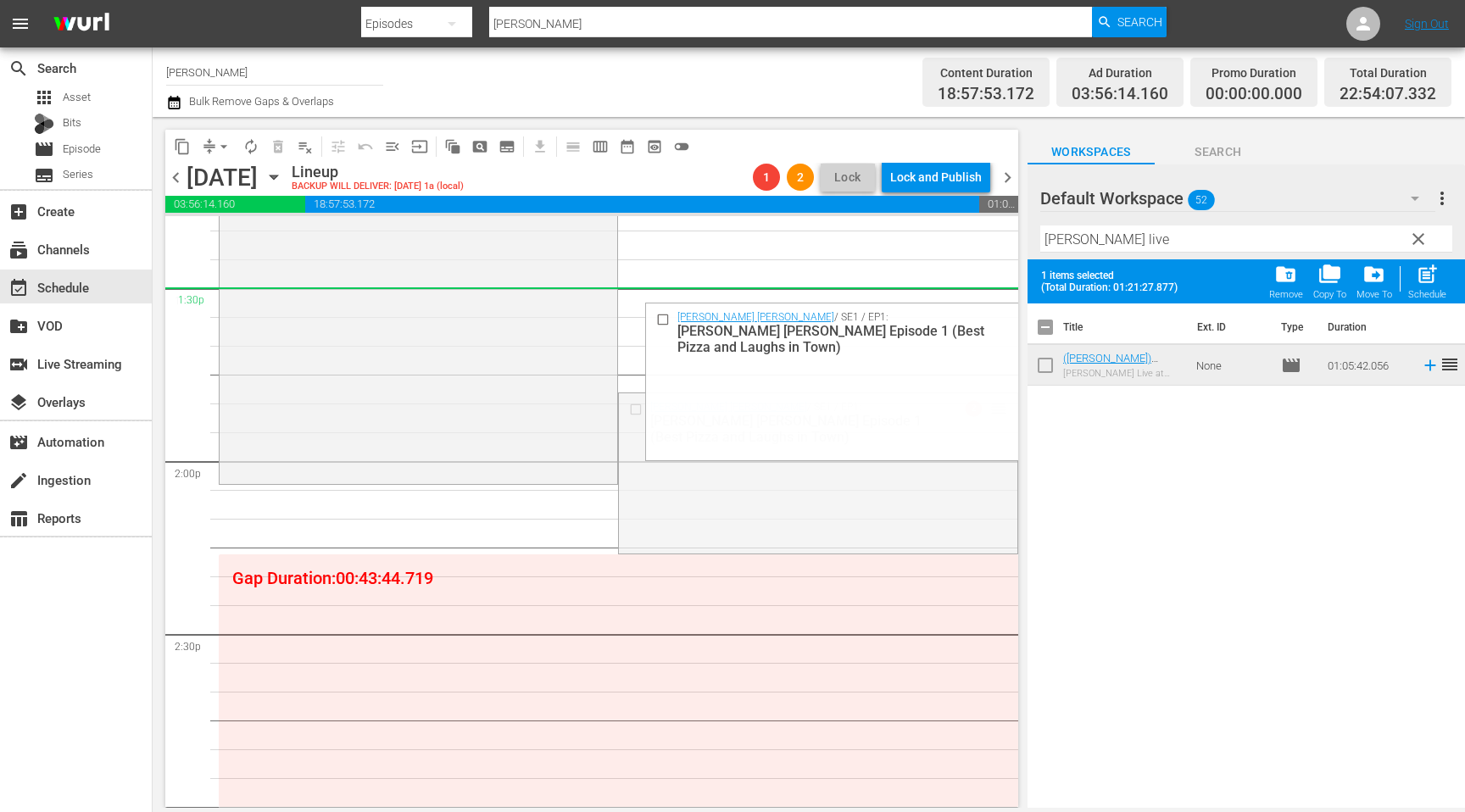
drag, startPoint x: 1004, startPoint y: 406, endPoint x: 983, endPoint y: 307, distance: 101.2
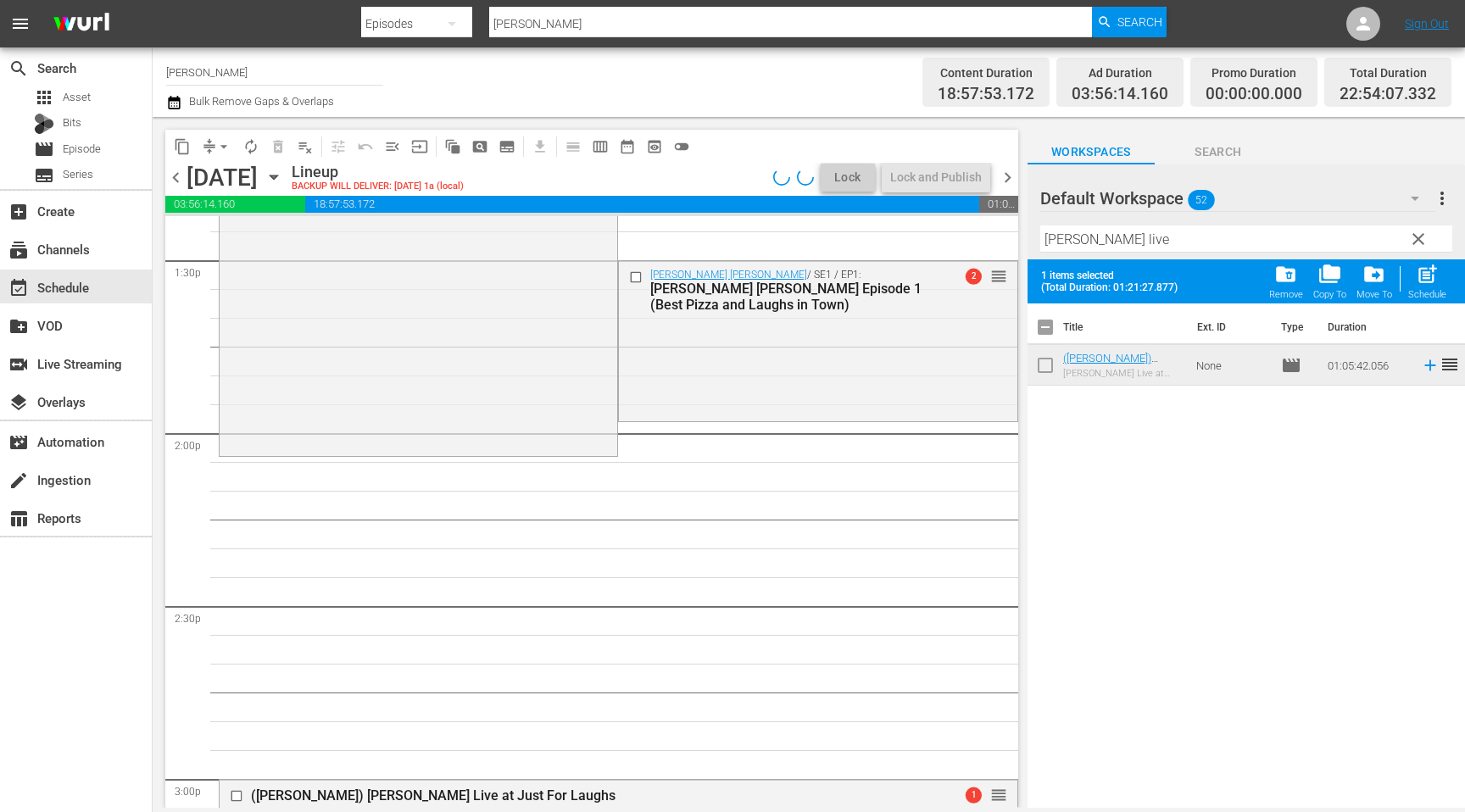
scroll to position [4617, 0]
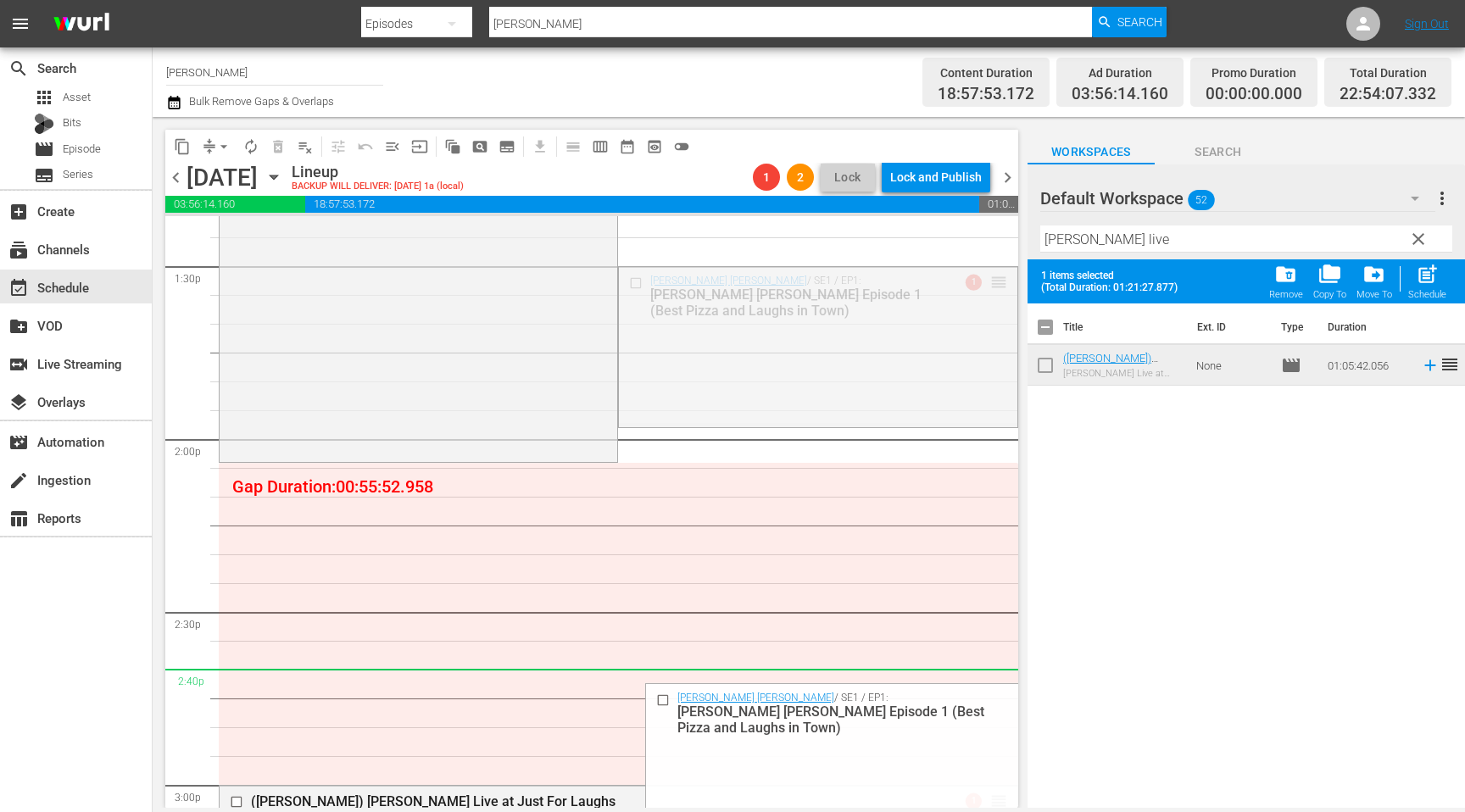
drag, startPoint x: 993, startPoint y: 283, endPoint x: 845, endPoint y: 610, distance: 358.9
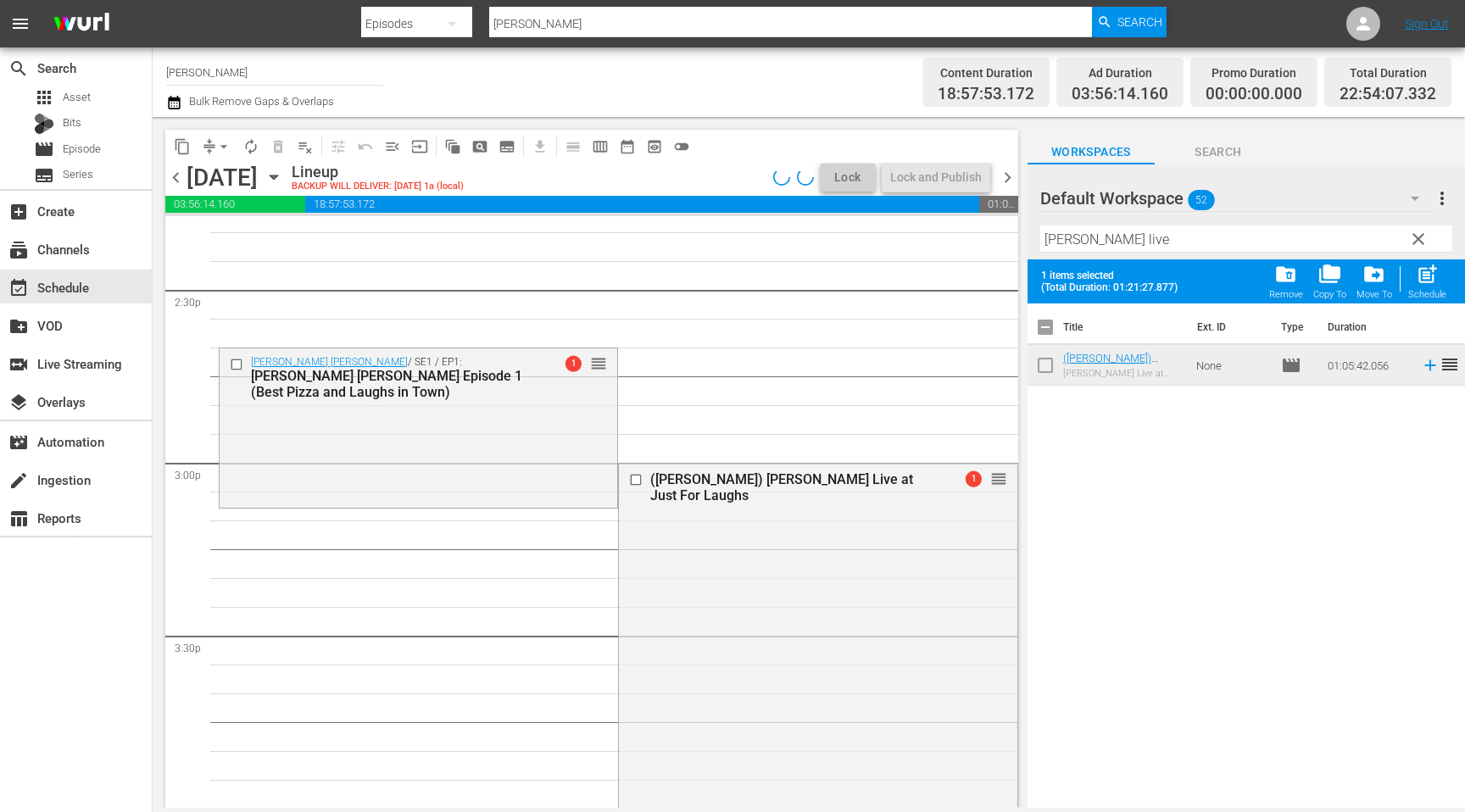
scroll to position [4952, 0]
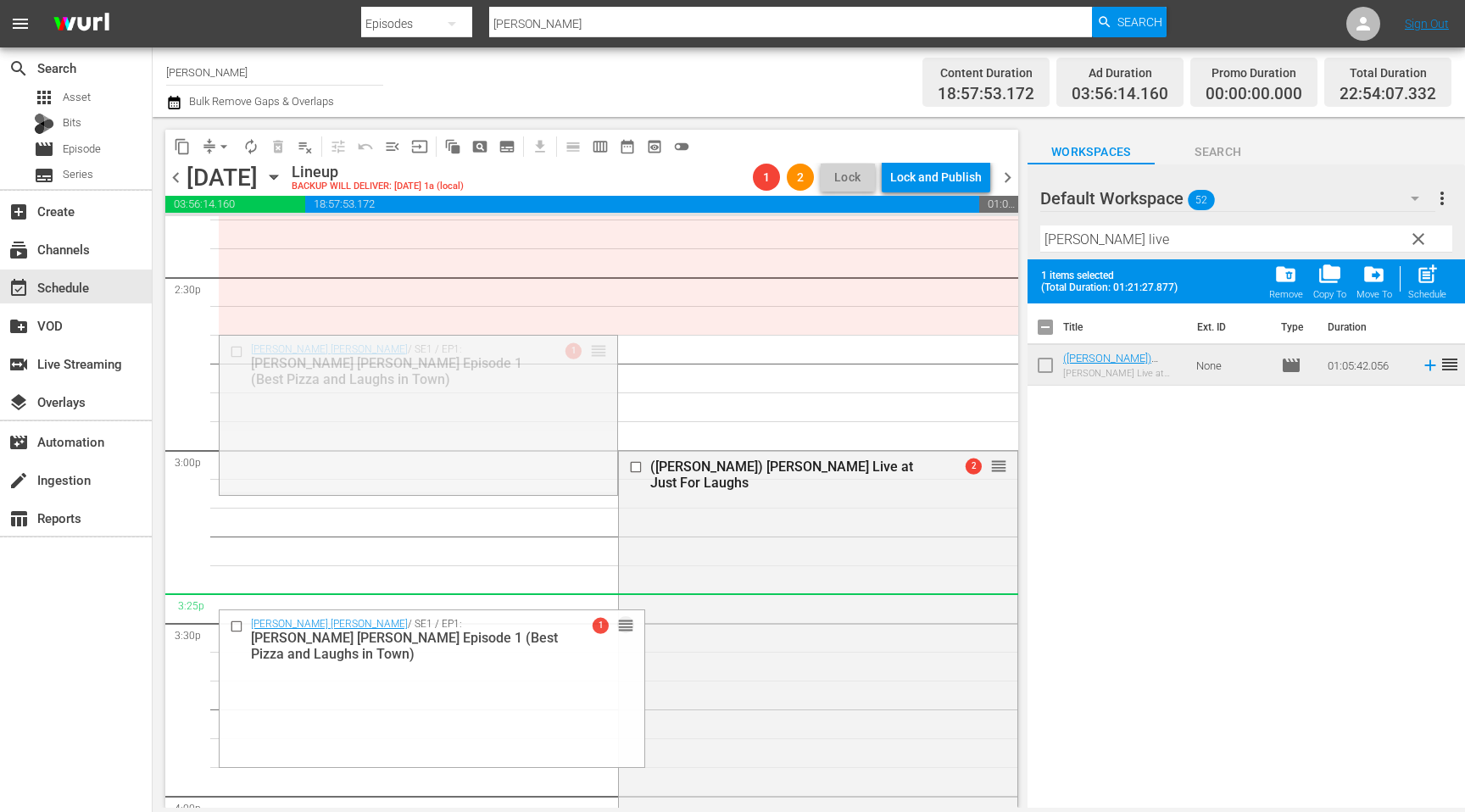
drag, startPoint x: 602, startPoint y: 344, endPoint x: 593, endPoint y: 606, distance: 262.2
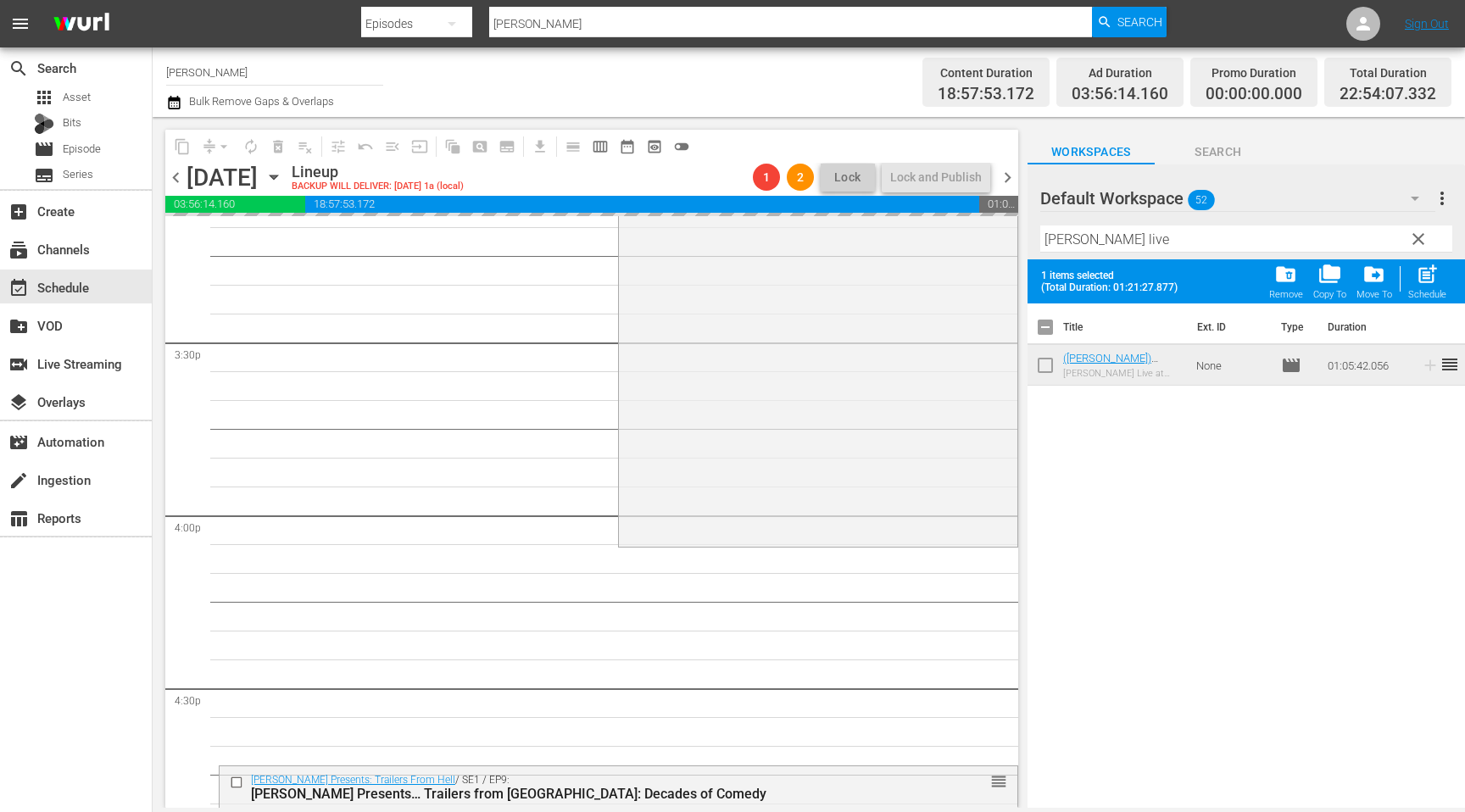
scroll to position [5231, 0]
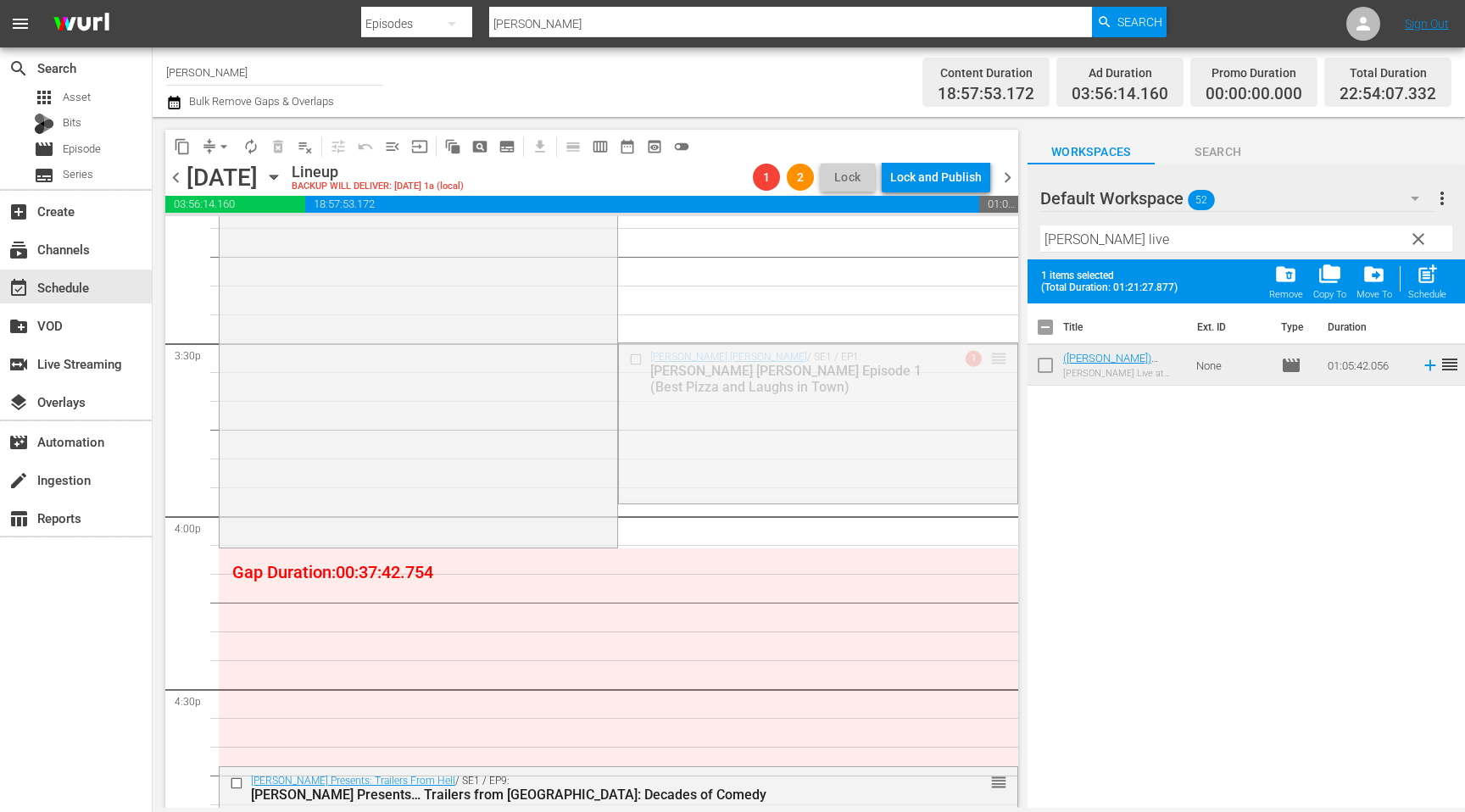
drag, startPoint x: 995, startPoint y: 358, endPoint x: 820, endPoint y: 288, distance: 188.5
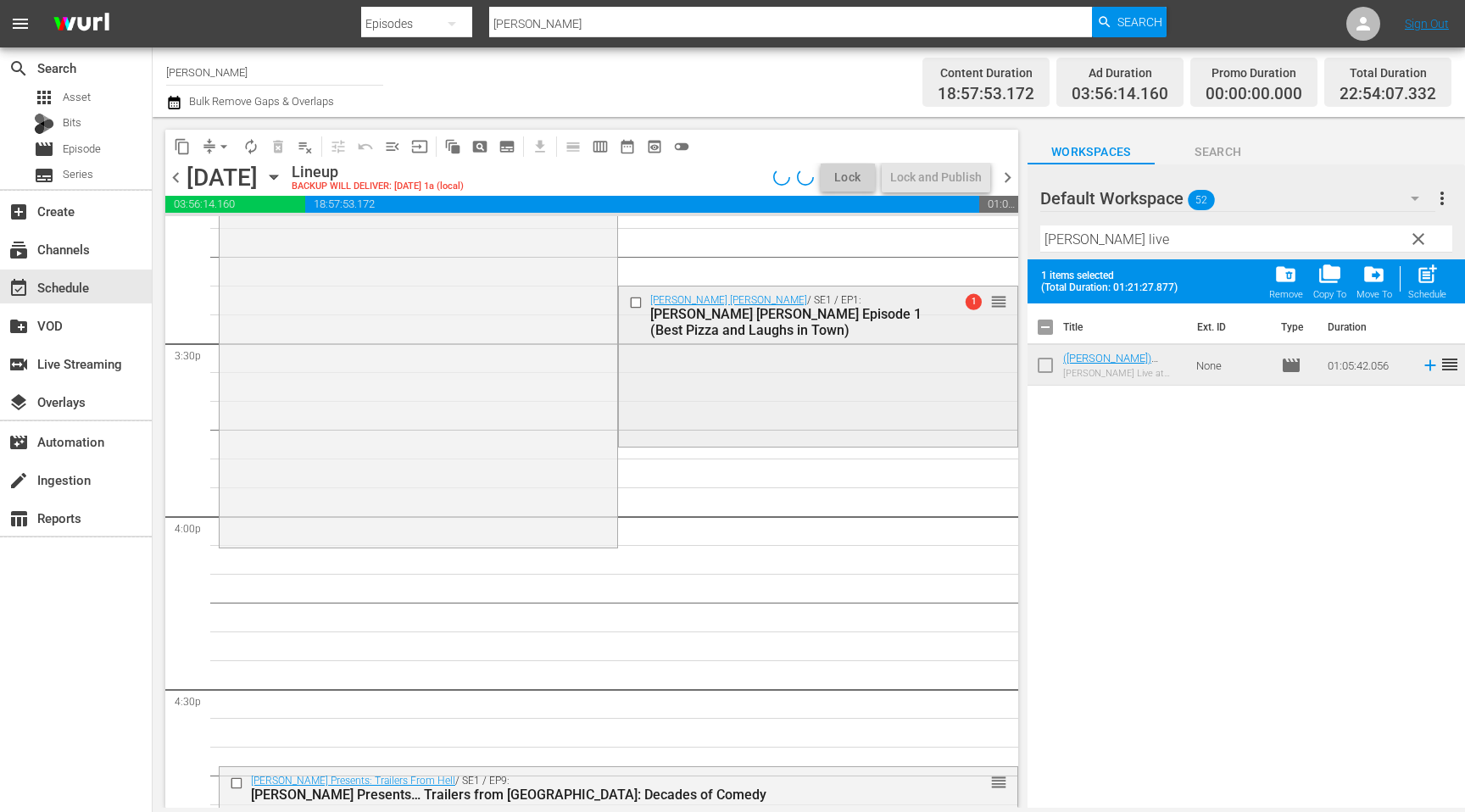
click at [636, 302] on input "checkbox" at bounding box center [637, 302] width 18 height 14
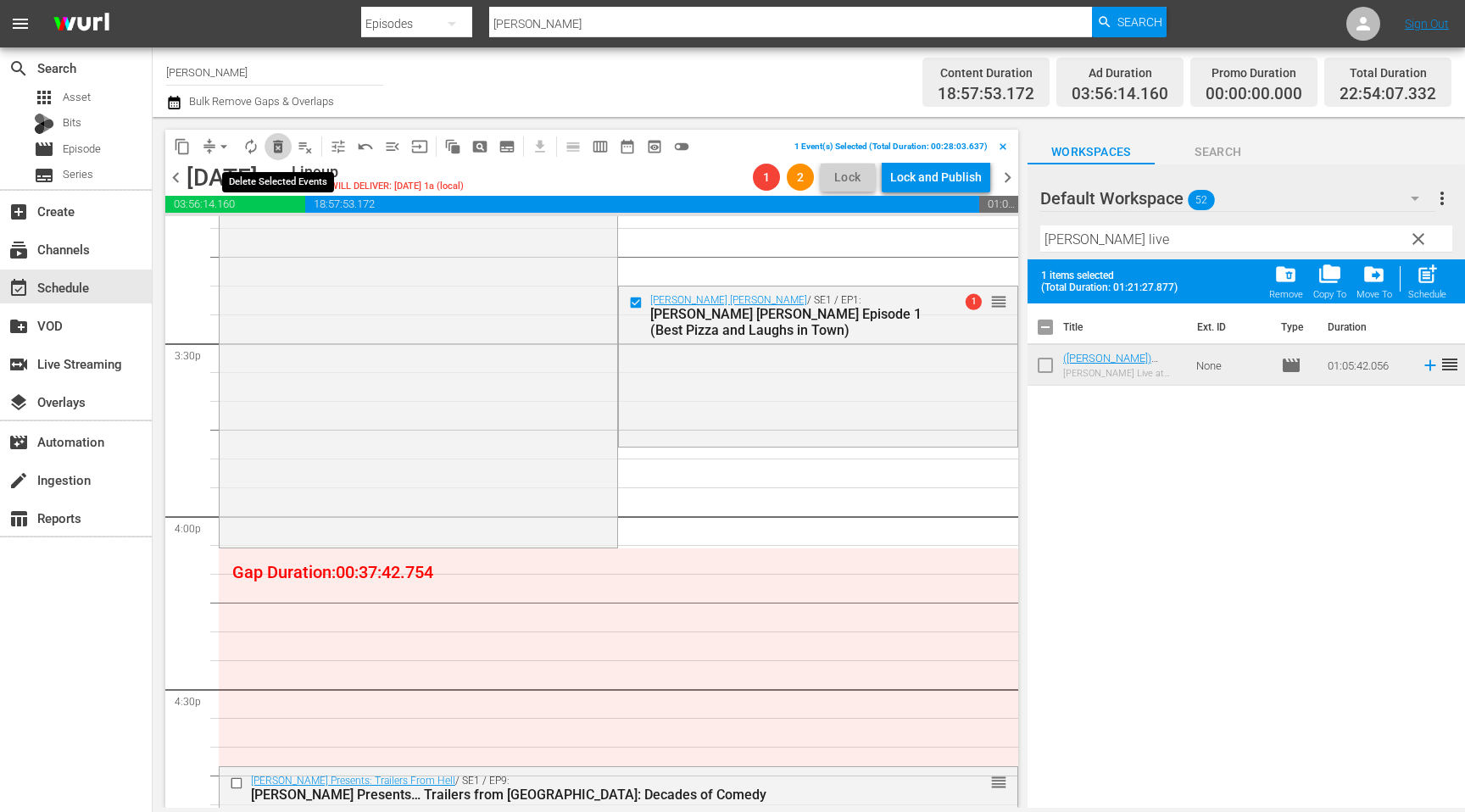
click at [275, 144] on span "delete_forever_outlined" at bounding box center [278, 147] width 17 height 17
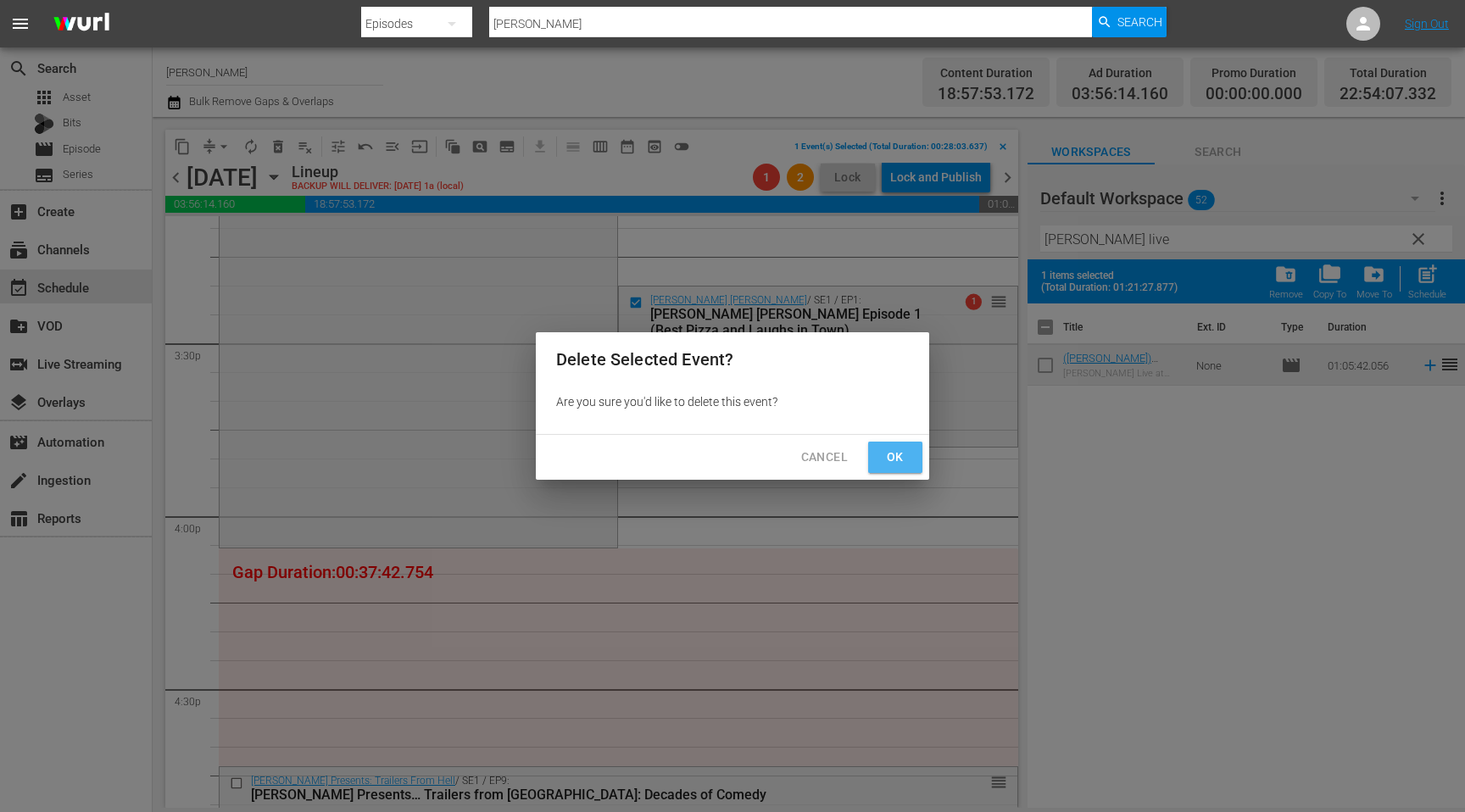
click at [905, 454] on span "Ok" at bounding box center [895, 457] width 27 height 21
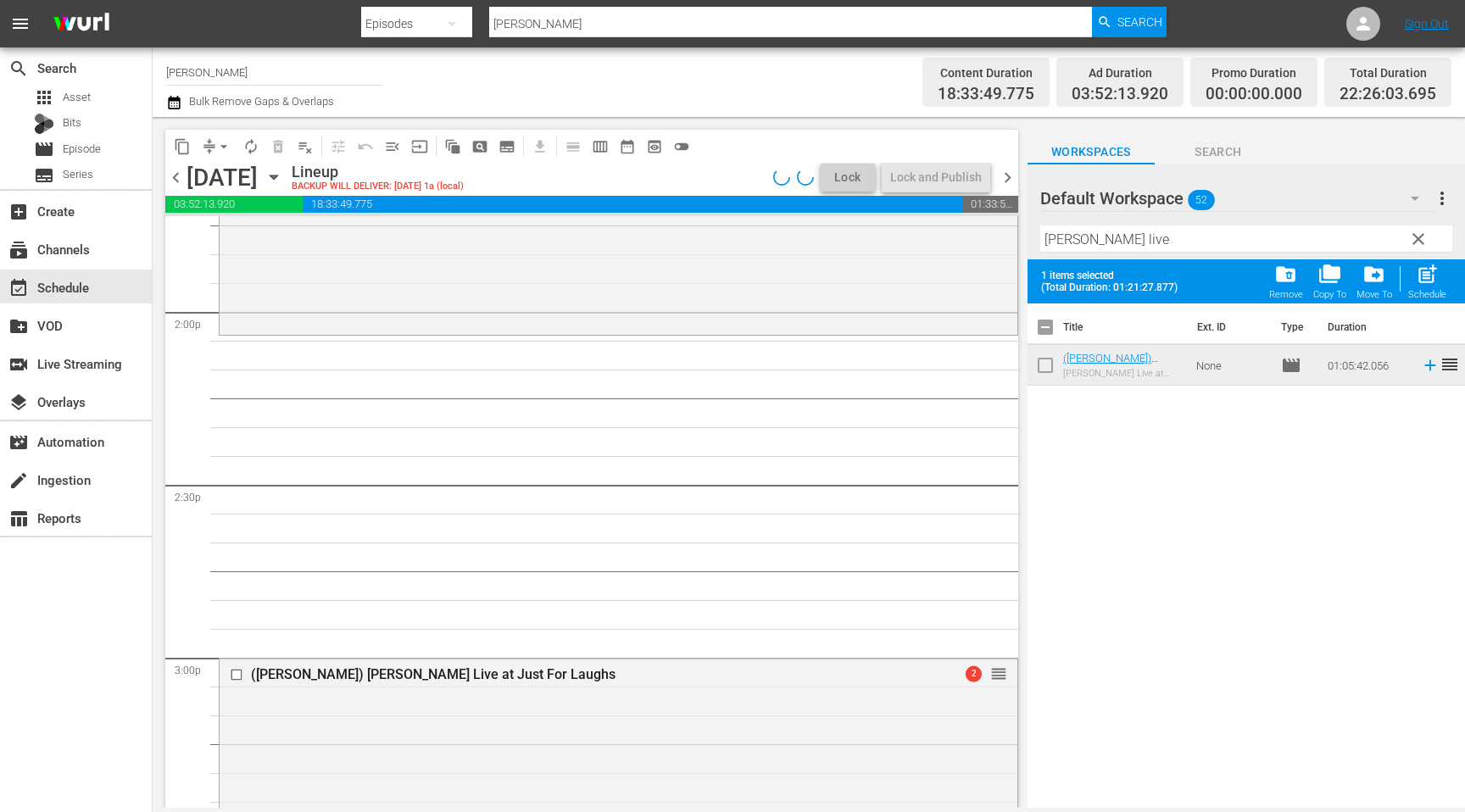
scroll to position [4742, 0]
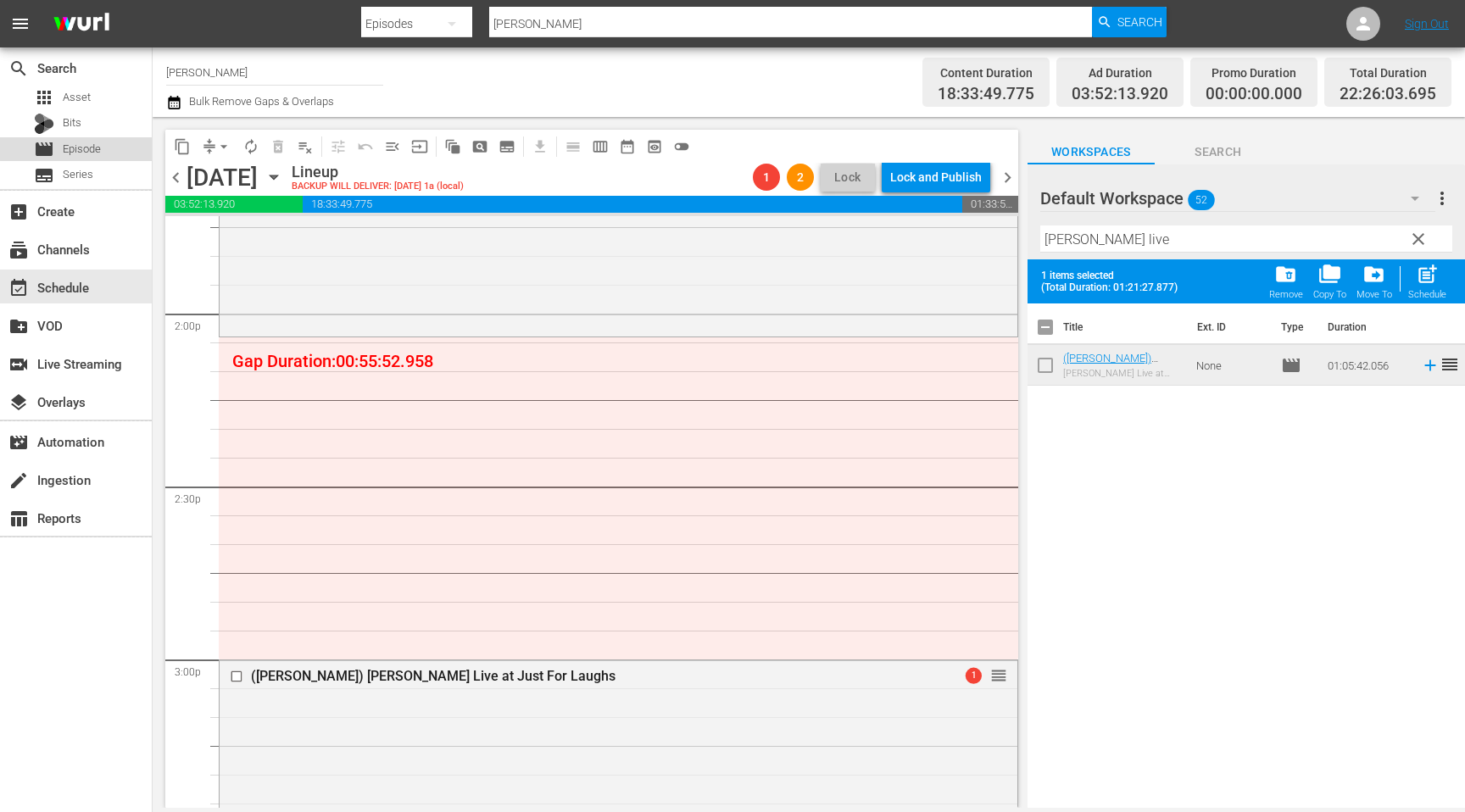
click at [105, 147] on div "movie Episode" at bounding box center [76, 149] width 152 height 24
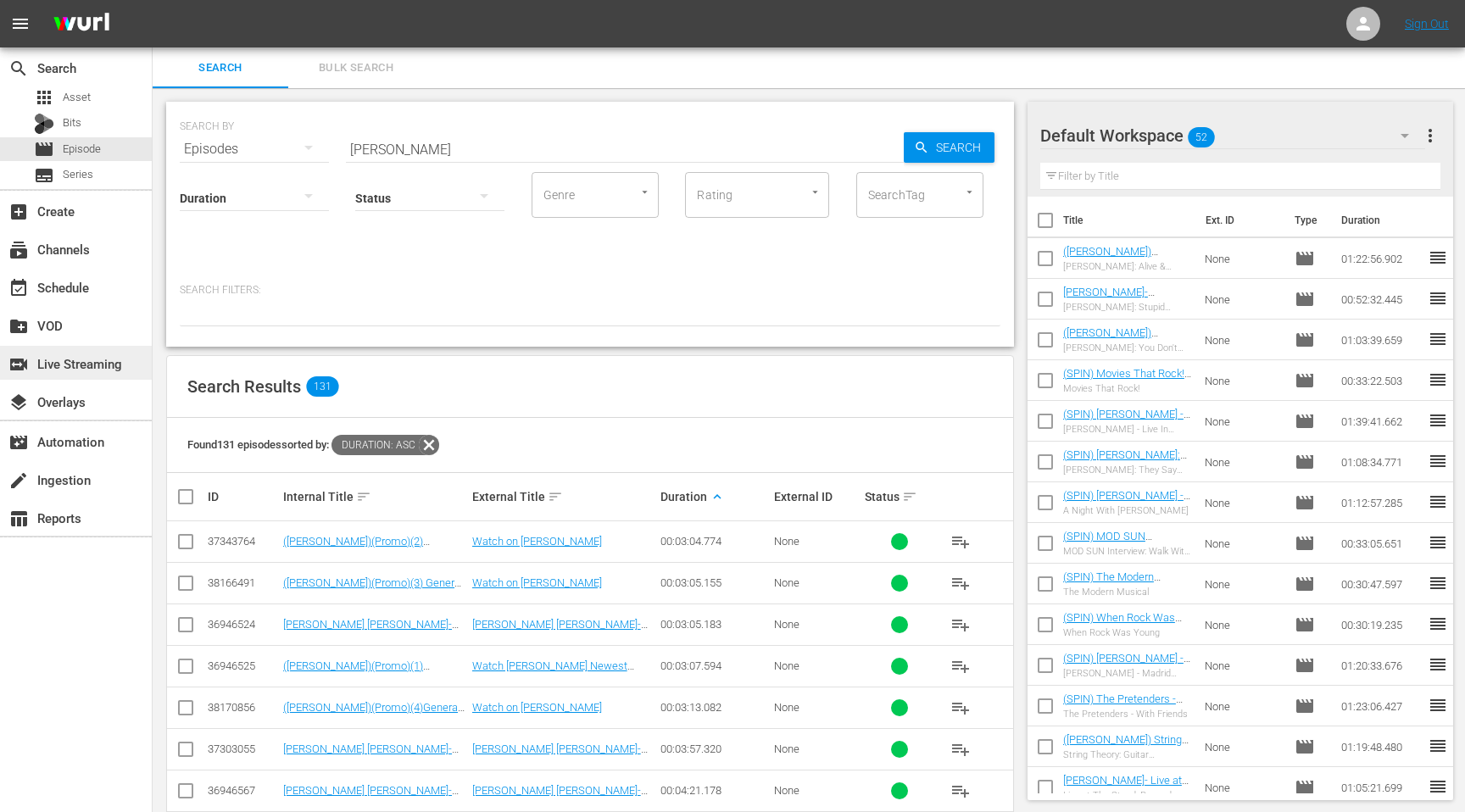
click at [80, 360] on div "switch_video Live Streaming" at bounding box center [48, 361] width 95 height 15
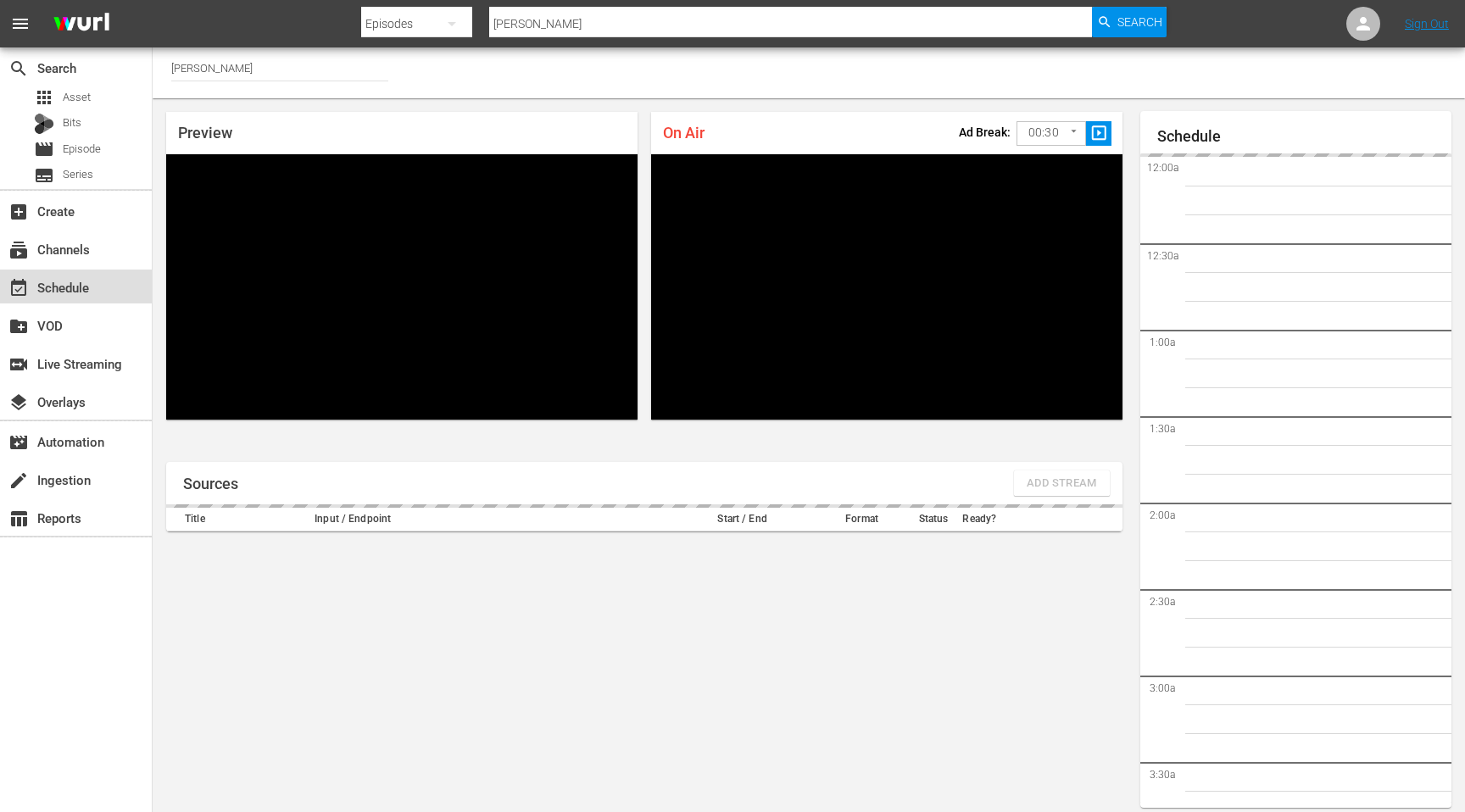
click at [82, 288] on div "event_available Schedule" at bounding box center [48, 285] width 95 height 15
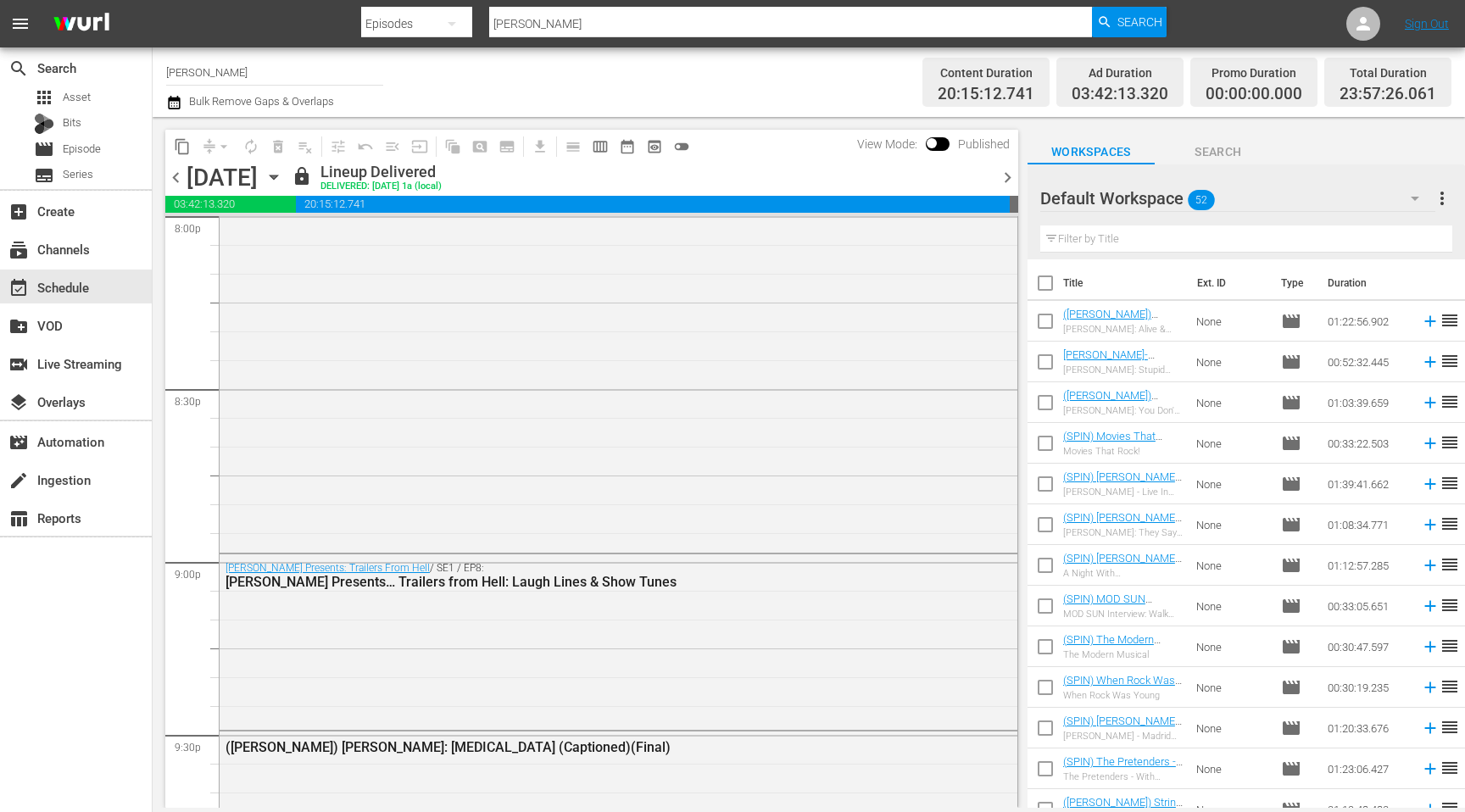
scroll to position [7038, 0]
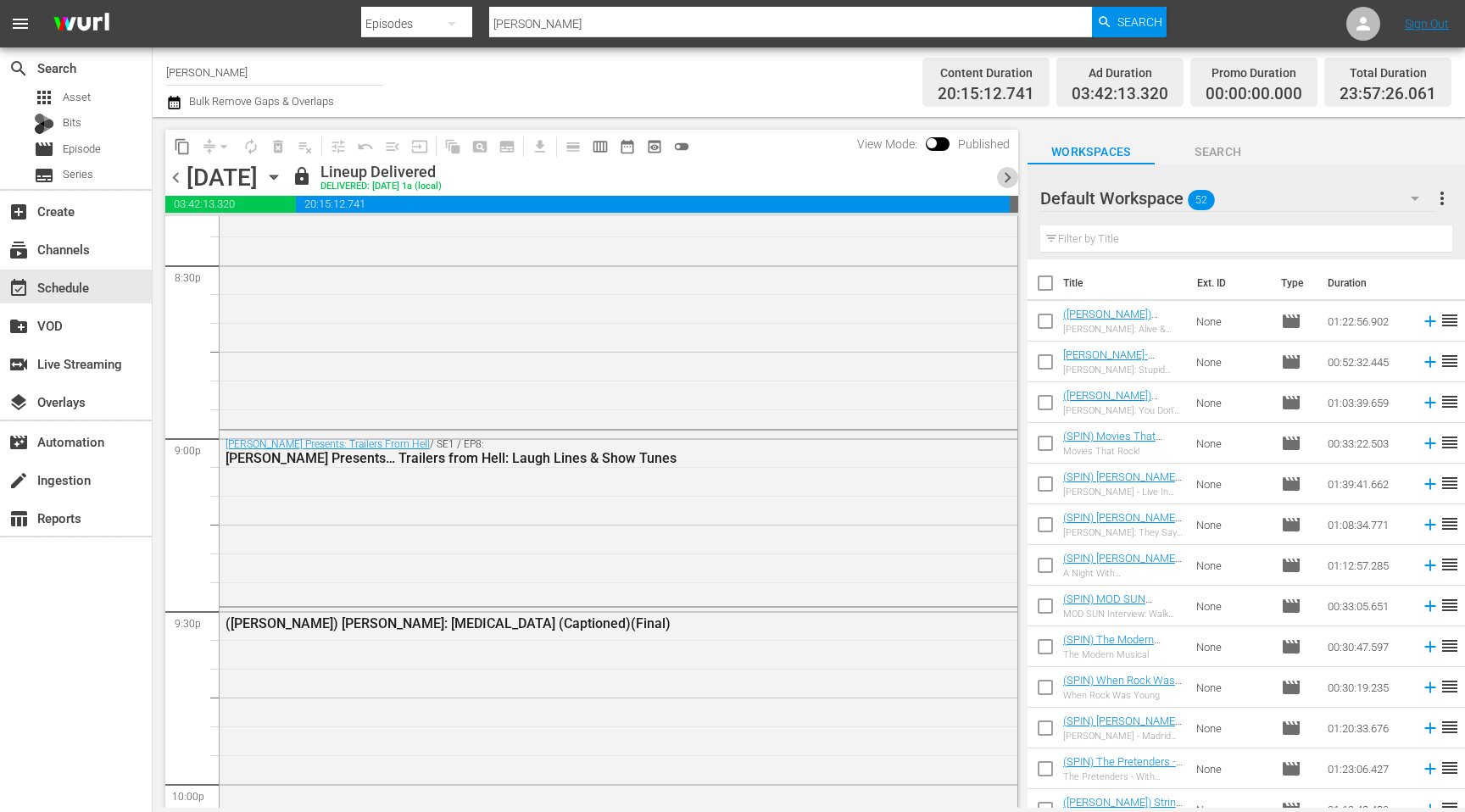
click at [1008, 181] on span "chevron_right" at bounding box center [1007, 178] width 21 height 21
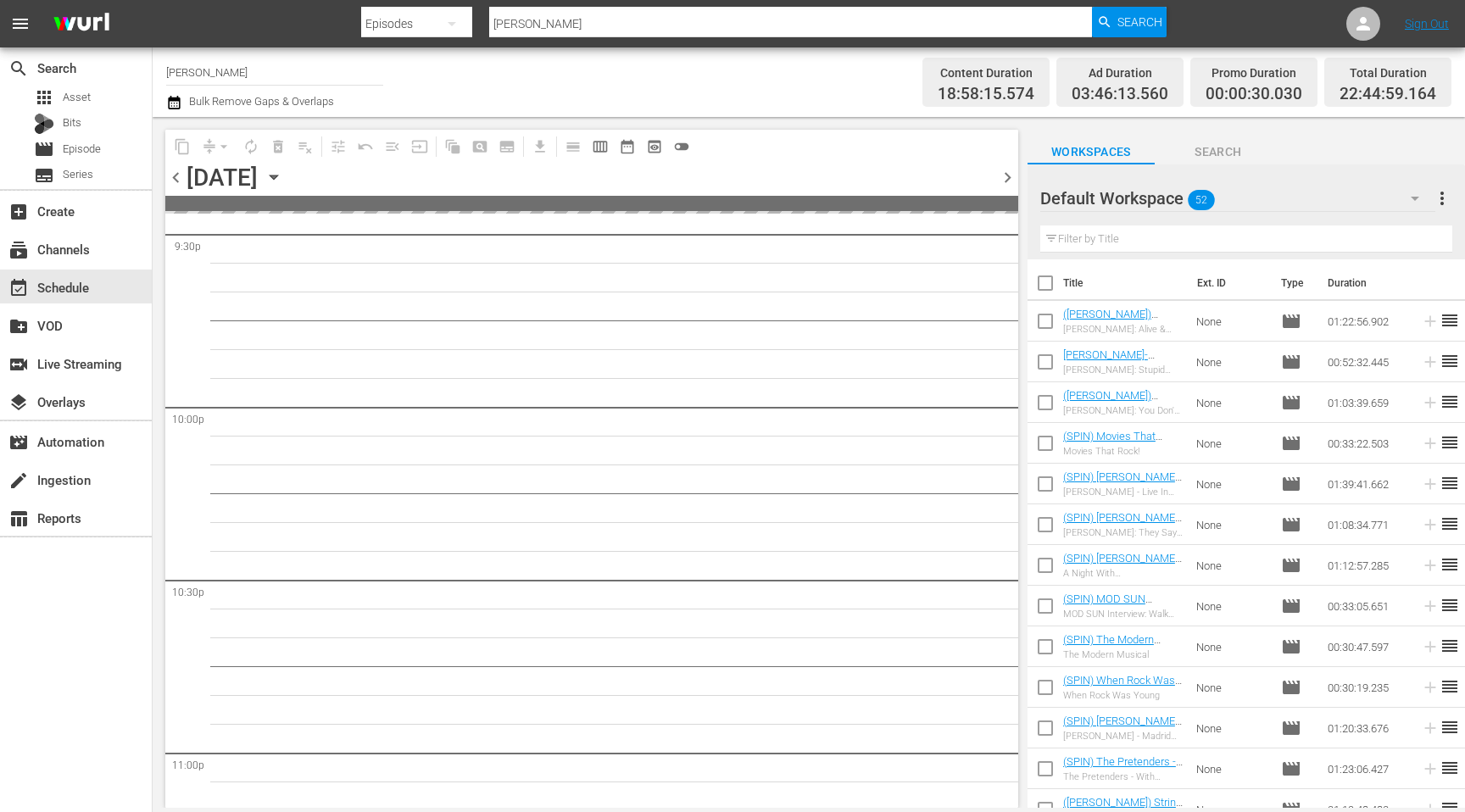
click at [1008, 181] on span "chevron_right" at bounding box center [1007, 178] width 21 height 21
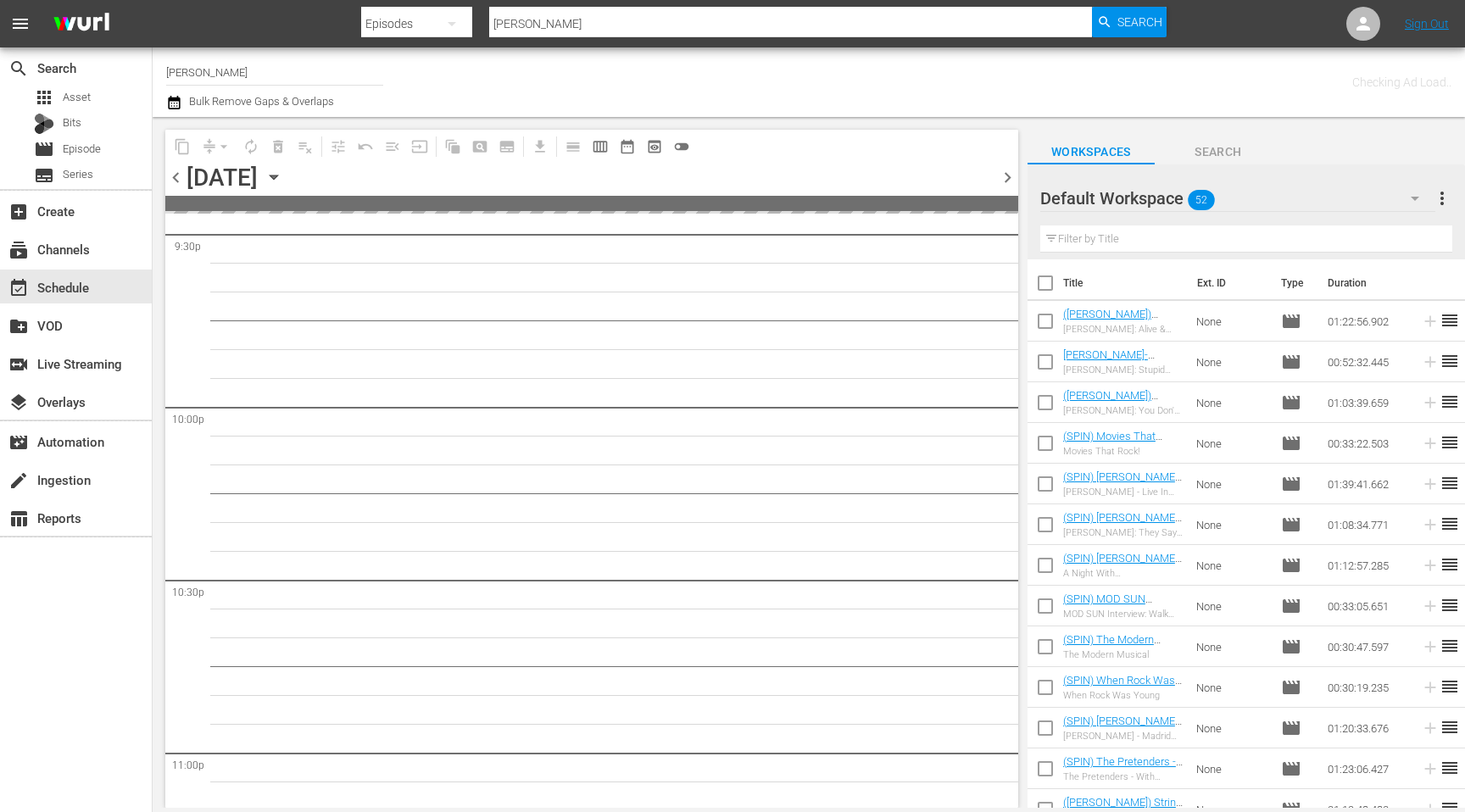
scroll to position [7412, 0]
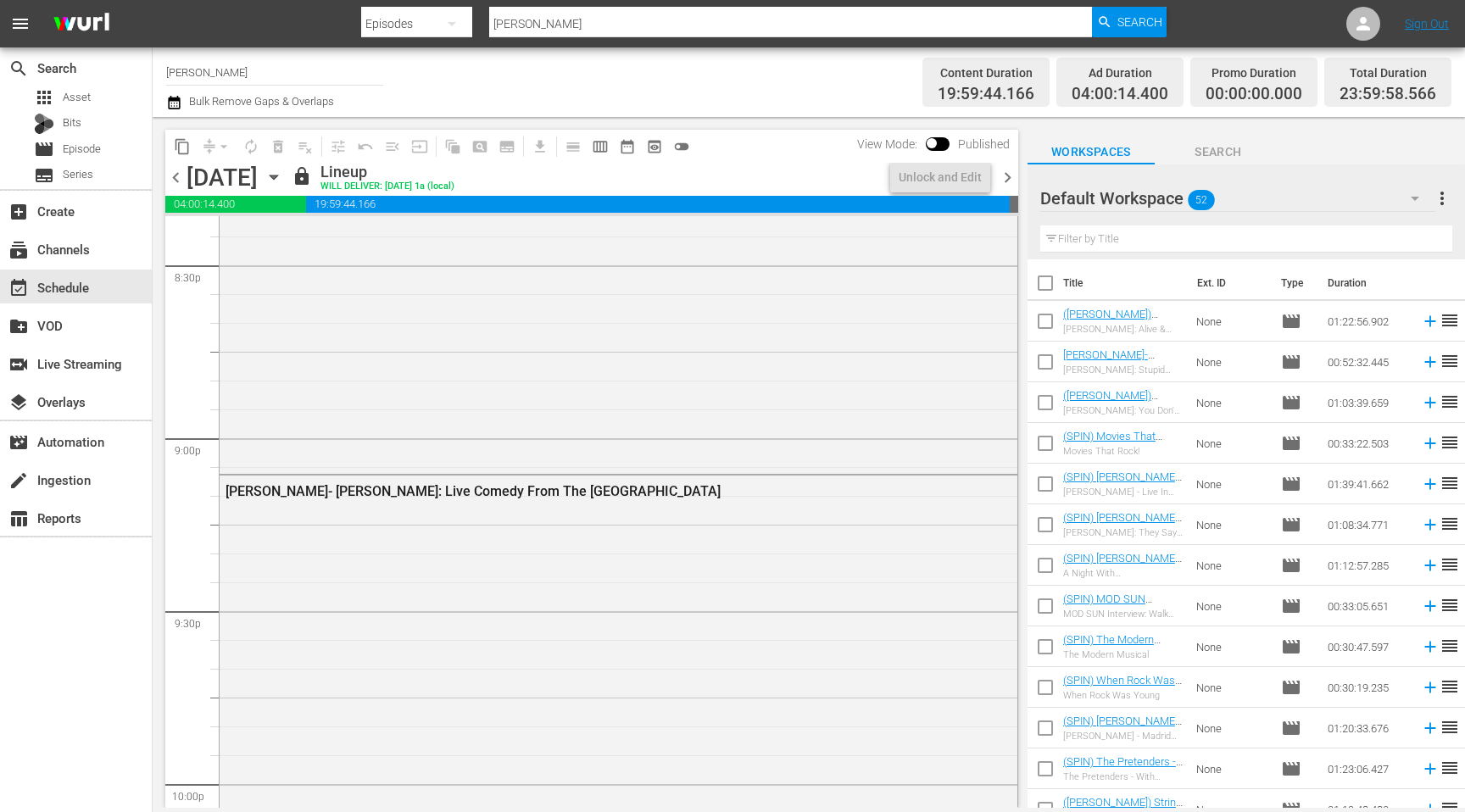
click at [1008, 181] on span "chevron_right" at bounding box center [1007, 178] width 21 height 21
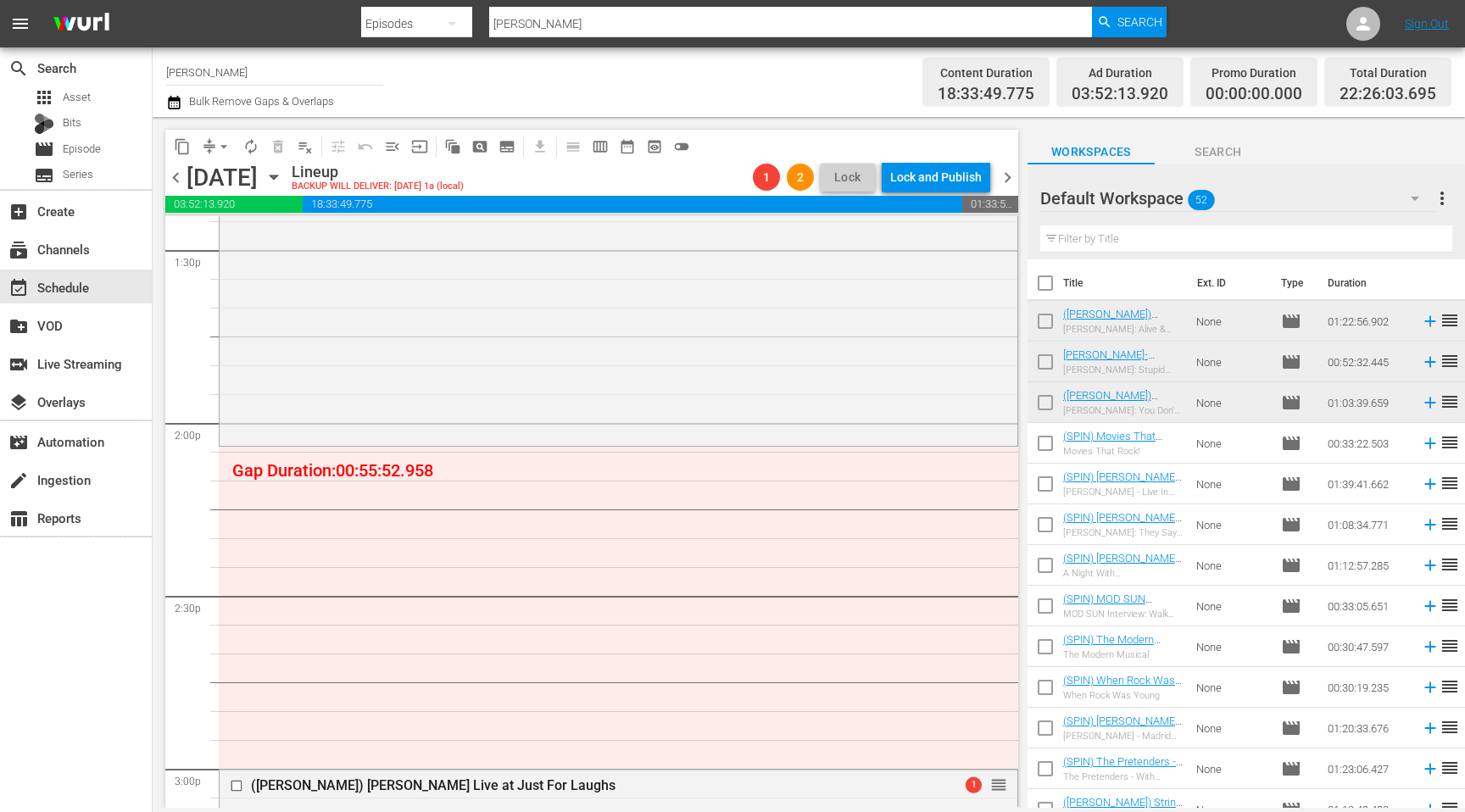
scroll to position [4716, 0]
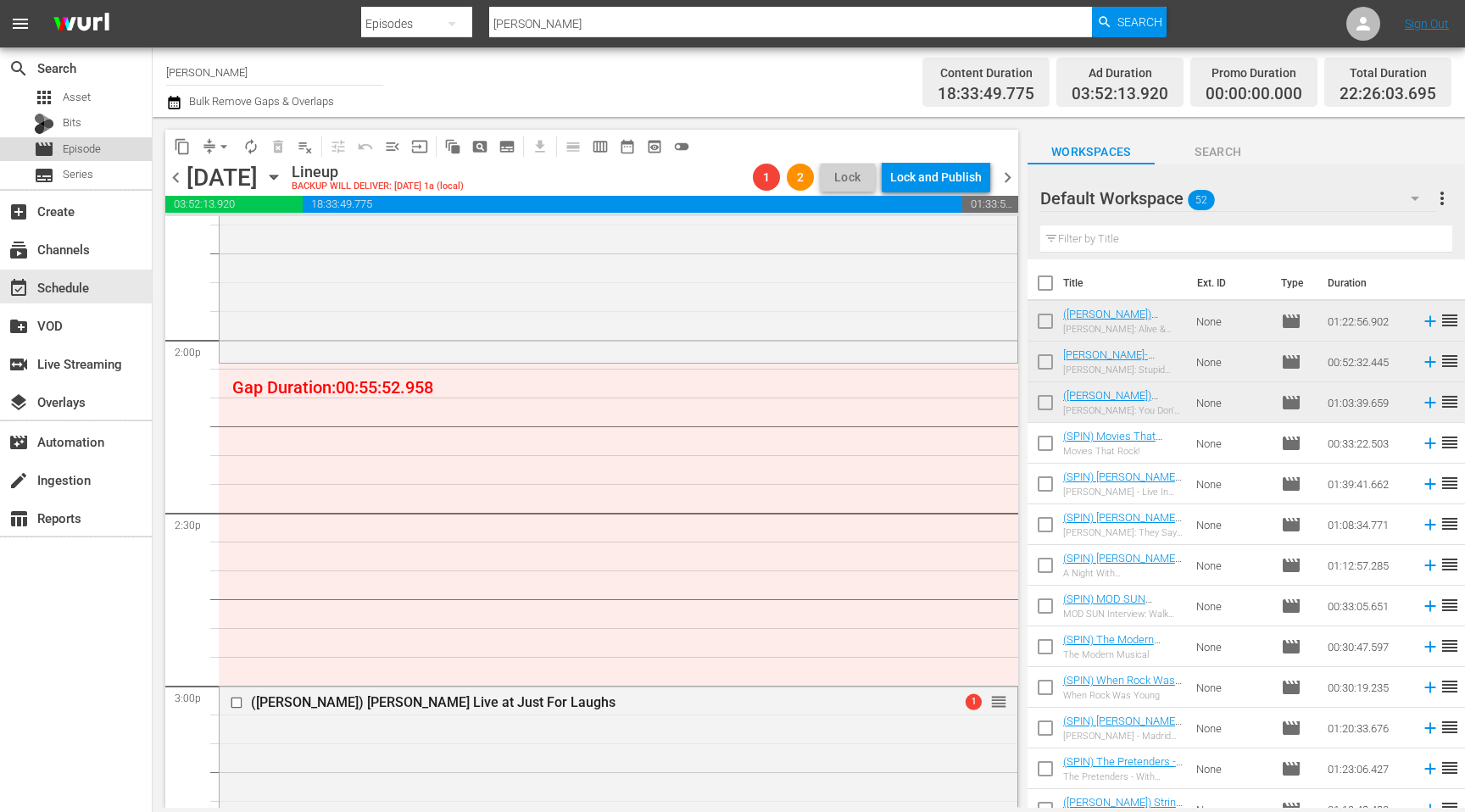
click at [111, 148] on div "movie Episode" at bounding box center [76, 149] width 152 height 24
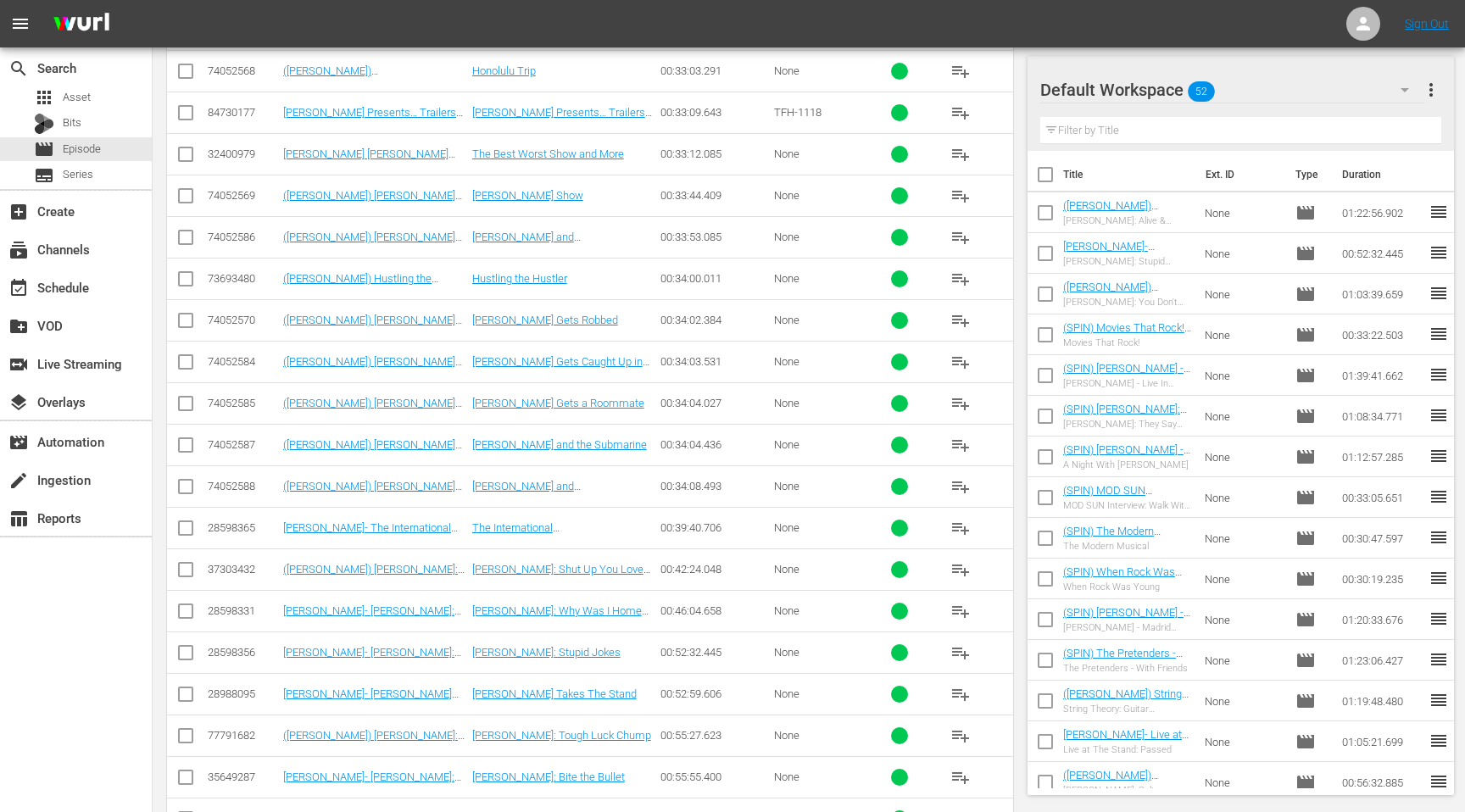
scroll to position [2257, 0]
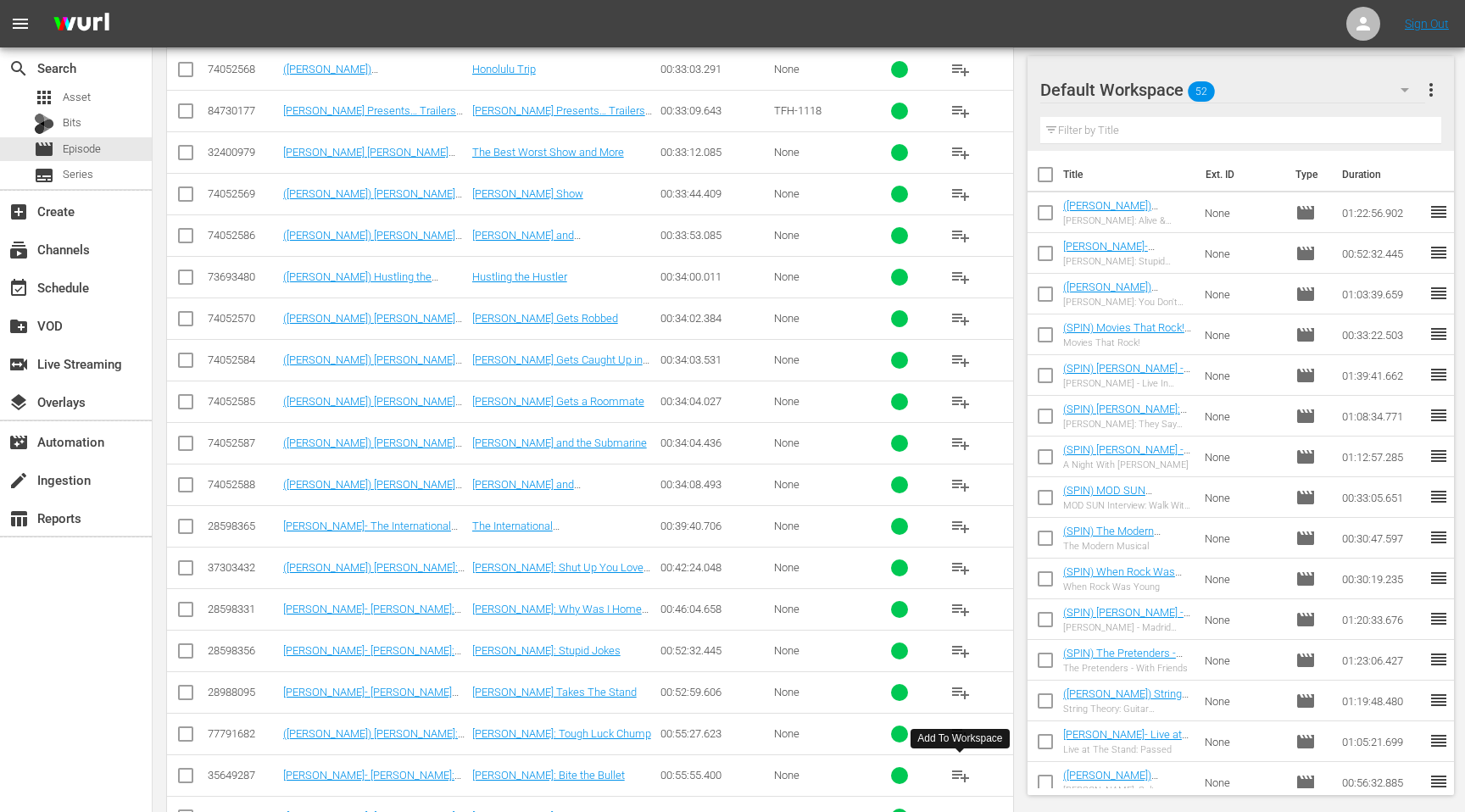
click at [956, 771] on span "playlist_add" at bounding box center [960, 775] width 20 height 20
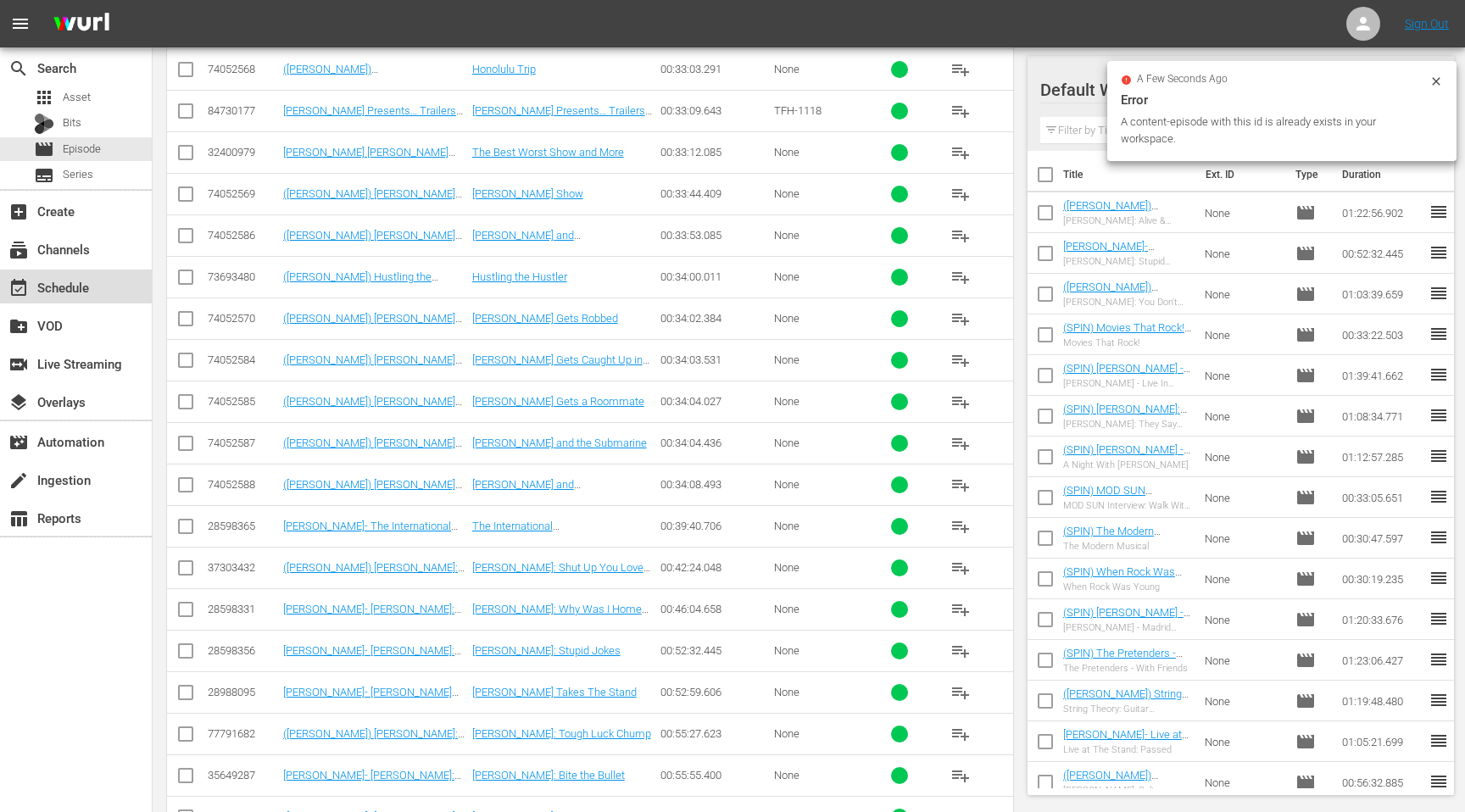
click at [42, 290] on div "event_available Schedule" at bounding box center [48, 285] width 95 height 15
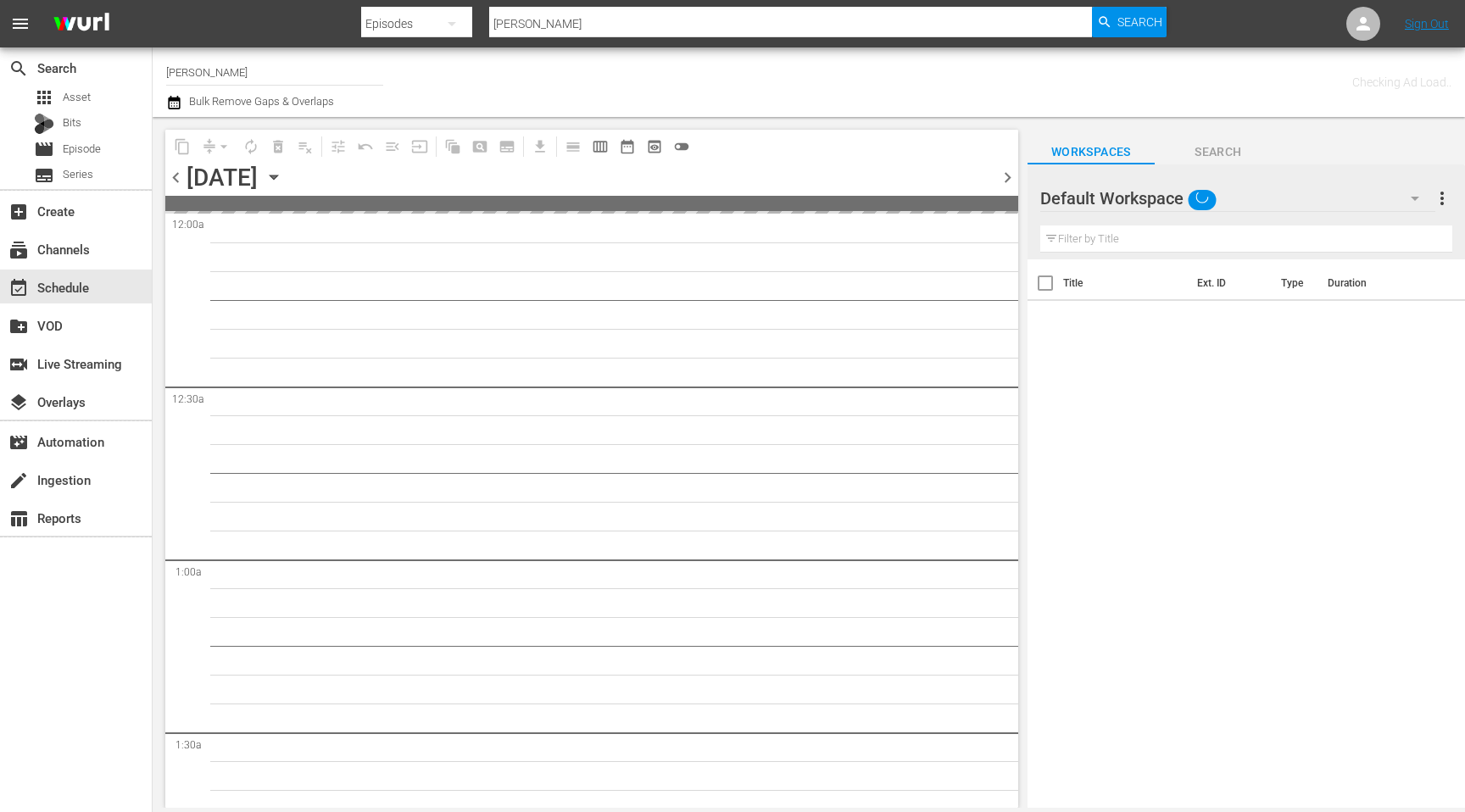
click at [1159, 245] on input "text" at bounding box center [1246, 239] width 412 height 27
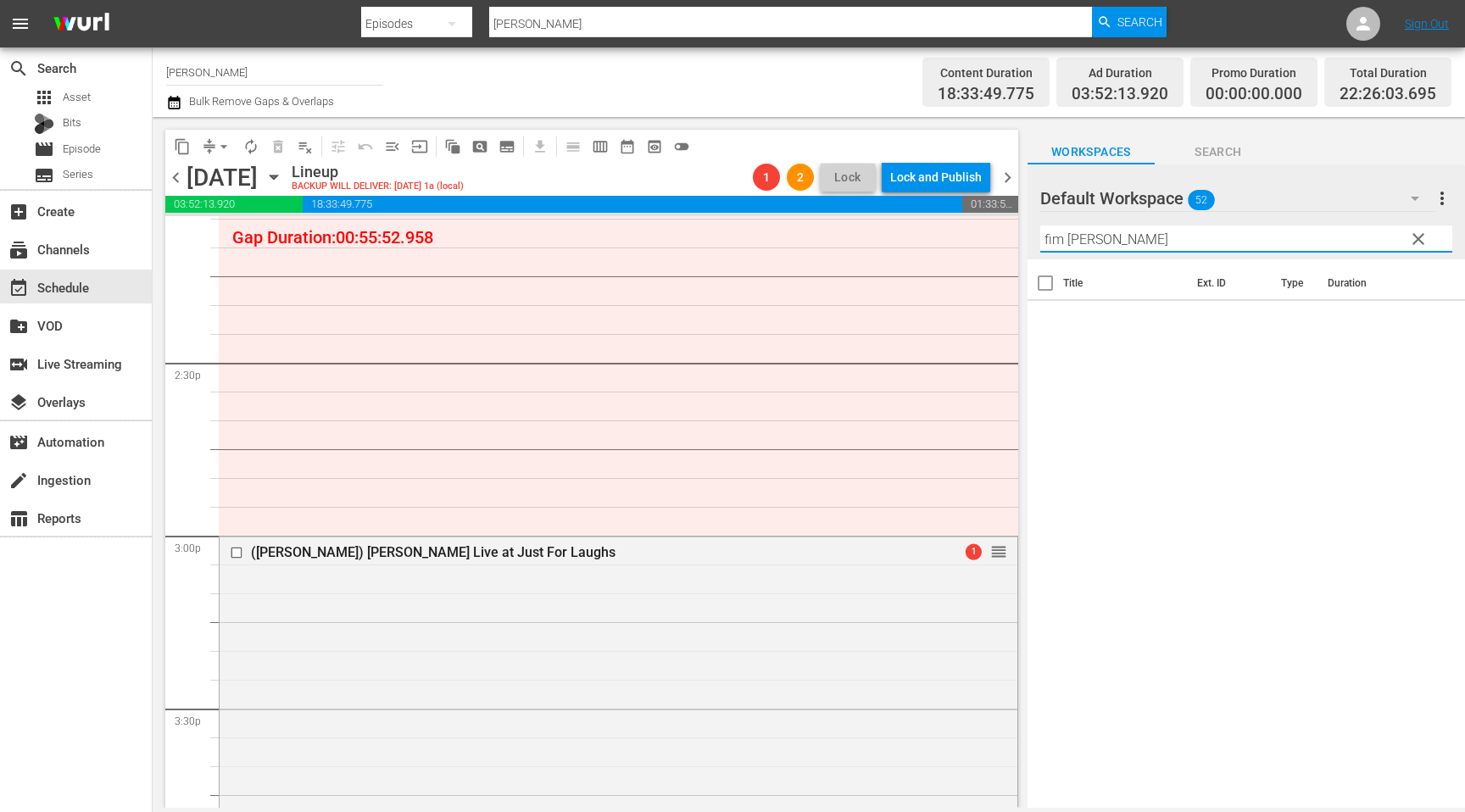
scroll to position [4773, 0]
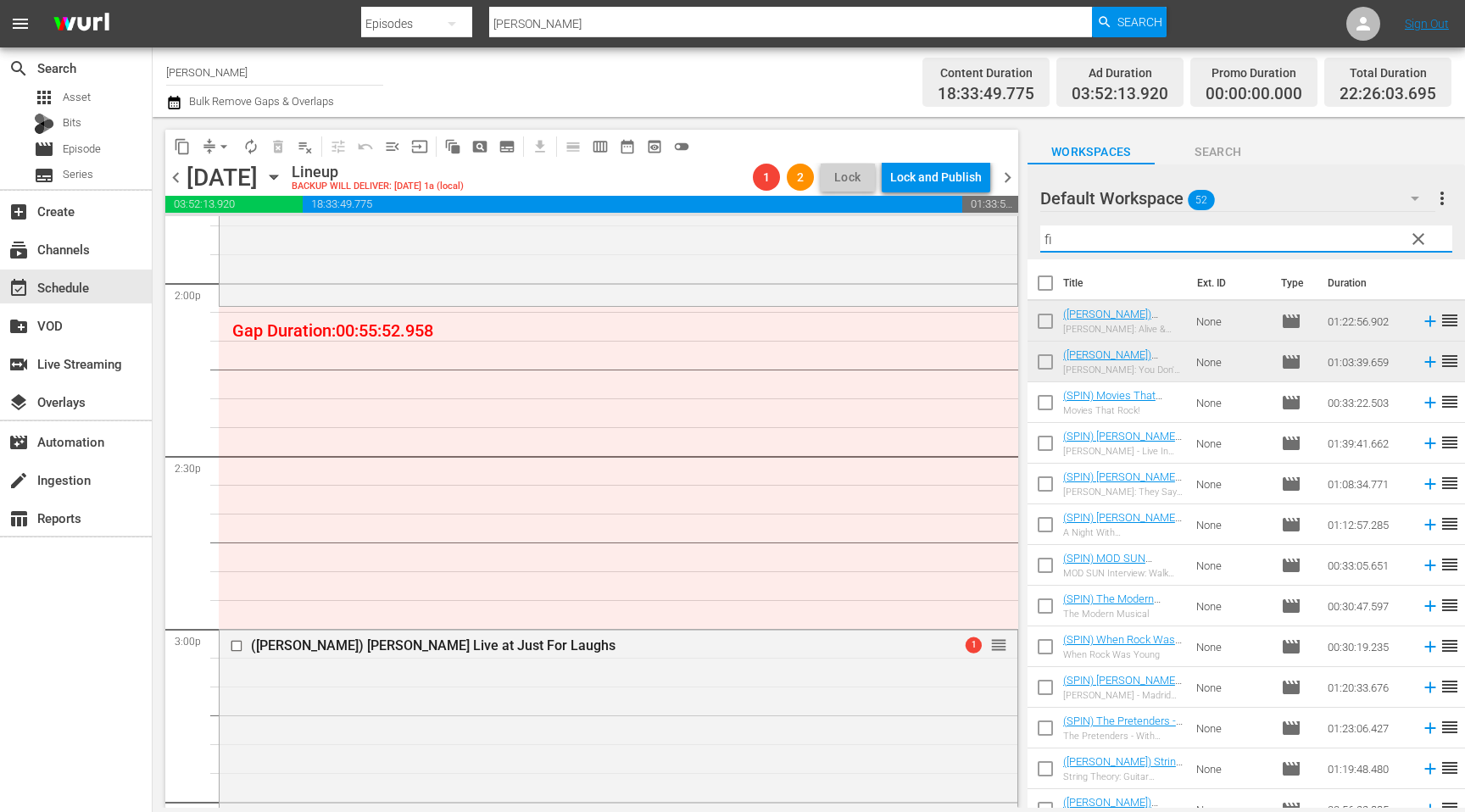
type input "f"
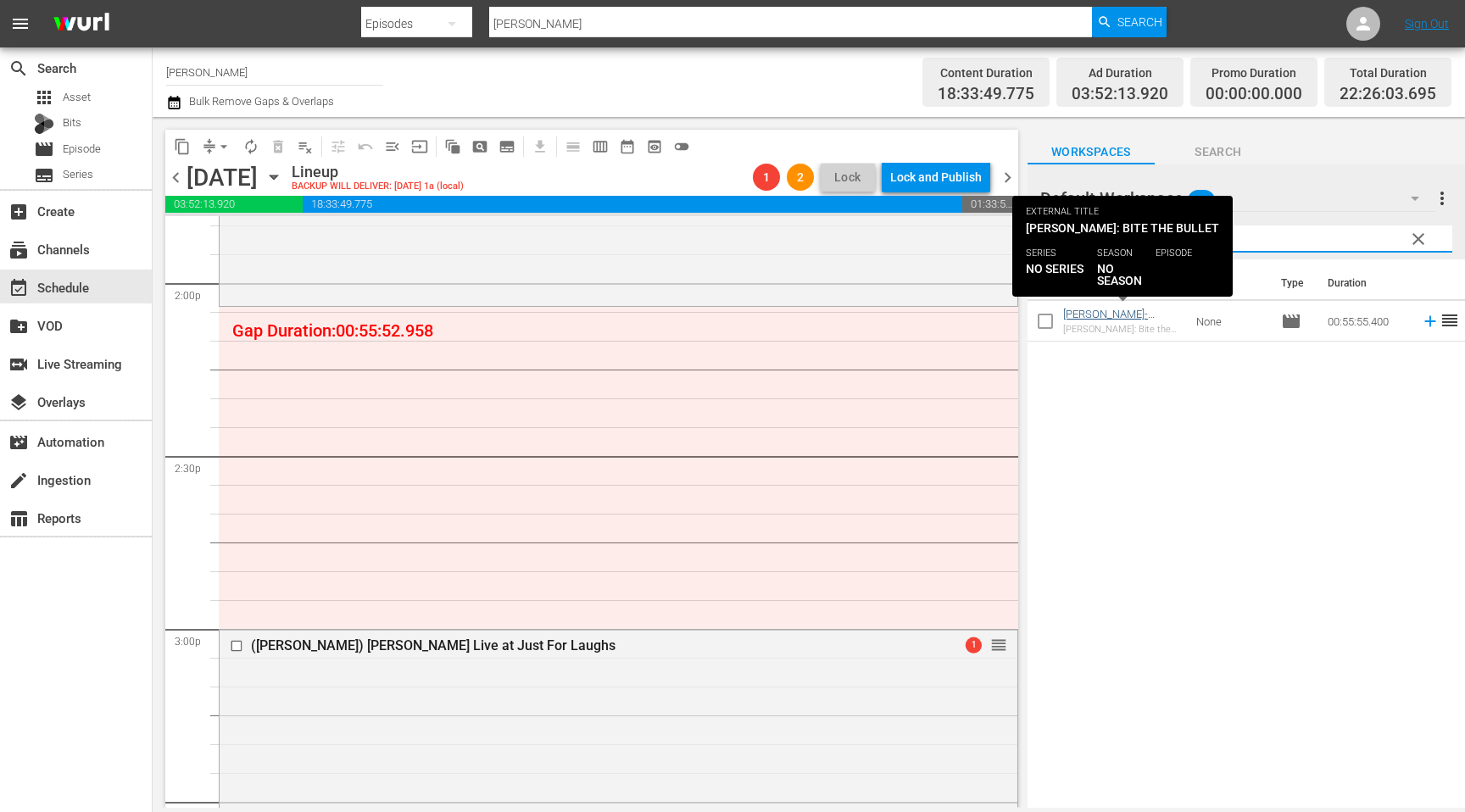
type input "[PERSON_NAME]"
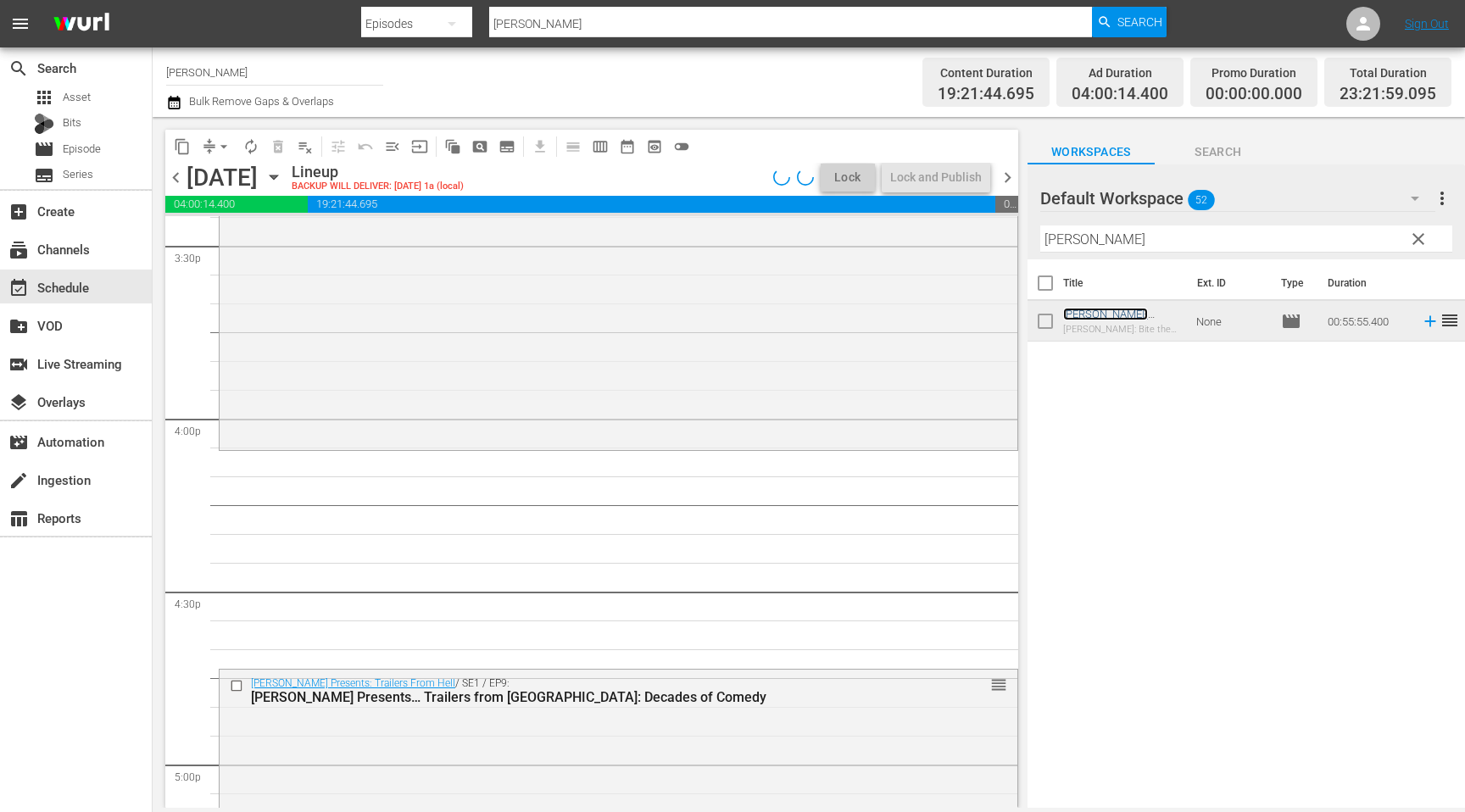
scroll to position [5361, 0]
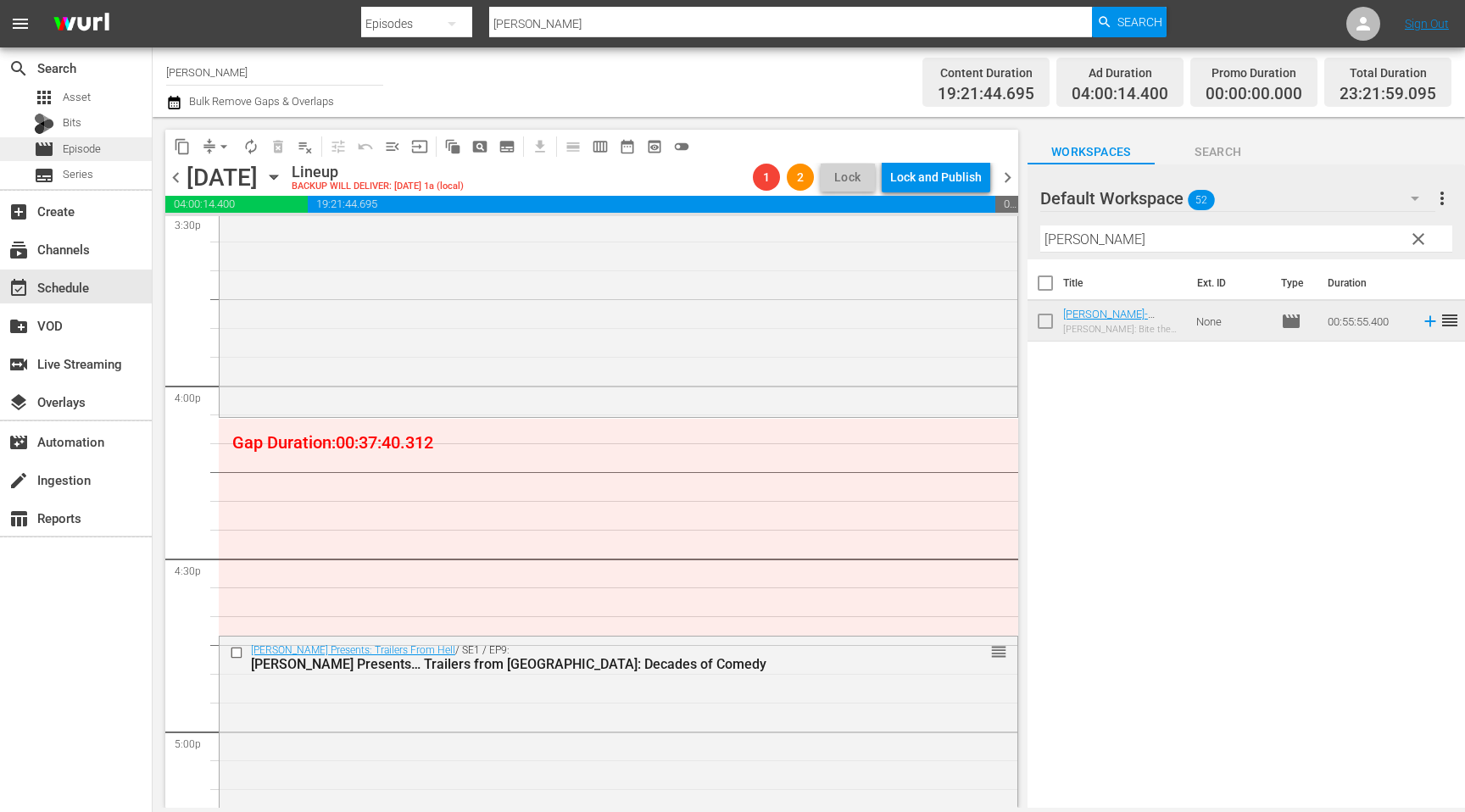
click at [101, 147] on div "movie Episode" at bounding box center [76, 149] width 152 height 24
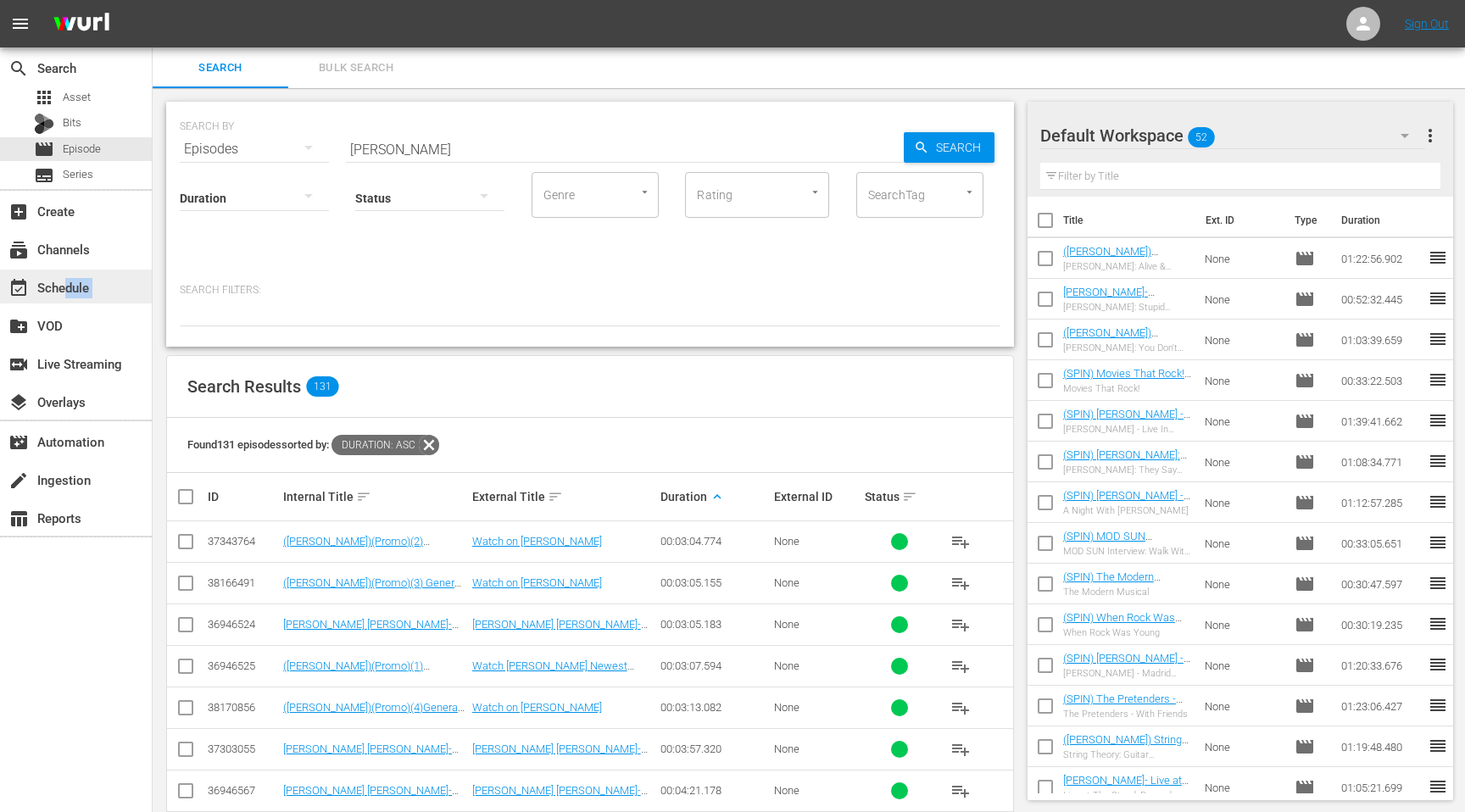
drag, startPoint x: 63, startPoint y: 305, endPoint x: 67, endPoint y: 294, distance: 11.7
click at [67, 294] on div "search Search apps Asset Bits movie Episode subtitles Series add_box Create sub…" at bounding box center [76, 454] width 153 height 812
click at [67, 292] on div "event_available Schedule" at bounding box center [48, 285] width 95 height 15
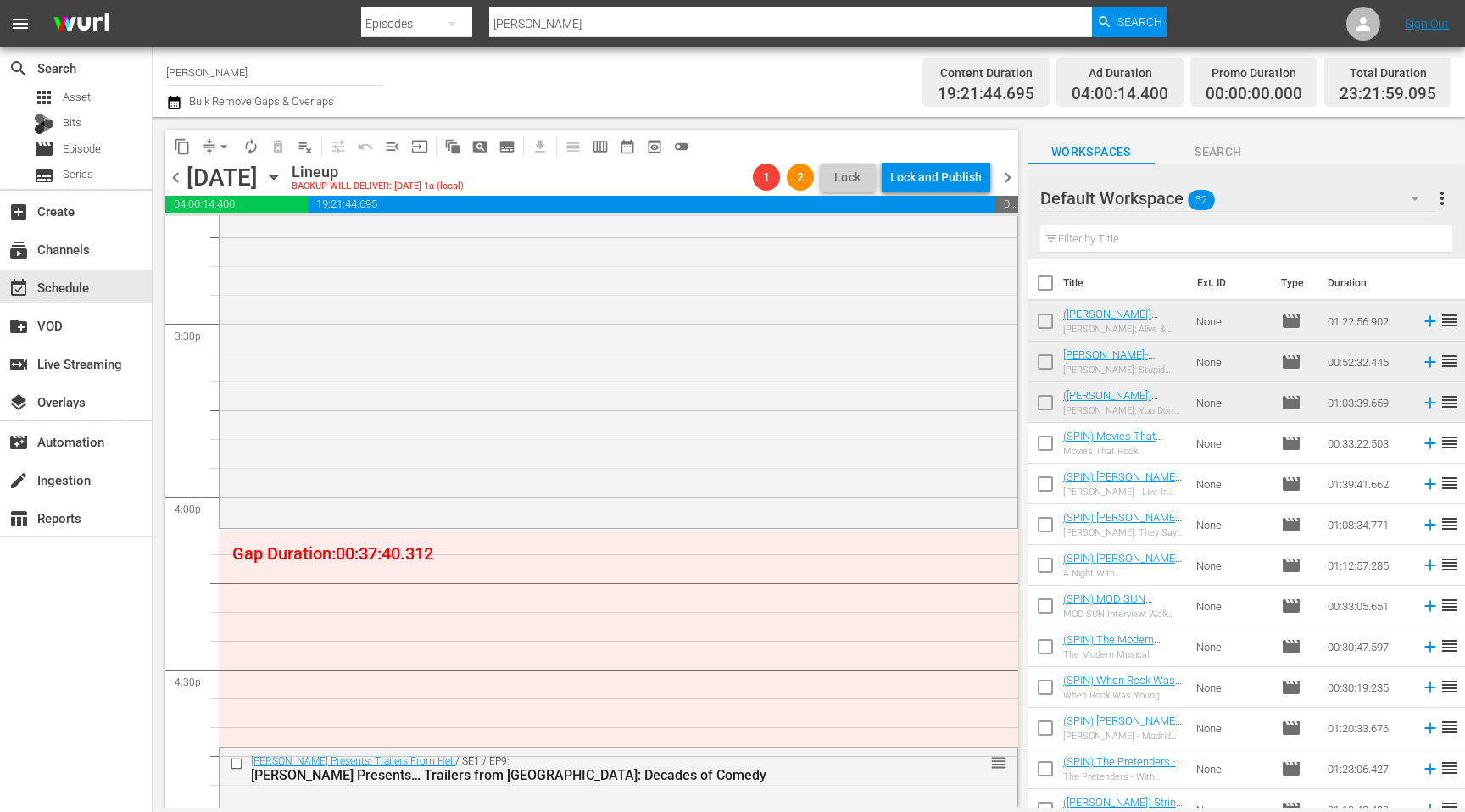
scroll to position [5366, 0]
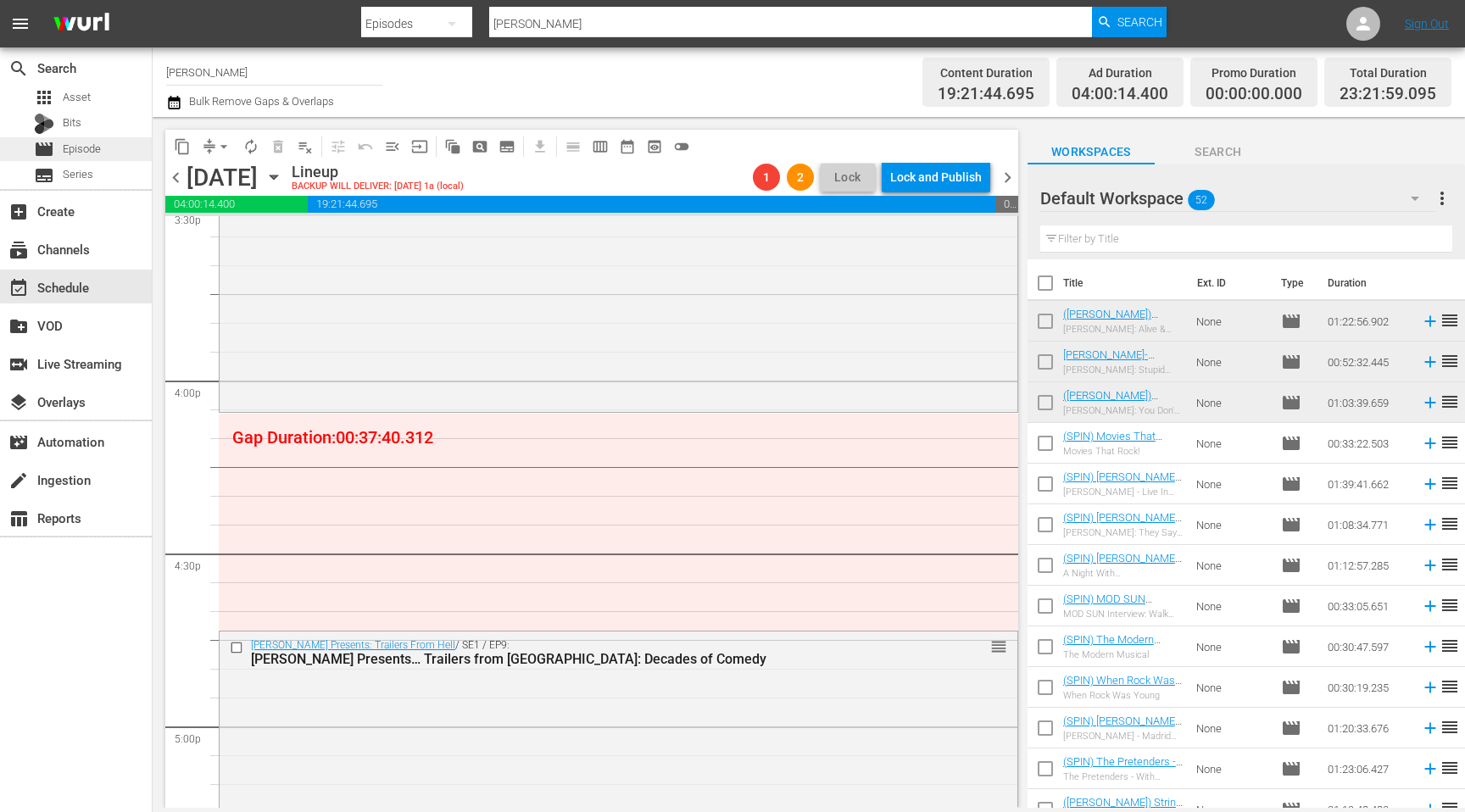
click at [90, 145] on span "Episode" at bounding box center [82, 149] width 38 height 17
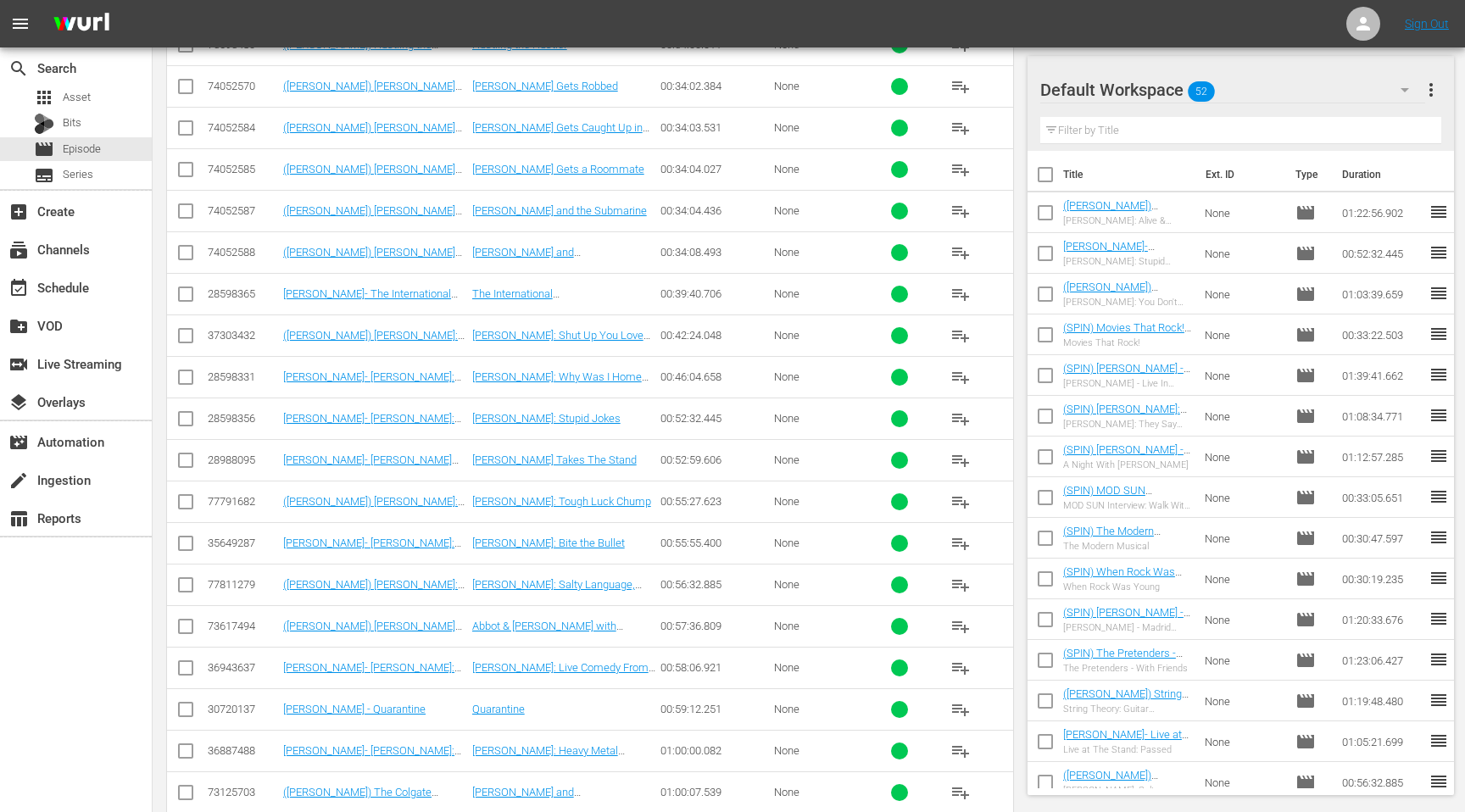
scroll to position [2488, 0]
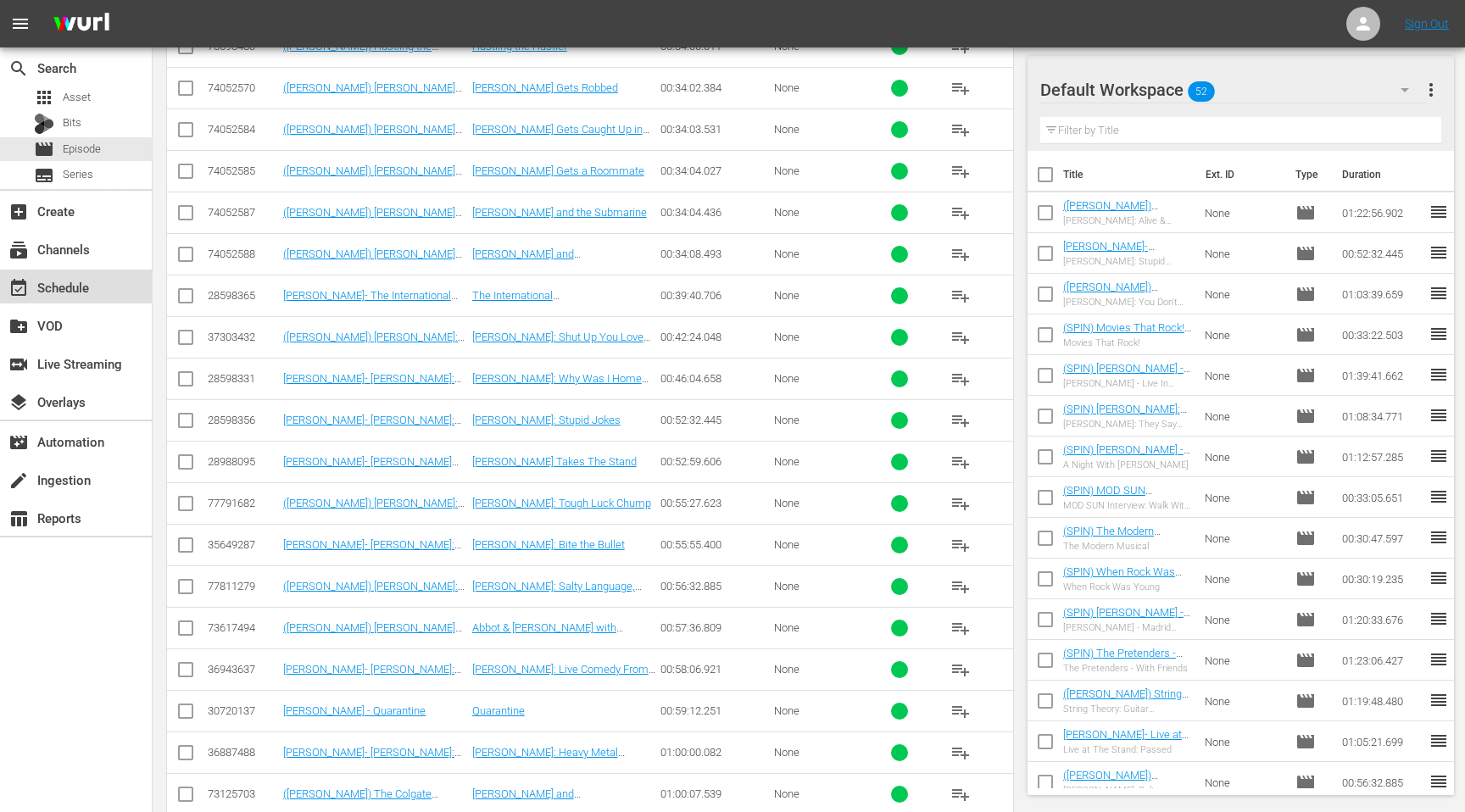
click at [80, 298] on div "event_available Schedule" at bounding box center [76, 286] width 152 height 34
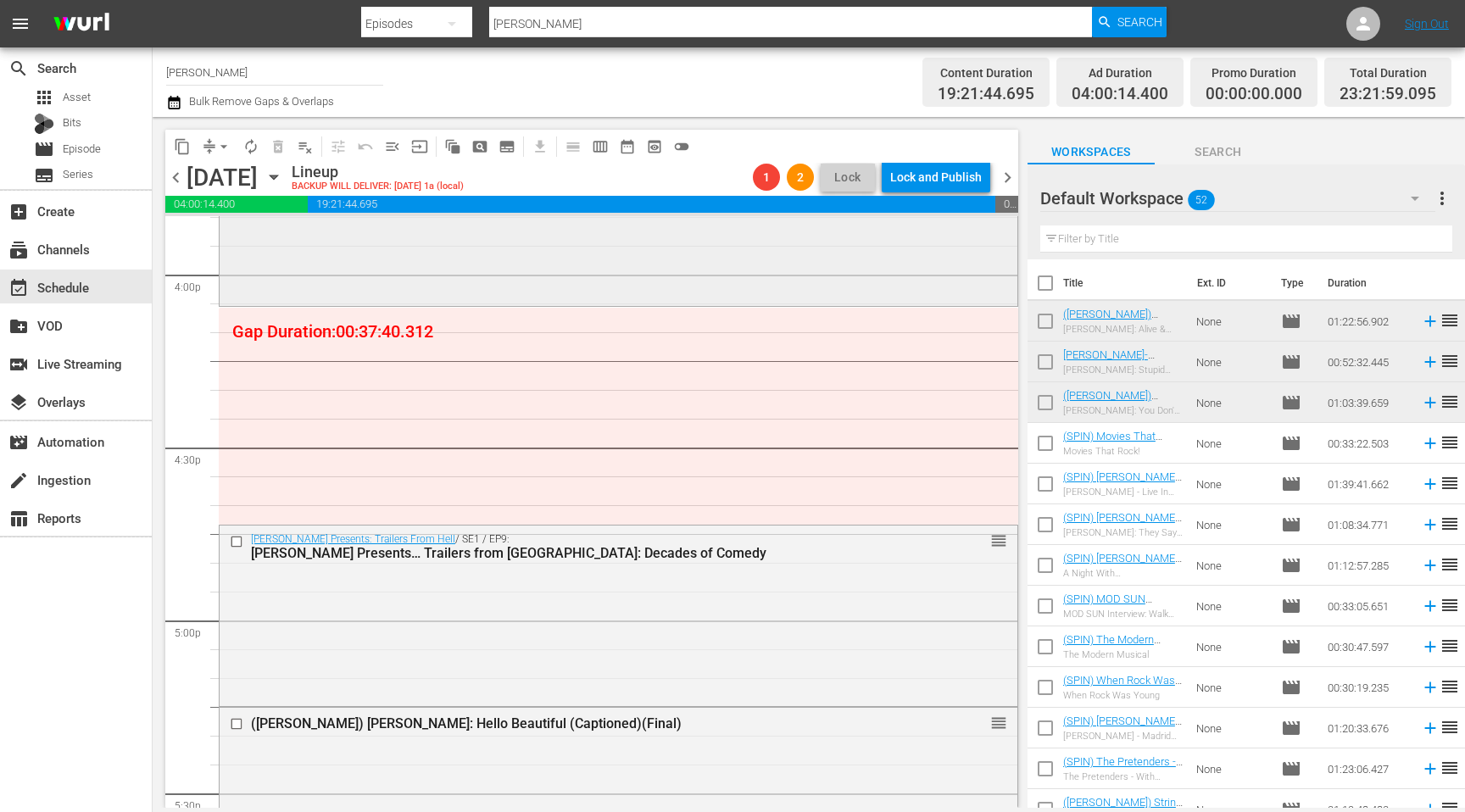
scroll to position [5518, 0]
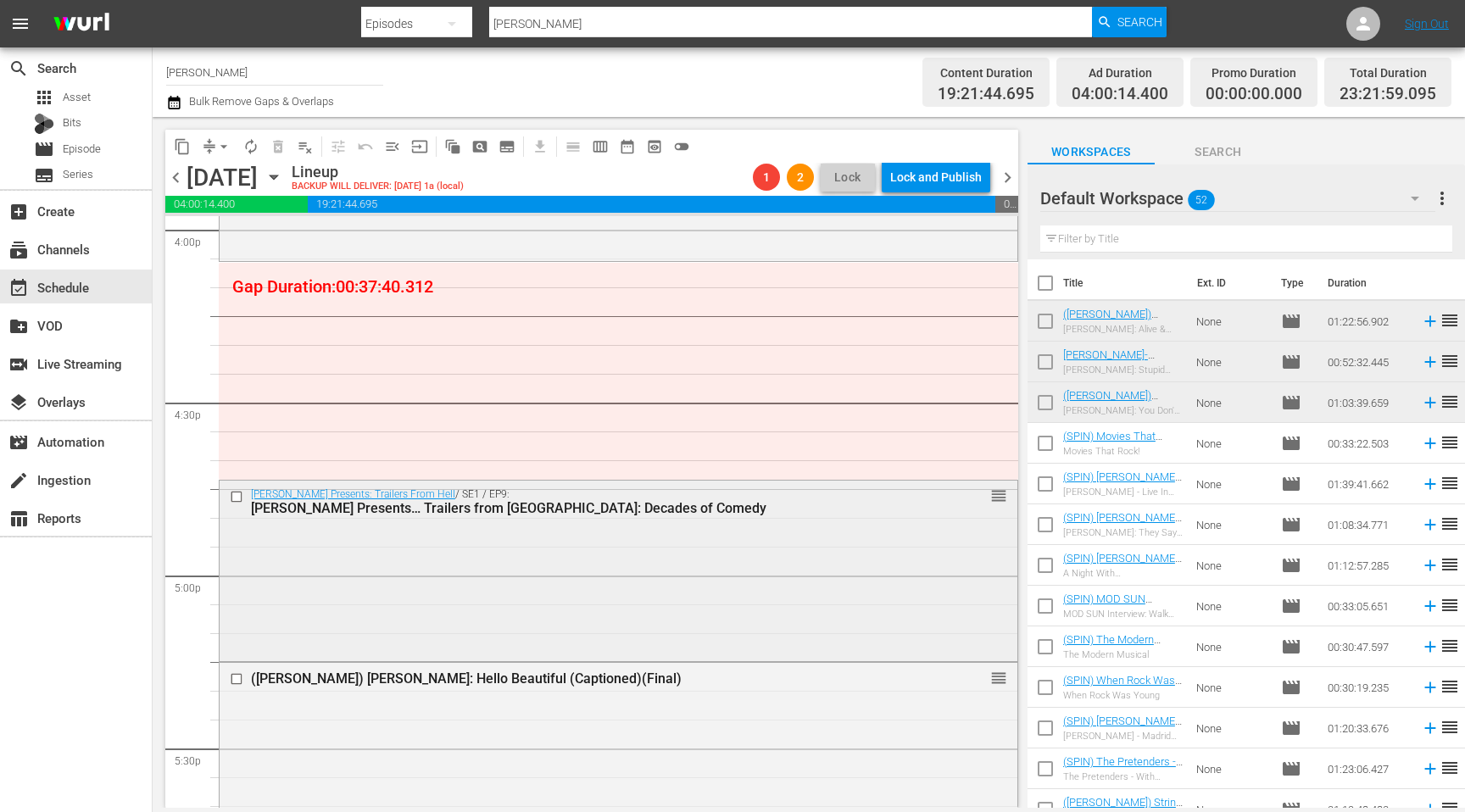
click at [235, 494] on input "checkbox" at bounding box center [238, 496] width 18 height 14
click at [280, 154] on span "delete_forever_outlined" at bounding box center [278, 147] width 17 height 17
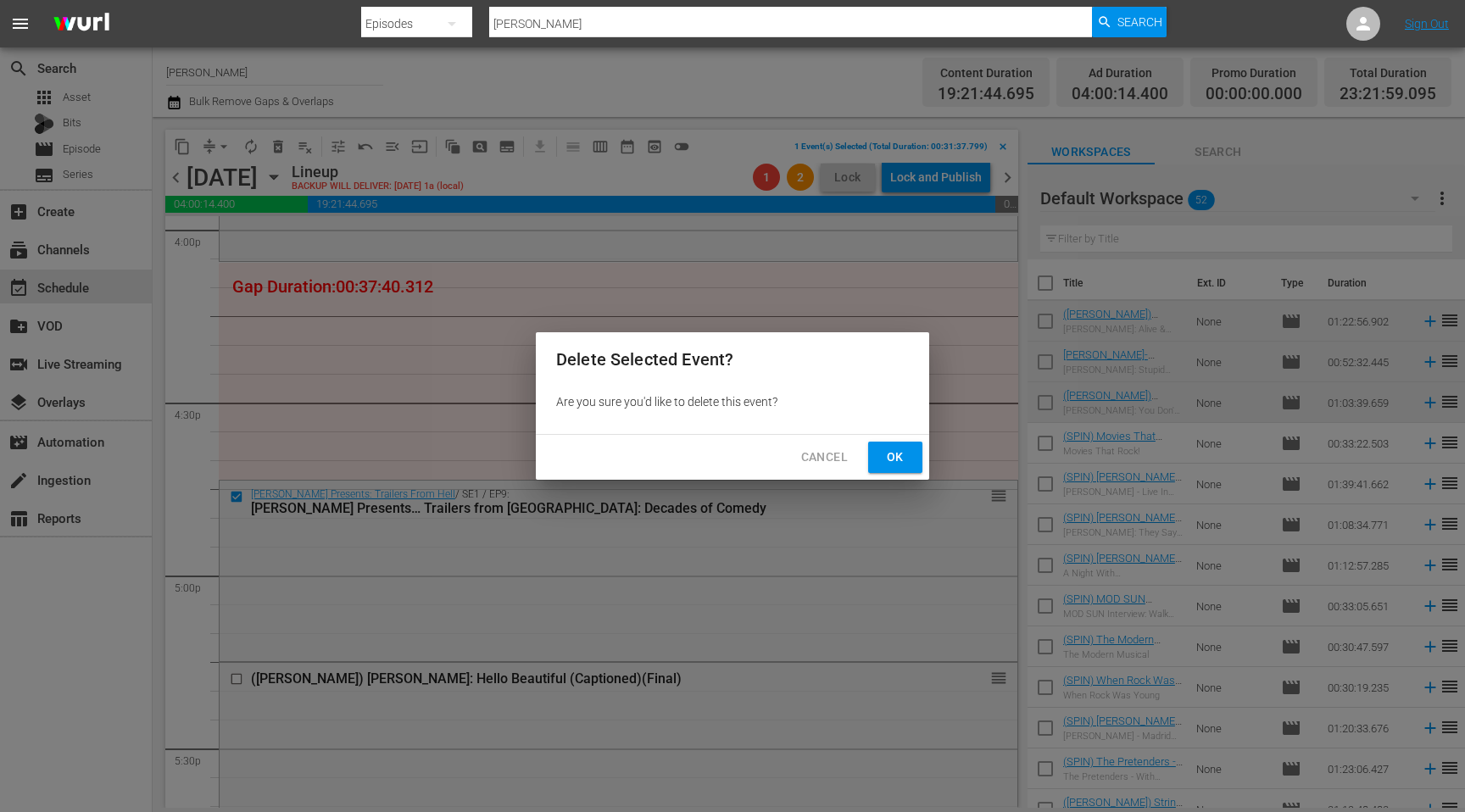
click at [880, 456] on button "Ok" at bounding box center [895, 457] width 54 height 31
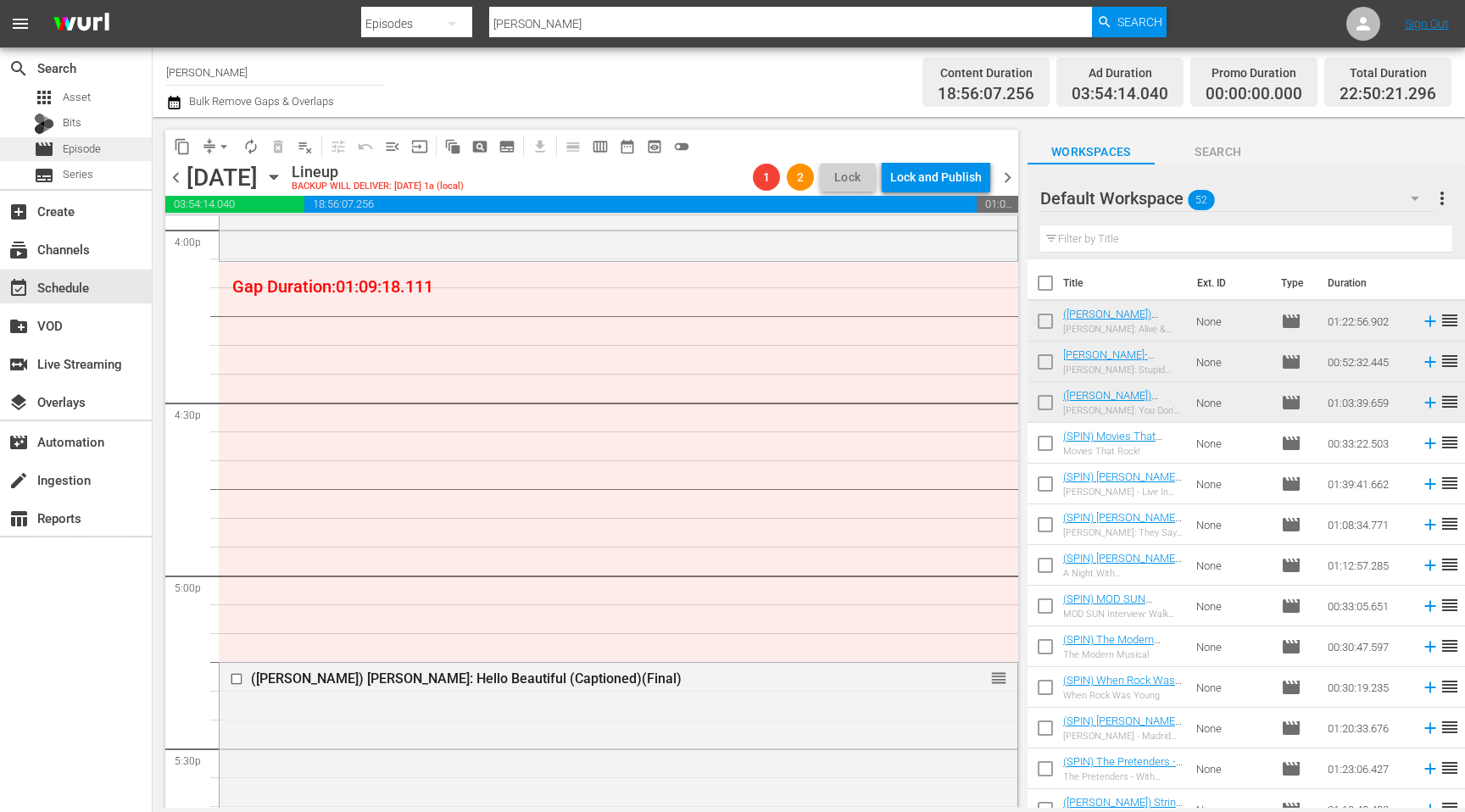
click at [100, 148] on span "Episode" at bounding box center [82, 149] width 38 height 17
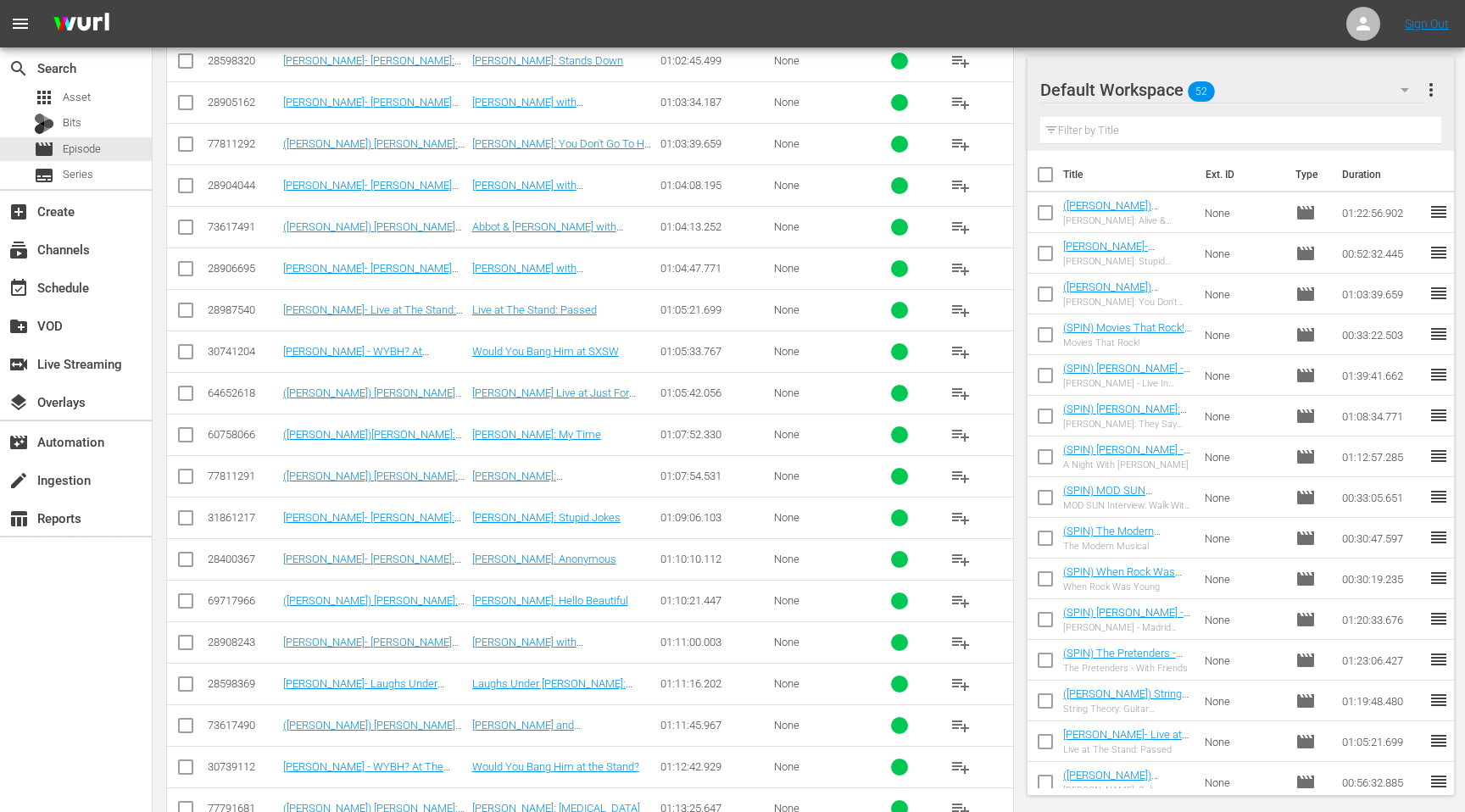
scroll to position [3798, 0]
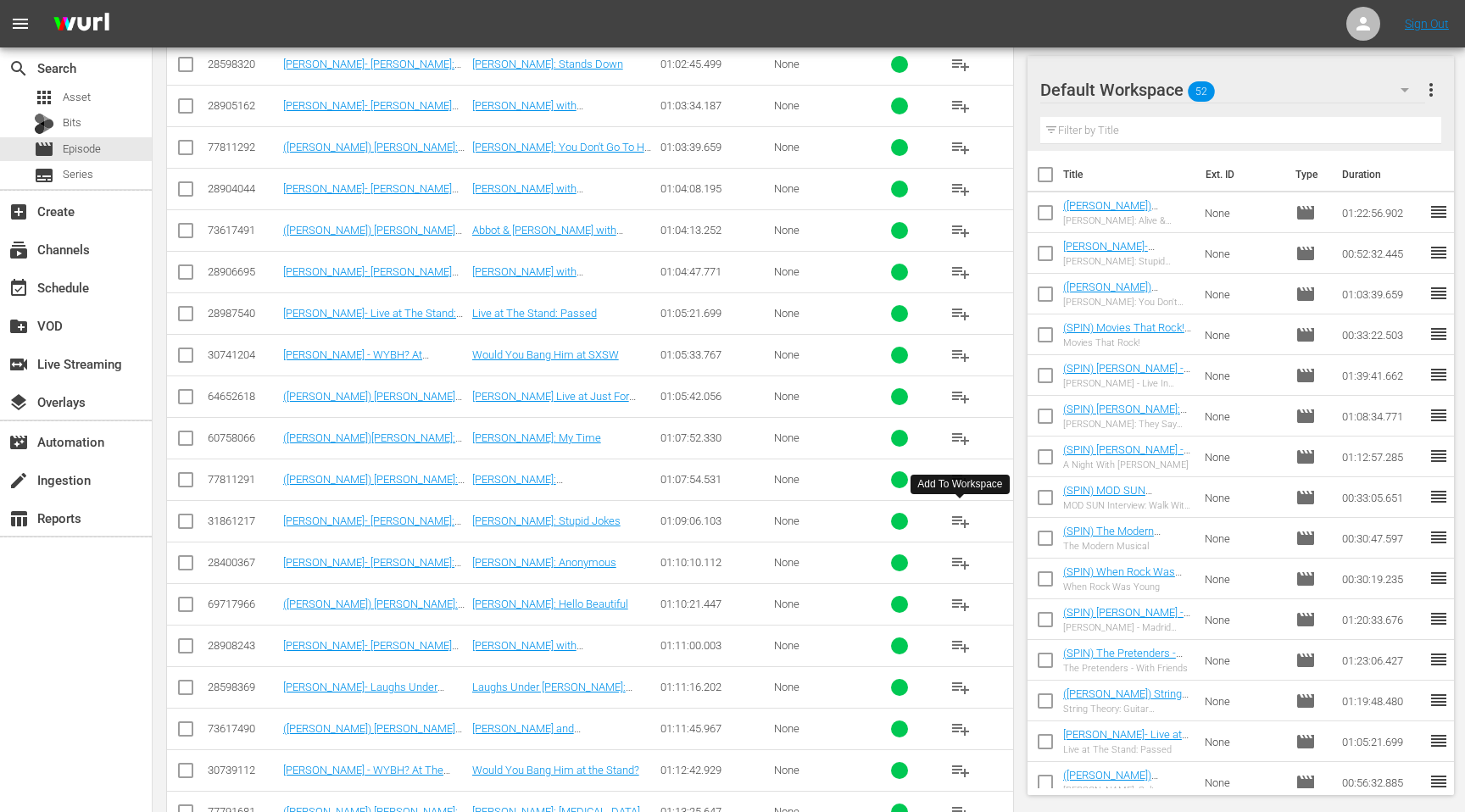
click at [958, 517] on span "playlist_add" at bounding box center [960, 522] width 20 height 20
click at [86, 292] on div "event_available Schedule" at bounding box center [48, 285] width 95 height 15
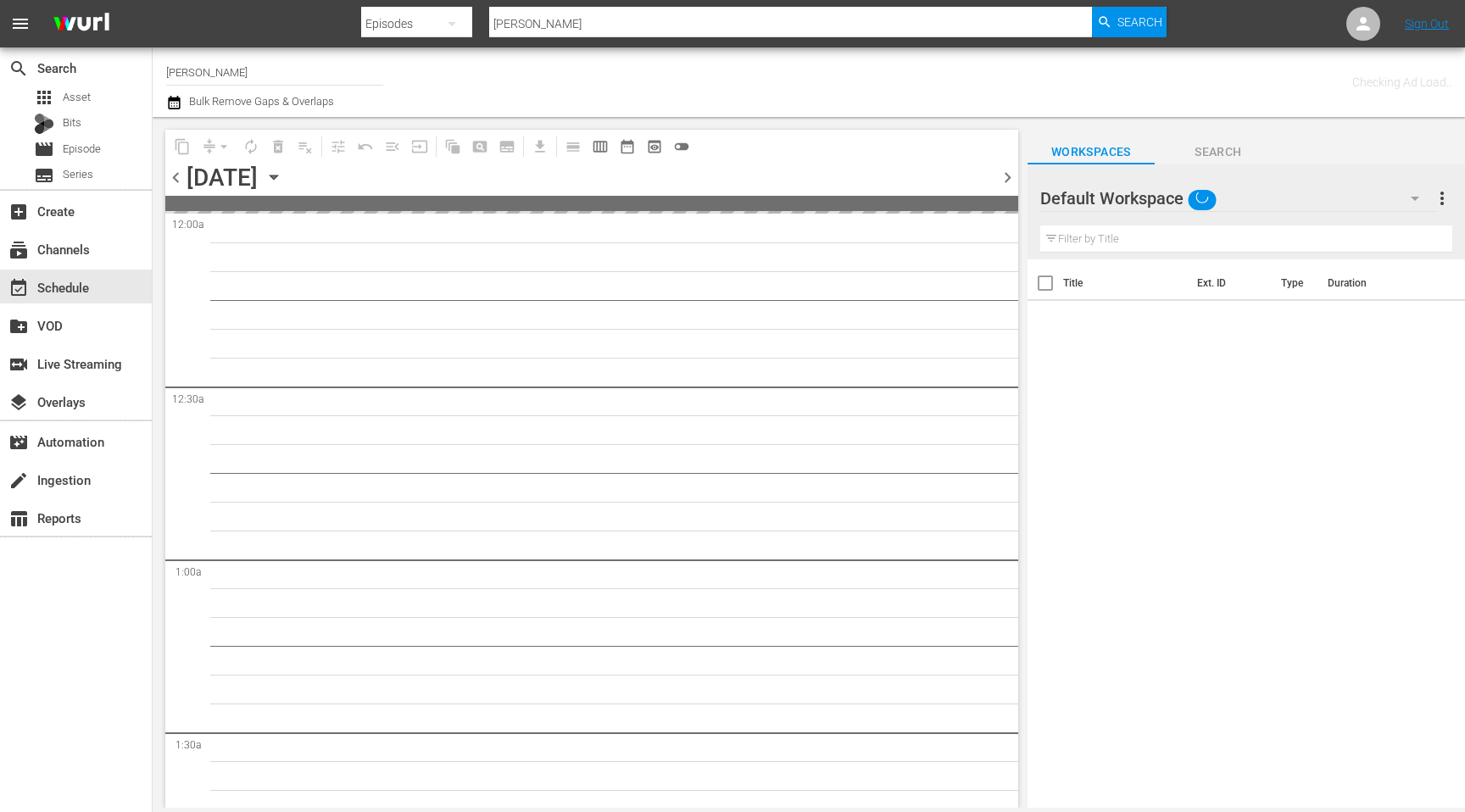
click at [1132, 240] on input "text" at bounding box center [1246, 239] width 412 height 27
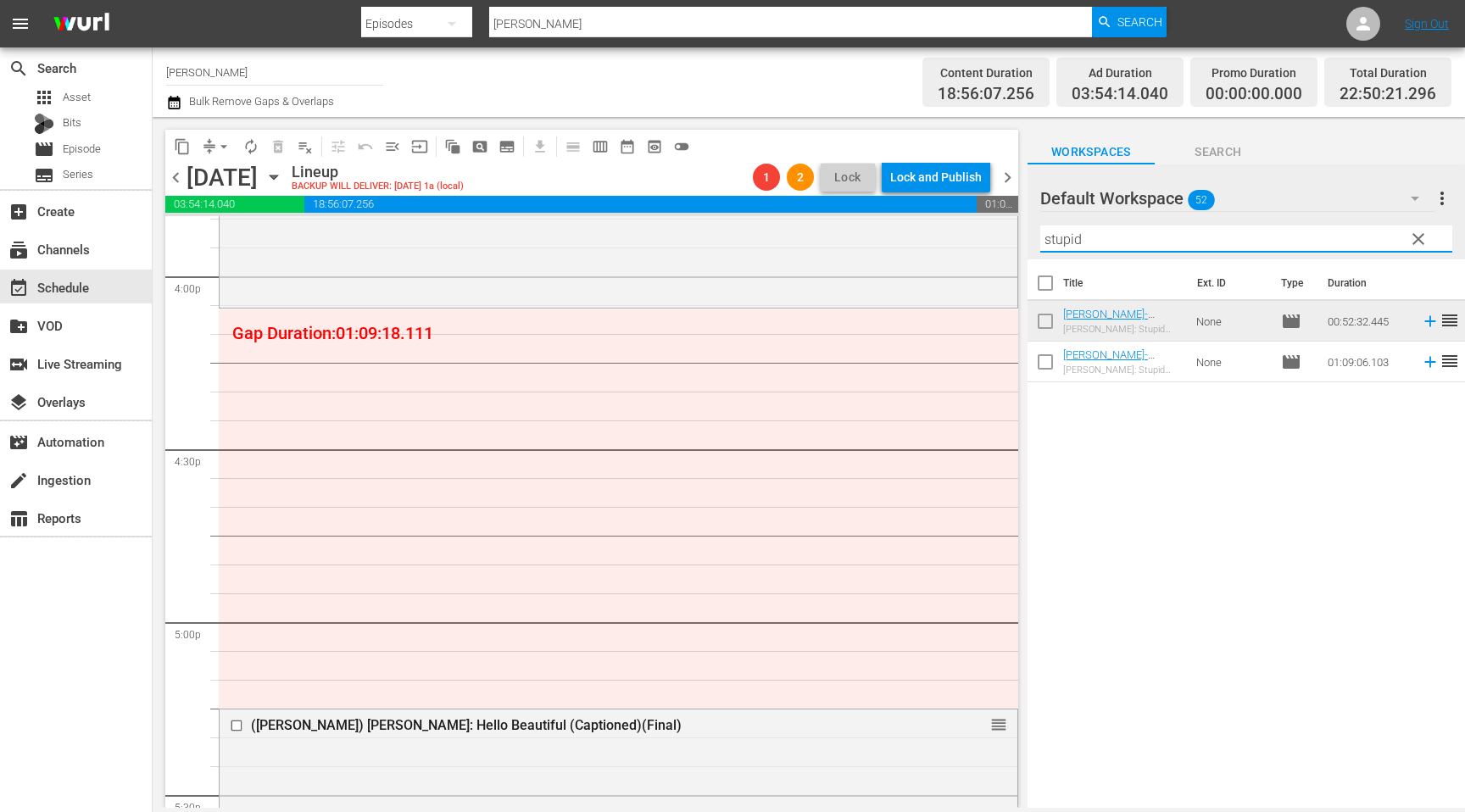
scroll to position [5468, 0]
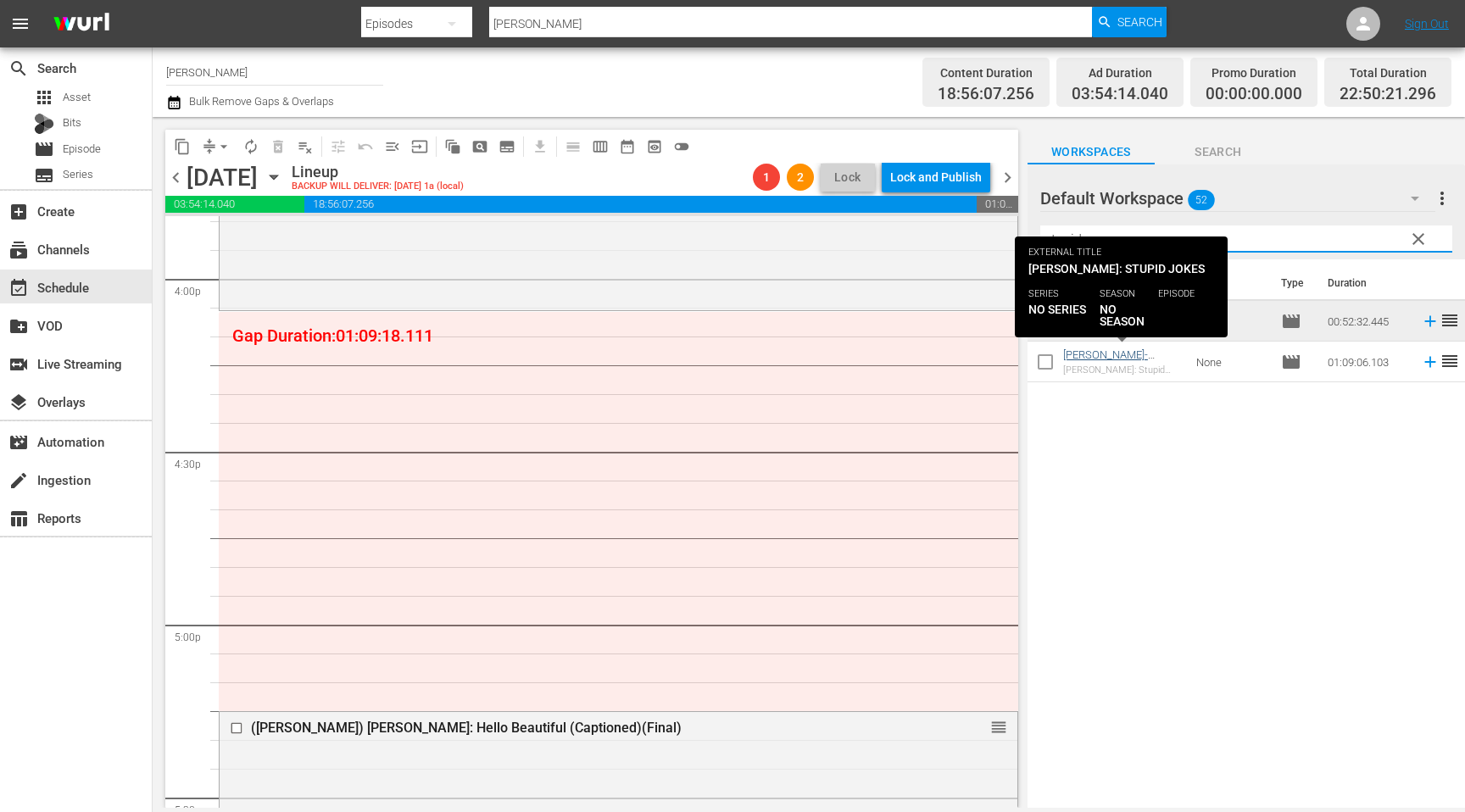
type input "stupid"
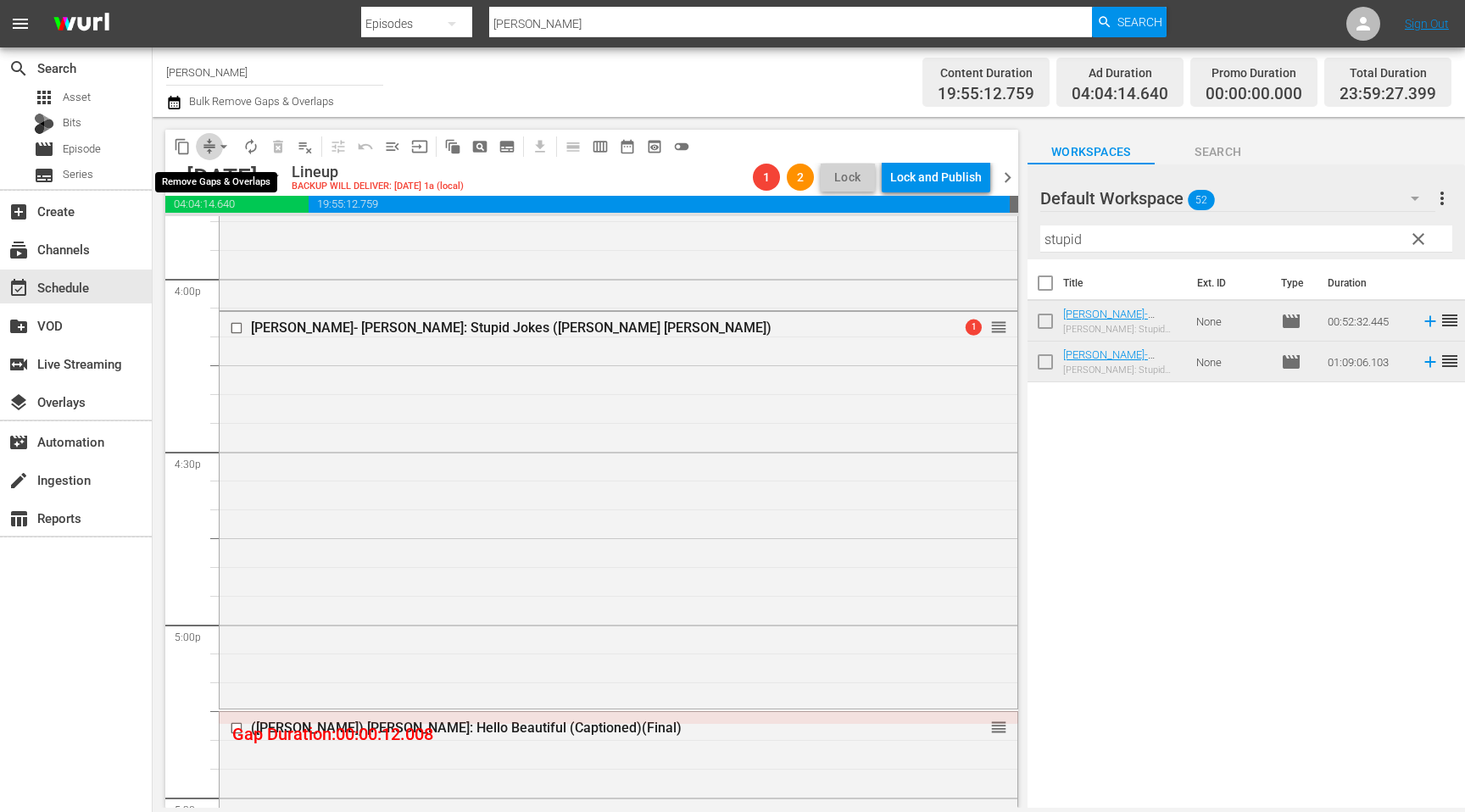
click at [208, 141] on span "compress" at bounding box center [209, 147] width 17 height 17
click at [223, 146] on span "arrow_drop_down" at bounding box center [223, 147] width 17 height 17
click at [249, 232] on li "Align to End of Previous Day" at bounding box center [224, 236] width 178 height 28
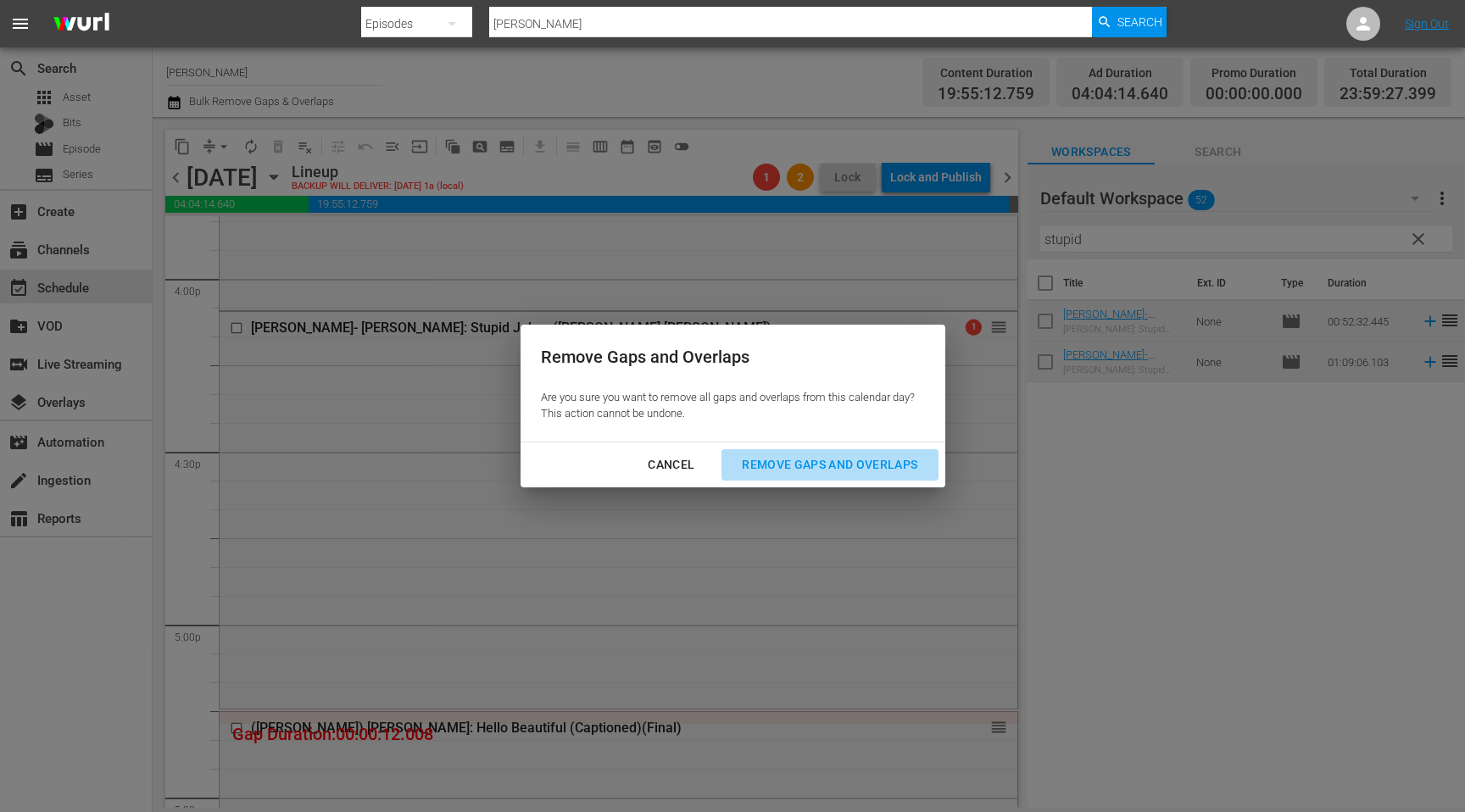
click at [866, 457] on div "Remove Gaps and Overlaps" at bounding box center [829, 465] width 202 height 21
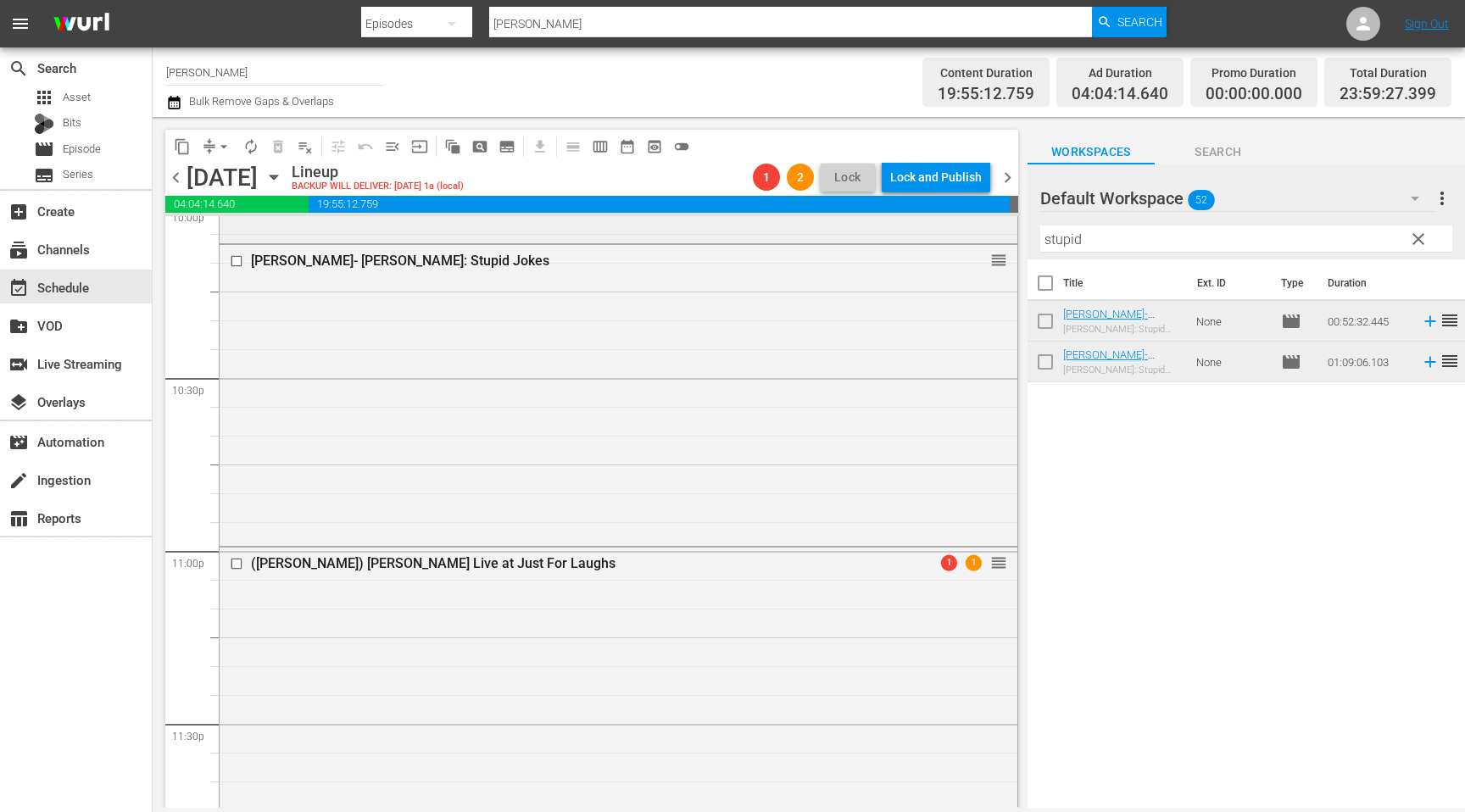
scroll to position [7633, 0]
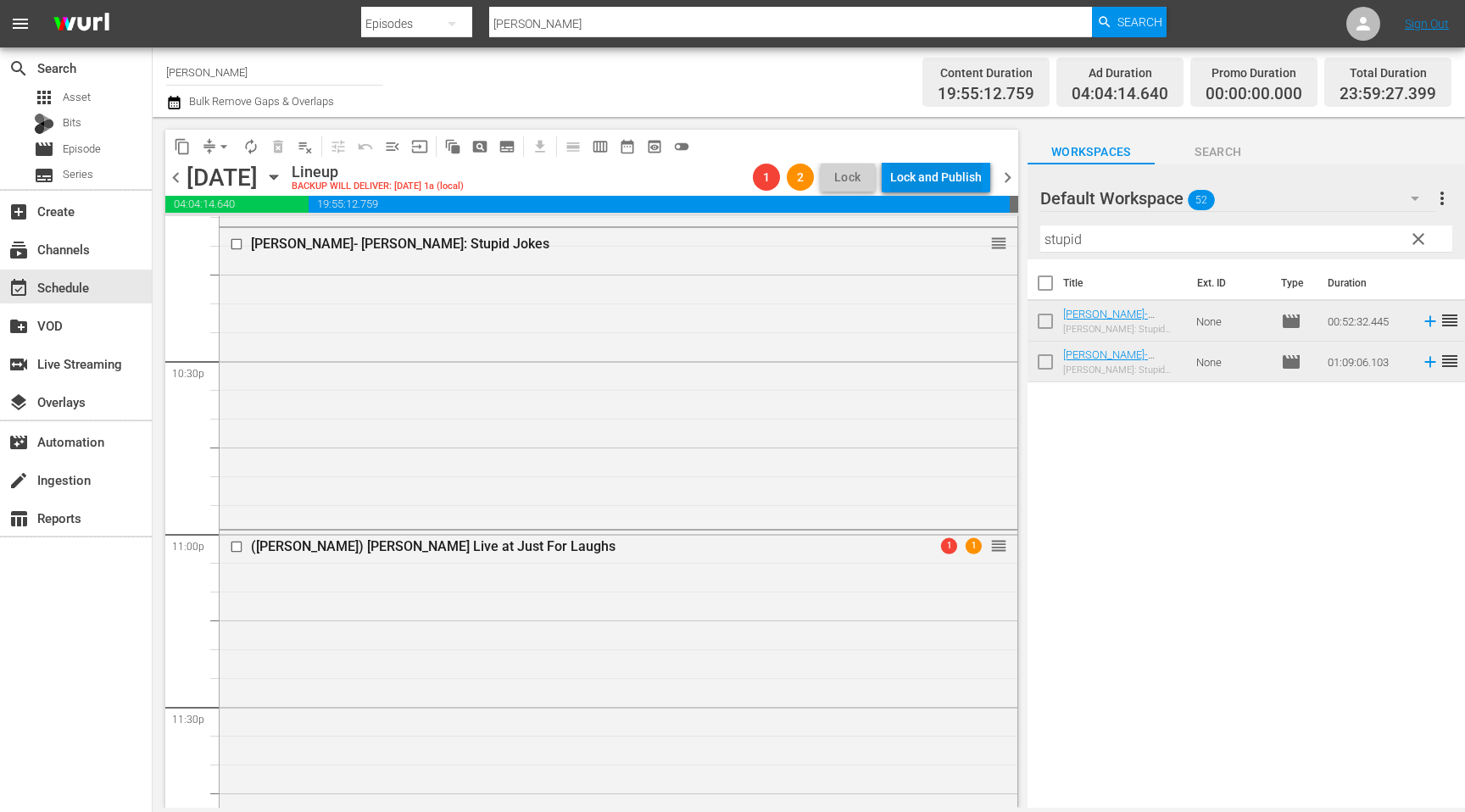
click at [931, 174] on div "Lock and Publish" at bounding box center [936, 178] width 92 height 31
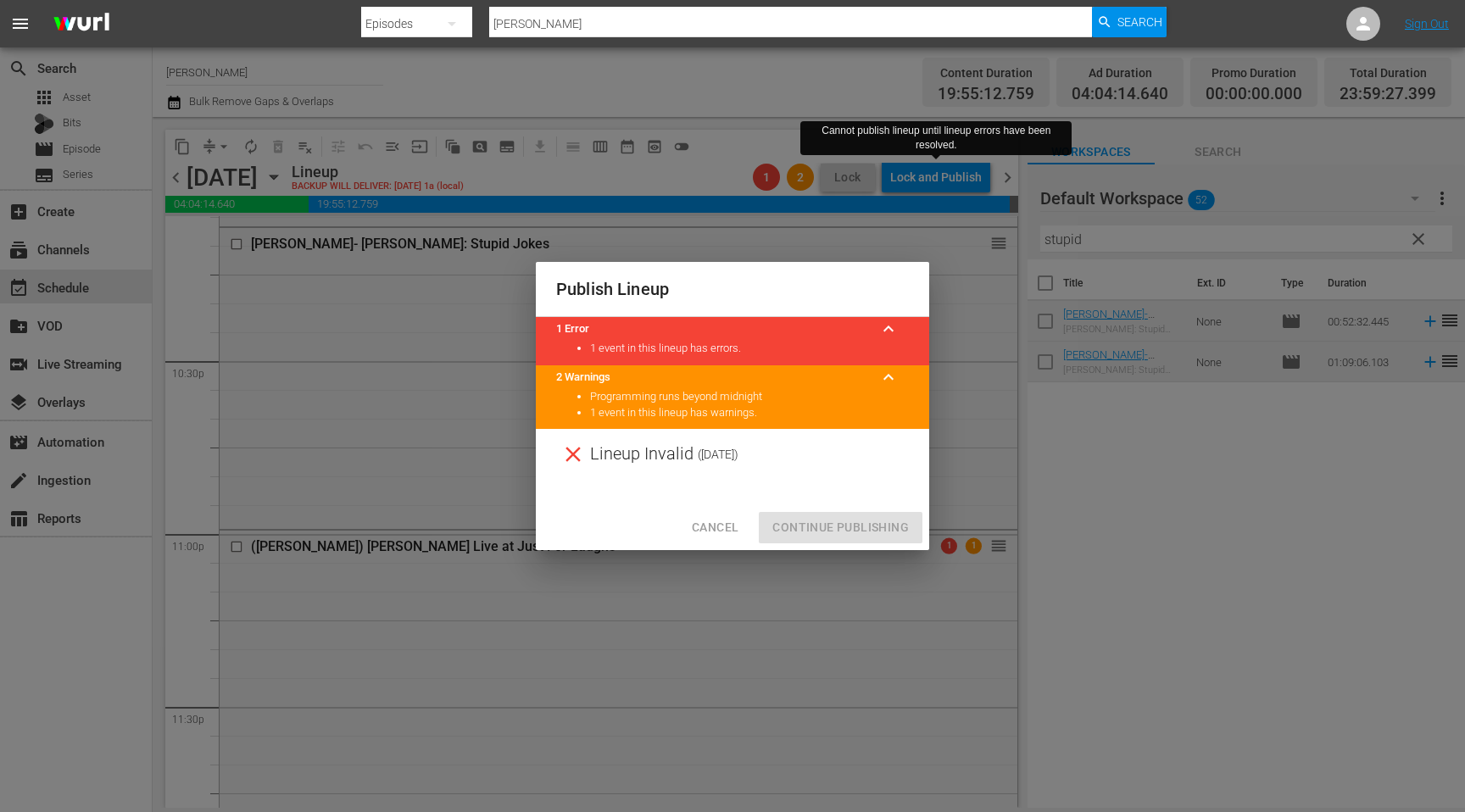
click at [699, 520] on span "Cancel" at bounding box center [715, 527] width 47 height 21
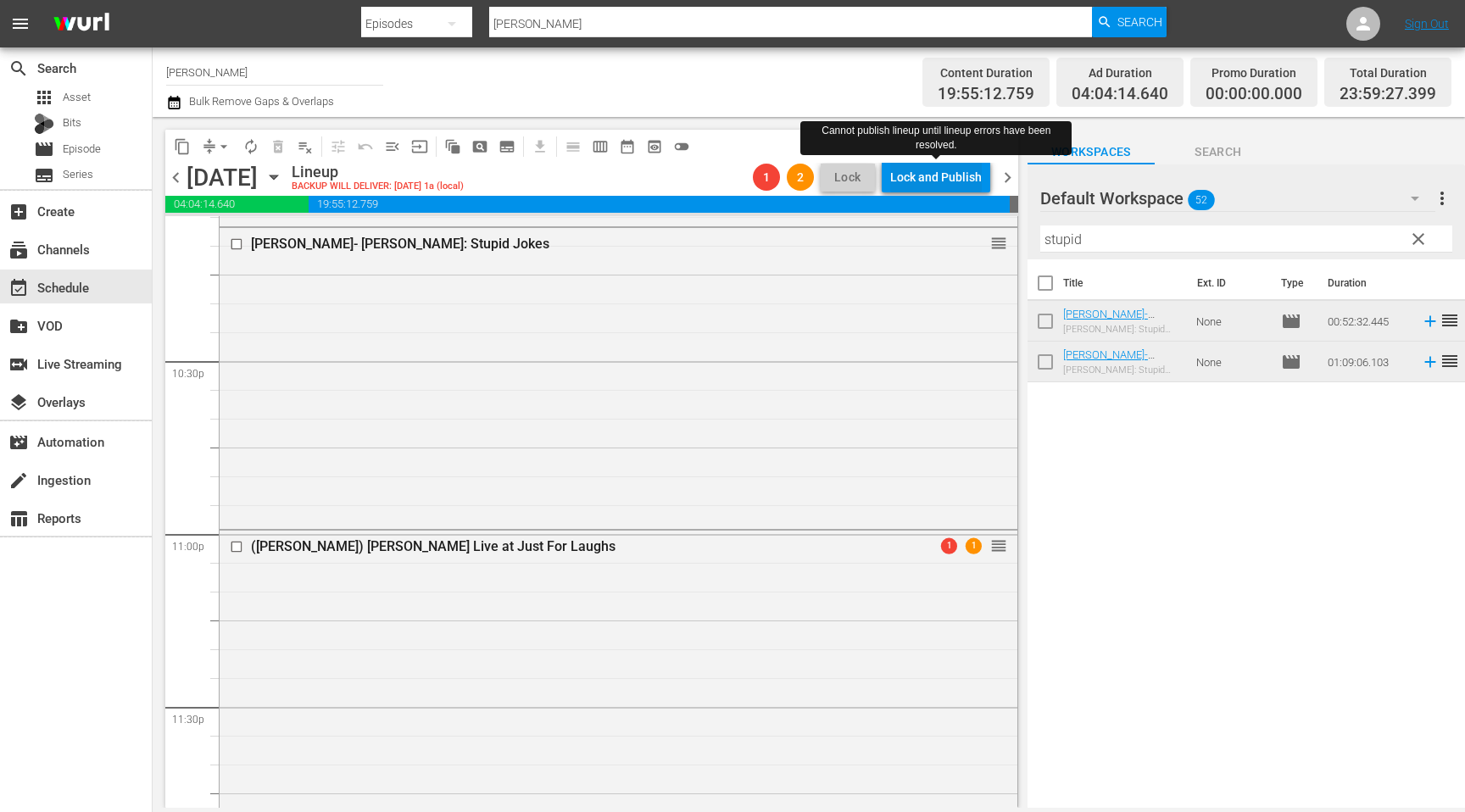
click at [930, 183] on div "Lock and Publish" at bounding box center [936, 178] width 92 height 31
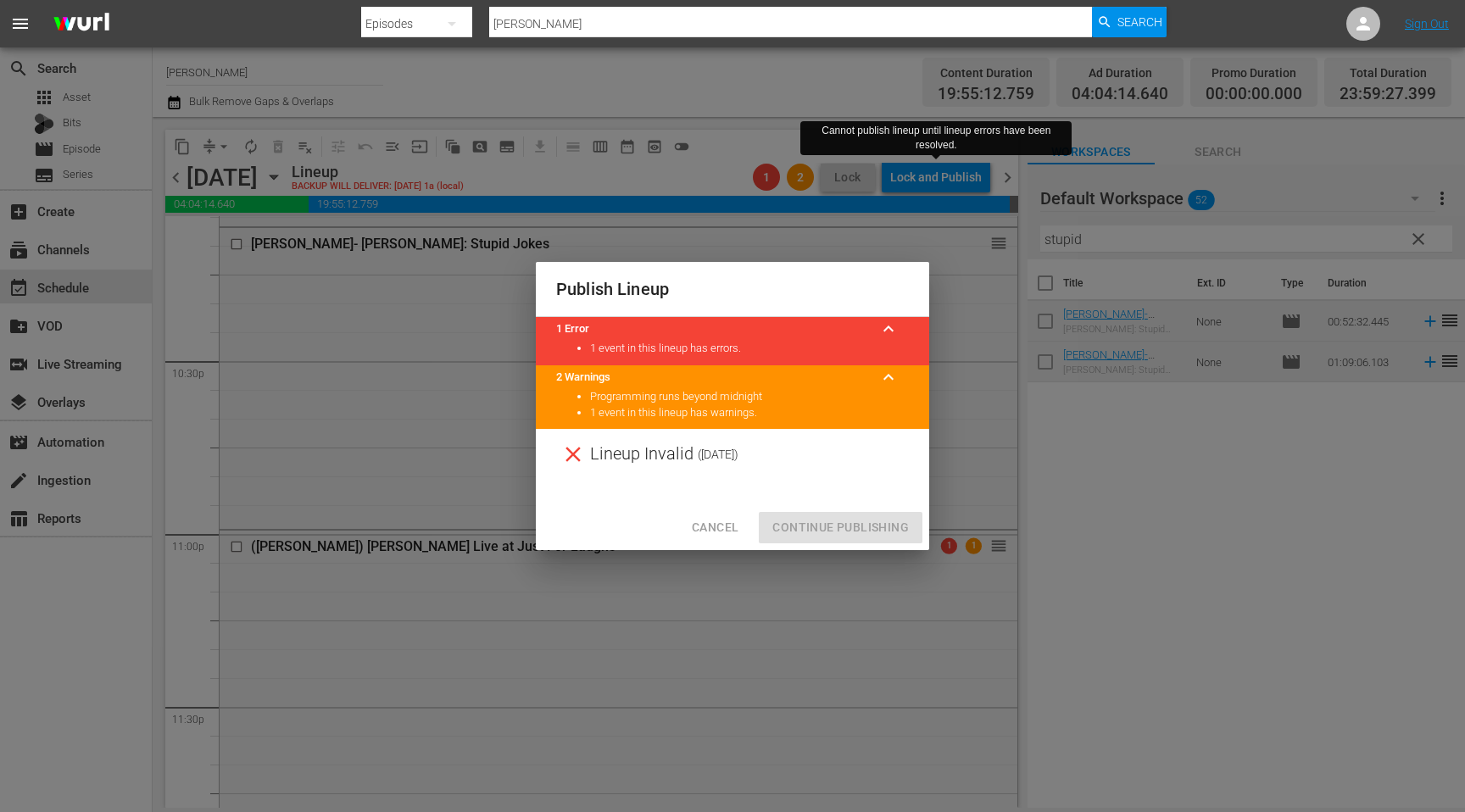
click at [720, 525] on span "Cancel" at bounding box center [715, 527] width 47 height 21
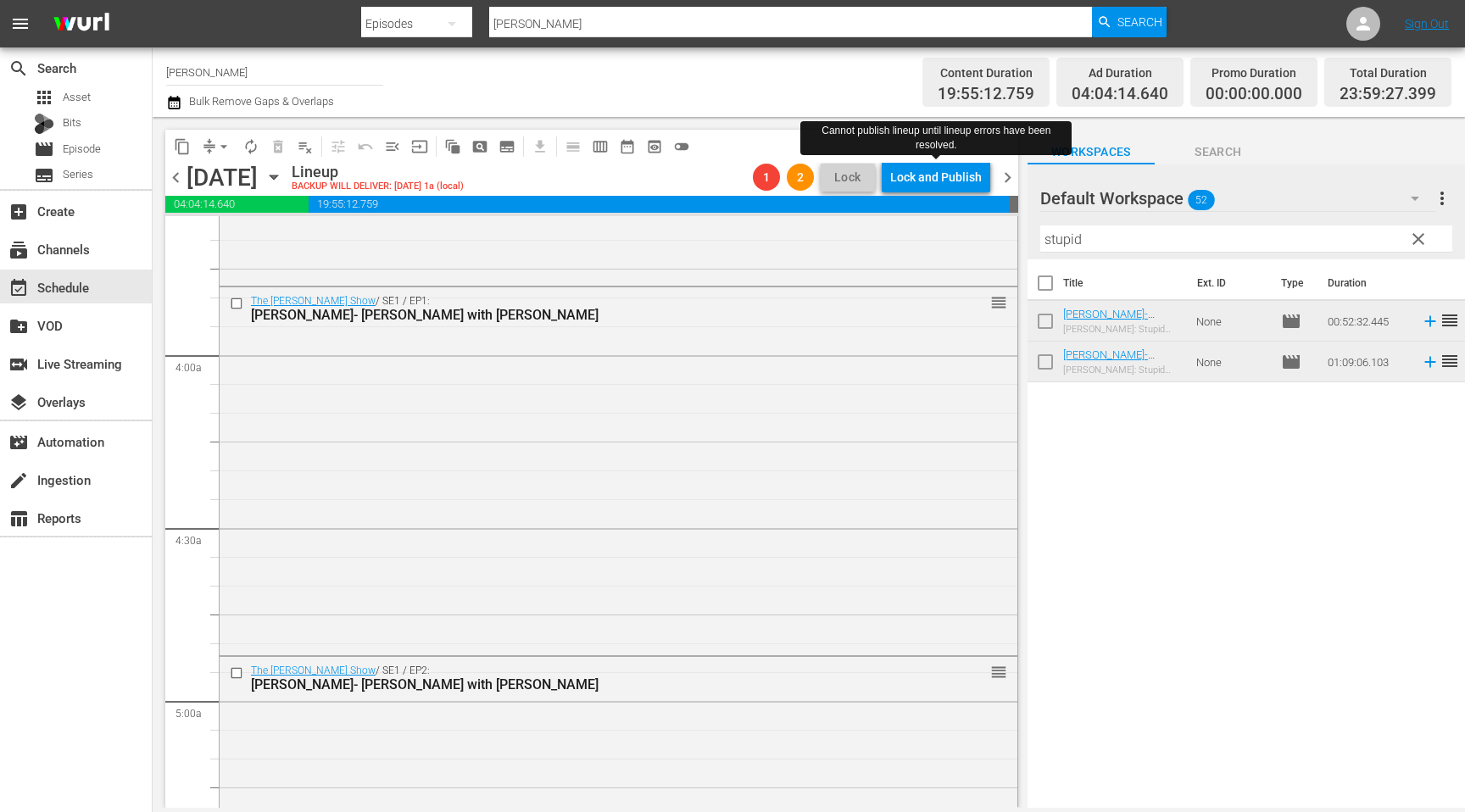
scroll to position [0, 0]
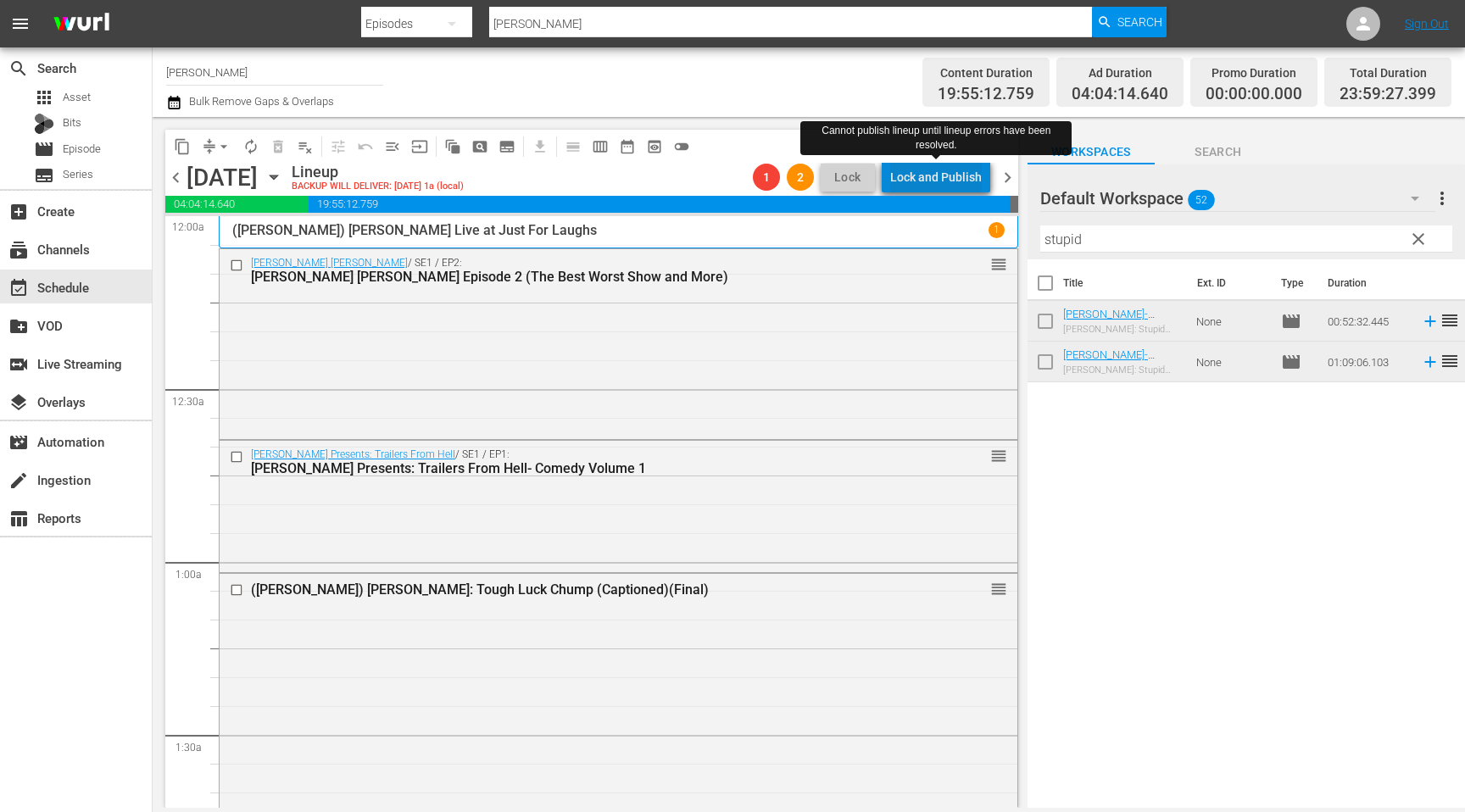
click at [953, 183] on div "Lock and Publish" at bounding box center [936, 178] width 92 height 31
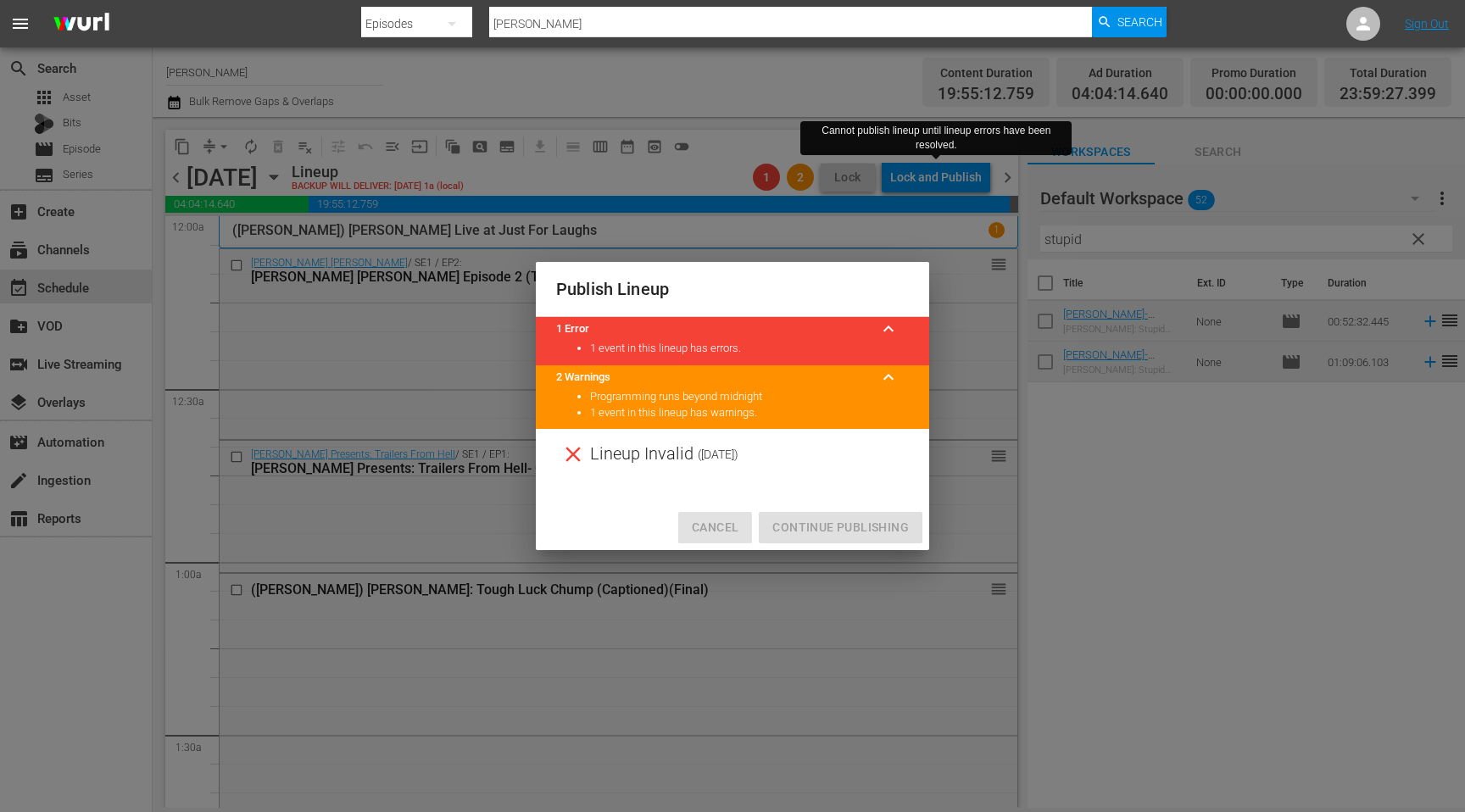
click at [721, 534] on span "Cancel" at bounding box center [715, 527] width 47 height 21
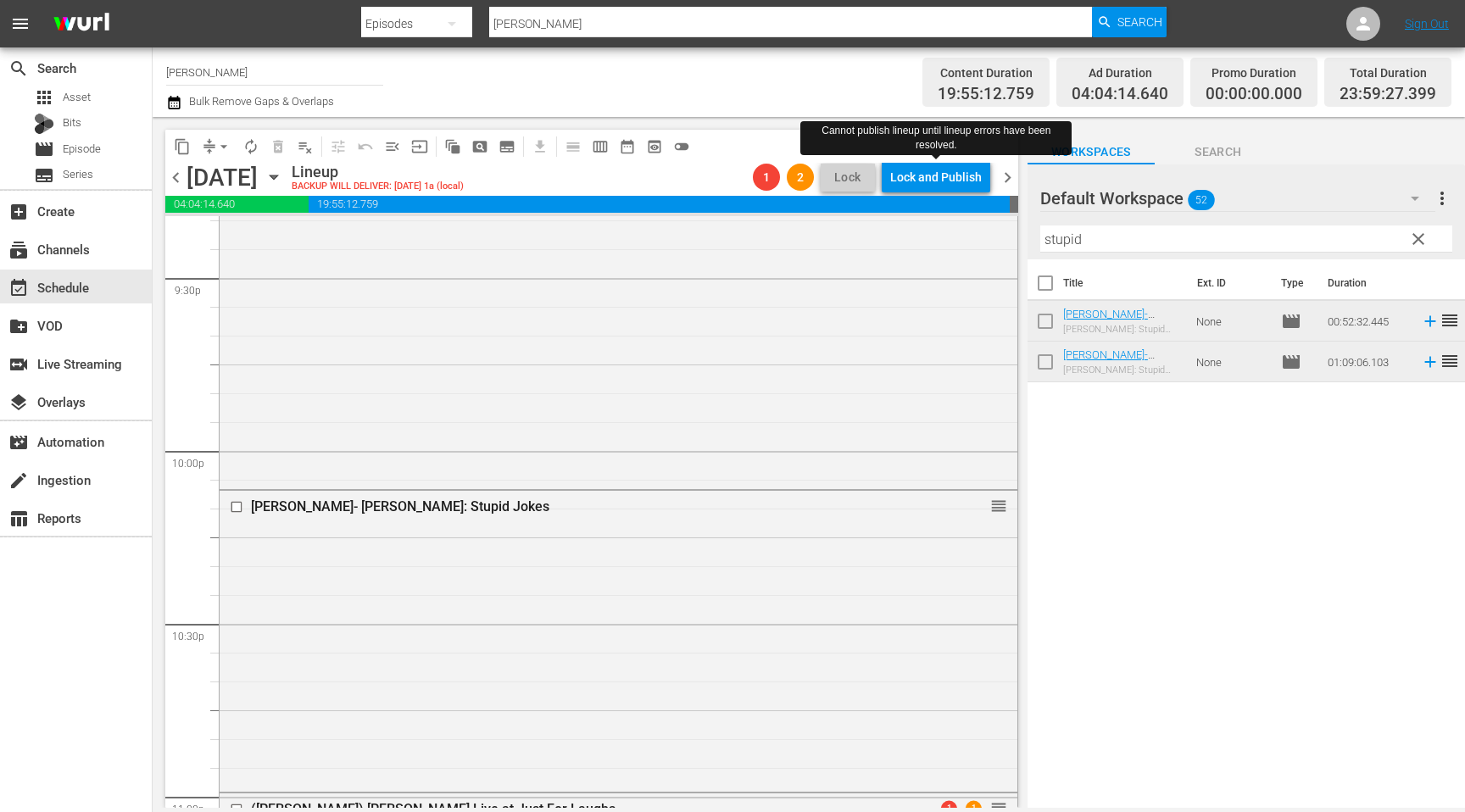
scroll to position [7734, 0]
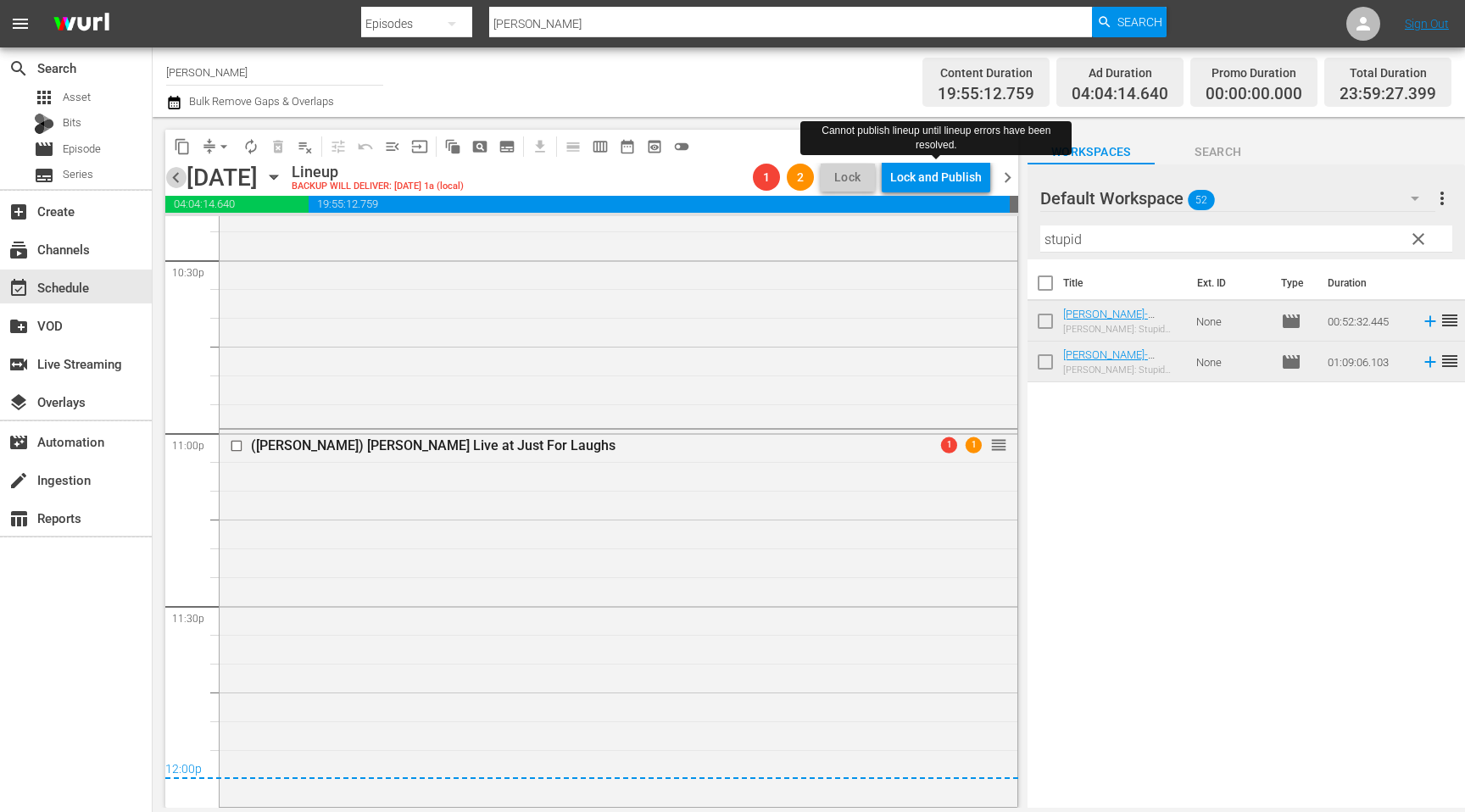
click at [181, 176] on span "chevron_left" at bounding box center [176, 178] width 21 height 21
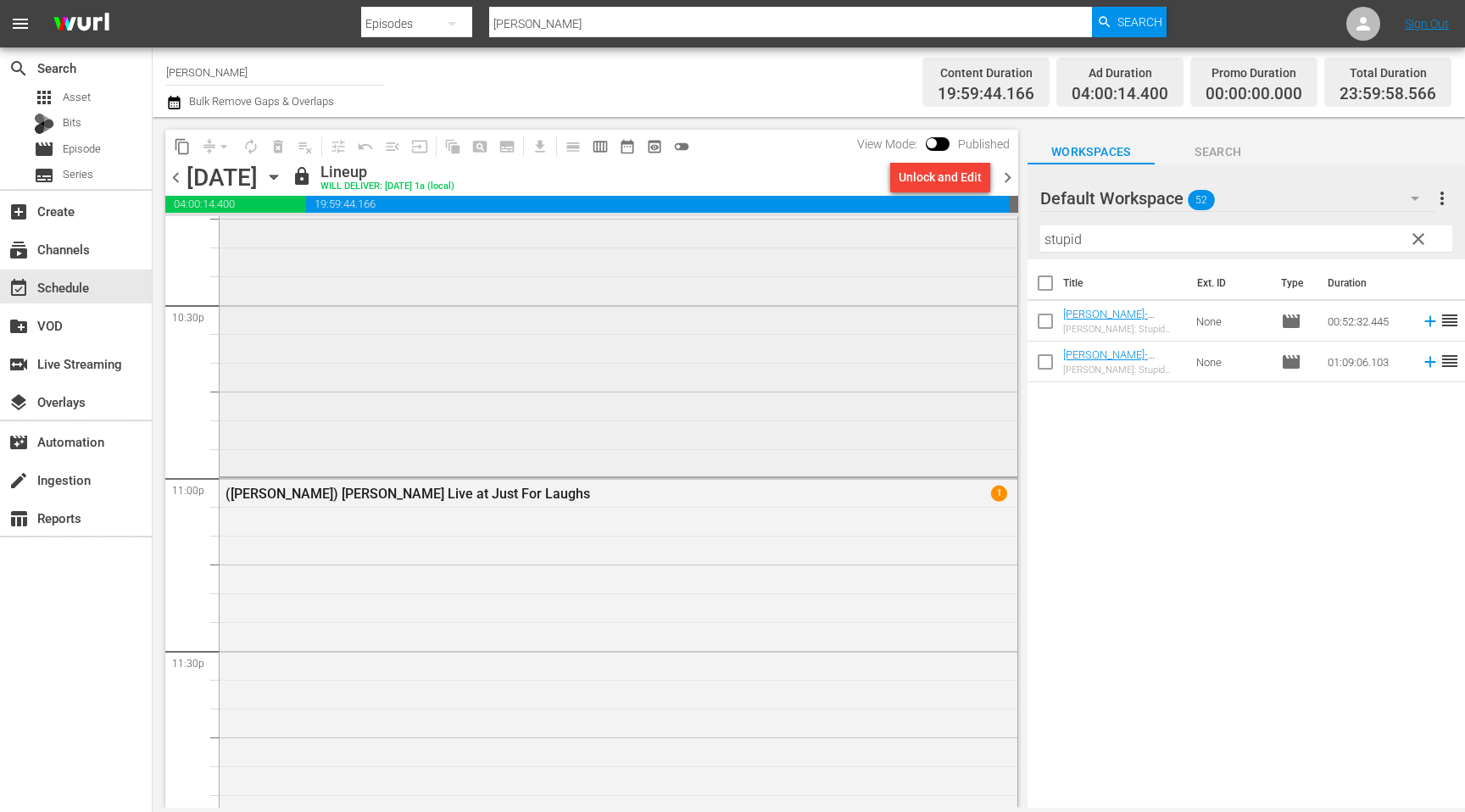
scroll to position [7724, 0]
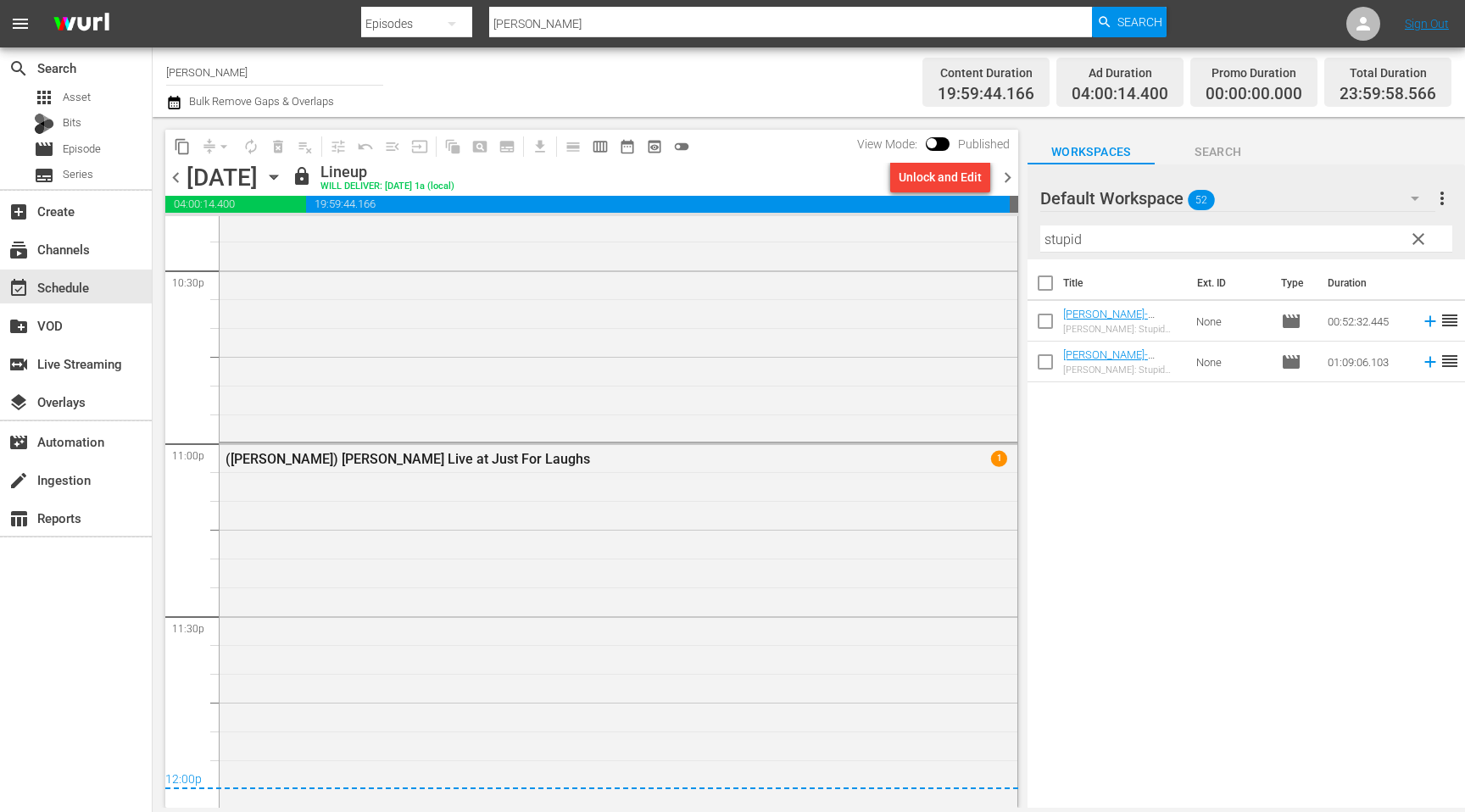
click at [1003, 173] on span "chevron_right" at bounding box center [1007, 178] width 21 height 21
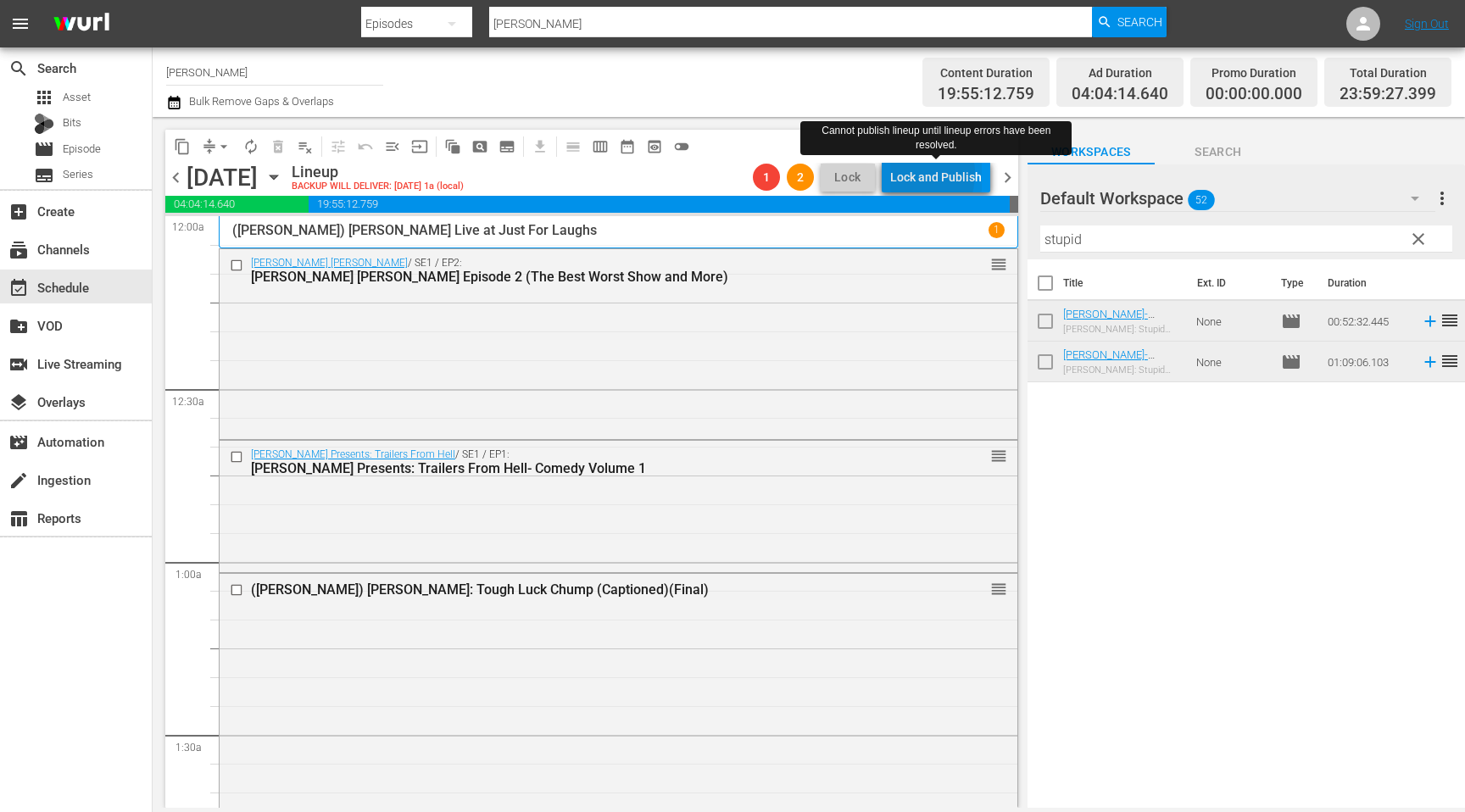
click at [913, 173] on div "Lock and Publish" at bounding box center [936, 178] width 92 height 31
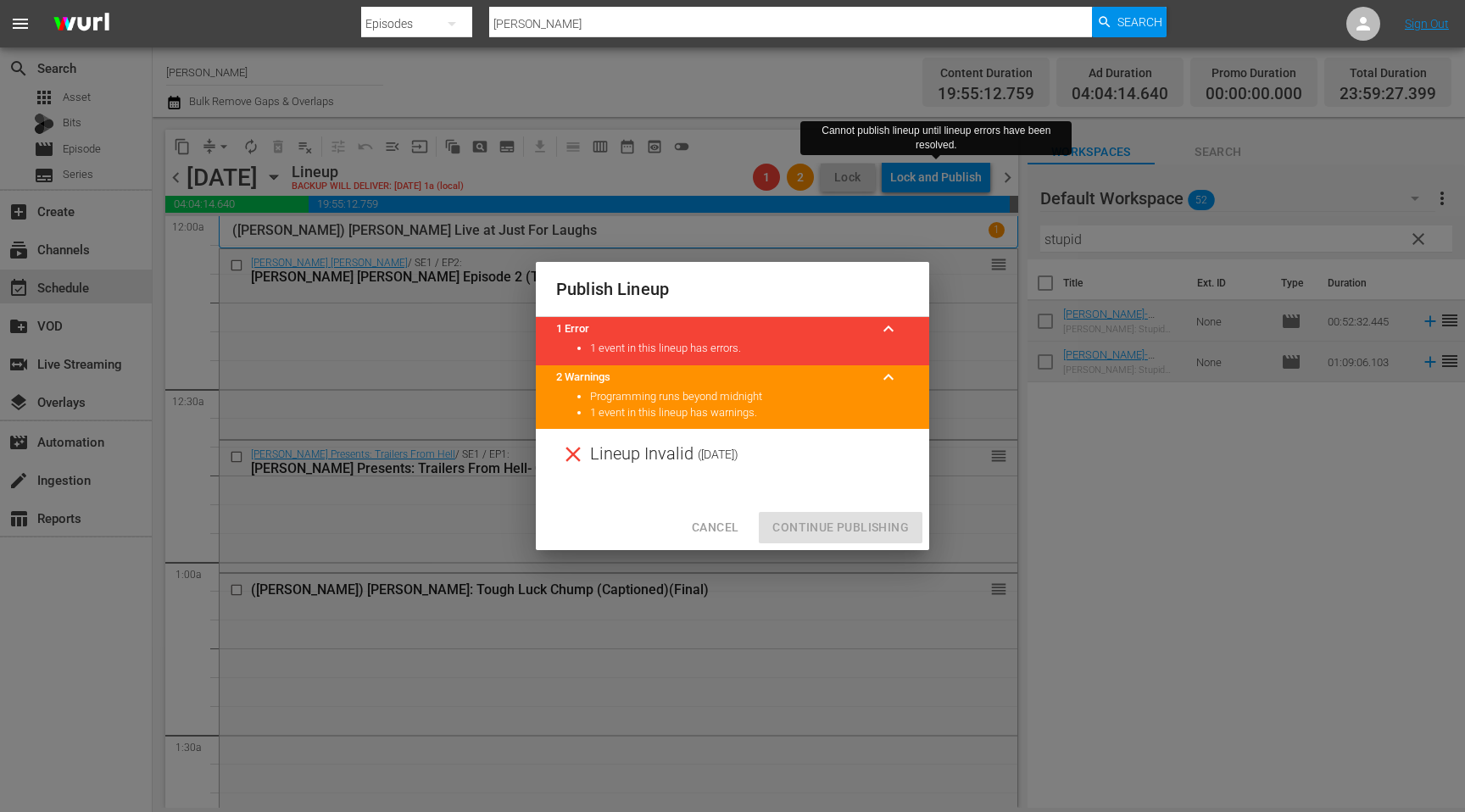
click at [742, 527] on button "Cancel" at bounding box center [715, 527] width 74 height 31
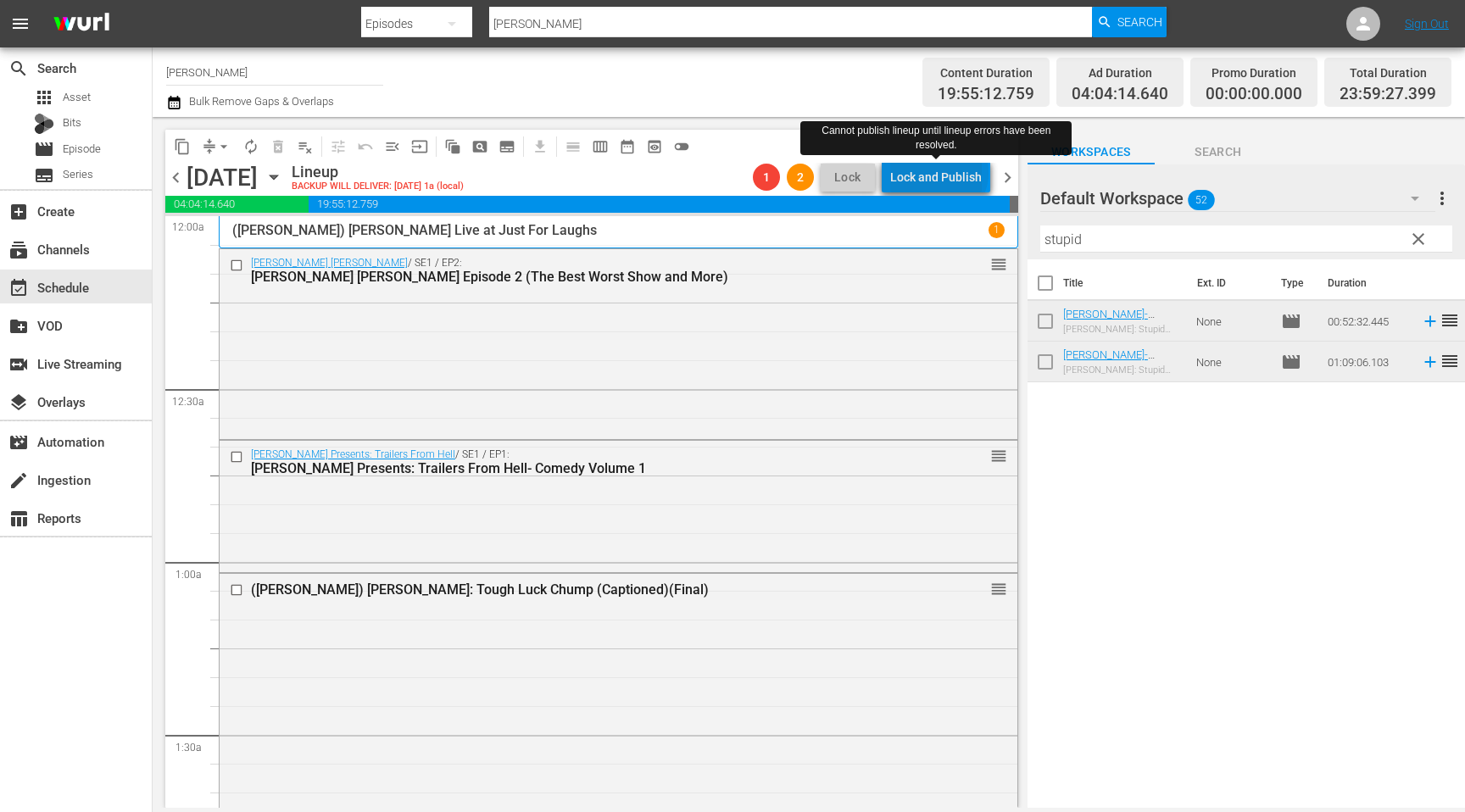
click at [942, 173] on div "Lock and Publish" at bounding box center [936, 178] width 92 height 31
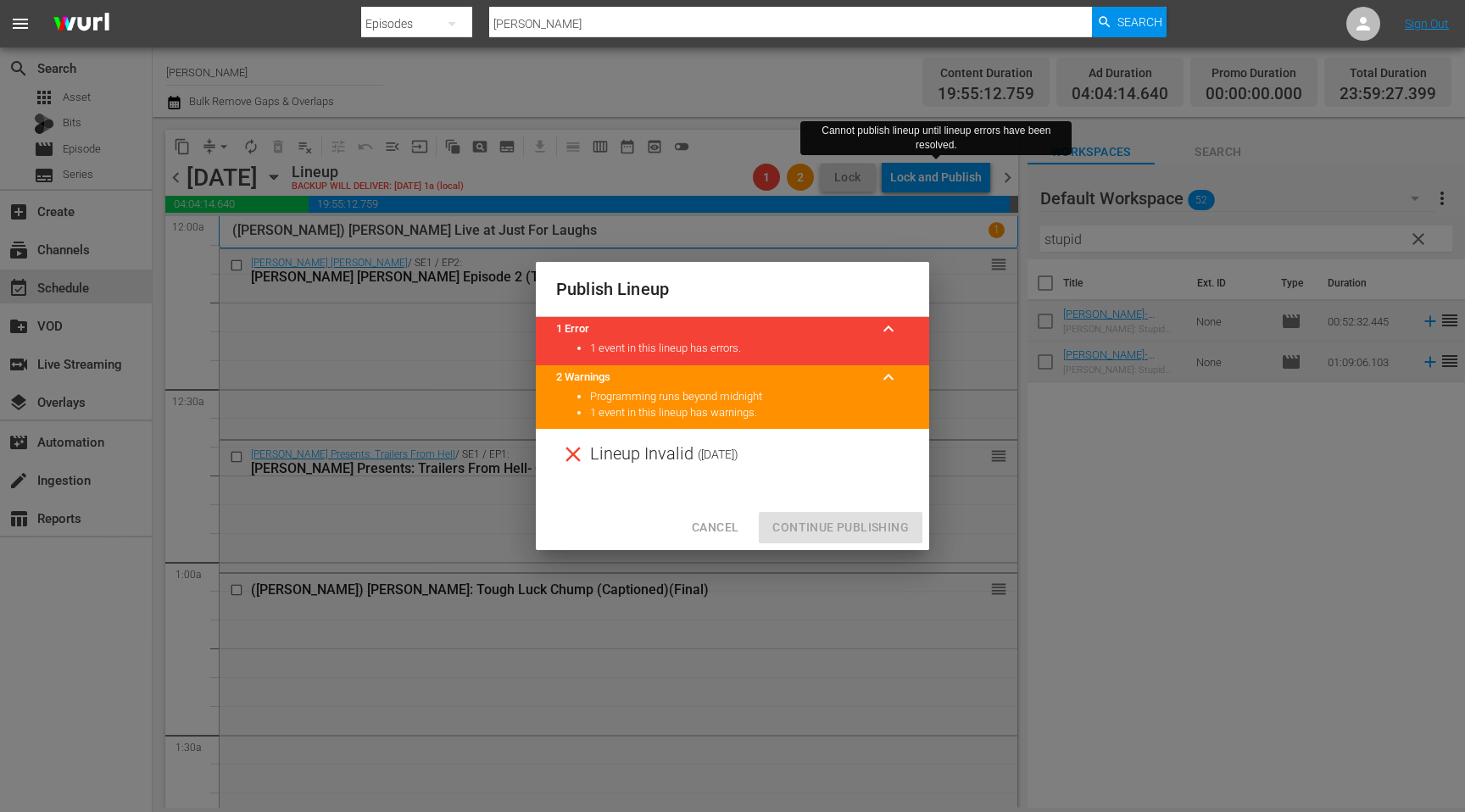
click at [711, 529] on span "Cancel" at bounding box center [715, 527] width 47 height 21
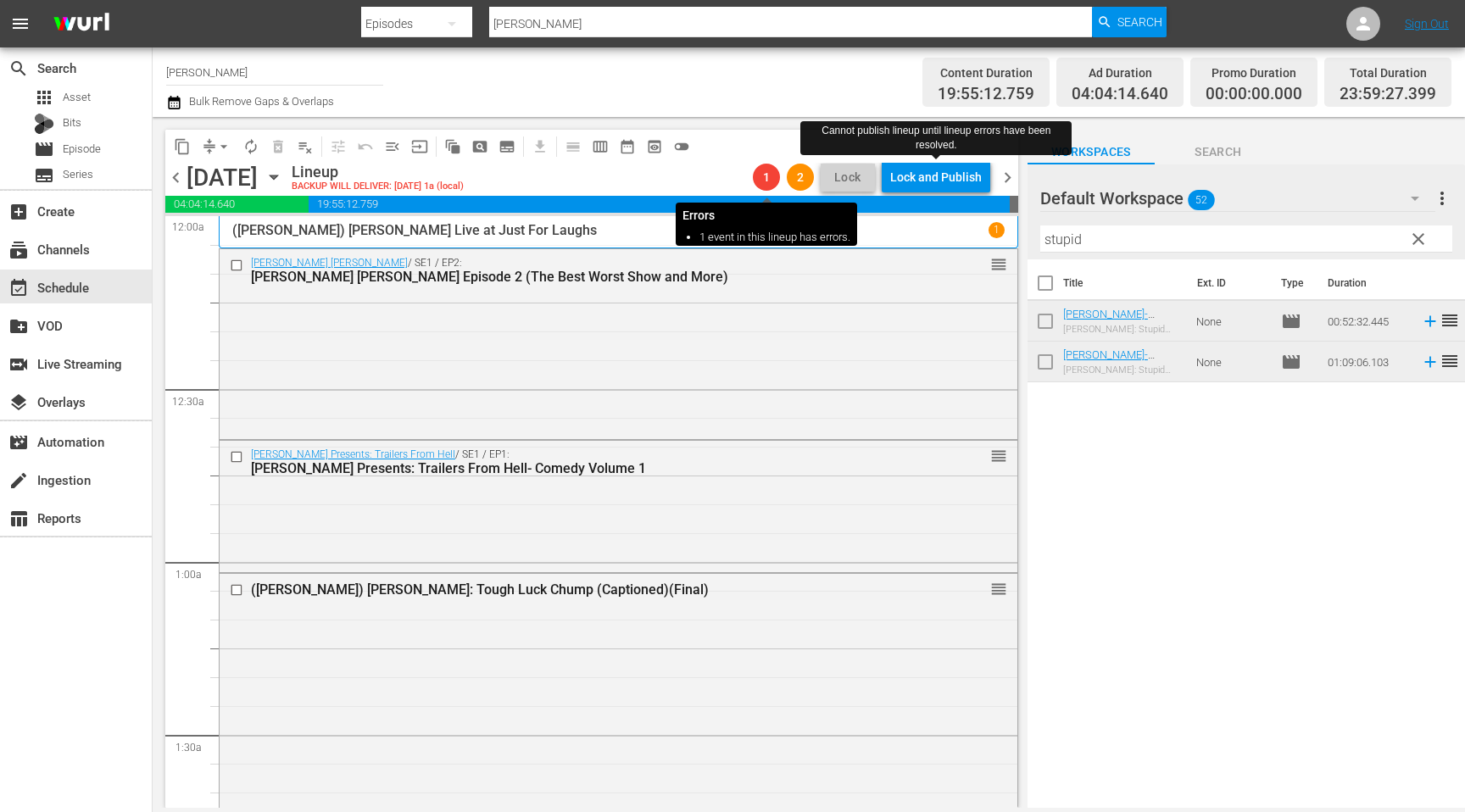
click at [766, 179] on span "1" at bounding box center [766, 178] width 27 height 14
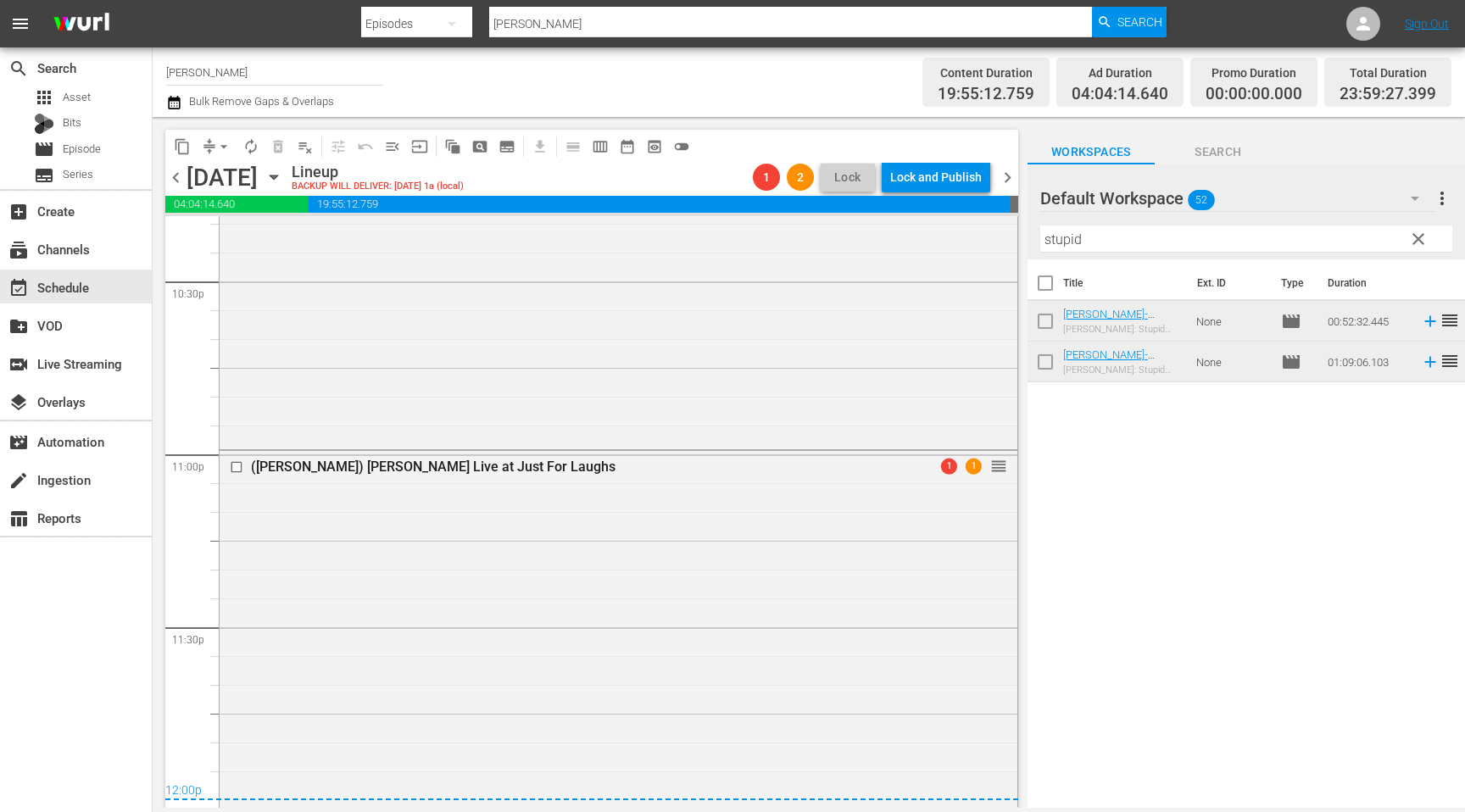
scroll to position [7734, 0]
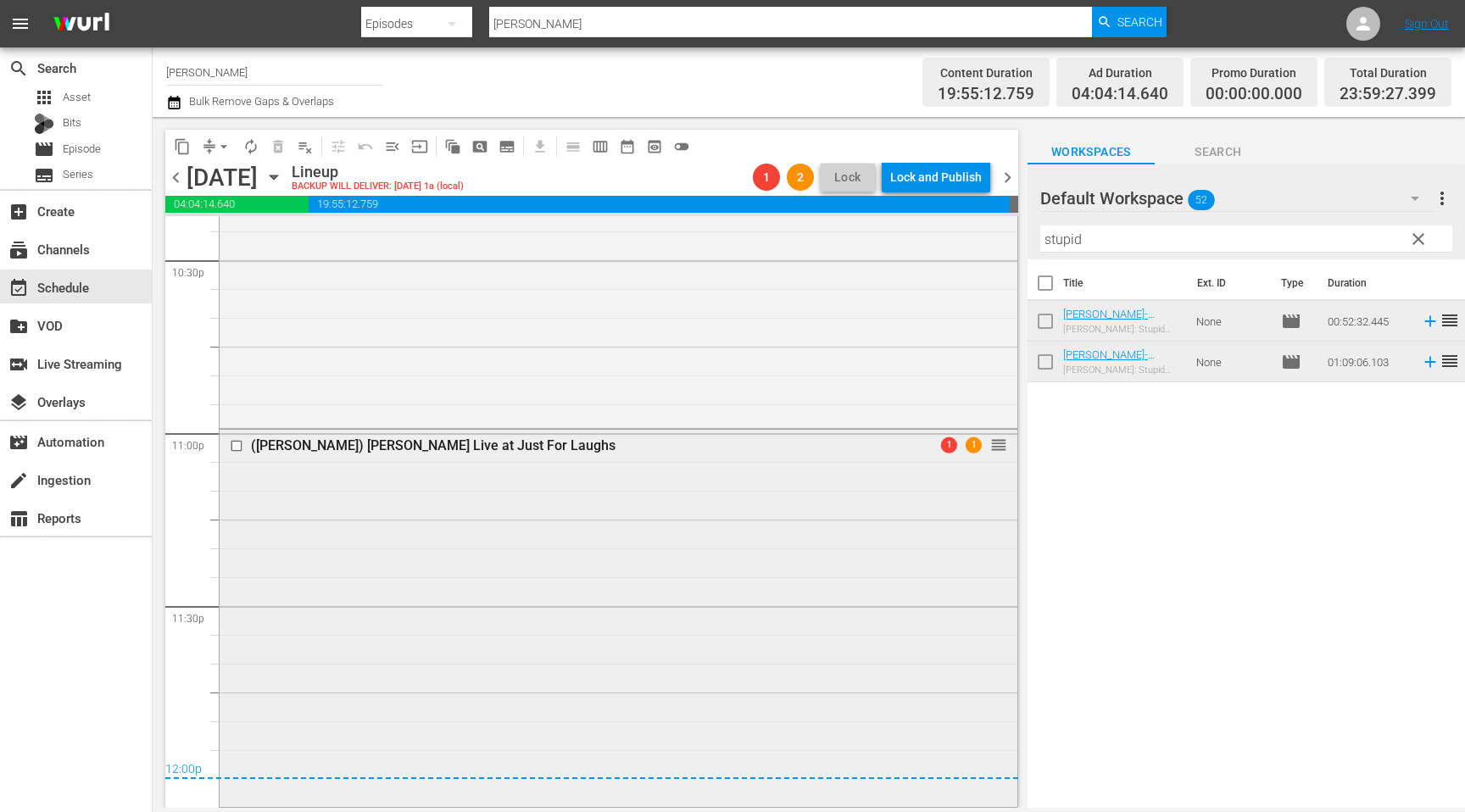
click at [832, 493] on div "([PERSON_NAME]) [PERSON_NAME] Live at Just For Laughs 1 1 reorder" at bounding box center [618, 617] width 798 height 374
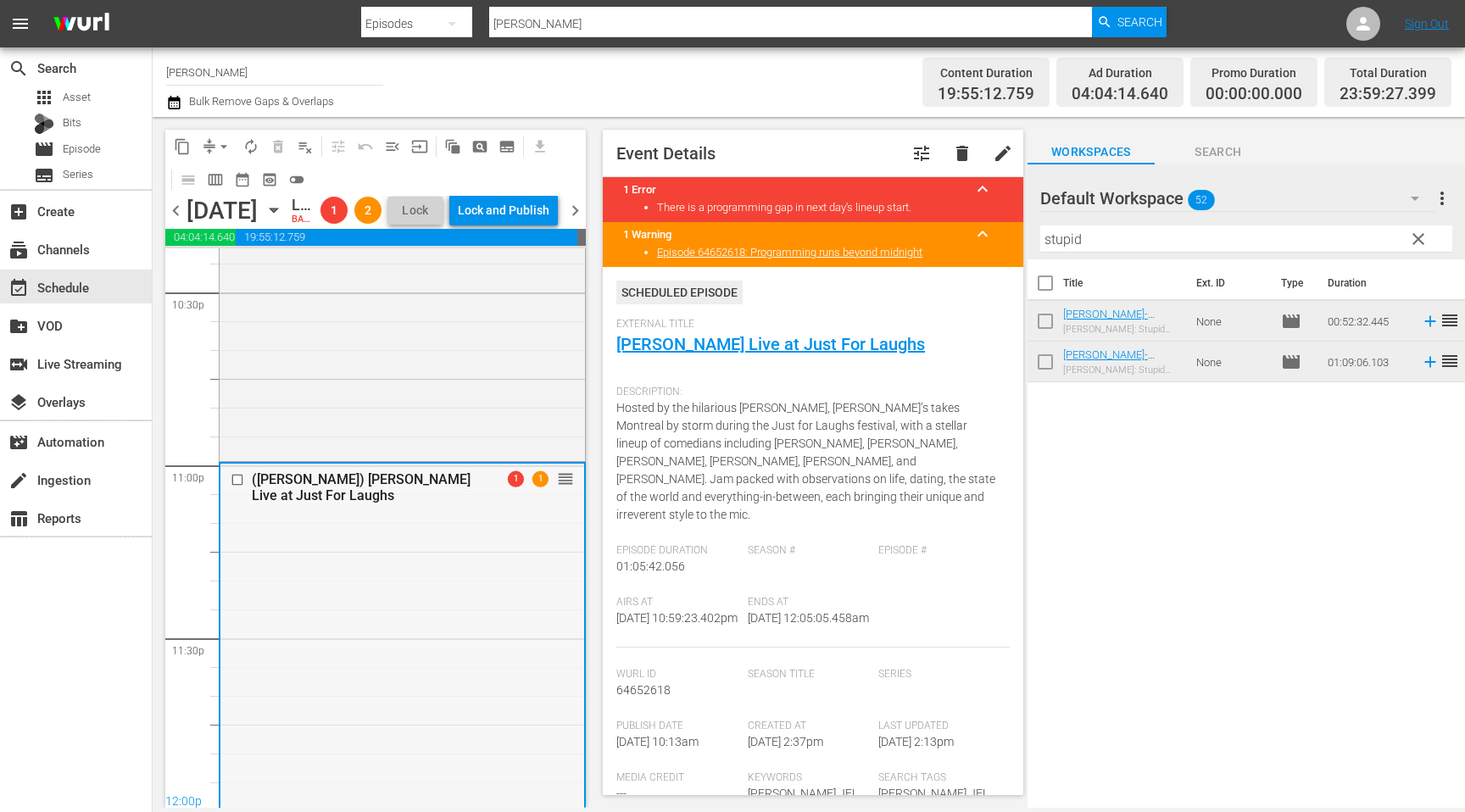
scroll to position [7793, 0]
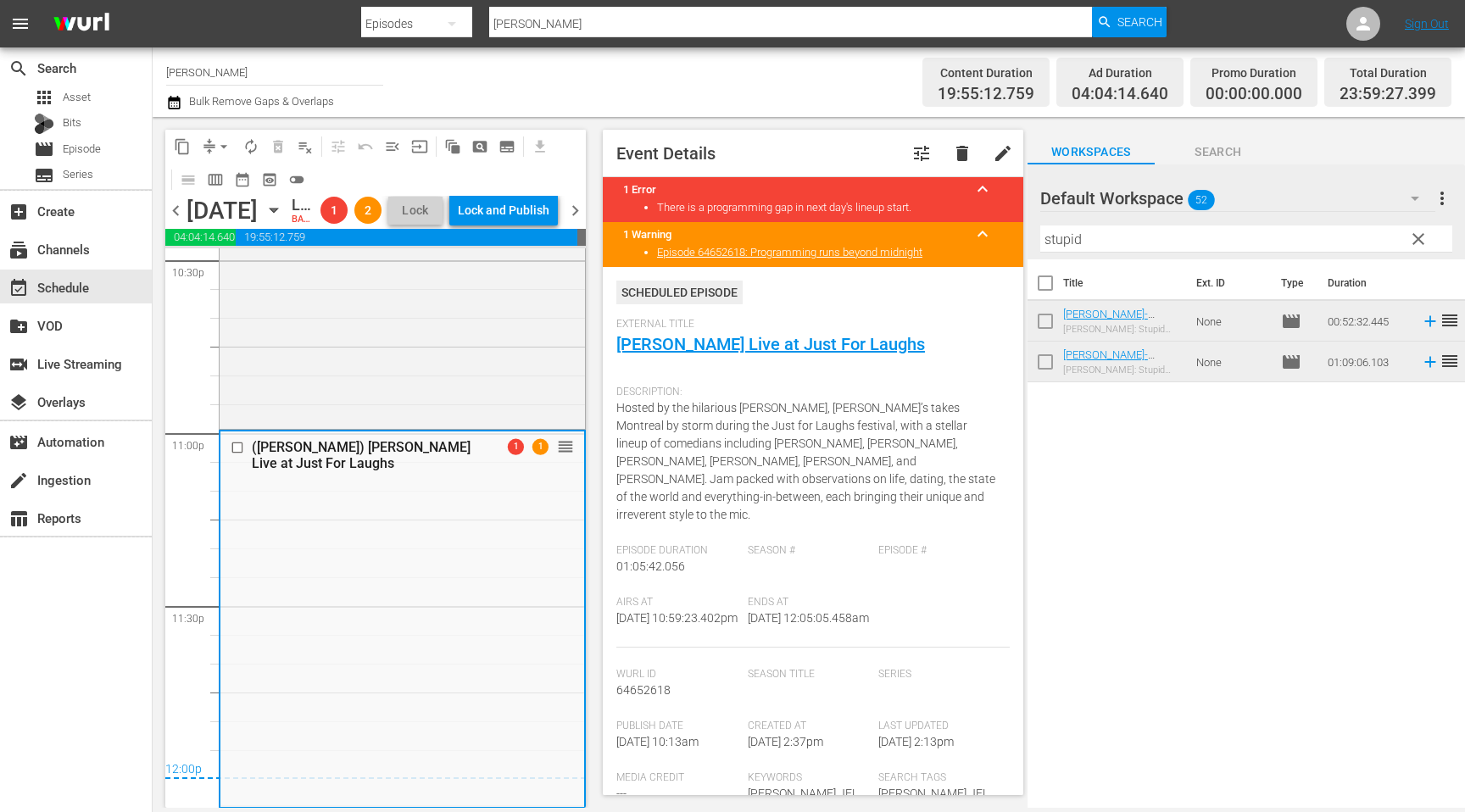
click at [570, 221] on span "chevron_right" at bounding box center [574, 210] width 21 height 21
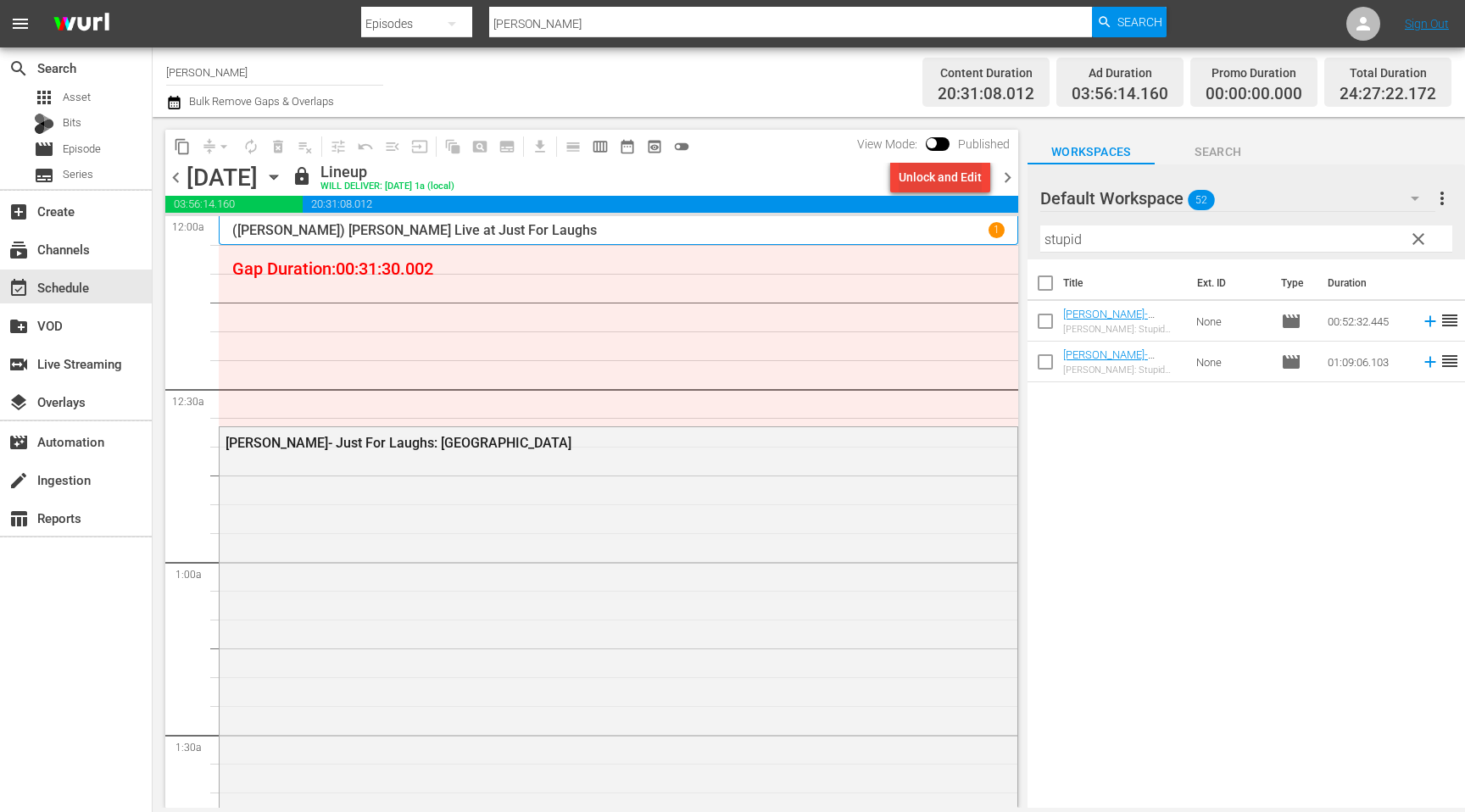
click at [922, 184] on div "Unlock and Edit" at bounding box center [940, 178] width 83 height 31
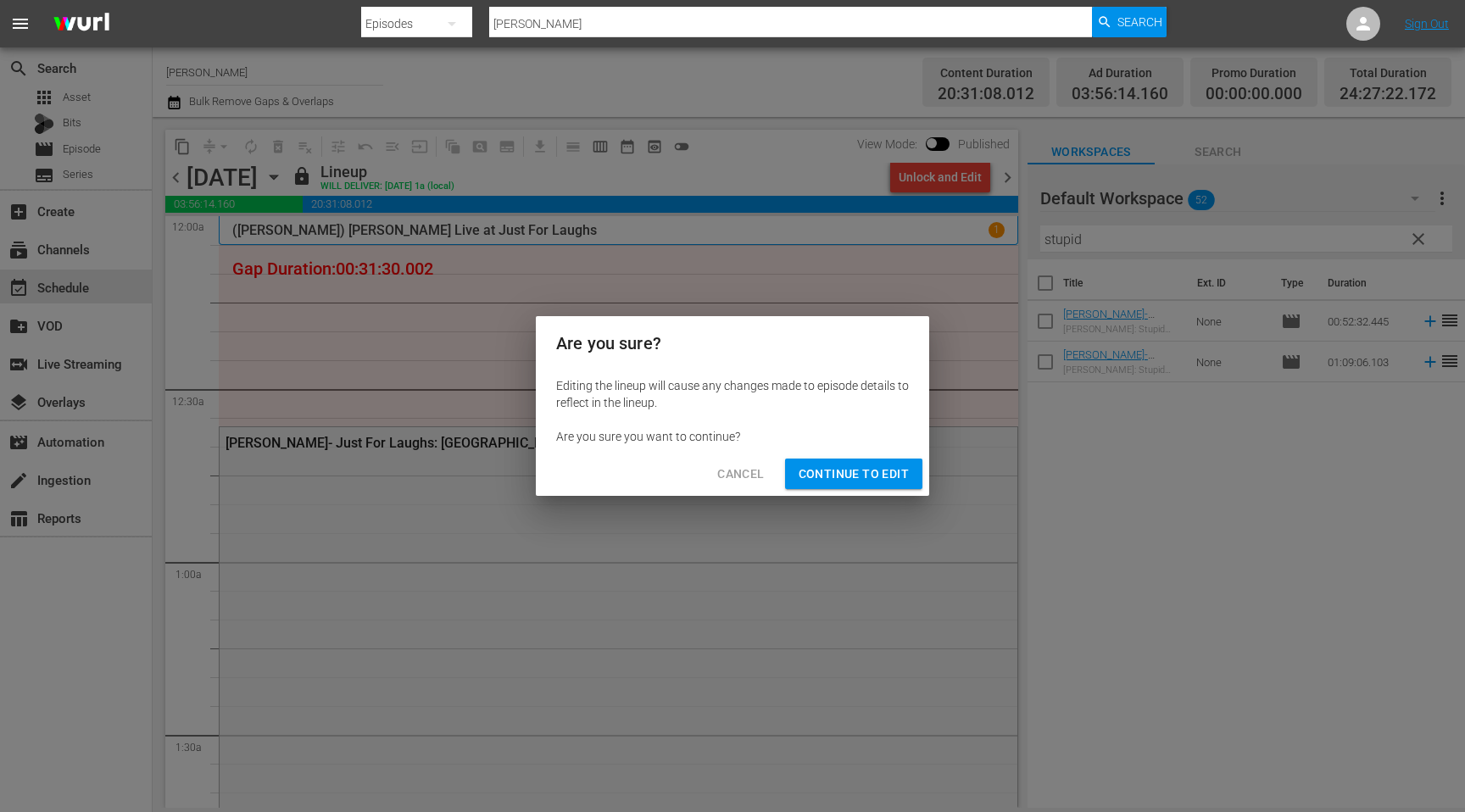
click at [899, 482] on span "Continue to Edit" at bounding box center [854, 474] width 110 height 21
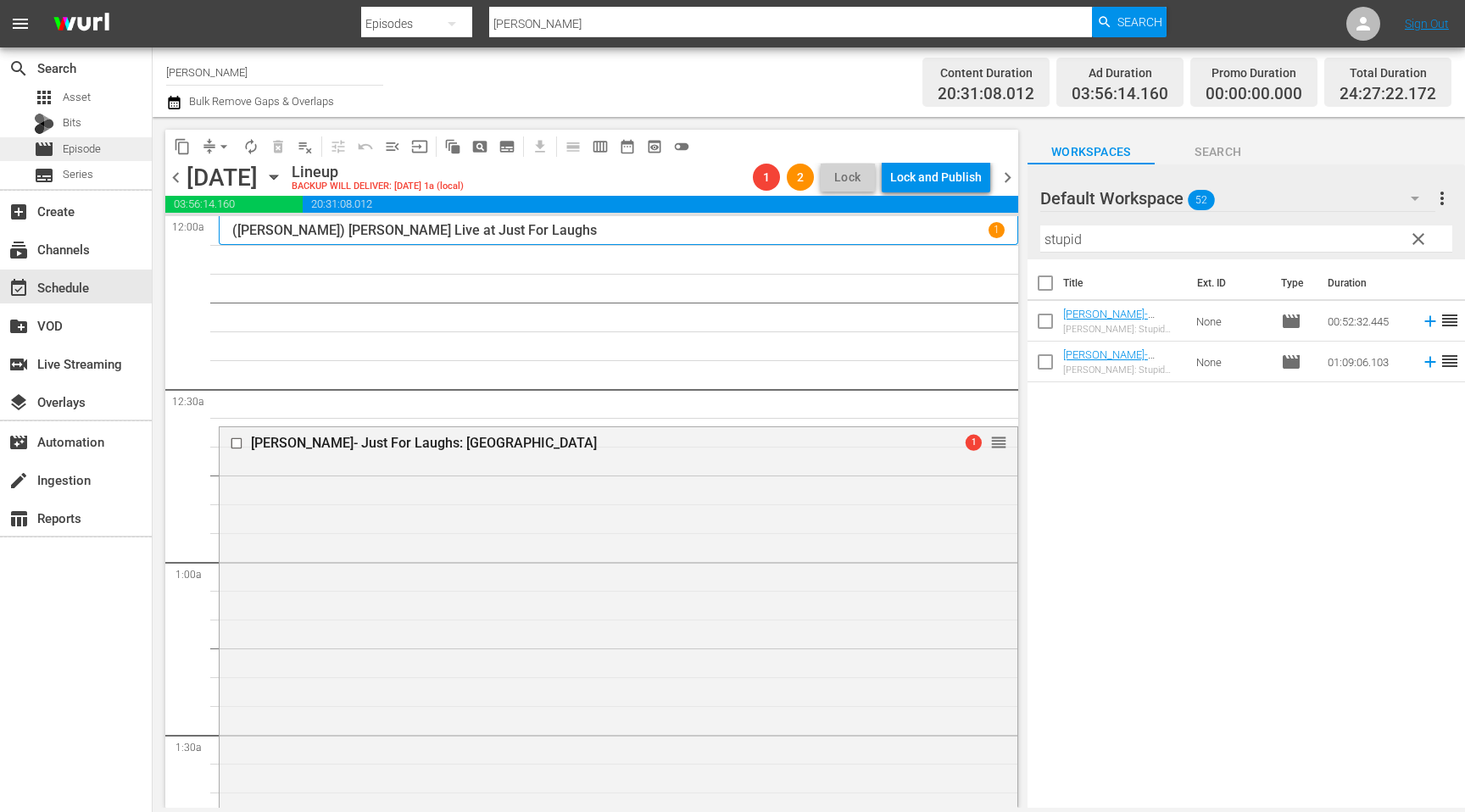
click at [82, 155] on span "Episode" at bounding box center [82, 149] width 38 height 17
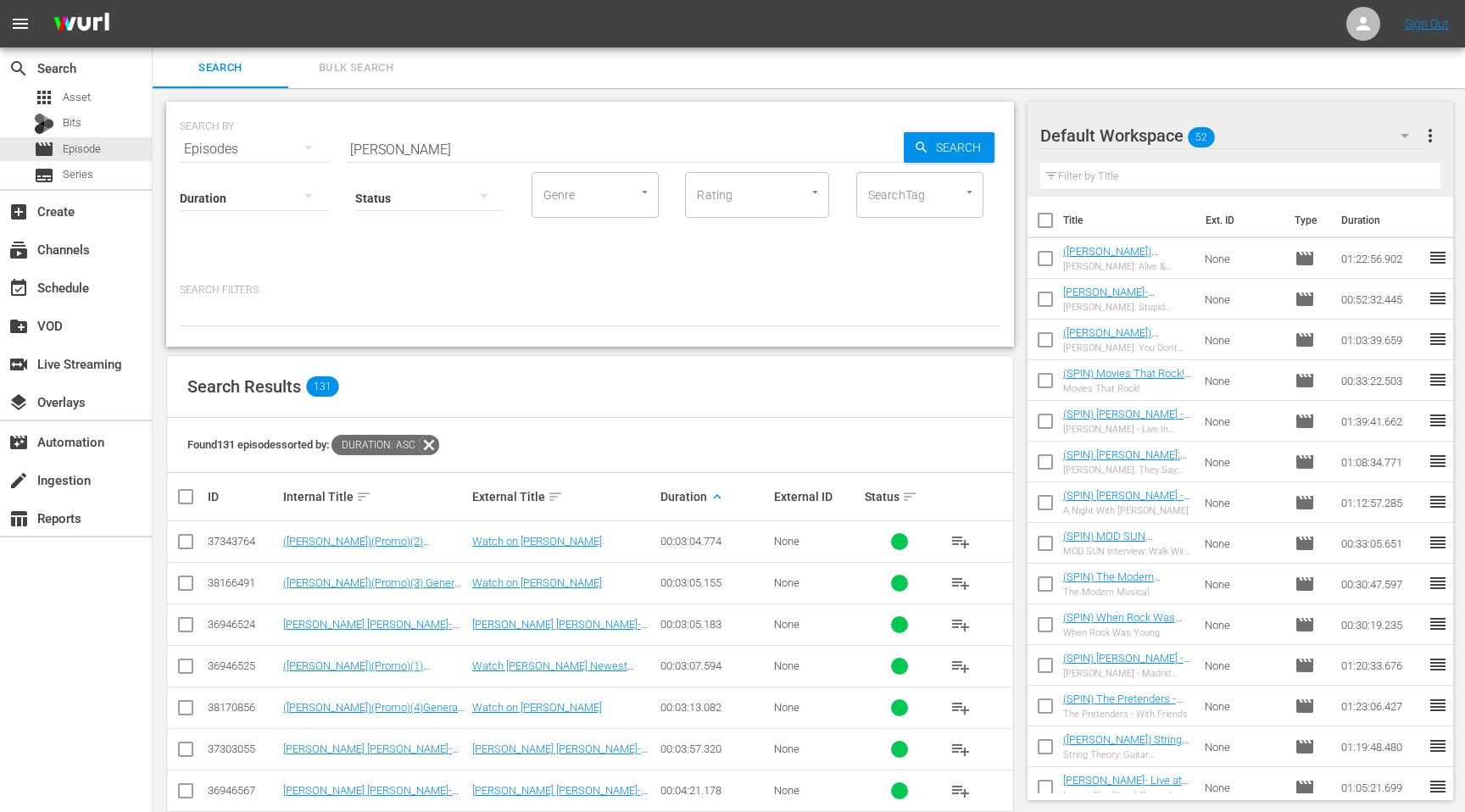
click at [1374, 221] on th "Duration" at bounding box center [1382, 220] width 102 height 48
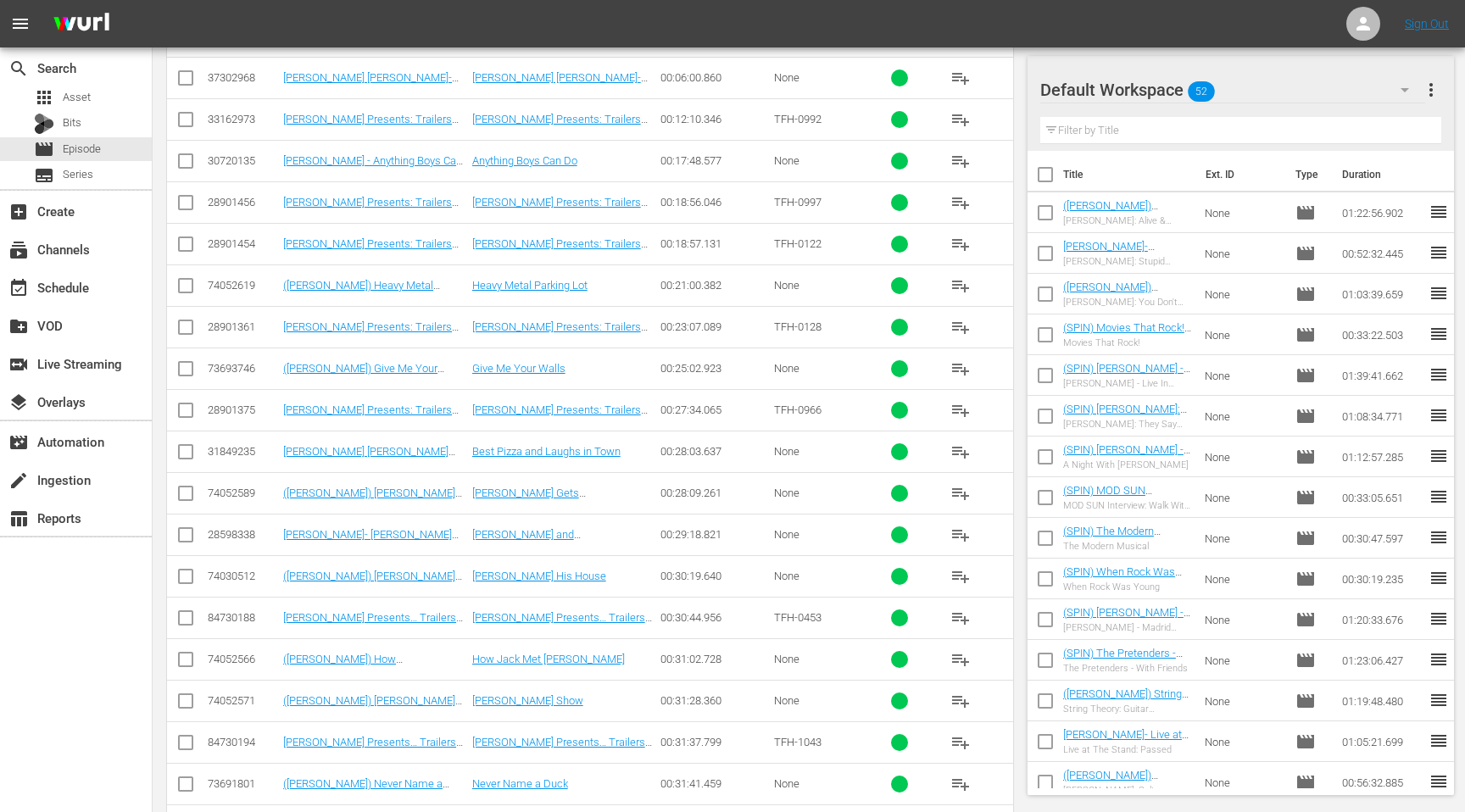
scroll to position [799, 0]
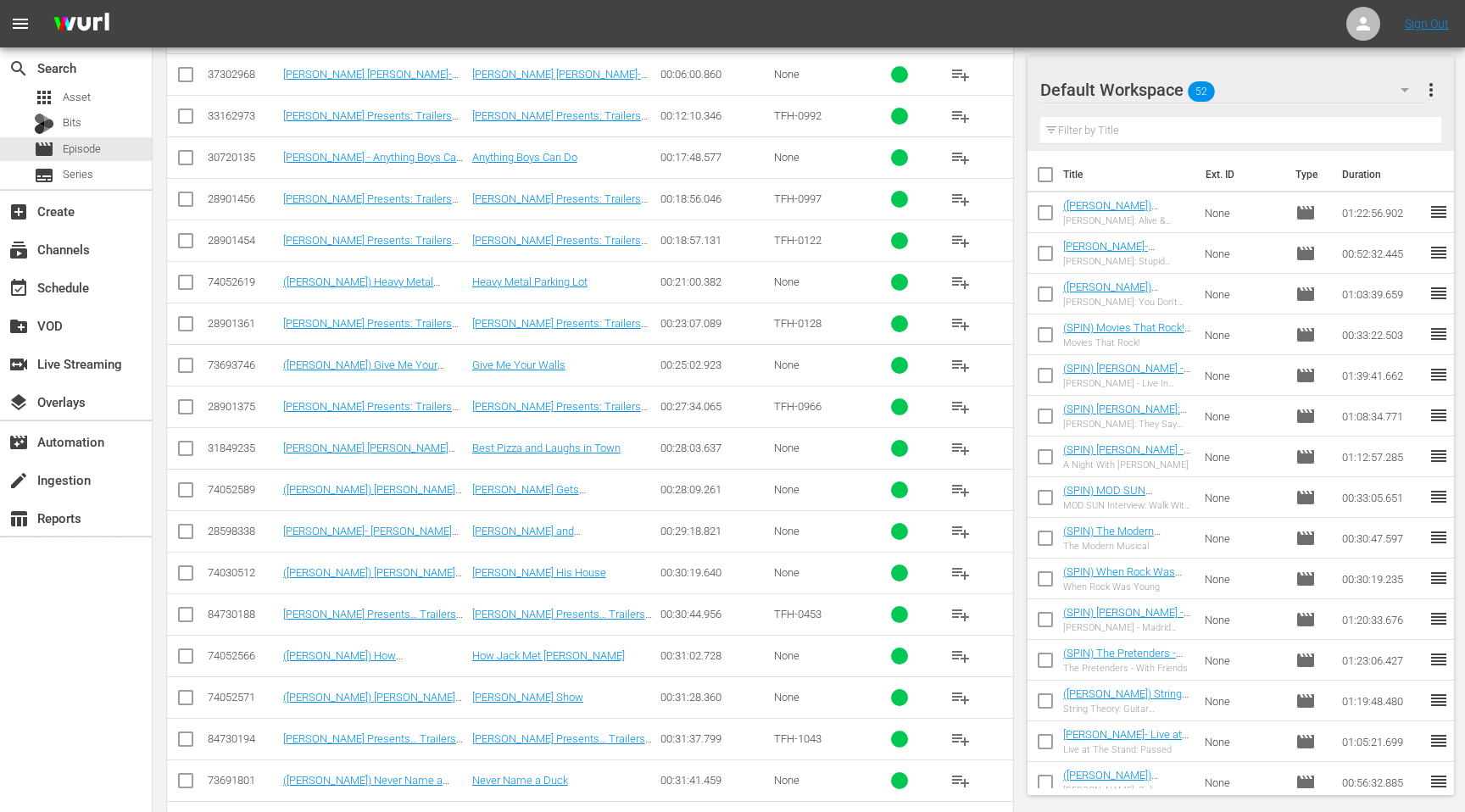
click at [965, 735] on span "playlist_add" at bounding box center [960, 739] width 20 height 20
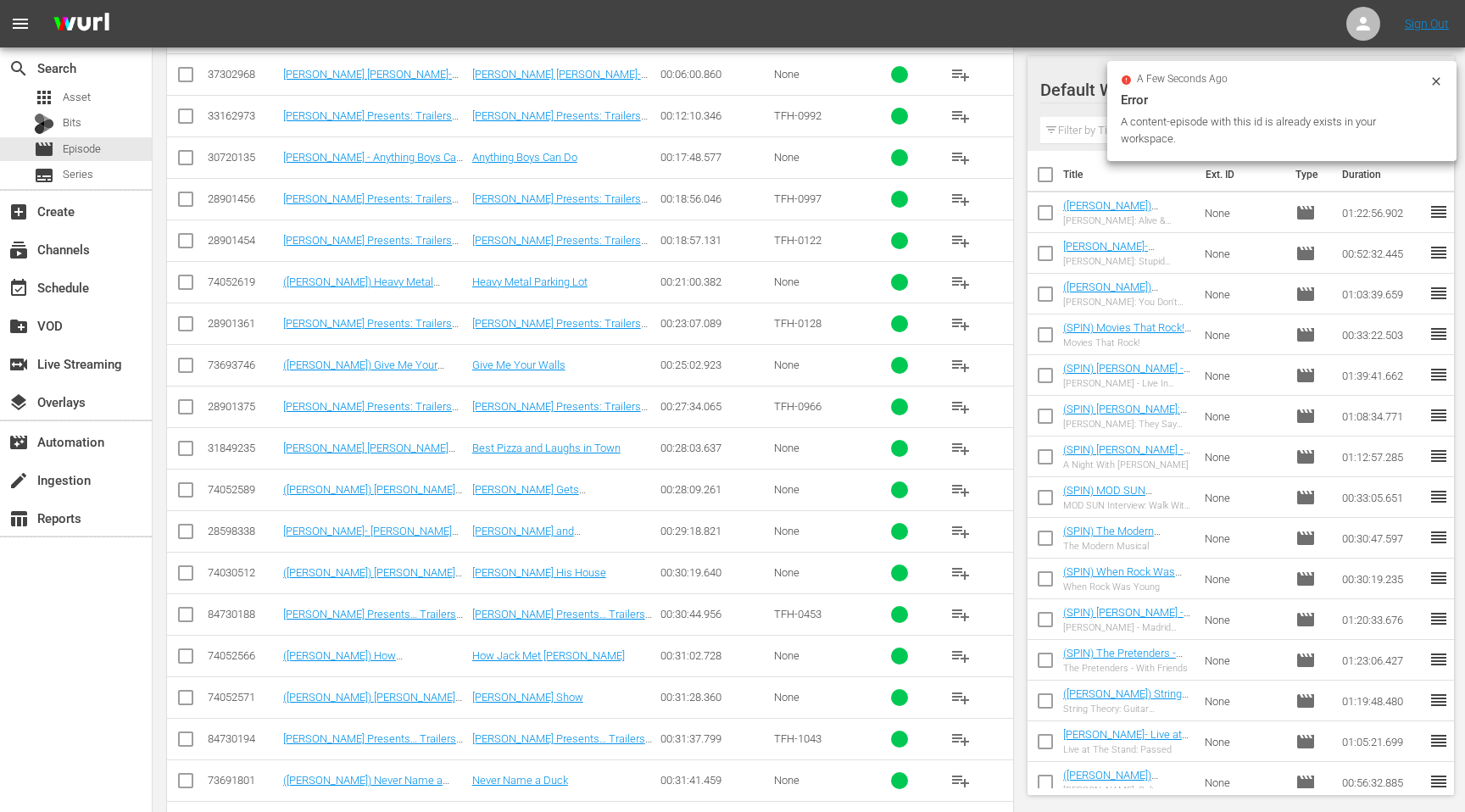
click at [1089, 133] on input "text" at bounding box center [1241, 131] width 401 height 27
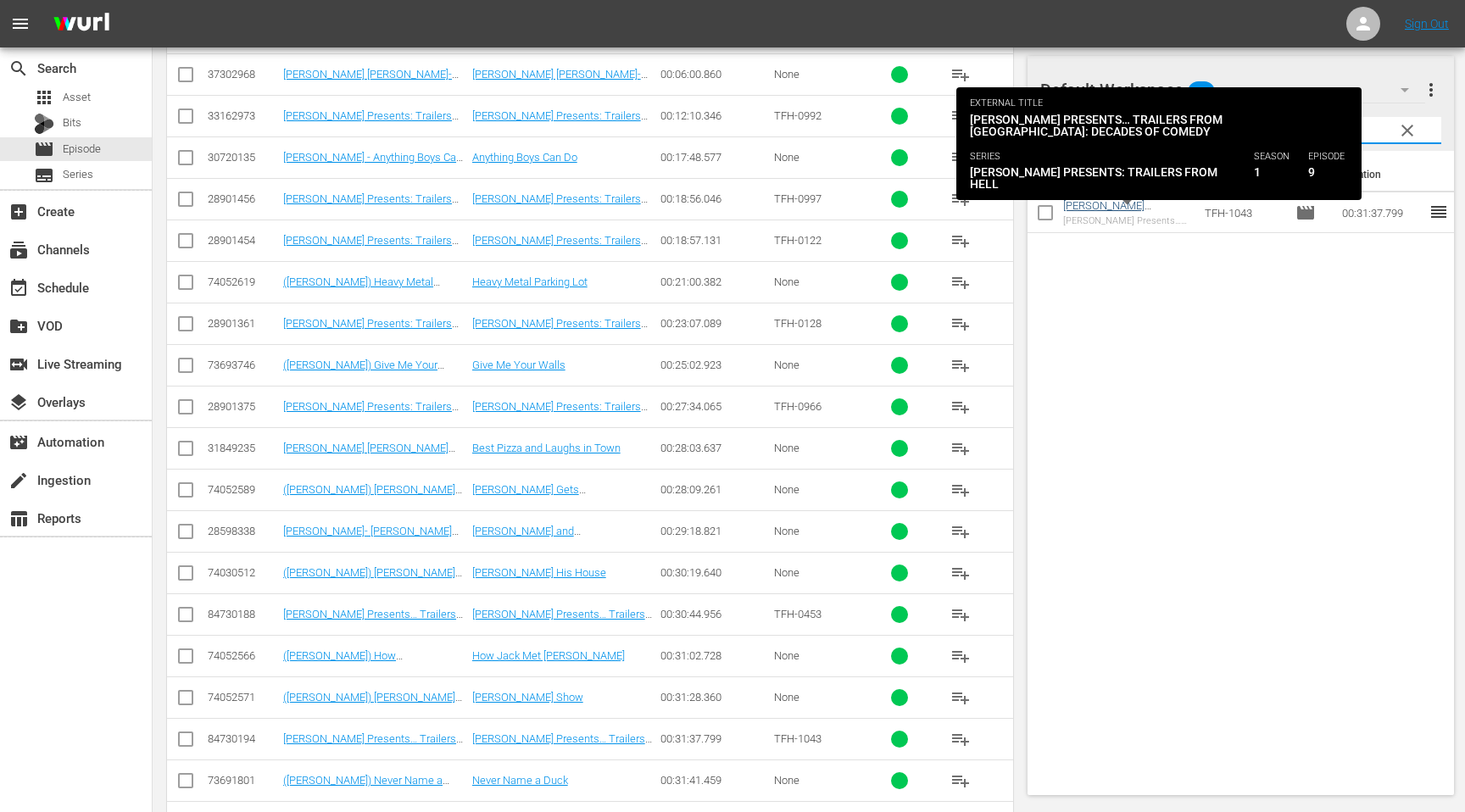
type input "decades"
click at [1115, 205] on link "[PERSON_NAME] Presents… Trailers from [GEOGRAPHIC_DATA]: Decades of Comedy" at bounding box center [1120, 224] width 115 height 51
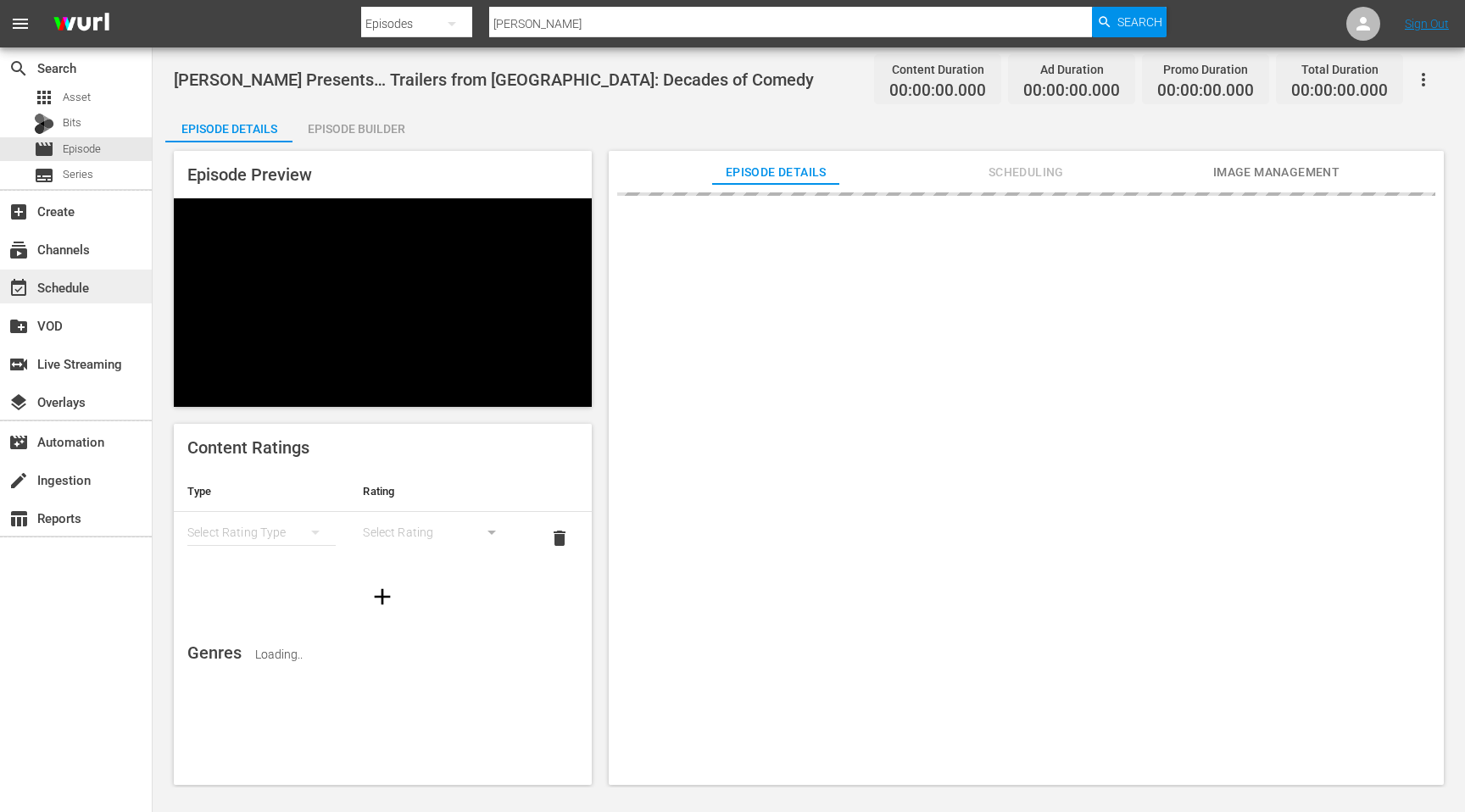
click at [82, 279] on div "event_available Schedule" at bounding box center [48, 285] width 95 height 15
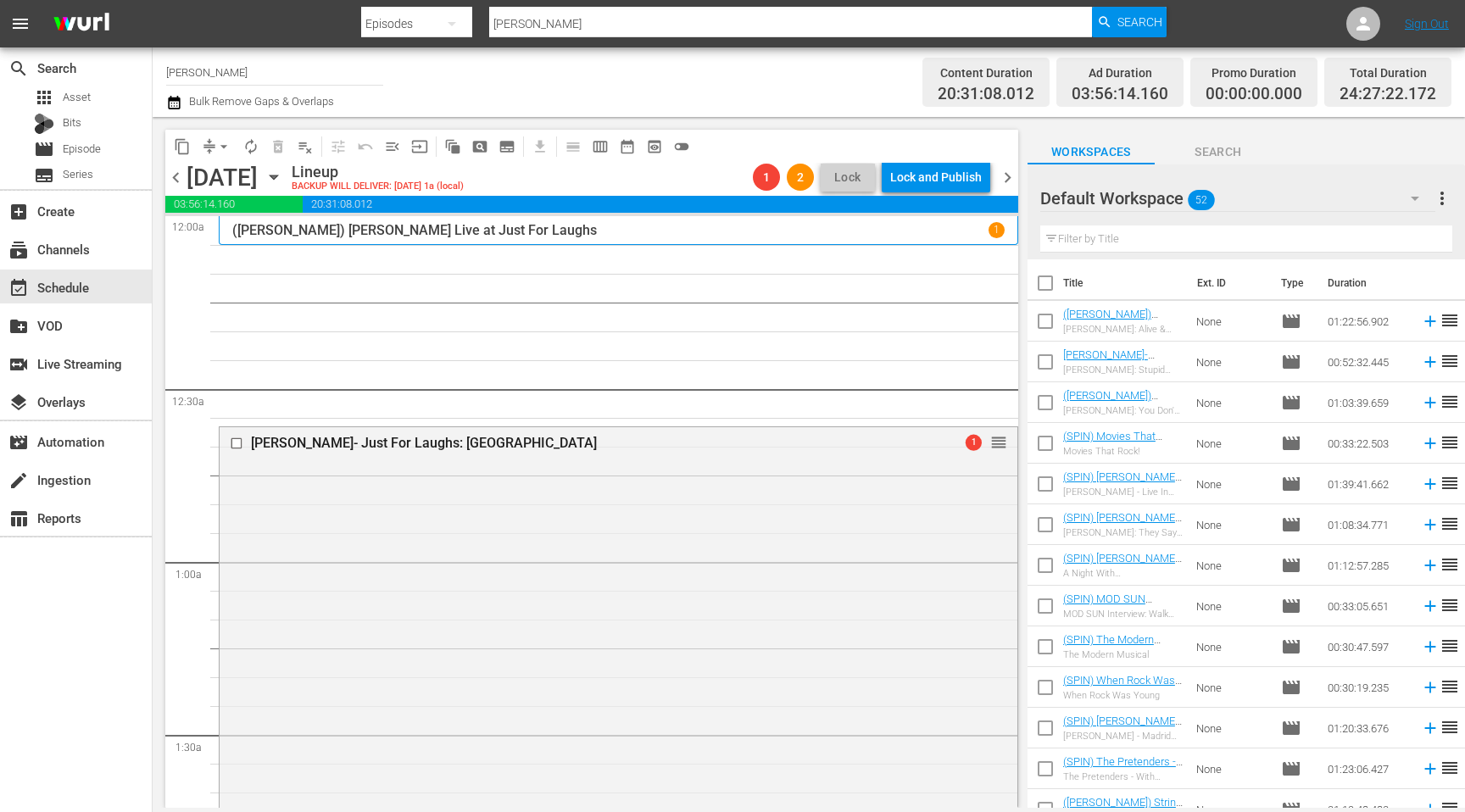
click at [1110, 235] on input "text" at bounding box center [1246, 239] width 412 height 27
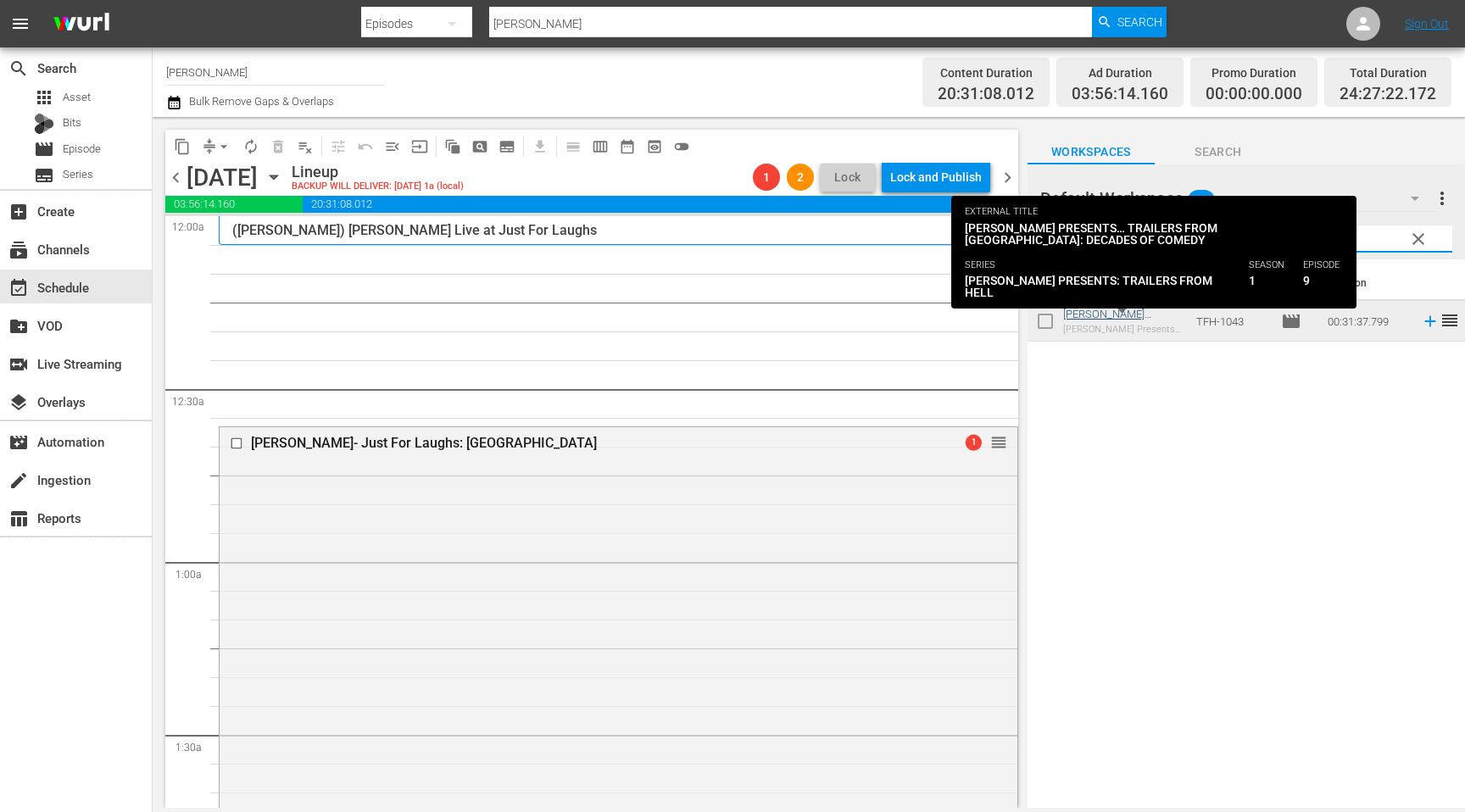
type input "deca"
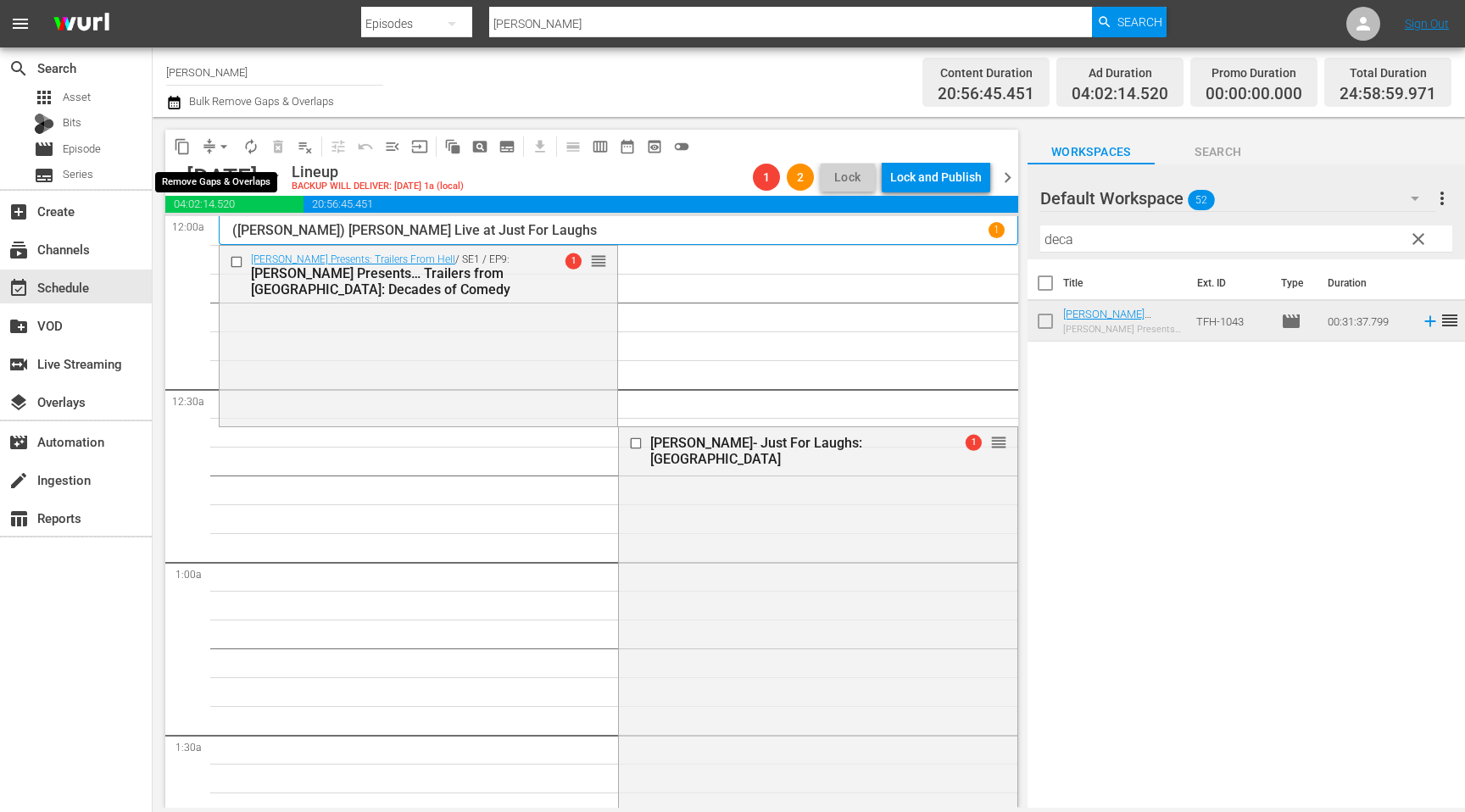
click at [212, 151] on button "arrow_drop_down" at bounding box center [223, 147] width 27 height 27
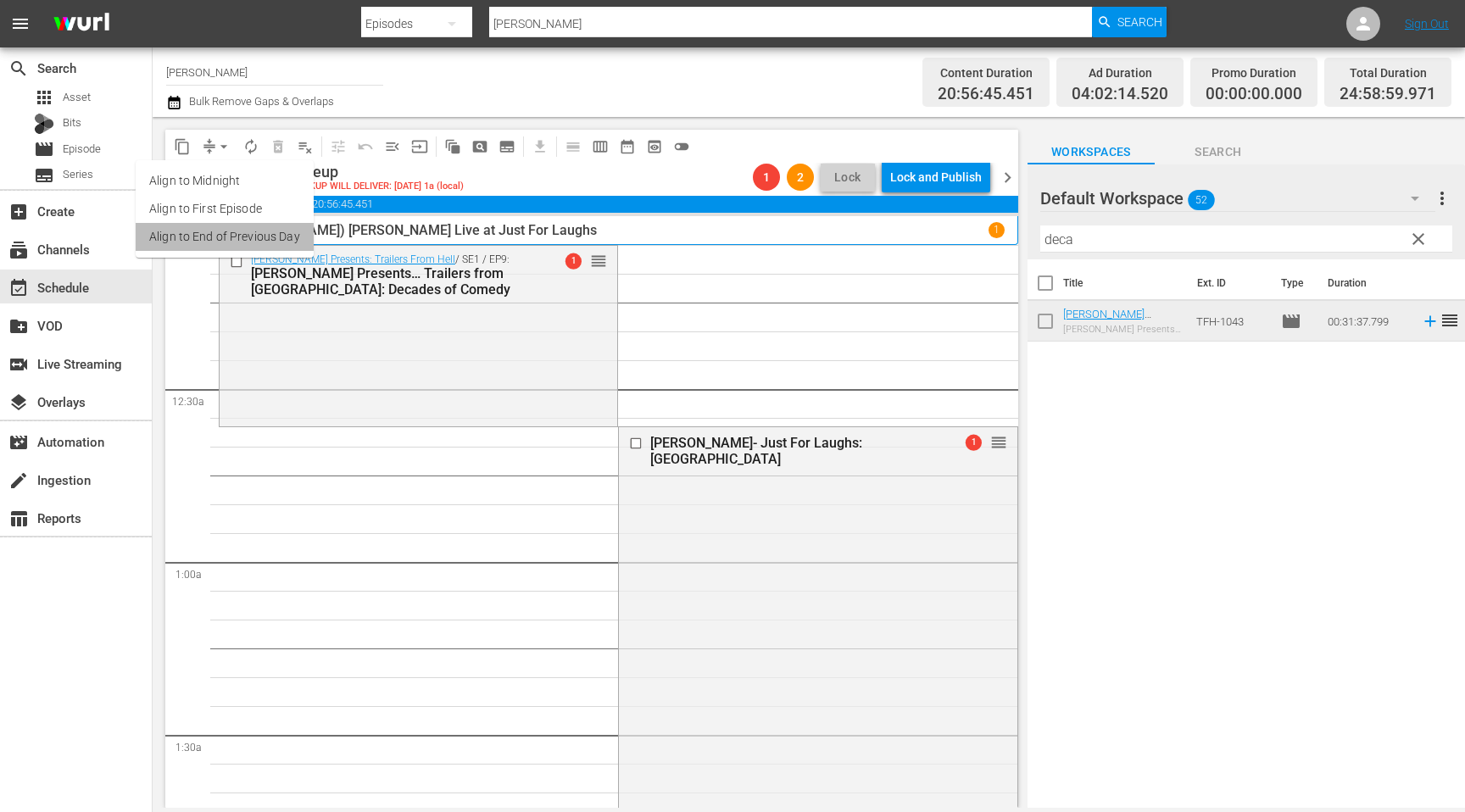
click at [288, 245] on li "Align to End of Previous Day" at bounding box center [224, 236] width 178 height 28
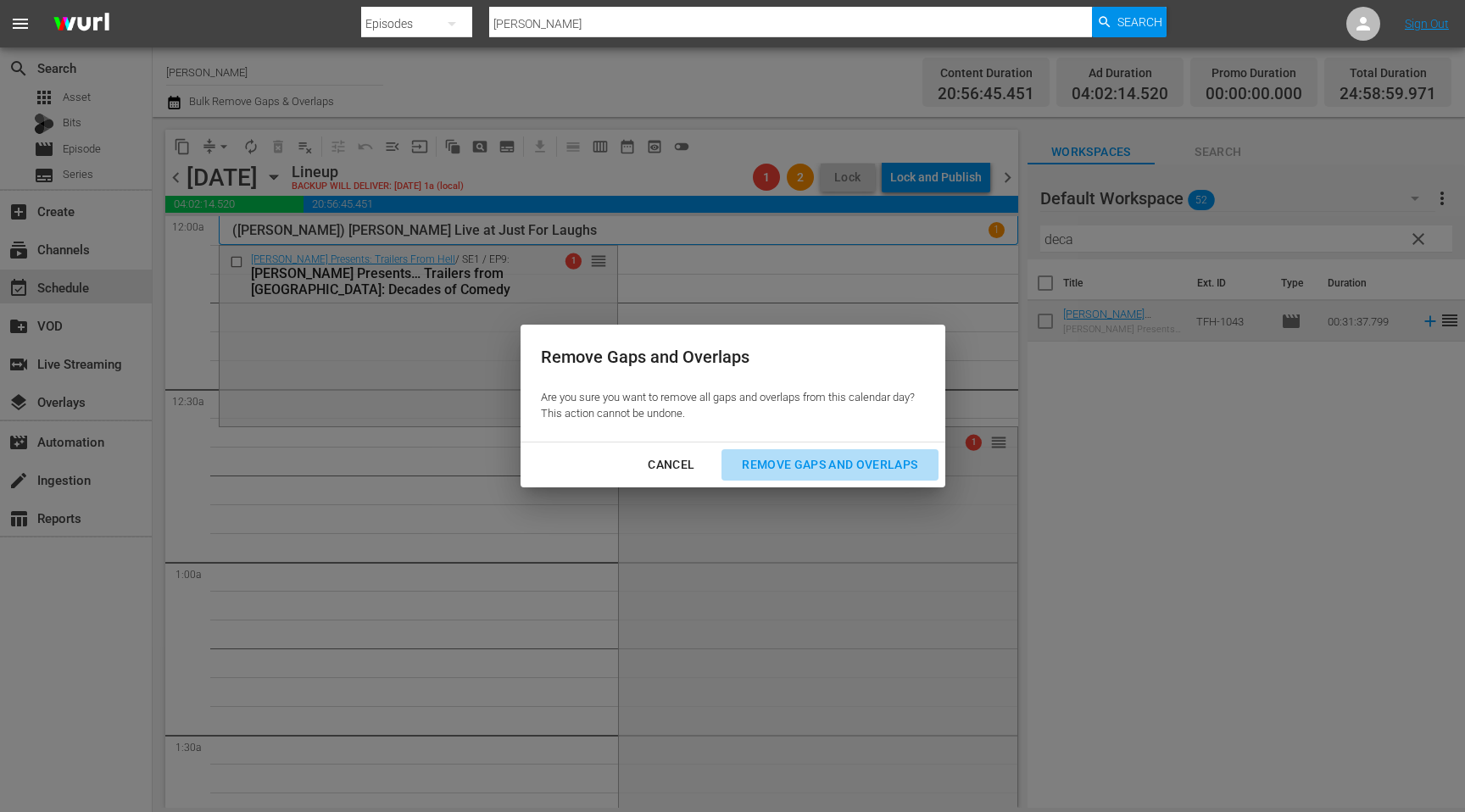
click at [825, 480] on button "Remove Gaps and Overlaps" at bounding box center [829, 465] width 216 height 31
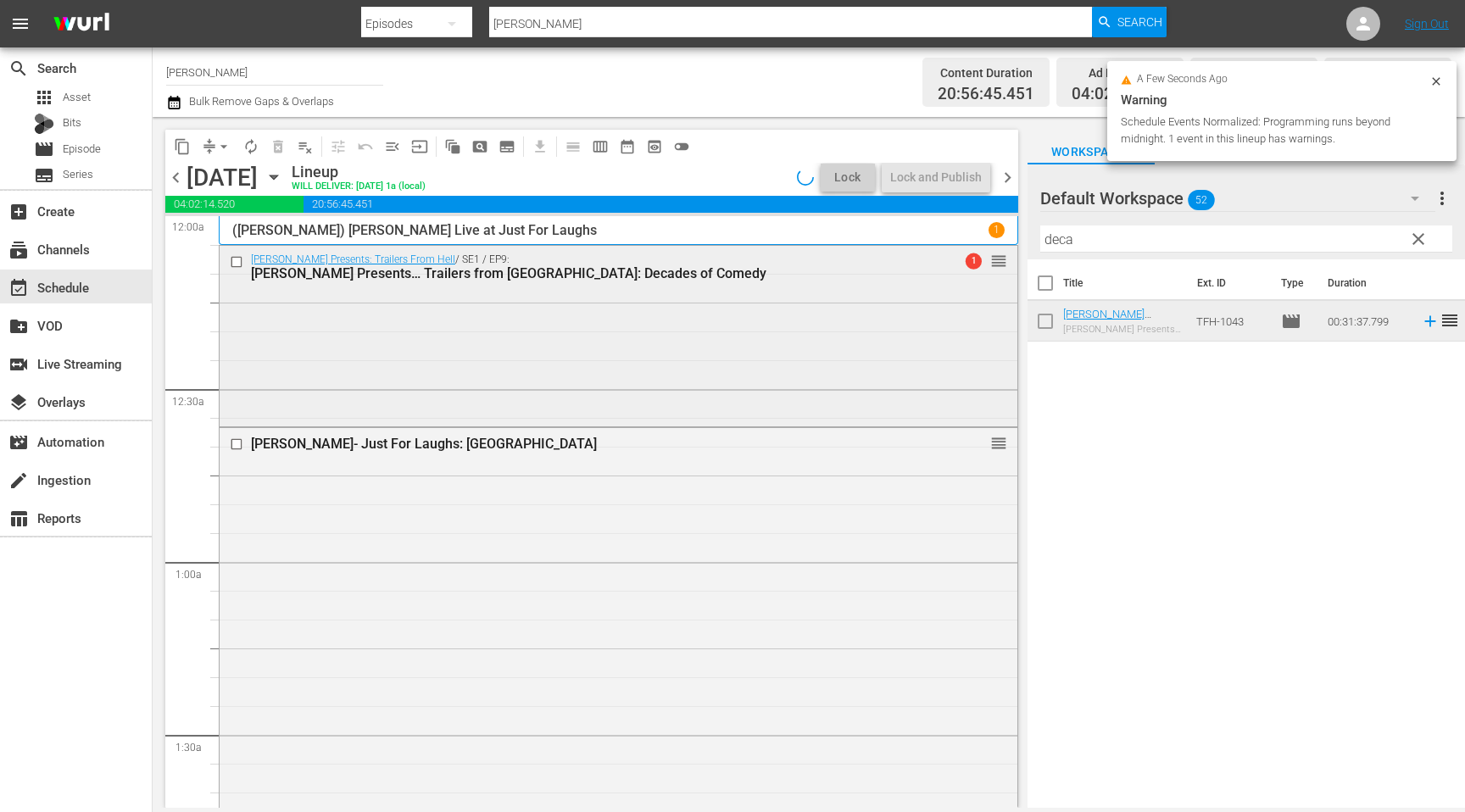
click at [408, 342] on div "[PERSON_NAME] Presents: Trailers From Hell / SE1 / EP9: [PERSON_NAME] Presents……" at bounding box center [618, 334] width 798 height 177
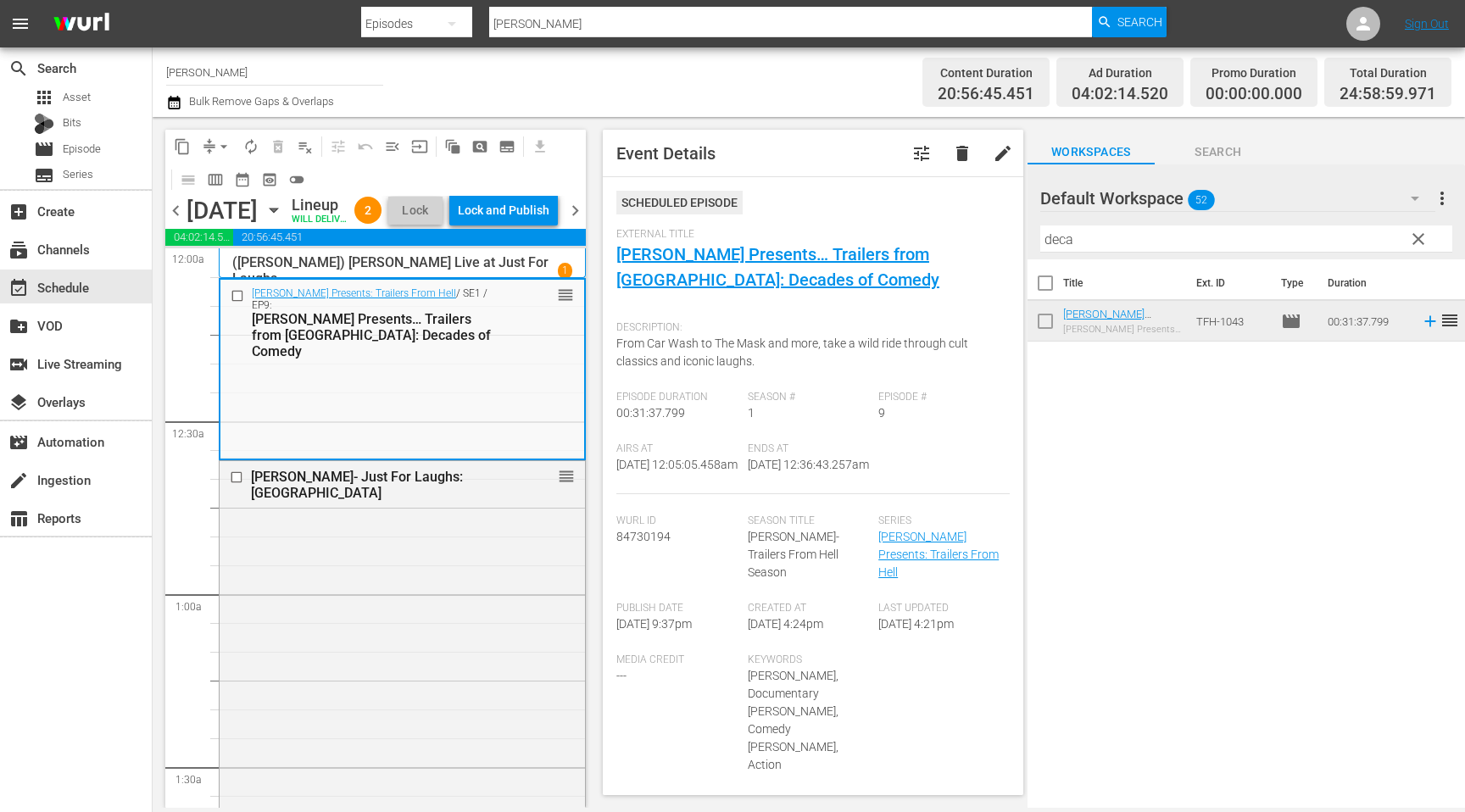
click at [174, 211] on div "chevron_left [DATE] [DATE] Lineup WILL DELIVER: [DATE] 1a (local) 2 Lock Lock a…" at bounding box center [376, 211] width 421 height 33
click at [179, 221] on span "chevron_left" at bounding box center [176, 210] width 21 height 21
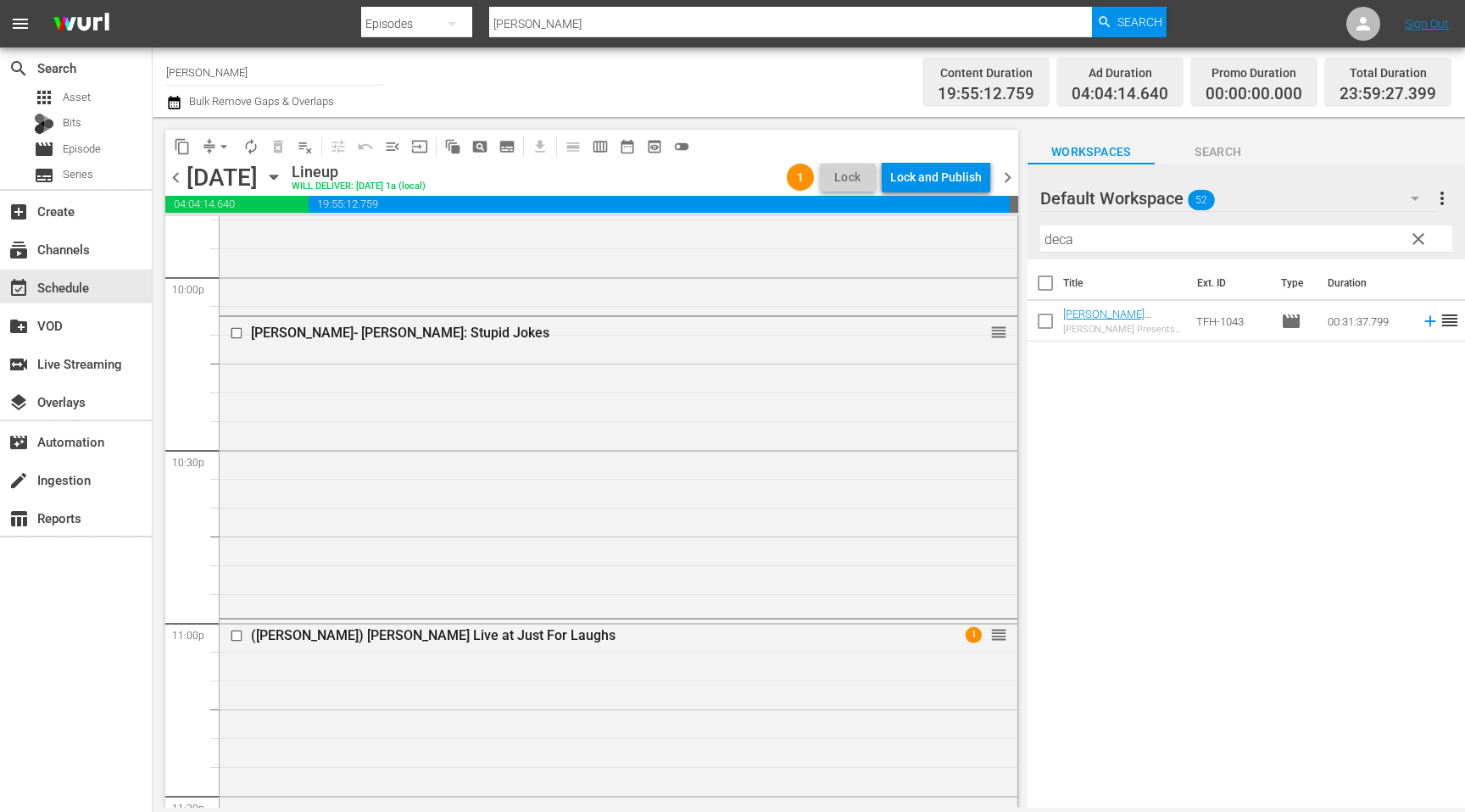
scroll to position [7543, 0]
click at [933, 179] on div "Lock and Publish" at bounding box center [936, 178] width 92 height 31
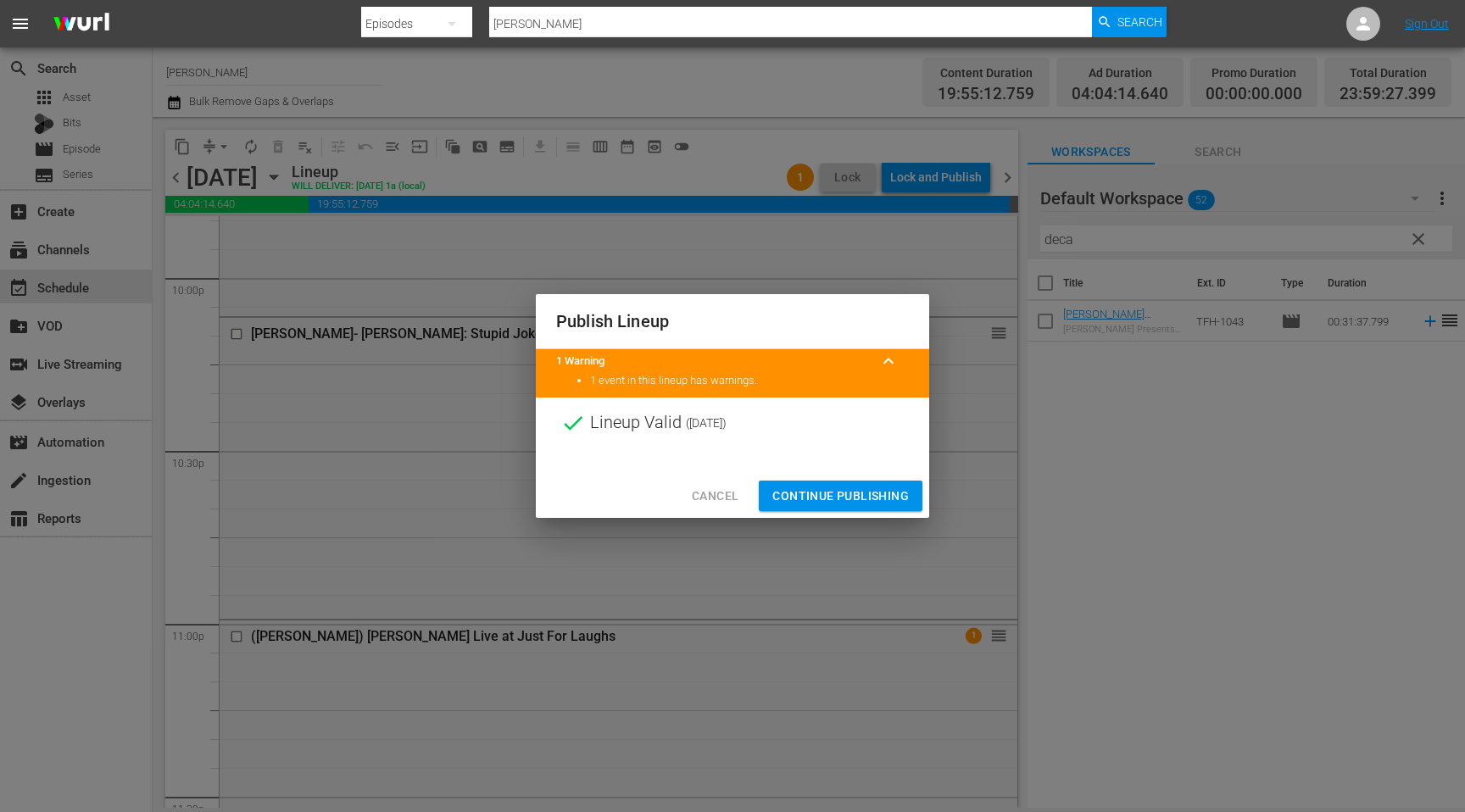
click at [864, 499] on span "Continue Publishing" at bounding box center [840, 496] width 137 height 21
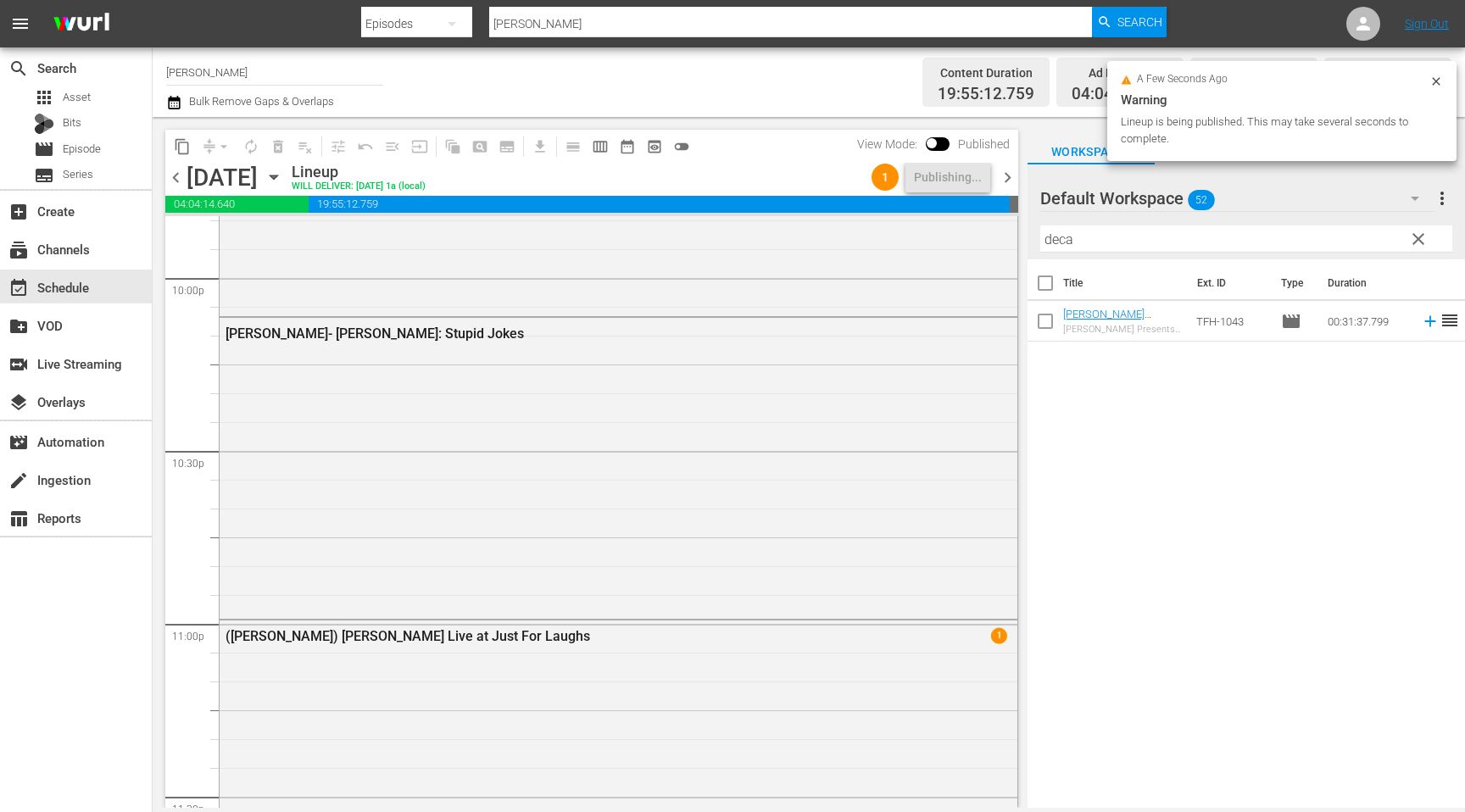
scroll to position [7734, 0]
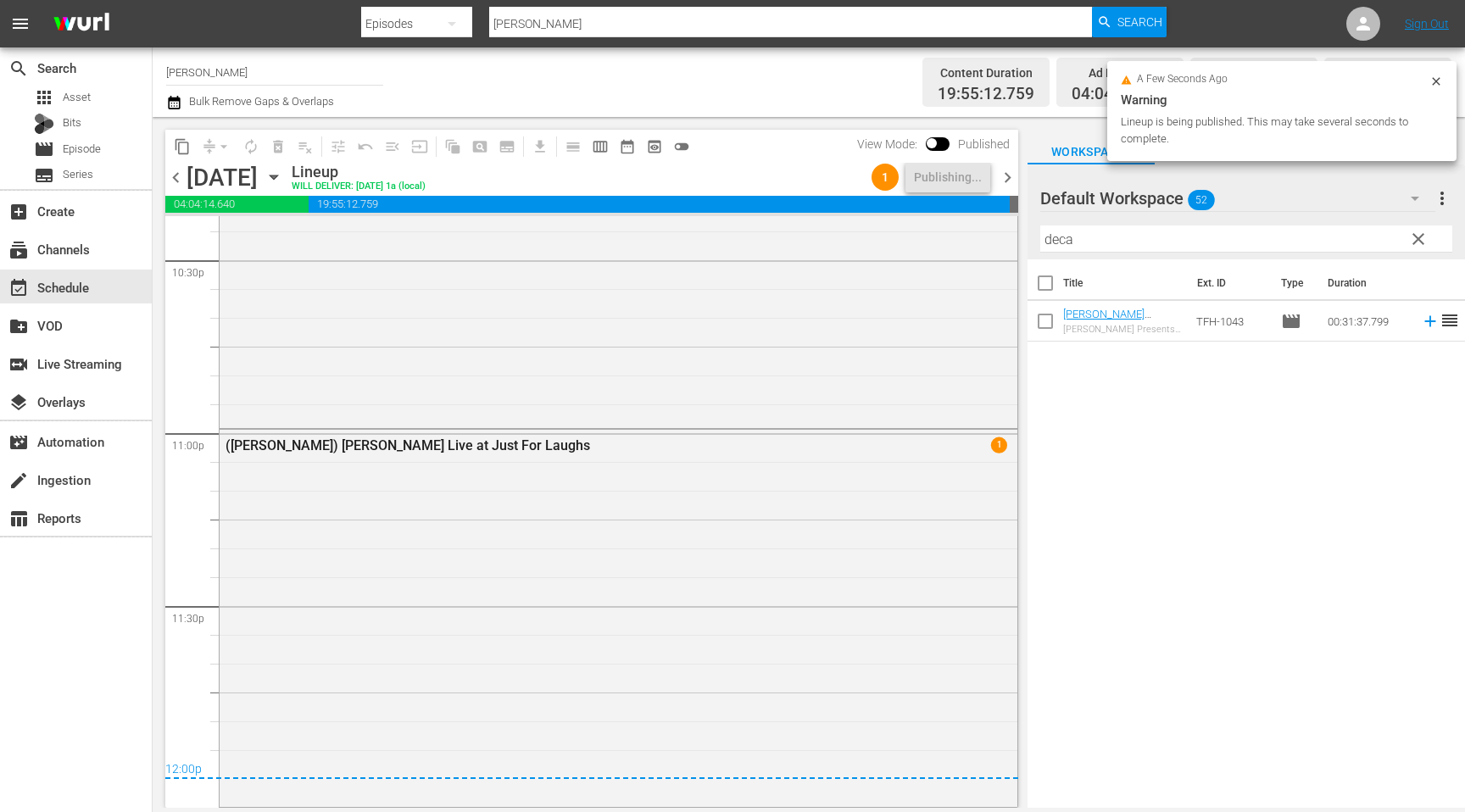
click at [1000, 182] on span "chevron_right" at bounding box center [1007, 178] width 21 height 21
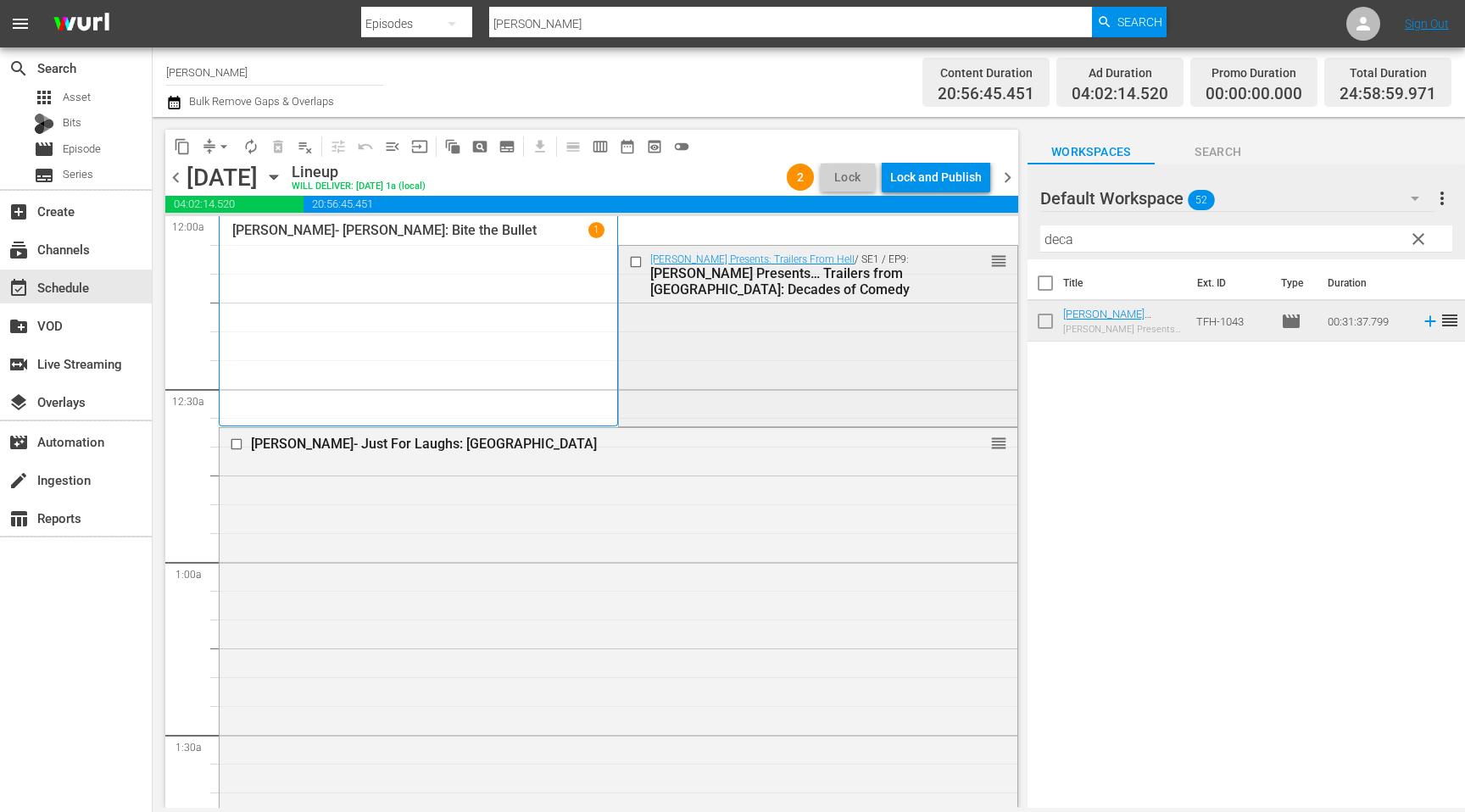
click at [640, 261] on input "checkbox" at bounding box center [637, 261] width 18 height 14
click at [281, 146] on span "delete_forever_outlined" at bounding box center [278, 147] width 17 height 17
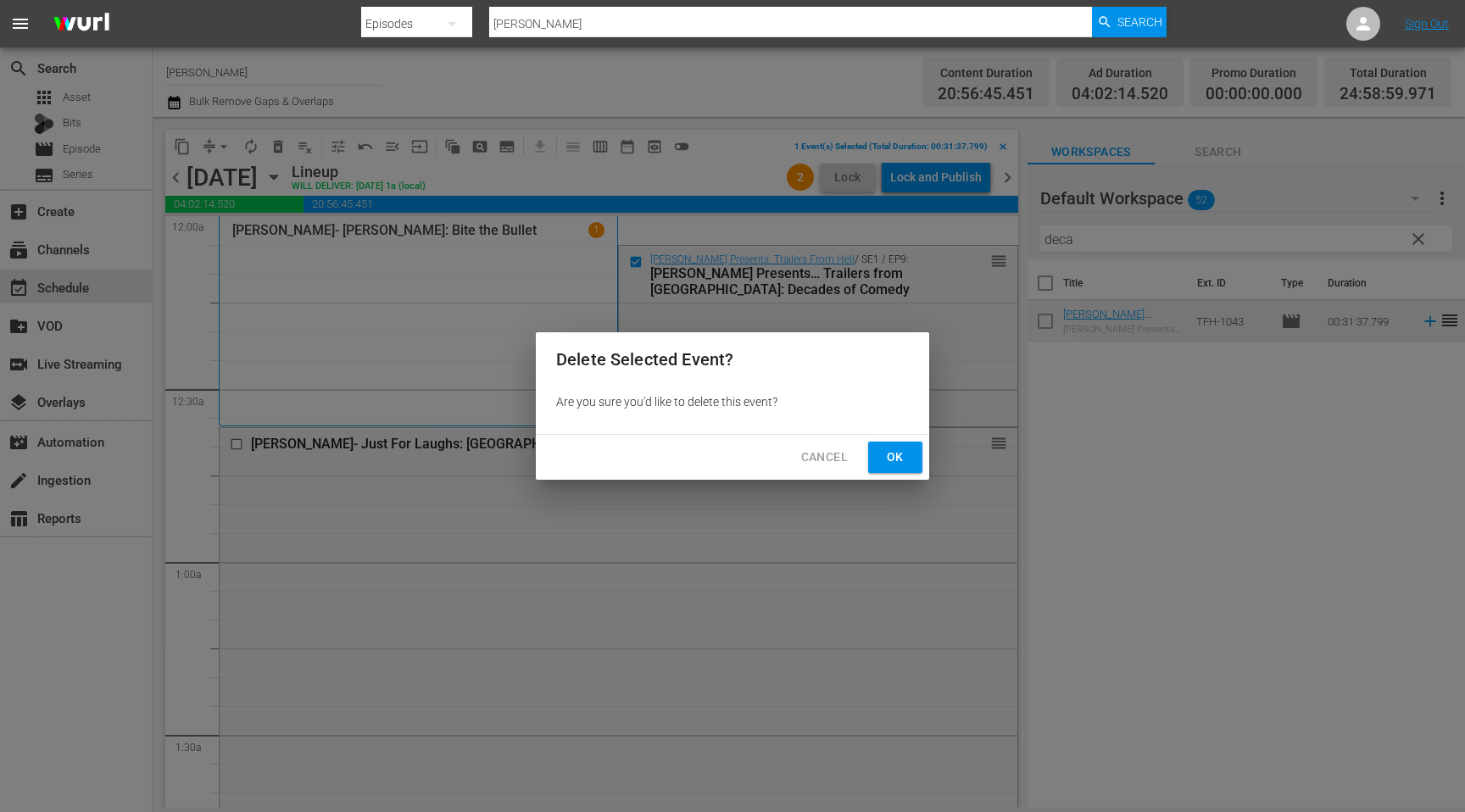
click at [890, 466] on span "Ok" at bounding box center [895, 457] width 27 height 21
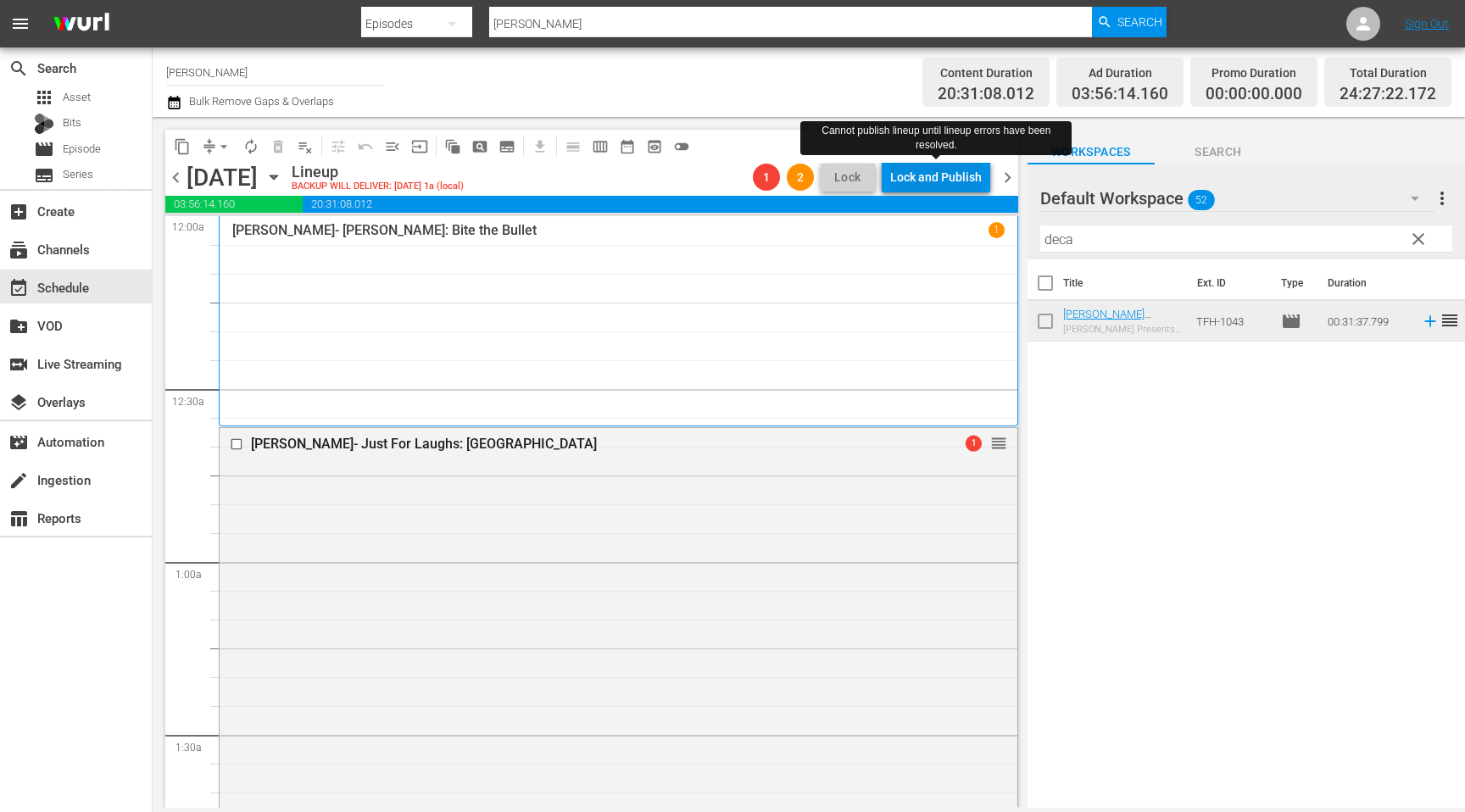
click at [939, 173] on div "Lock and Publish" at bounding box center [936, 178] width 92 height 31
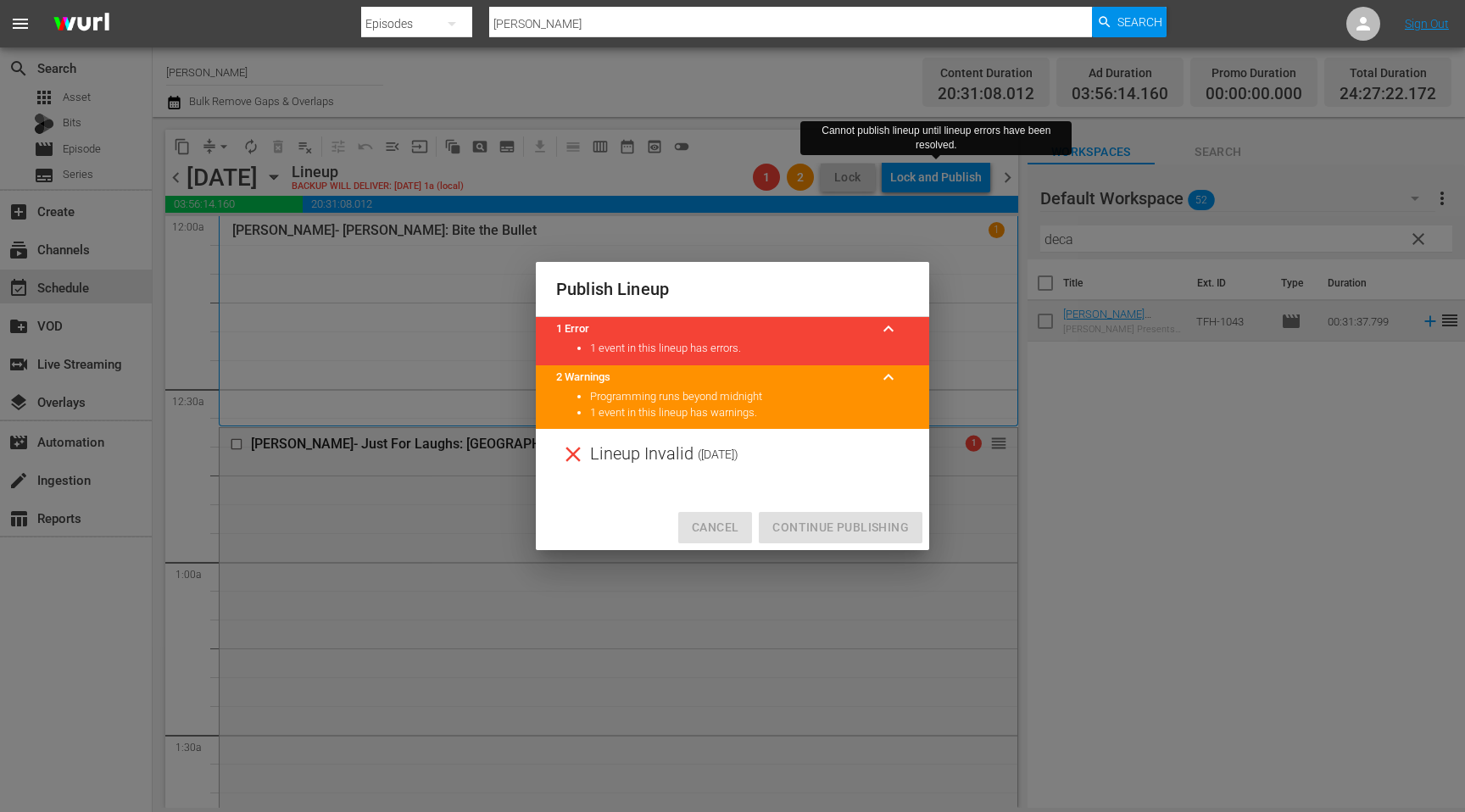
click at [730, 533] on span "Cancel" at bounding box center [715, 527] width 47 height 21
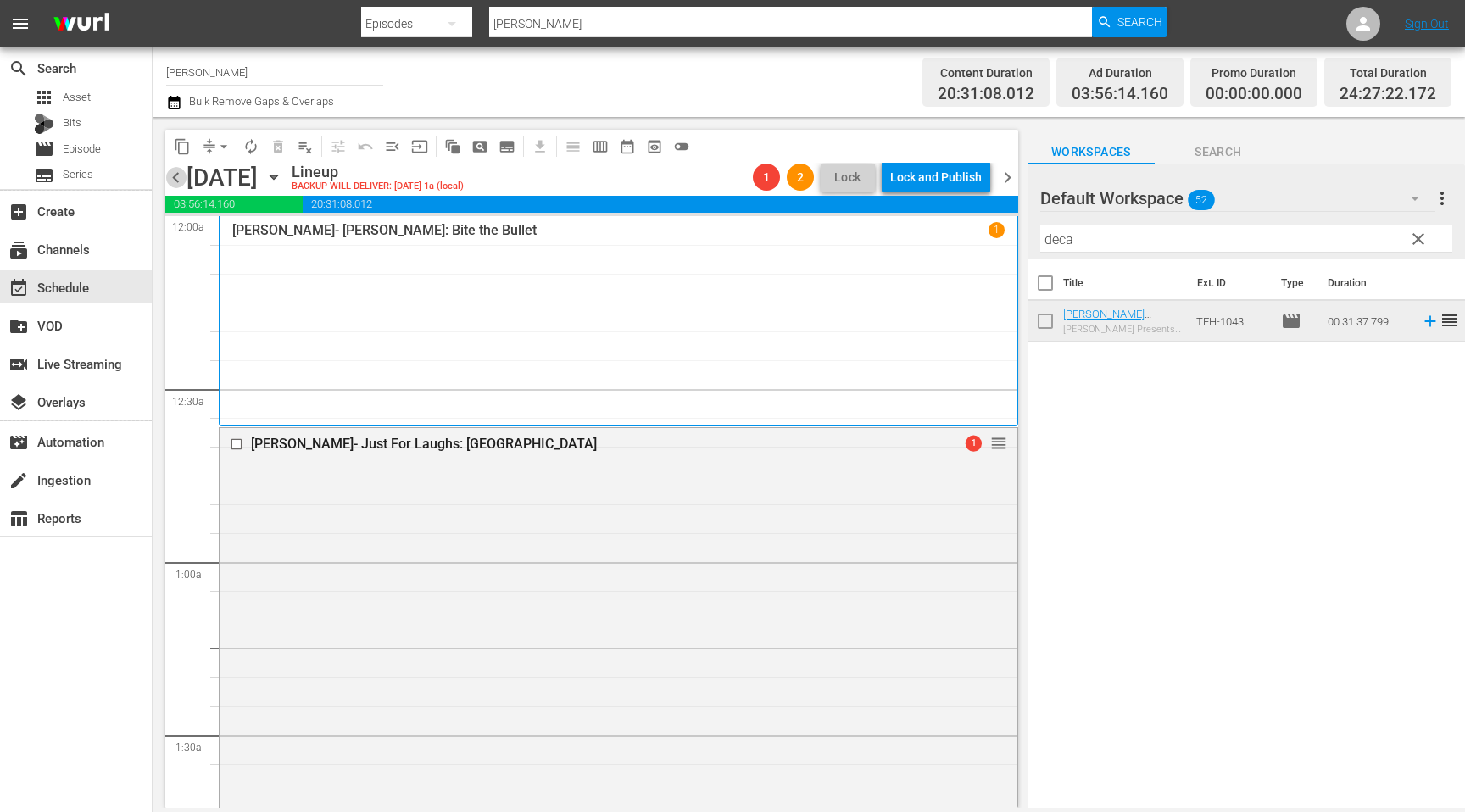
click at [173, 175] on span "chevron_left" at bounding box center [176, 178] width 21 height 21
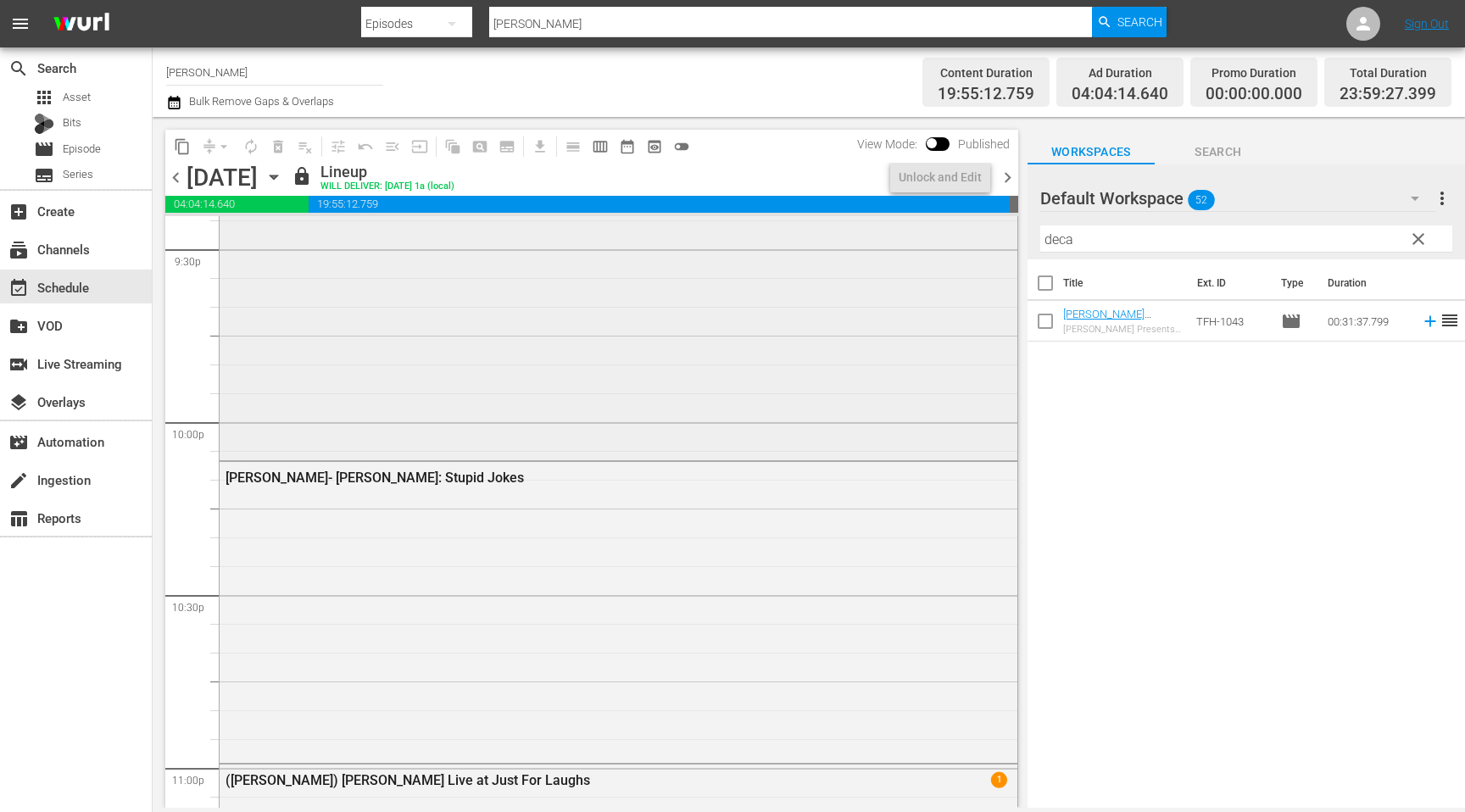
scroll to position [7734, 0]
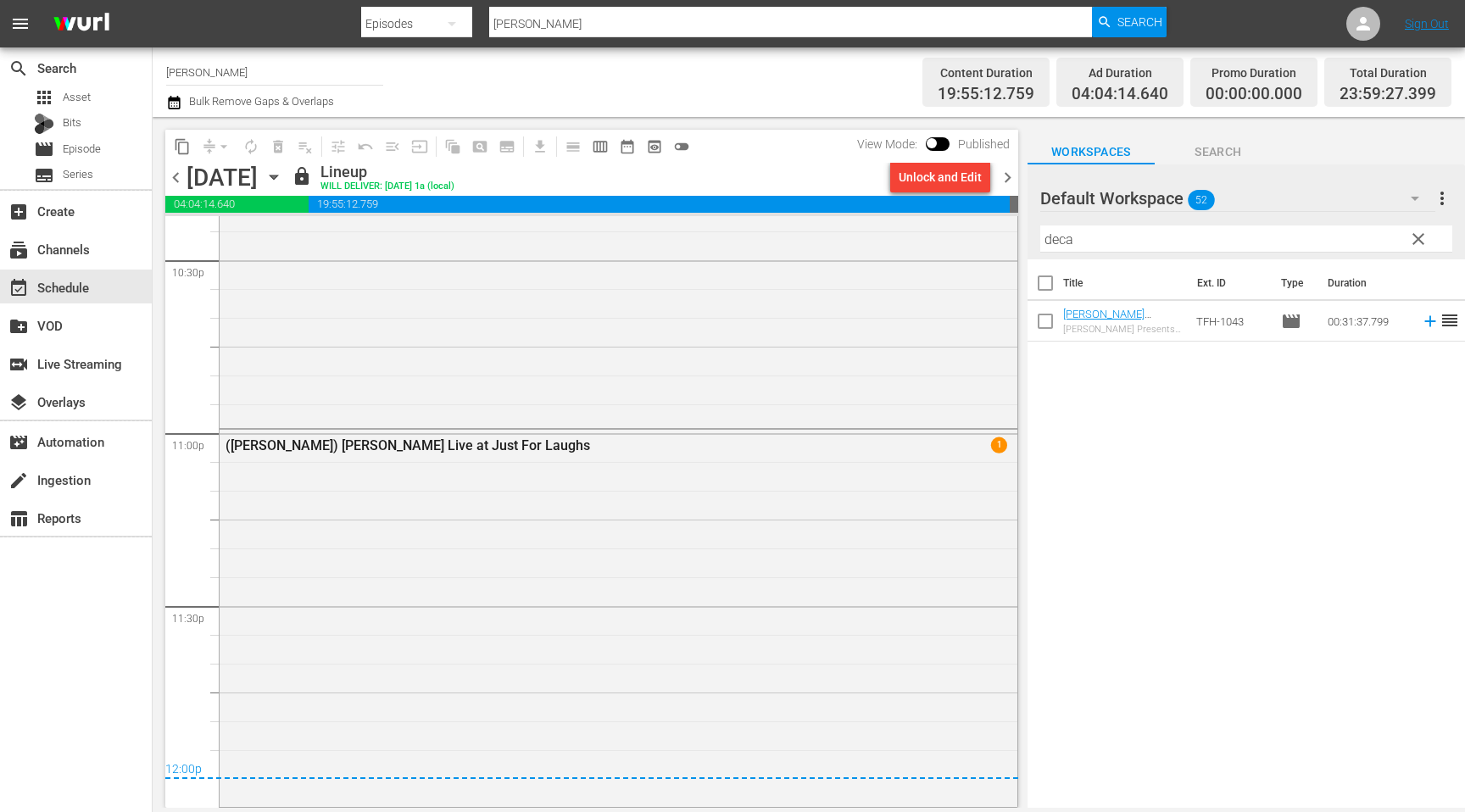
click at [1001, 175] on span "chevron_right" at bounding box center [1007, 178] width 21 height 21
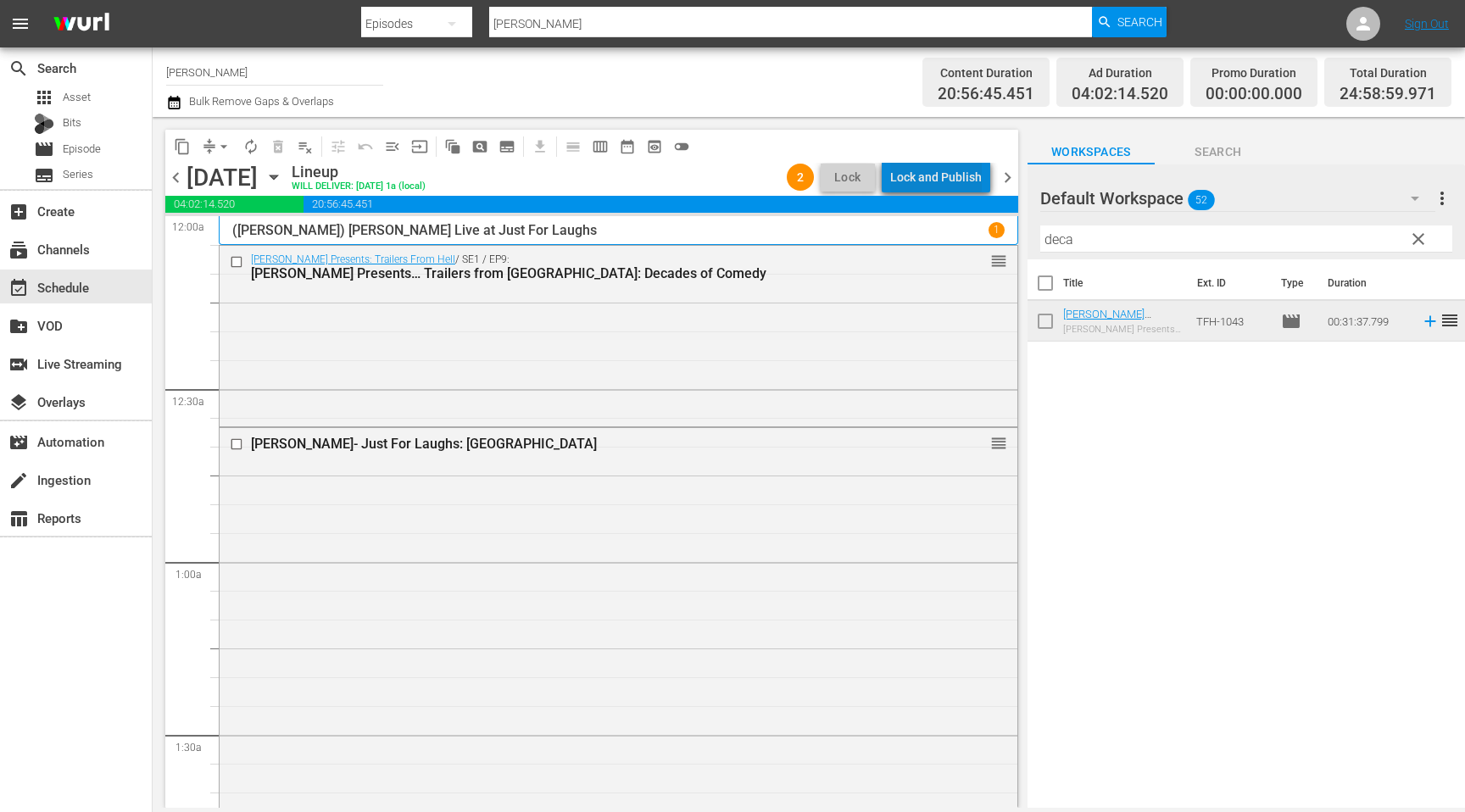
click at [953, 175] on div "Lock and Publish" at bounding box center [936, 178] width 92 height 31
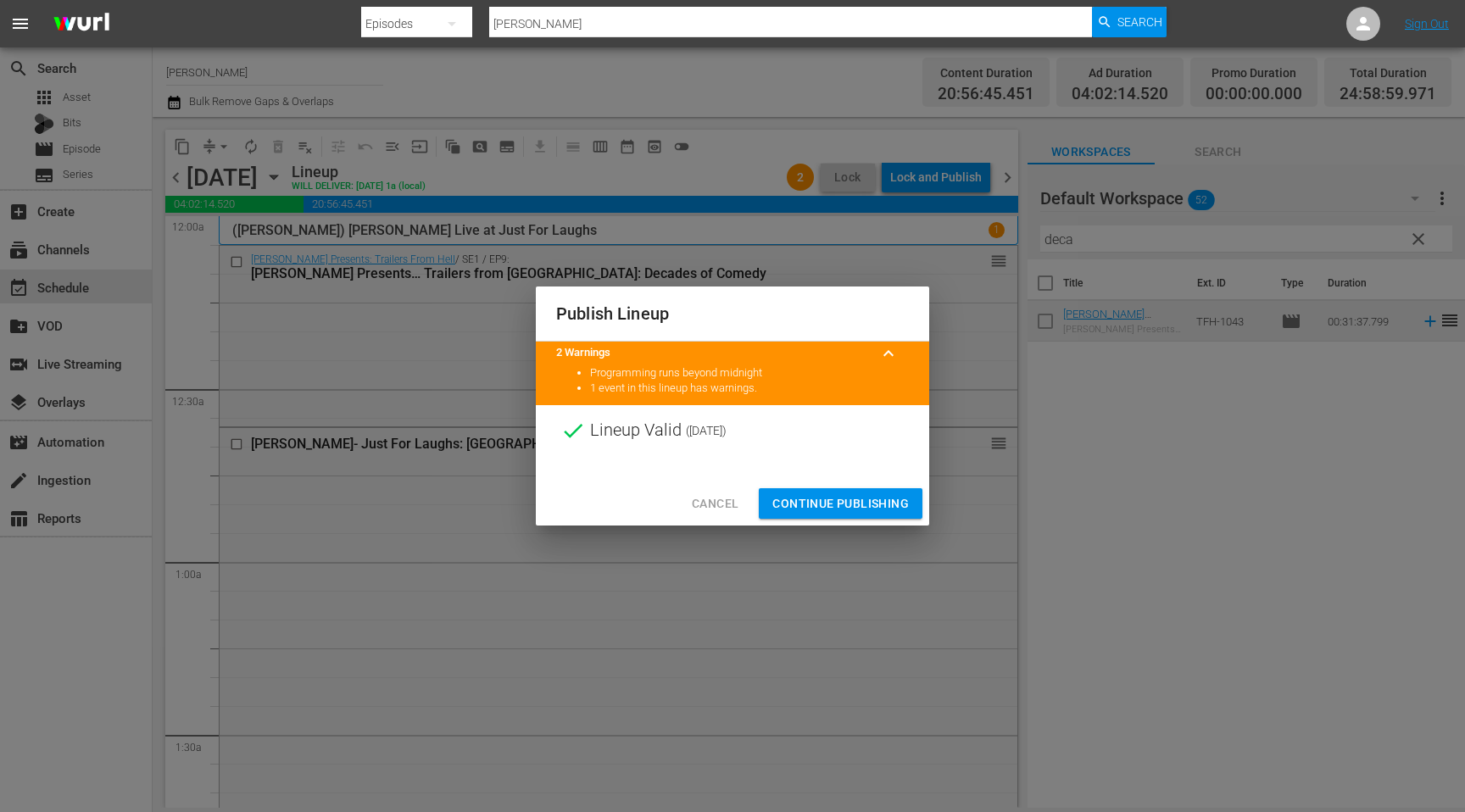
click at [841, 501] on span "Continue Publishing" at bounding box center [840, 504] width 137 height 21
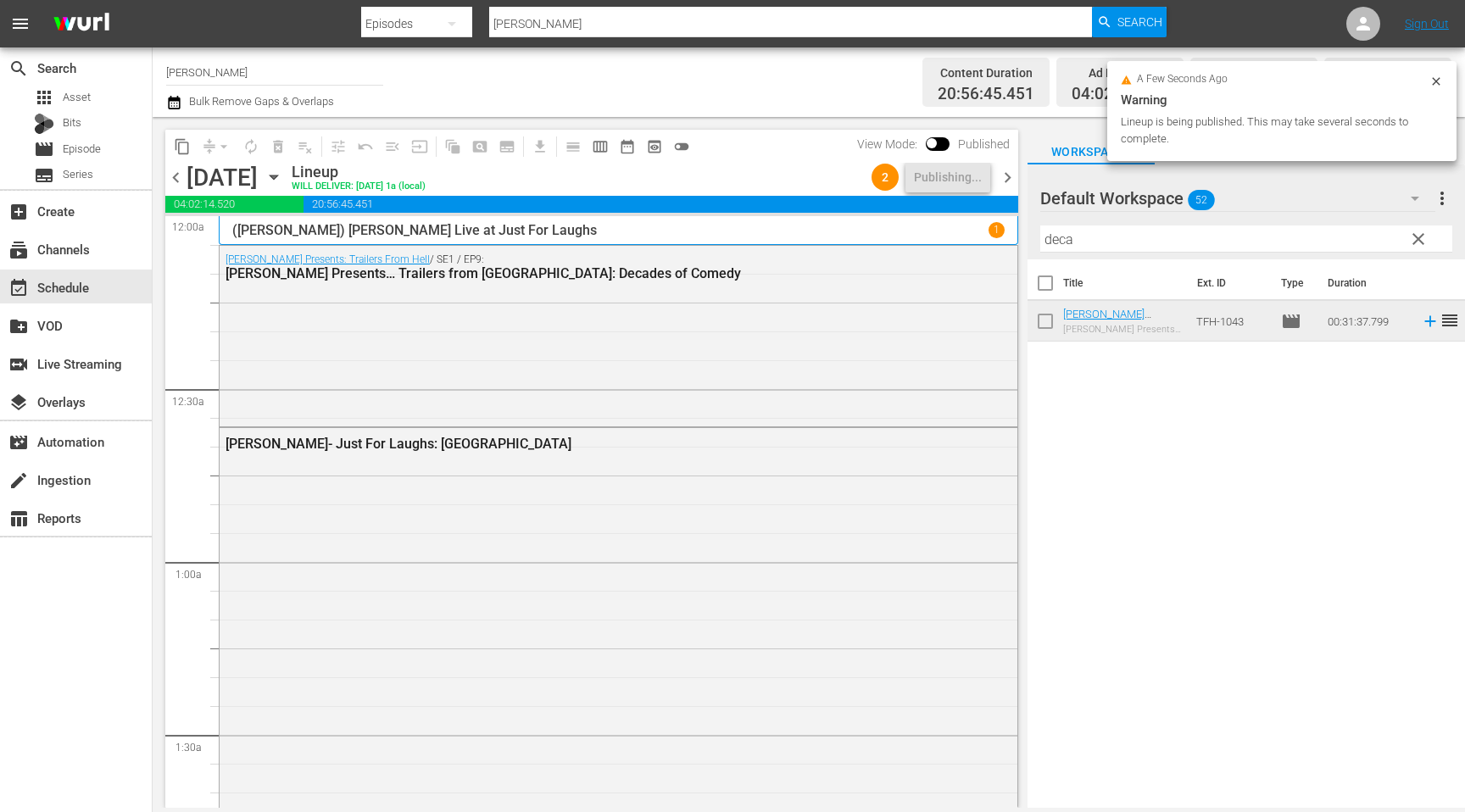
click at [169, 173] on span "chevron_left" at bounding box center [176, 178] width 21 height 21
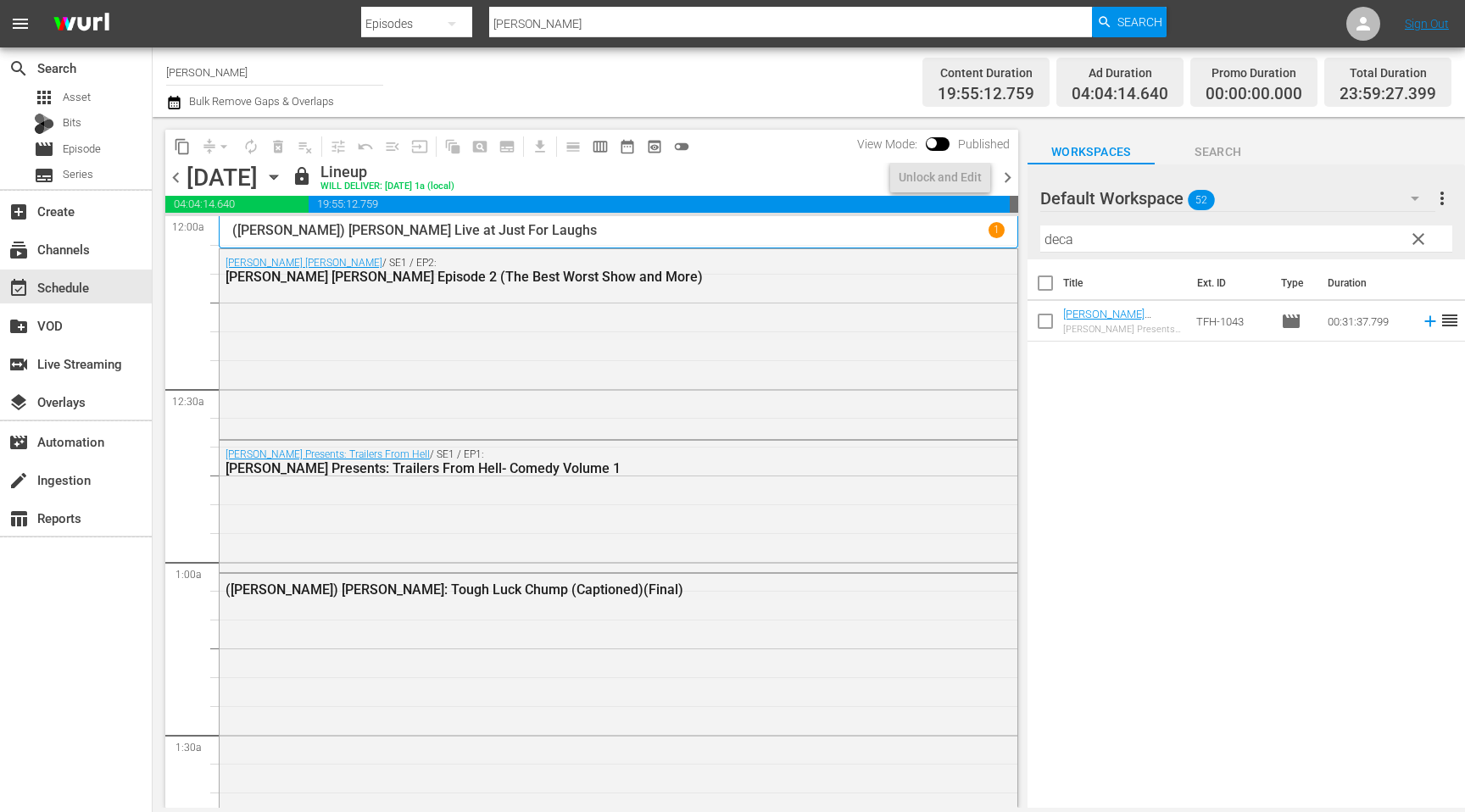
click at [179, 178] on span "chevron_left" at bounding box center [176, 178] width 21 height 21
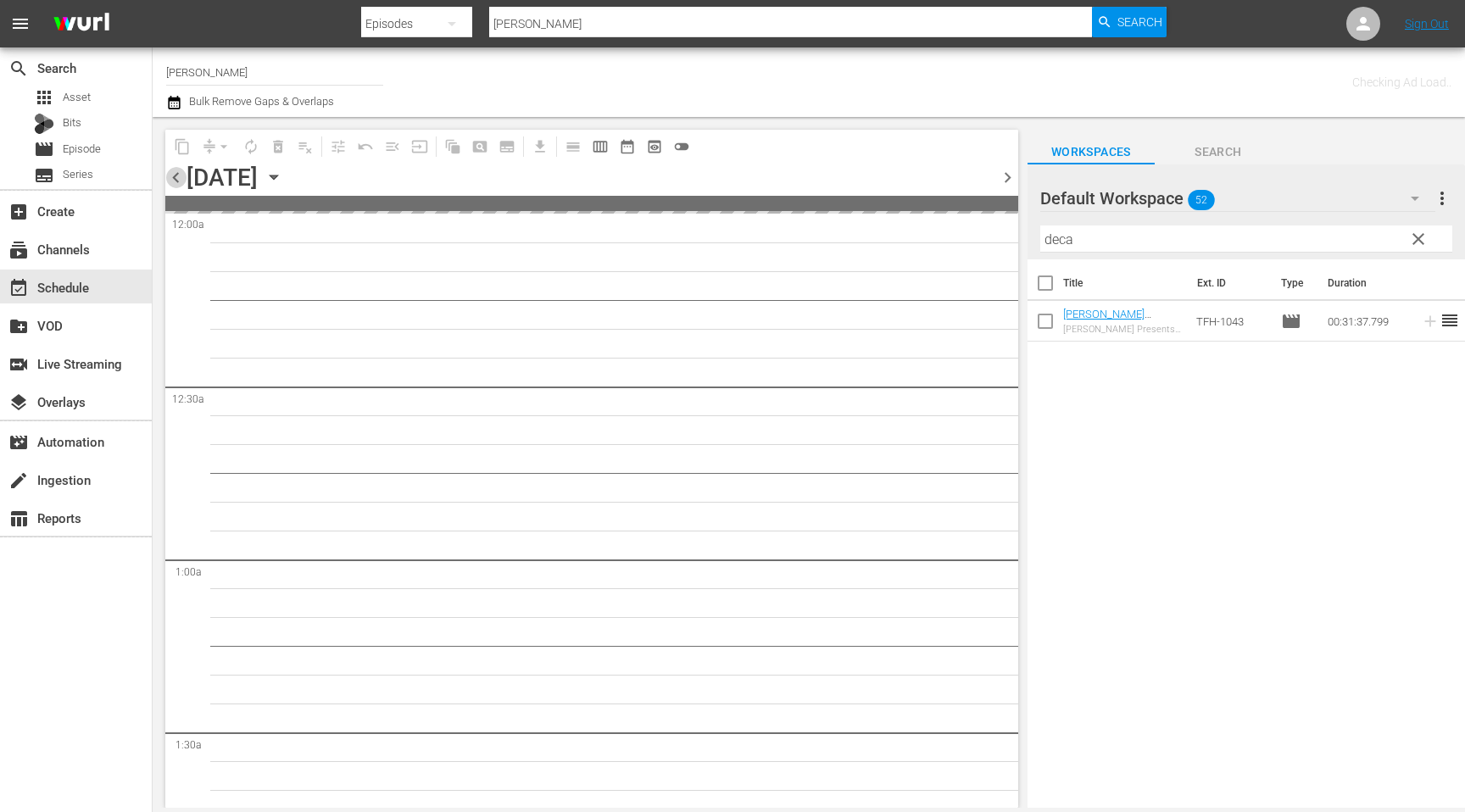
click at [179, 178] on span "chevron_left" at bounding box center [176, 178] width 21 height 21
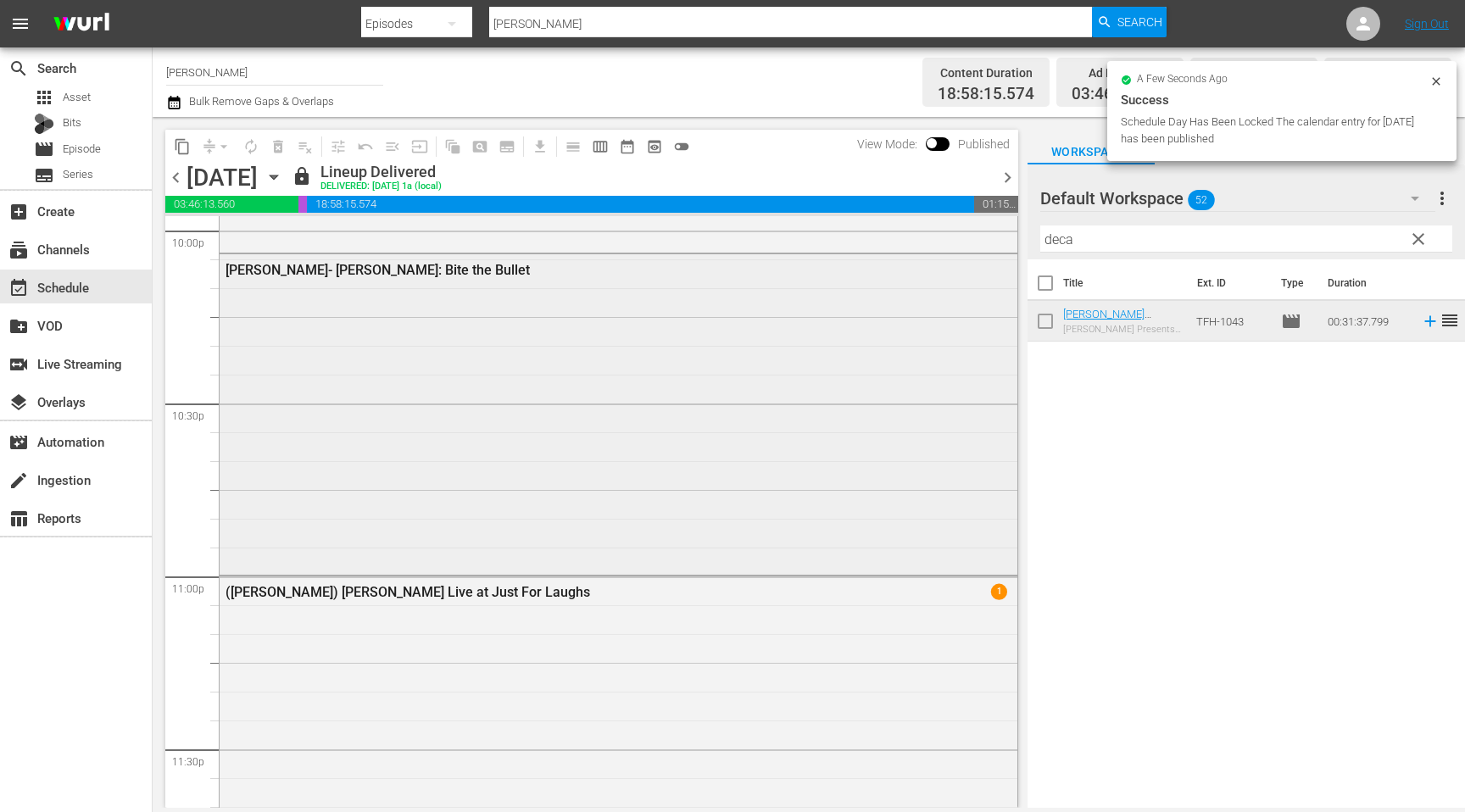
scroll to position [7737, 0]
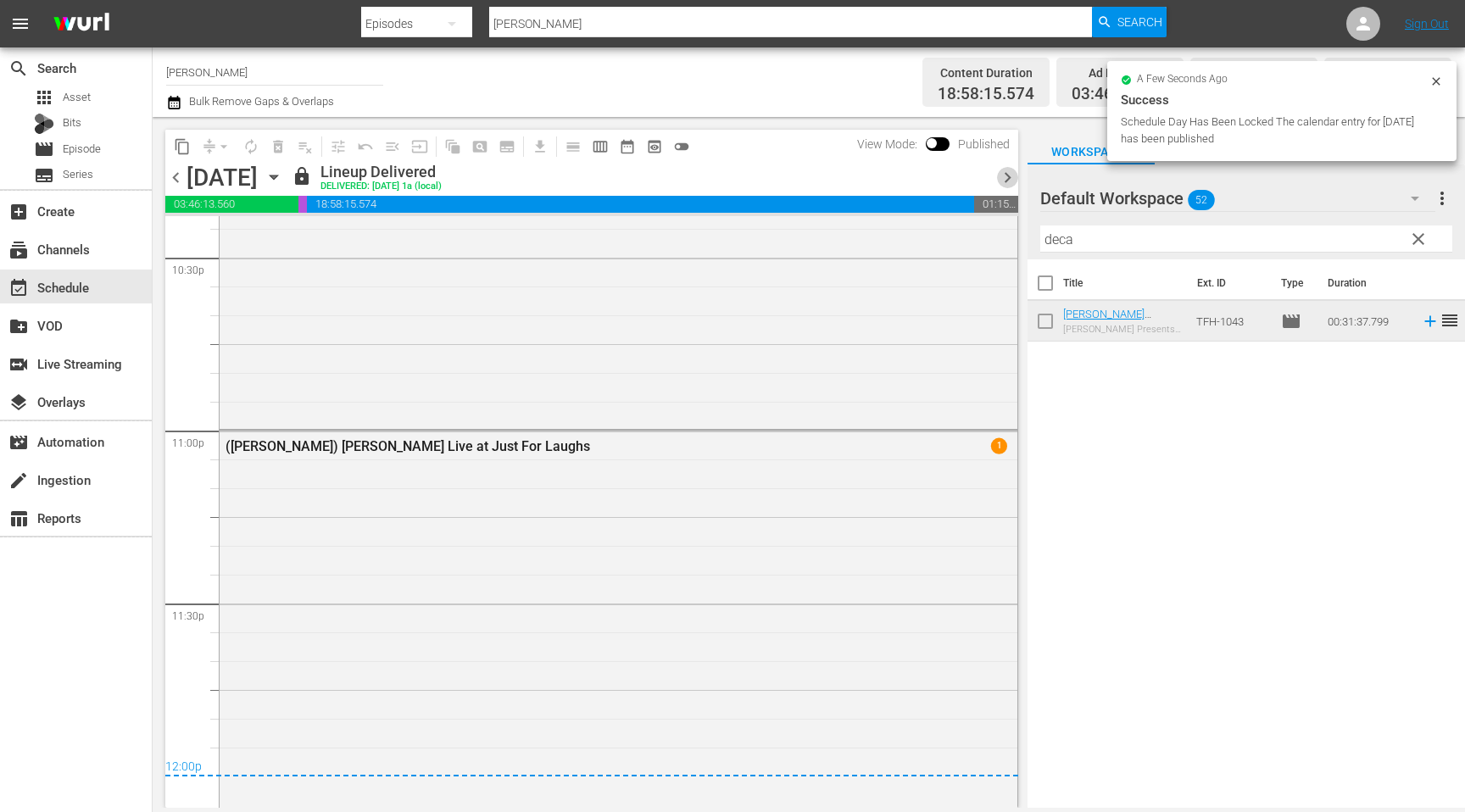
click at [1002, 172] on span "chevron_right" at bounding box center [1007, 178] width 21 height 21
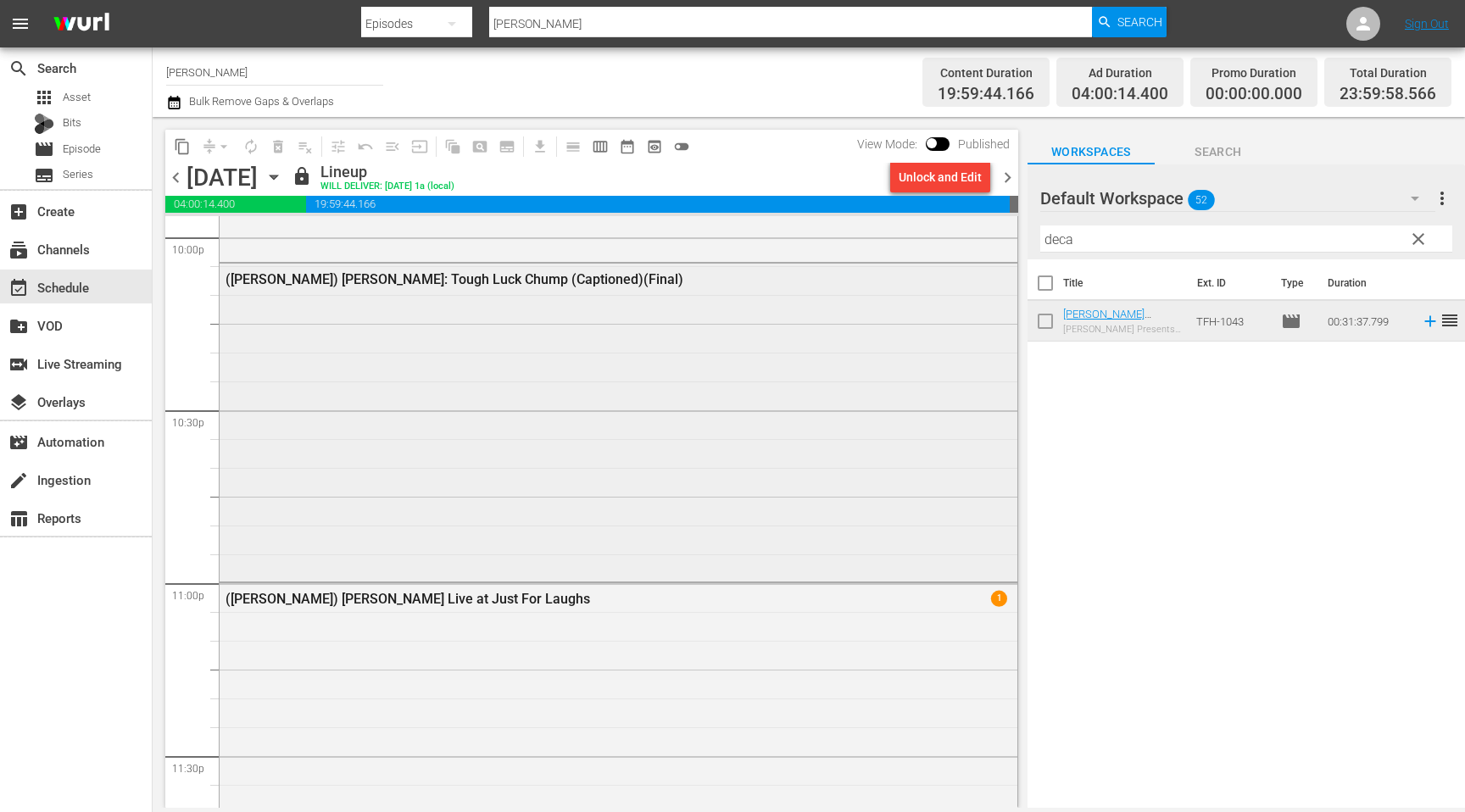
scroll to position [7587, 0]
click at [1013, 181] on span "chevron_right" at bounding box center [1007, 178] width 21 height 21
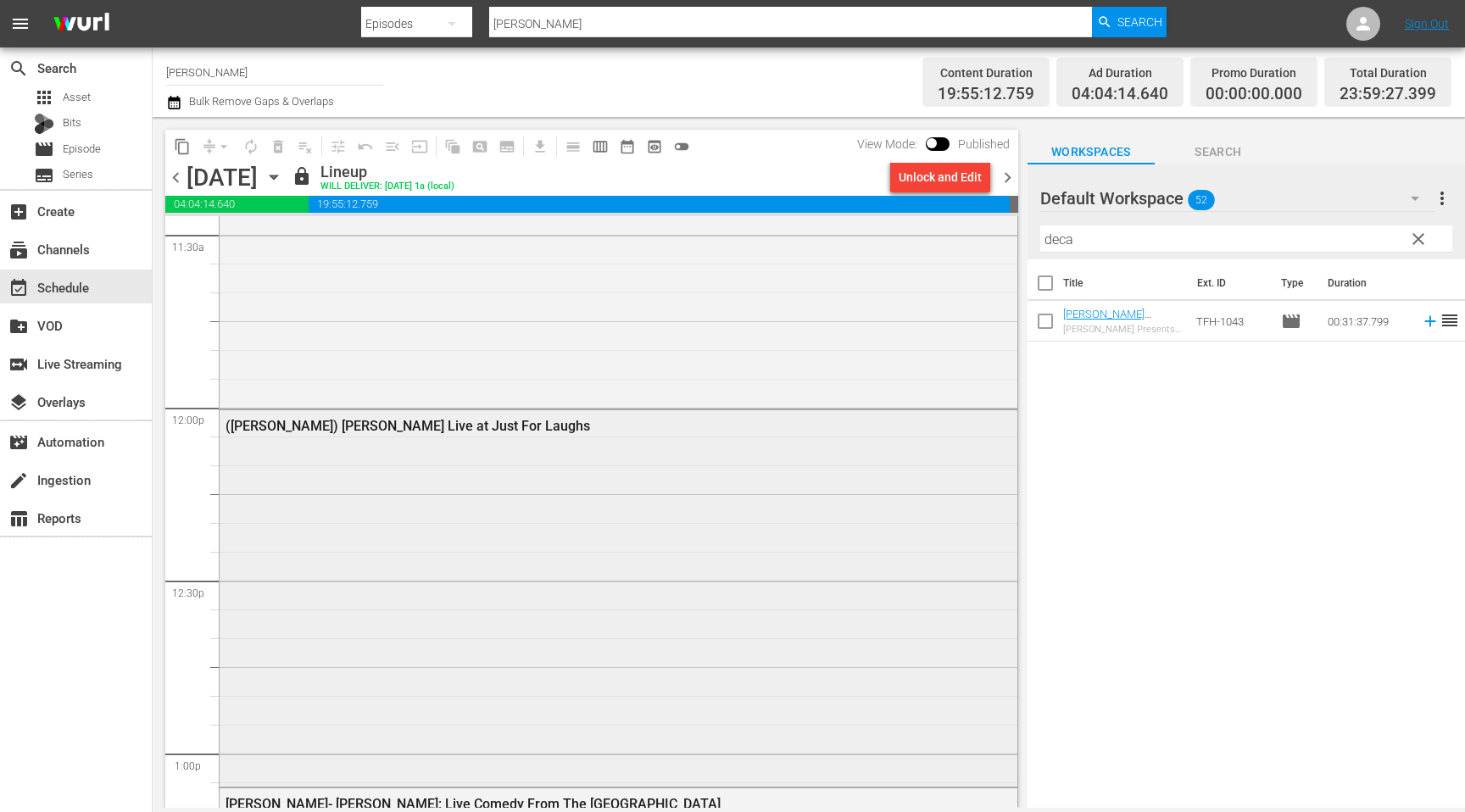
scroll to position [3939, 0]
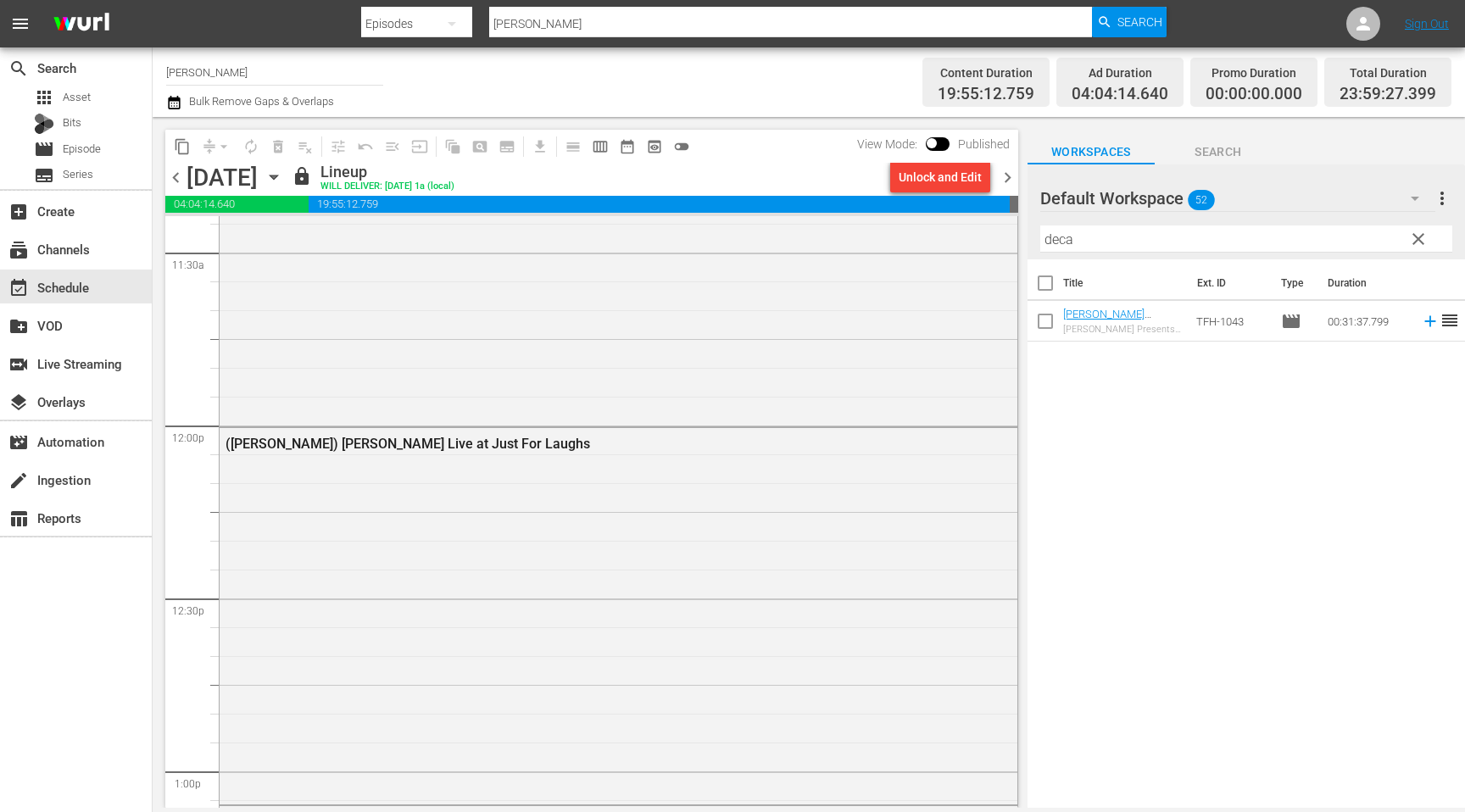
click at [1012, 181] on span "chevron_right" at bounding box center [1007, 178] width 21 height 21
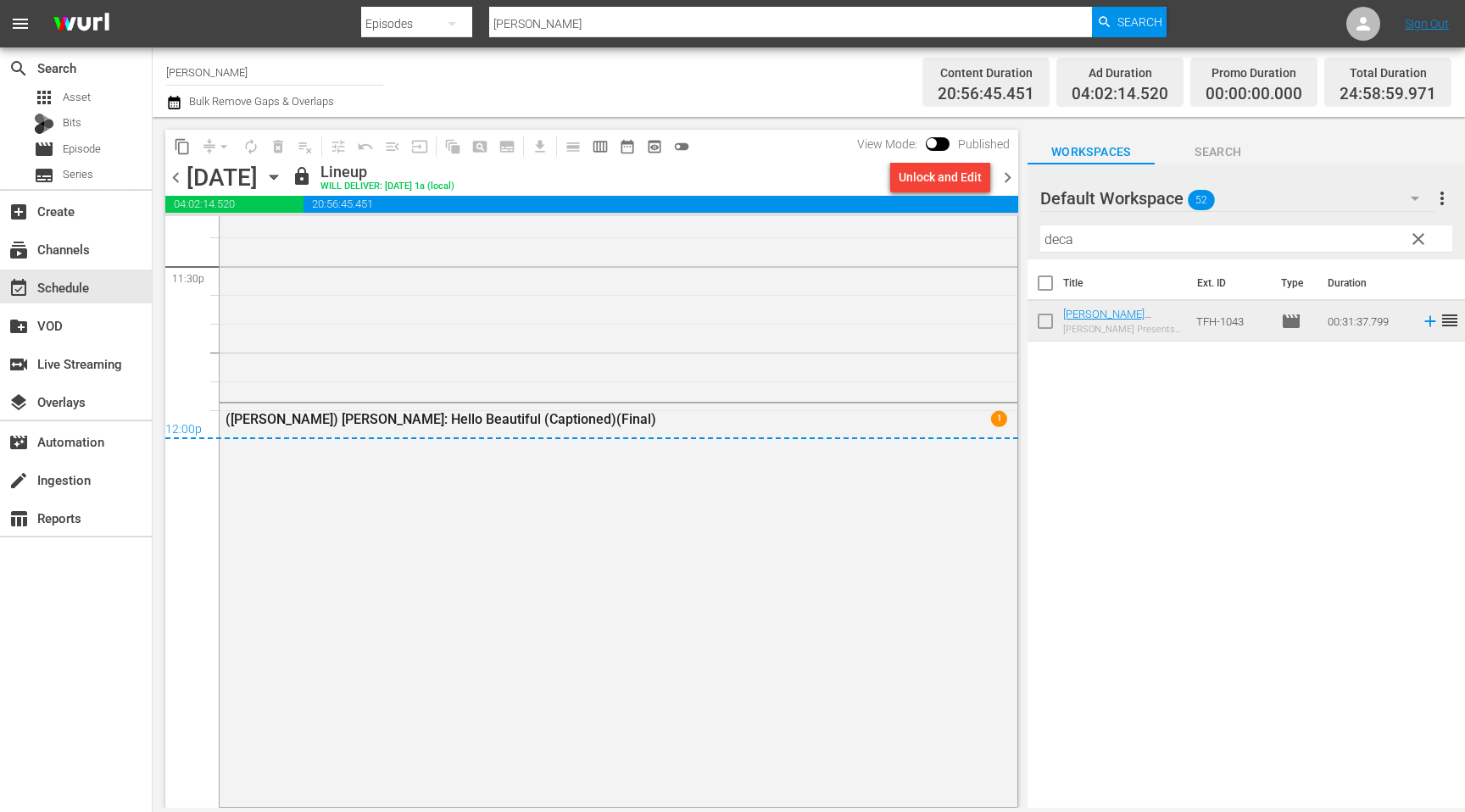
click at [1005, 177] on span "chevron_right" at bounding box center [1007, 178] width 21 height 21
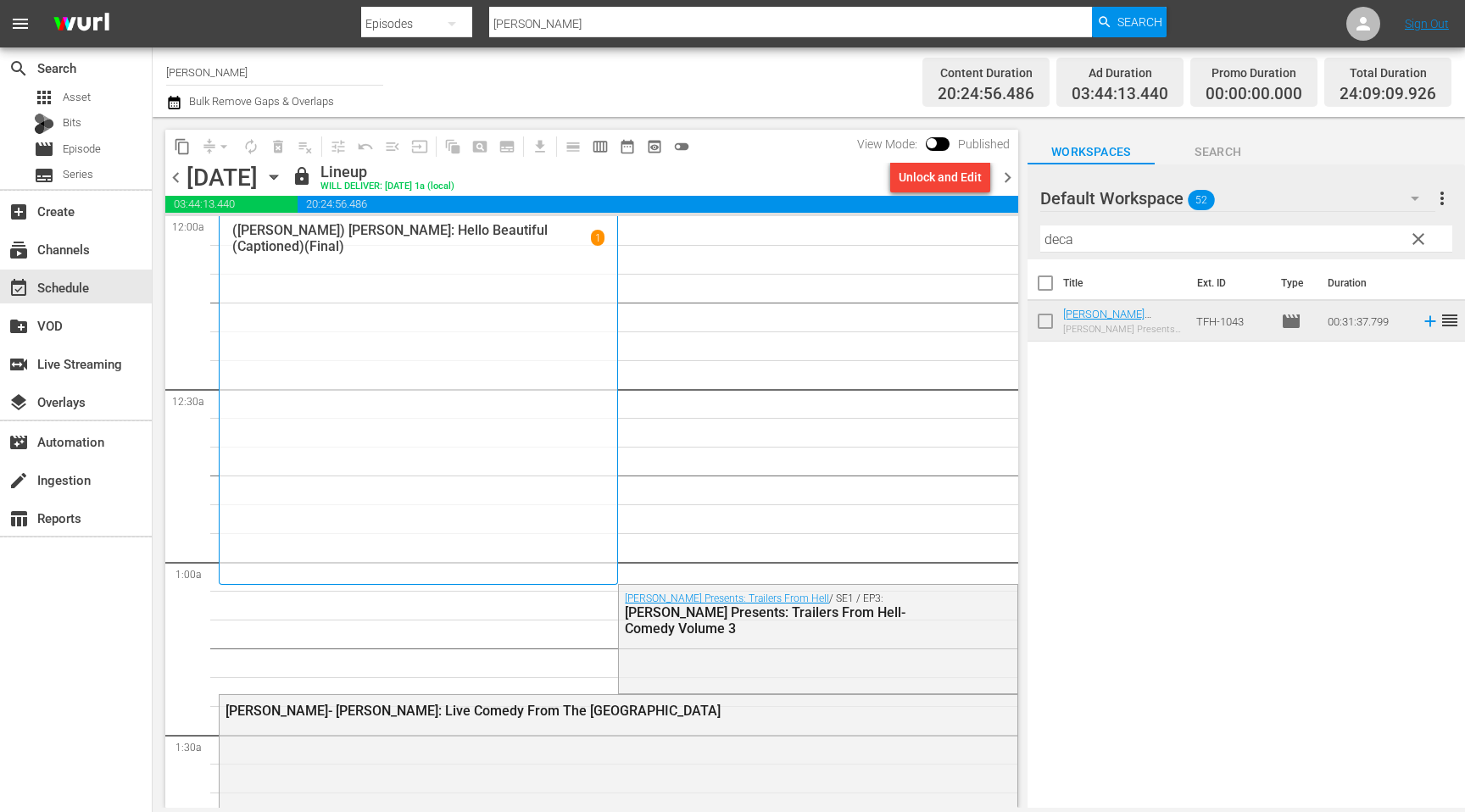
click at [206, 76] on input "[PERSON_NAME]" at bounding box center [274, 72] width 217 height 41
type input "SPIN"
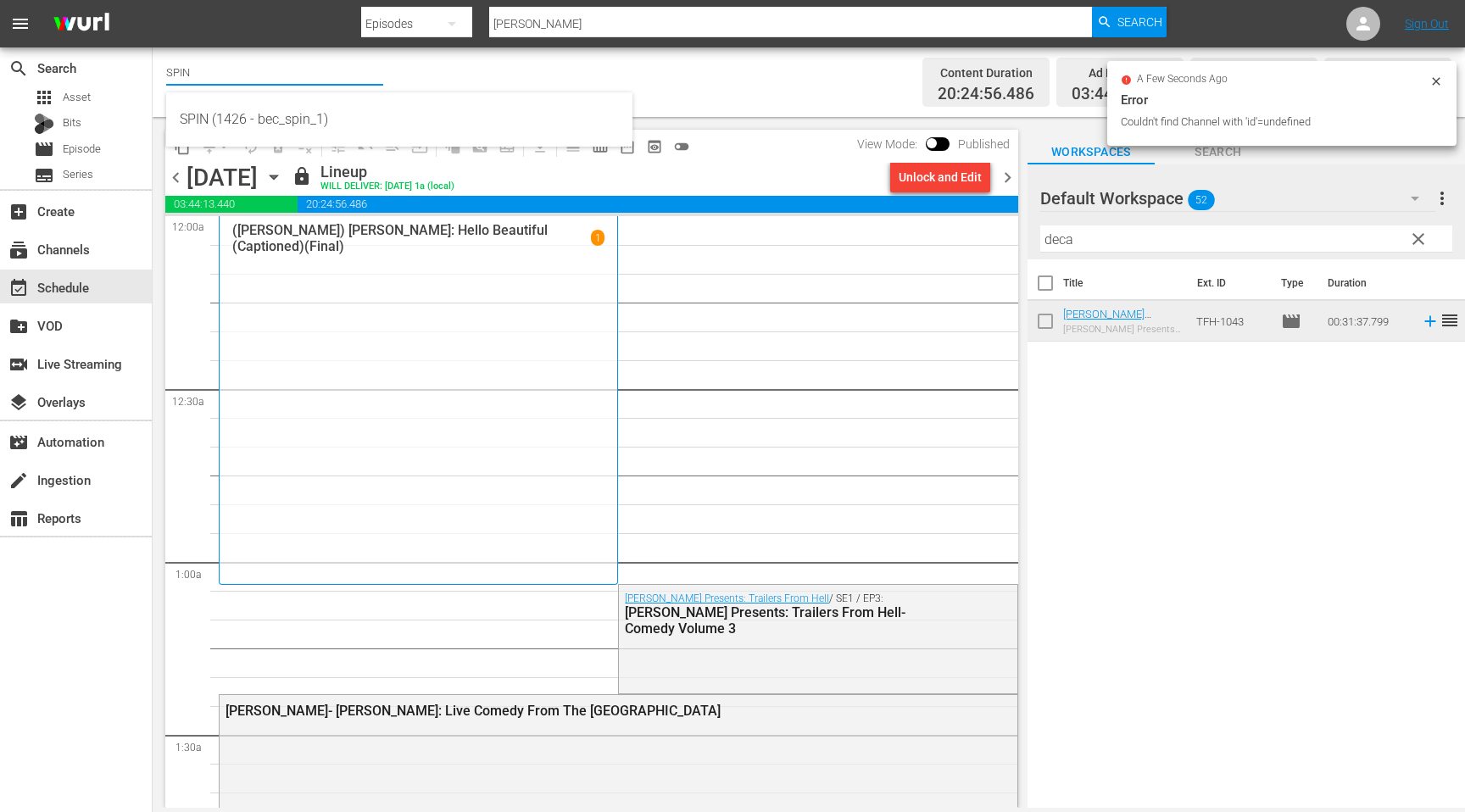
drag, startPoint x: 257, startPoint y: 70, endPoint x: 269, endPoint y: 87, distance: 20.8
click at [257, 70] on input "SPIN" at bounding box center [274, 72] width 217 height 41
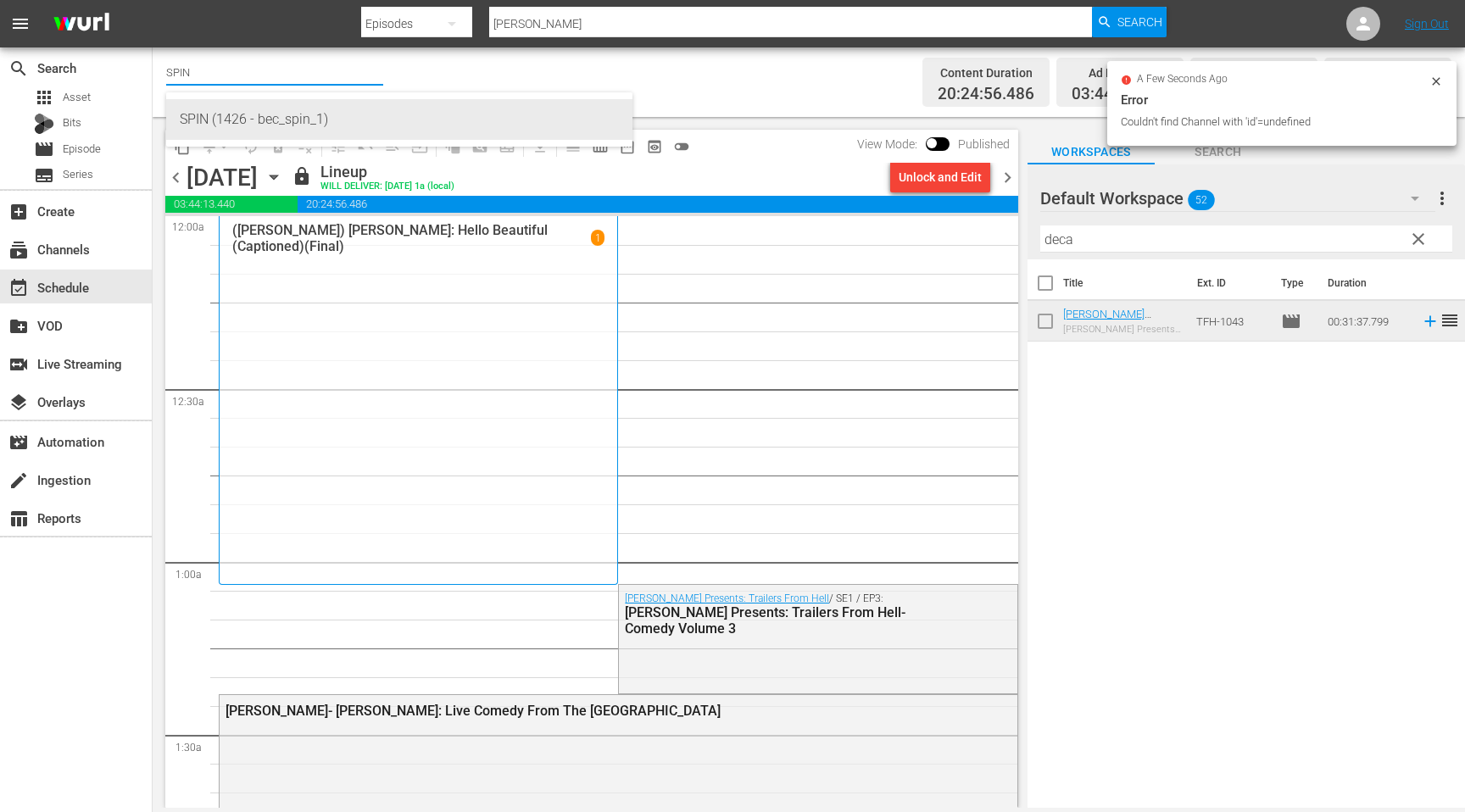
click at [273, 109] on div "SPIN (1426 - bec_spin_1)" at bounding box center [399, 120] width 439 height 41
type input "SPIN (1426 - bec_spin_1)"
